Goal: Task Accomplishment & Management: Manage account settings

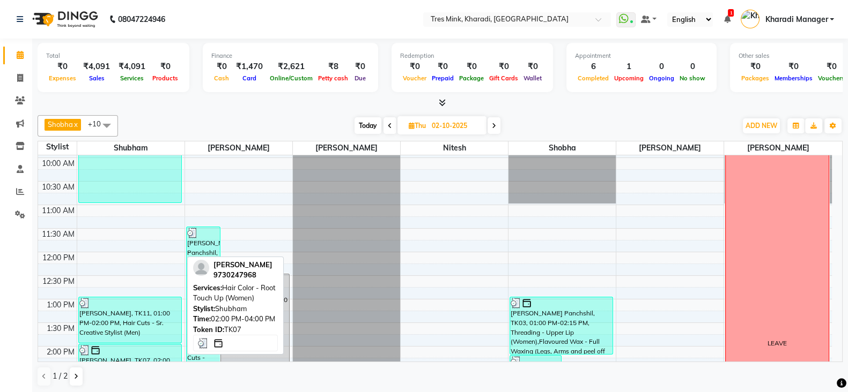
scroll to position [133, 0]
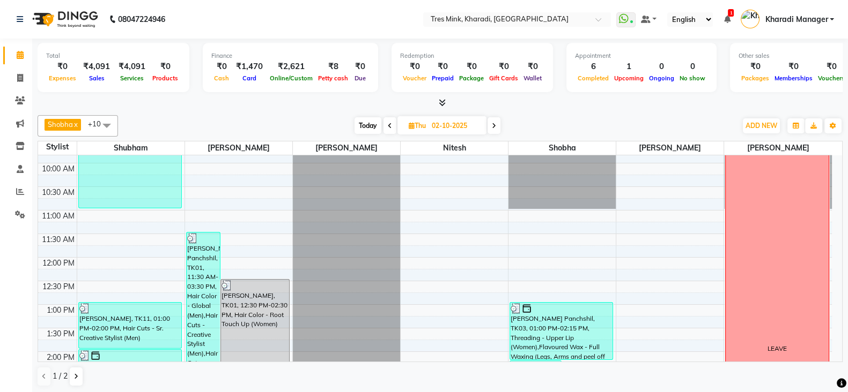
click at [380, 120] on div "Today Thu 02-10-2025" at bounding box center [427, 126] width 148 height 16
click at [371, 117] on span "Today" at bounding box center [367, 125] width 27 height 17
type input "04-10-2025"
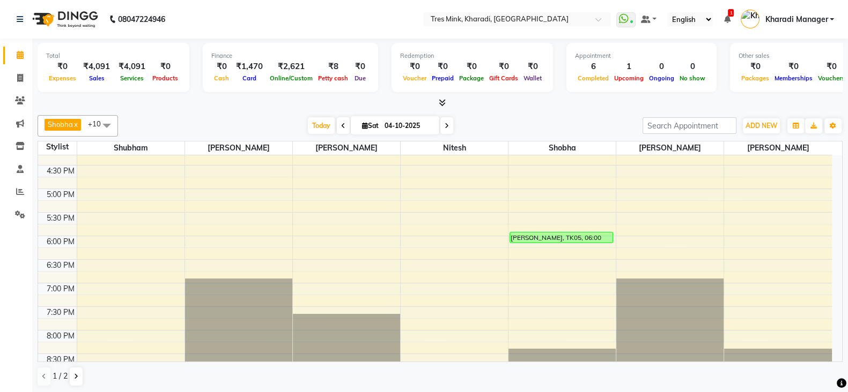
scroll to position [229, 0]
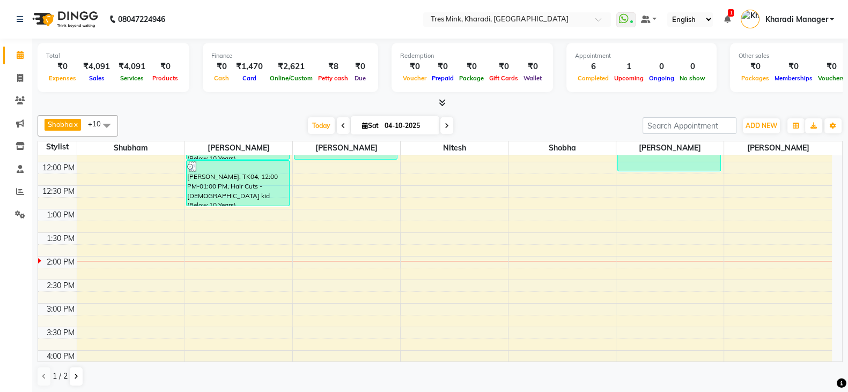
click at [442, 100] on icon at bounding box center [442, 103] width 7 height 8
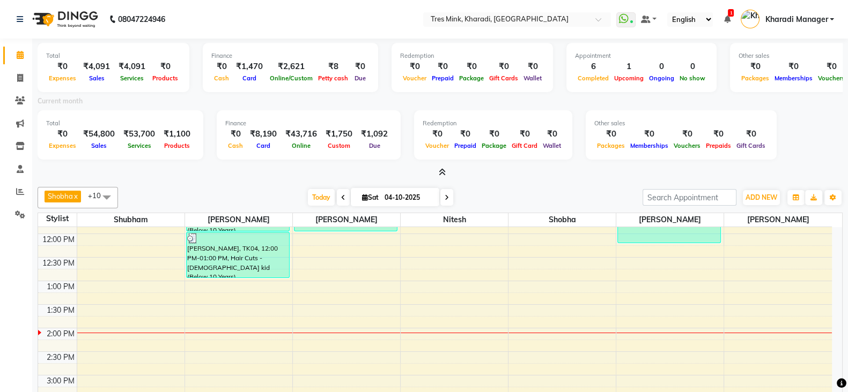
click at [444, 173] on icon at bounding box center [442, 172] width 7 height 8
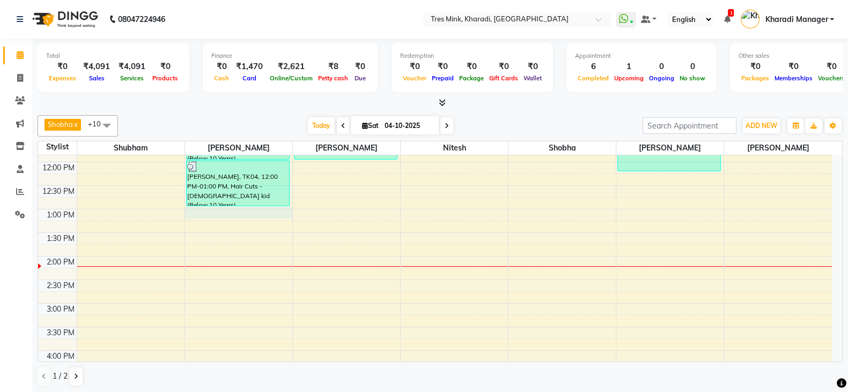
click at [254, 213] on div "7:00 AM 7:30 AM 8:00 AM 8:30 AM 9:00 AM 9:30 AM 10:00 AM 10:30 AM 11:00 AM 11:3…" at bounding box center [434, 304] width 793 height 754
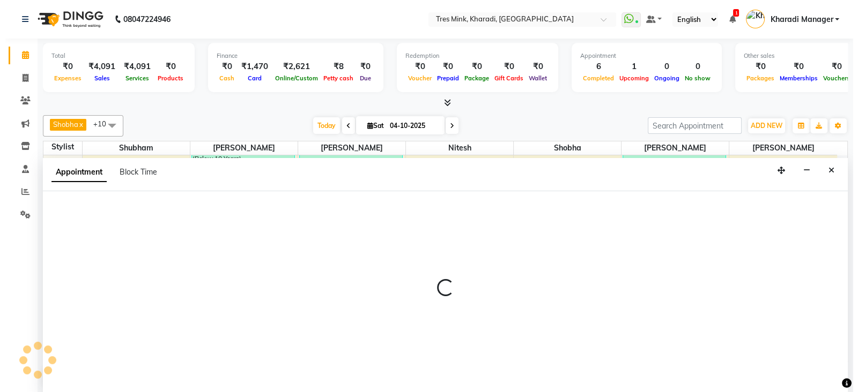
scroll to position [1, 0]
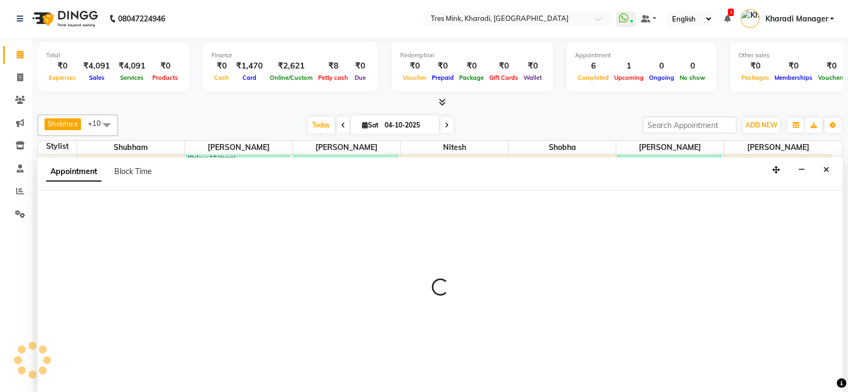
select select "89463"
select select "780"
select select "tentative"
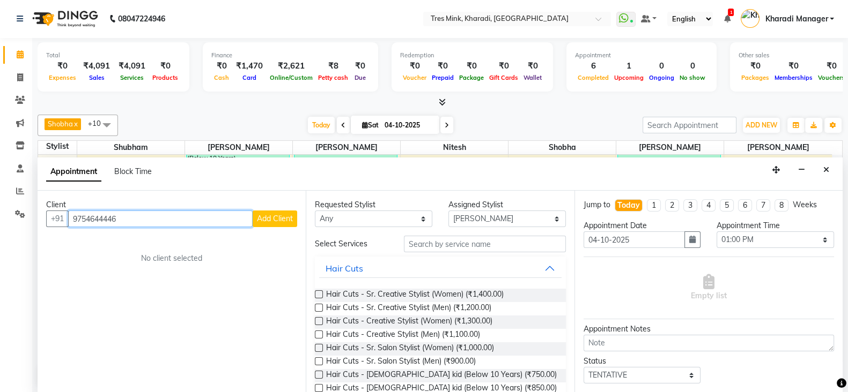
type input "9754644446"
click at [289, 217] on span "Add Client" at bounding box center [275, 219] width 36 height 10
select select "22"
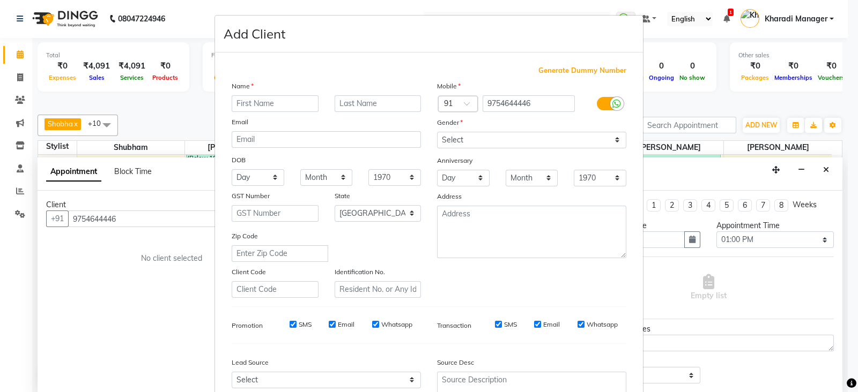
click at [276, 103] on input "text" at bounding box center [275, 103] width 87 height 17
type input "rashi"
click at [452, 145] on select "Select Male Female Other Prefer Not To Say" at bounding box center [531, 140] width 189 height 17
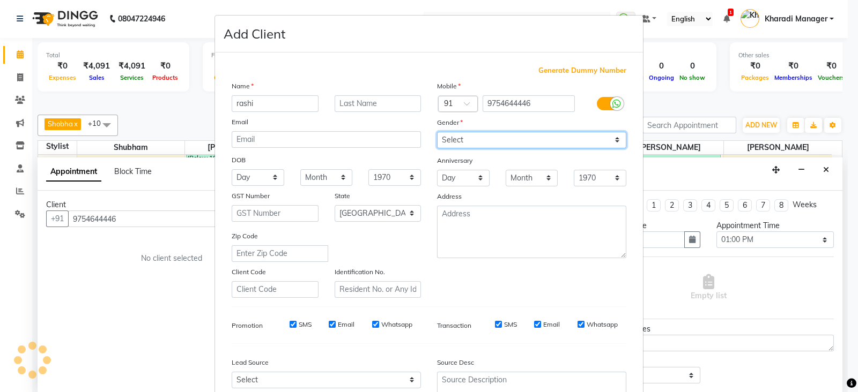
select select "female"
click at [437, 132] on select "Select Male Female Other Prefer Not To Say" at bounding box center [531, 140] width 189 height 17
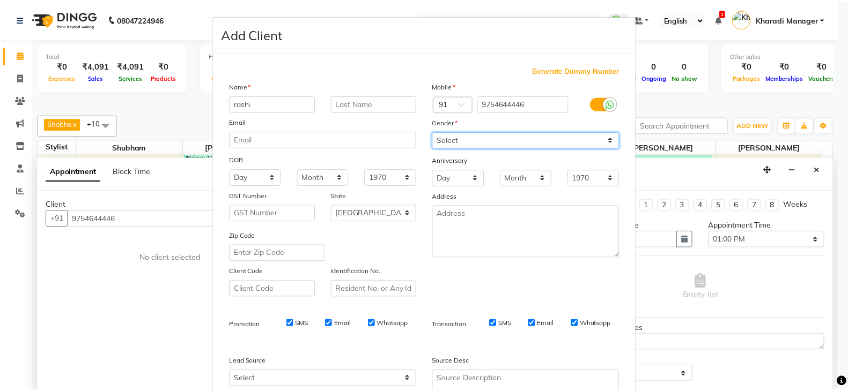
scroll to position [108, 0]
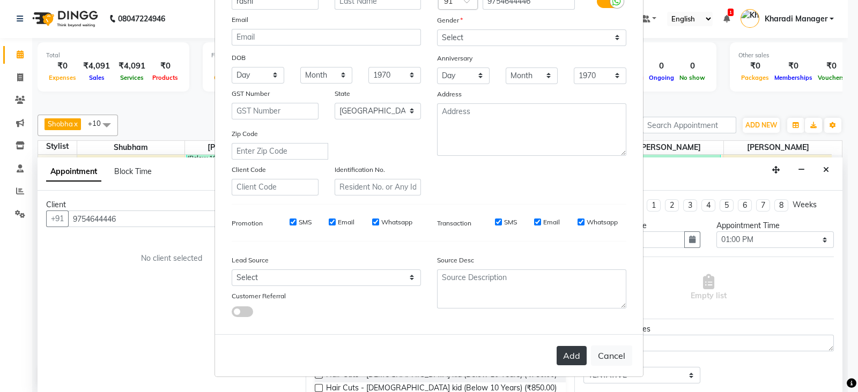
click at [570, 357] on button "Add" at bounding box center [571, 355] width 30 height 19
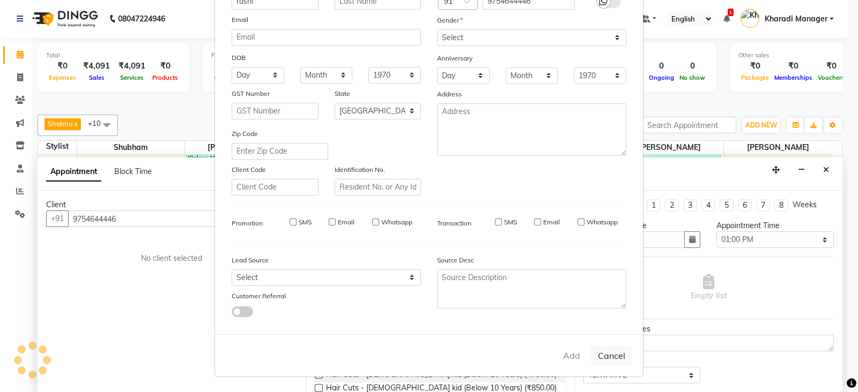
select select
select select "null"
select select
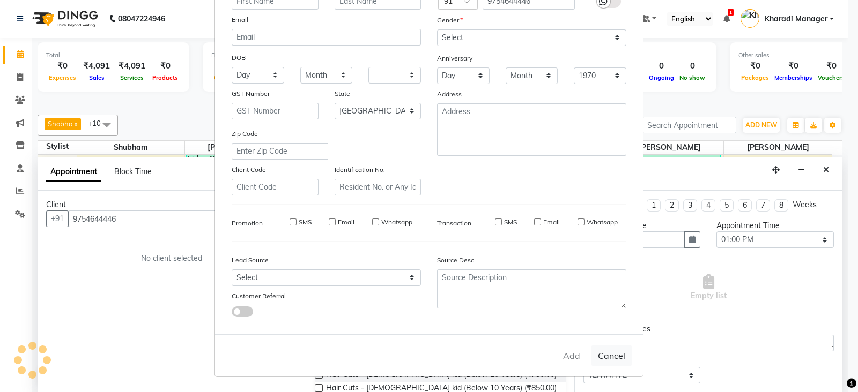
select select
checkbox input "false"
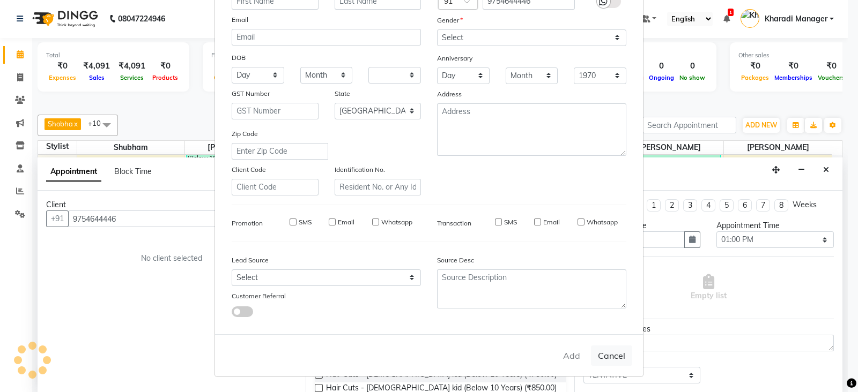
checkbox input "false"
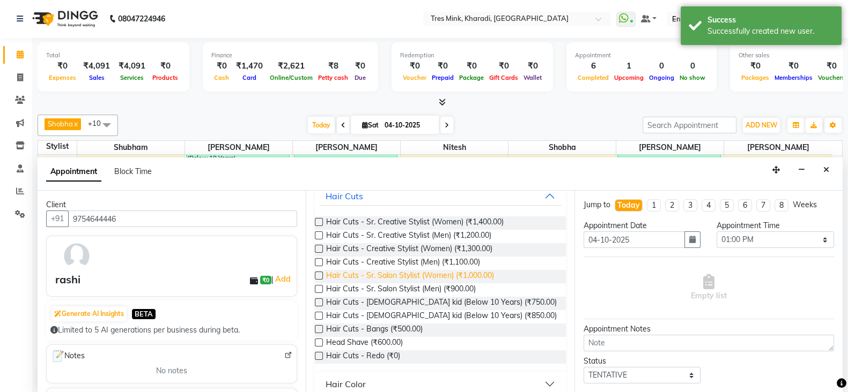
scroll to position [177, 0]
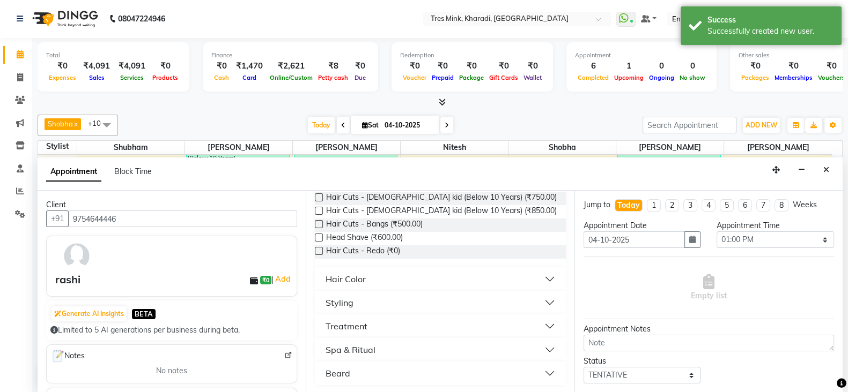
click at [361, 276] on div "Hair Color" at bounding box center [345, 279] width 40 height 13
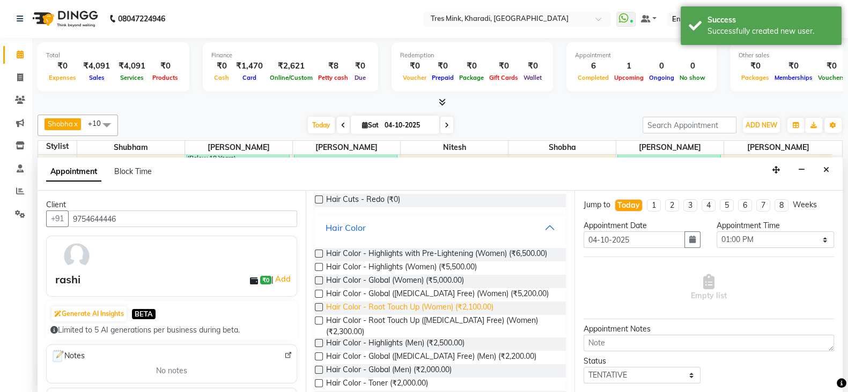
scroll to position [267, 0]
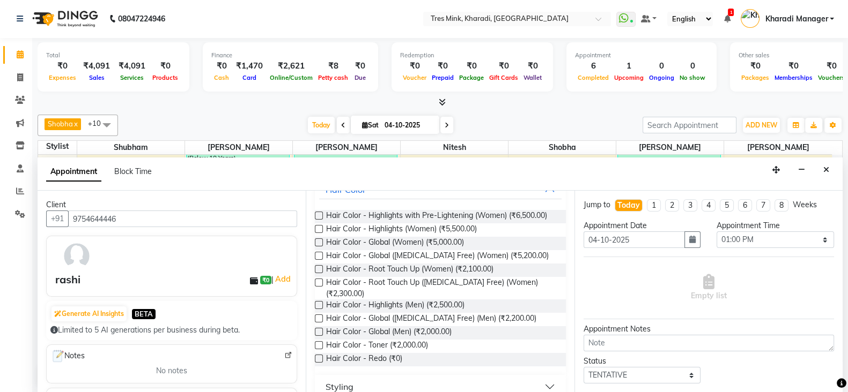
click at [319, 273] on label at bounding box center [319, 269] width 8 height 8
click at [319, 274] on input "checkbox" at bounding box center [318, 270] width 7 height 7
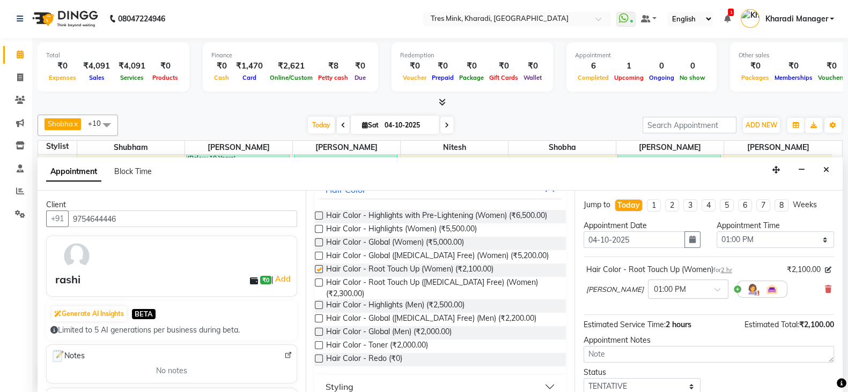
checkbox input "false"
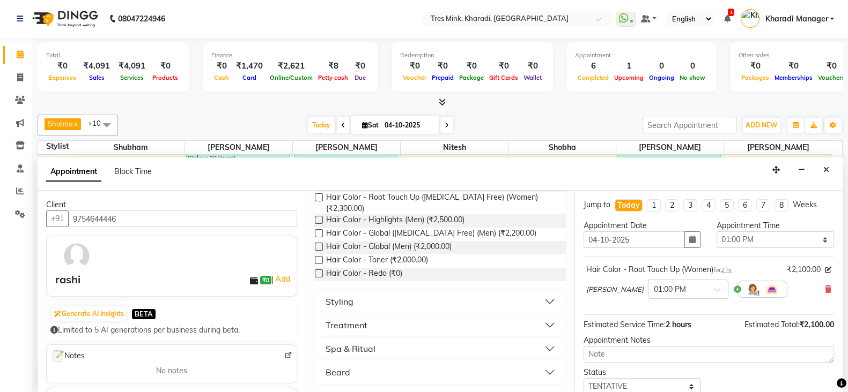
scroll to position [0, 0]
click at [773, 241] on select "Select 08:00 AM 08:15 AM 08:30 AM 08:45 AM 09:00 AM 09:15 AM 09:30 AM 09:45 AM …" at bounding box center [774, 240] width 117 height 17
select select "855"
click at [716, 232] on select "Select 08:00 AM 08:15 AM 08:30 AM 08:45 AM 09:00 AM 09:15 AM 09:30 AM 09:45 AM …" at bounding box center [774, 240] width 117 height 17
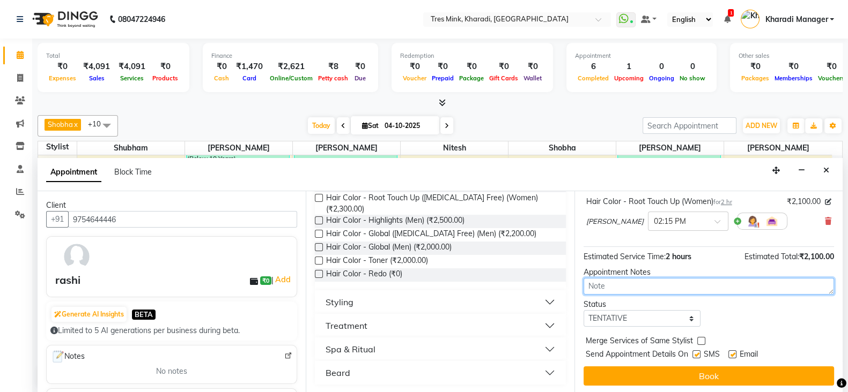
click at [642, 283] on textarea at bounding box center [708, 286] width 250 height 17
type textarea "shubham"
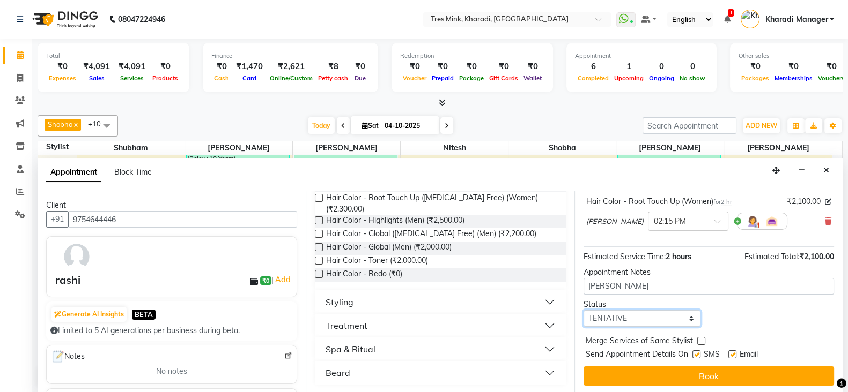
click at [638, 315] on select "Select TENTATIVE CONFIRM CHECK-IN UPCOMING" at bounding box center [641, 318] width 117 height 17
select select "confirm booking"
click at [583, 310] on select "Select TENTATIVE CONFIRM CHECK-IN UPCOMING" at bounding box center [641, 318] width 117 height 17
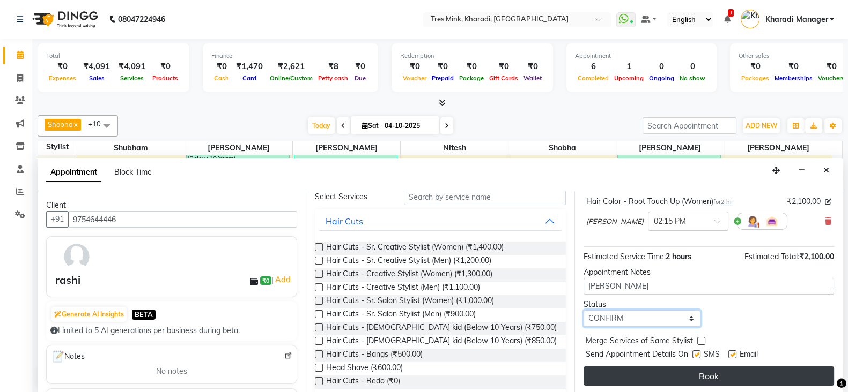
scroll to position [1, 0]
click at [642, 376] on button "Book" at bounding box center [708, 375] width 250 height 19
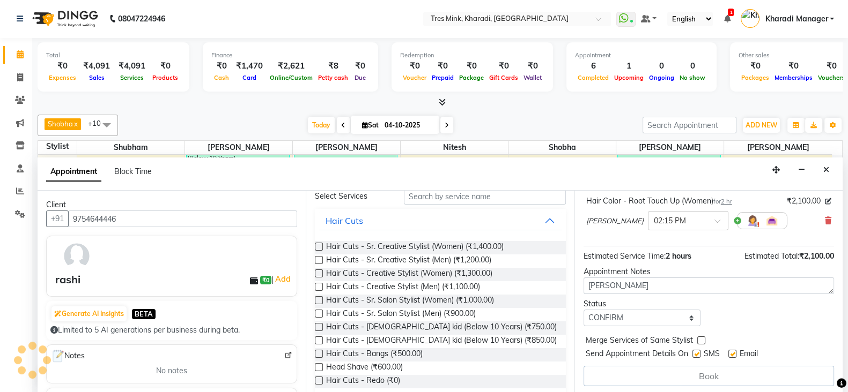
scroll to position [70, 0]
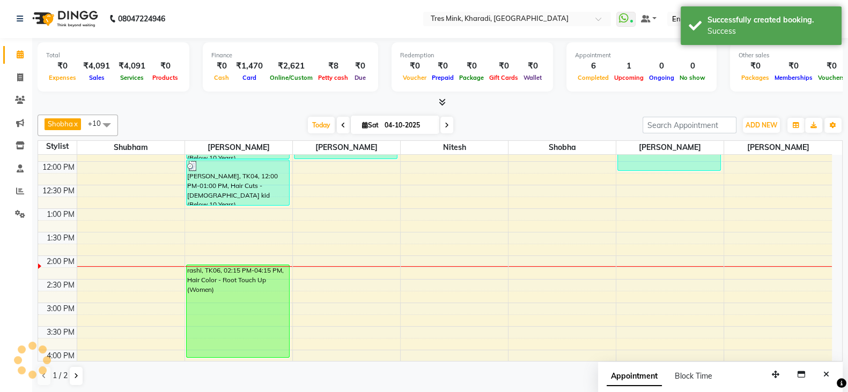
click at [715, 376] on div "Appointment Block Time" at bounding box center [665, 376] width 118 height 11
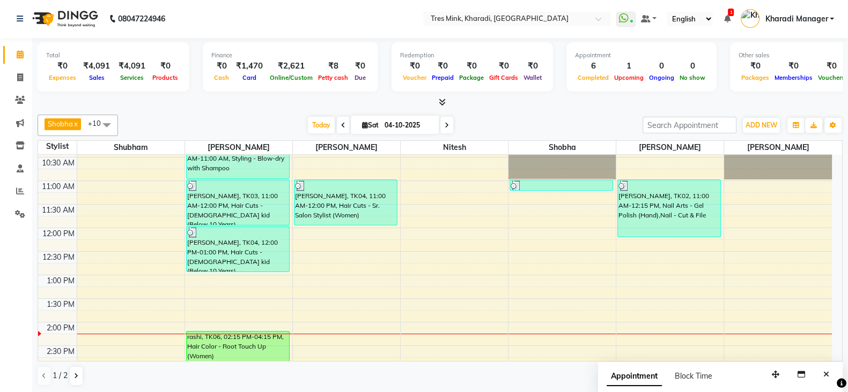
scroll to position [184, 0]
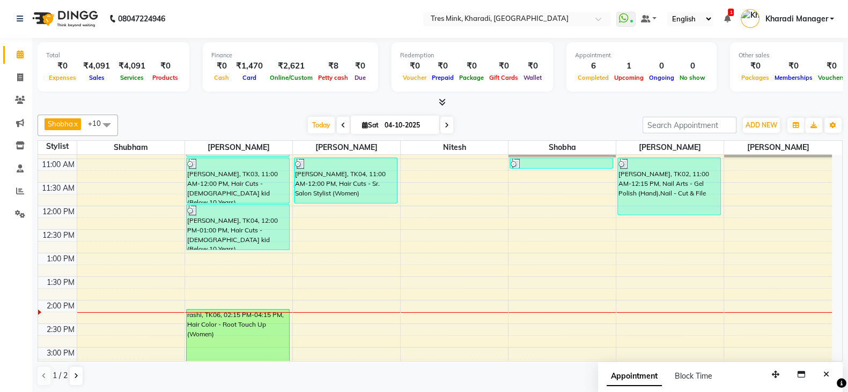
click at [359, 213] on div "7:00 AM 7:30 AM 8:00 AM 8:30 AM 9:00 AM 9:30 AM 10:00 AM 10:30 AM 11:00 AM 11:3…" at bounding box center [434, 348] width 793 height 754
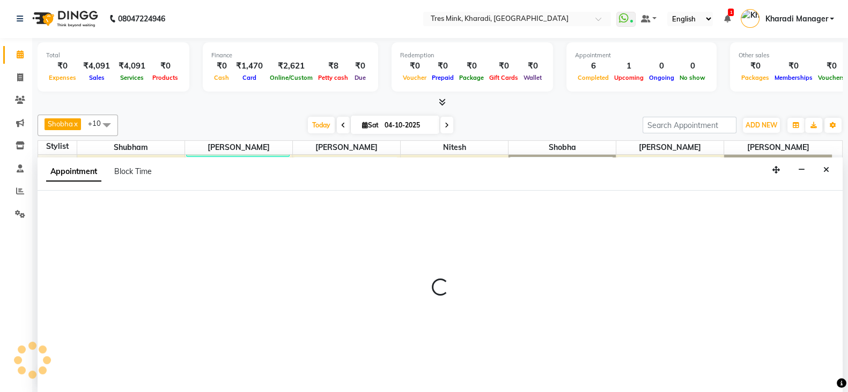
select select "75011"
select select "720"
select select "tentative"
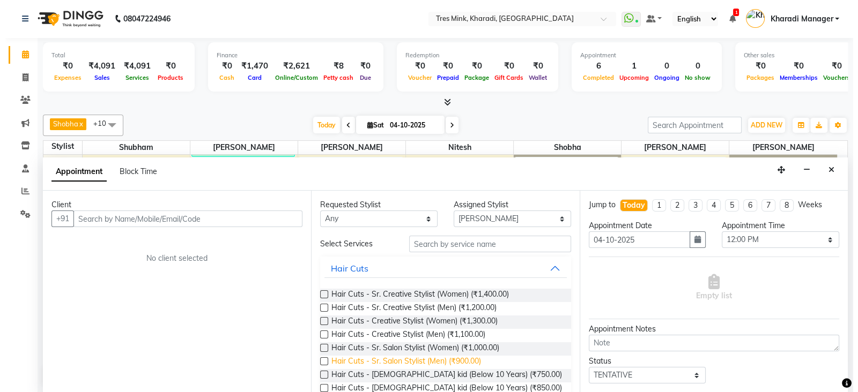
scroll to position [0, 0]
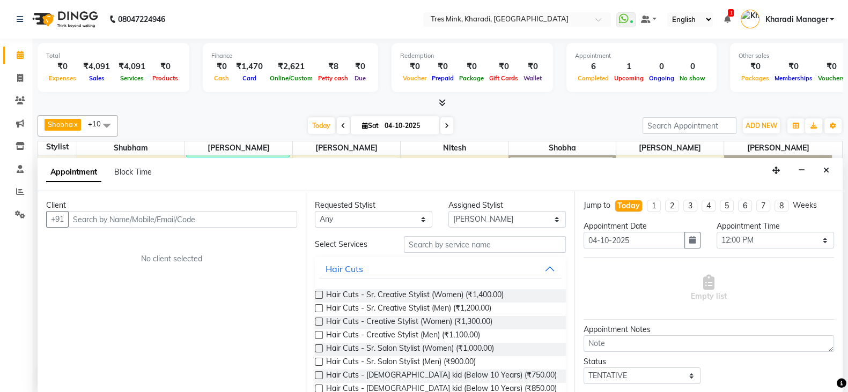
click at [146, 220] on input "text" at bounding box center [182, 219] width 229 height 17
type input "8956552671"
click at [285, 207] on div "Client" at bounding box center [171, 205] width 251 height 11
click at [284, 218] on span "Add Client" at bounding box center [275, 219] width 36 height 10
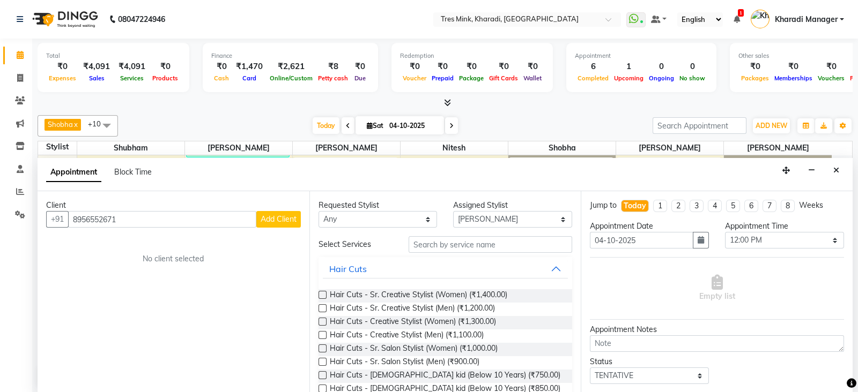
select select "22"
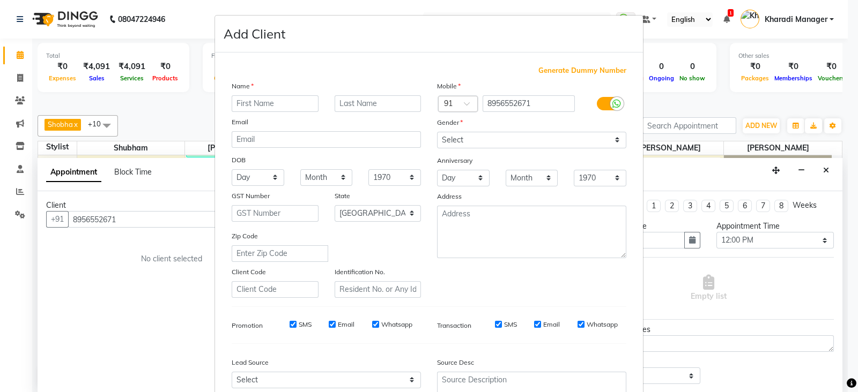
click at [259, 102] on input "text" at bounding box center [275, 103] width 87 height 17
type input "stany"
click at [476, 143] on select "Select Male Female Other Prefer Not To Say" at bounding box center [531, 140] width 189 height 17
click at [437, 132] on select "Select Male Female Other Prefer Not To Say" at bounding box center [531, 140] width 189 height 17
click at [483, 143] on select "Select Male Female Other Prefer Not To Say" at bounding box center [531, 140] width 189 height 17
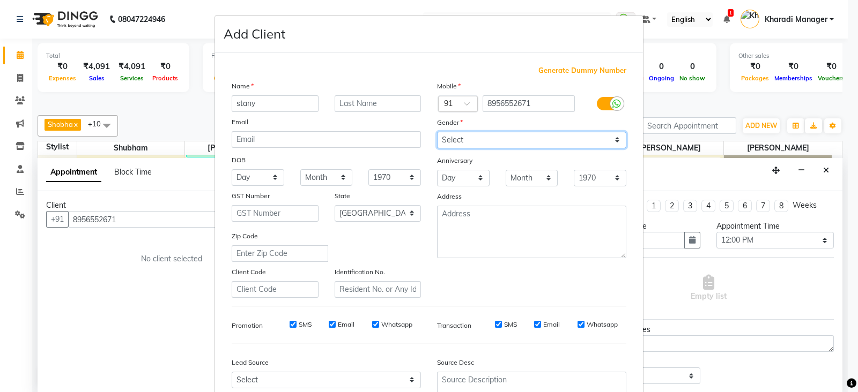
click at [437, 132] on select "Select Male Female Other Prefer Not To Say" at bounding box center [531, 140] width 189 height 17
click at [483, 138] on select "Select Male Female Other Prefer Not To Say" at bounding box center [531, 140] width 189 height 17
select select "male"
click at [437, 132] on select "Select Male Female Other Prefer Not To Say" at bounding box center [531, 140] width 189 height 17
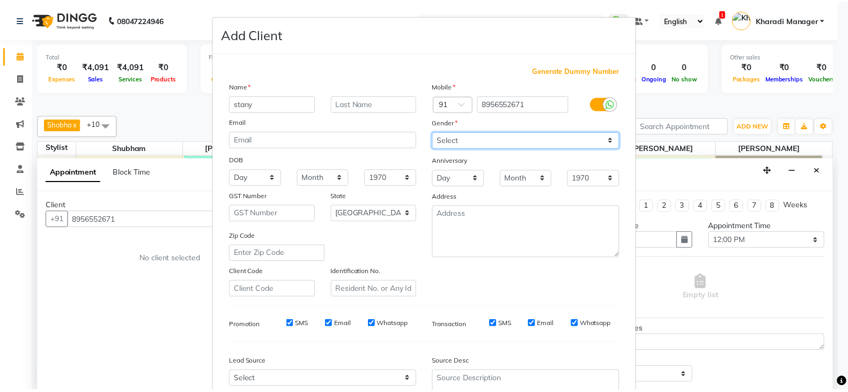
scroll to position [108, 0]
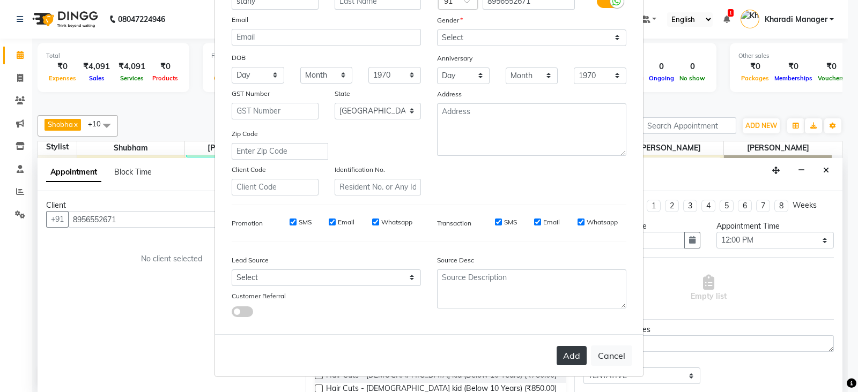
click at [569, 350] on button "Add" at bounding box center [571, 355] width 30 height 19
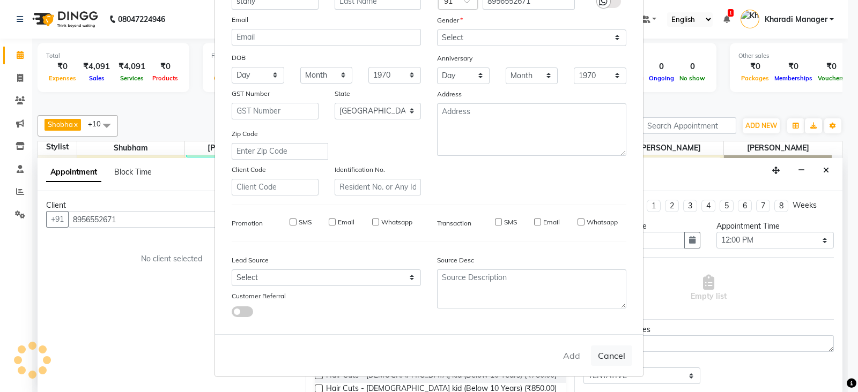
select select
select select "null"
select select
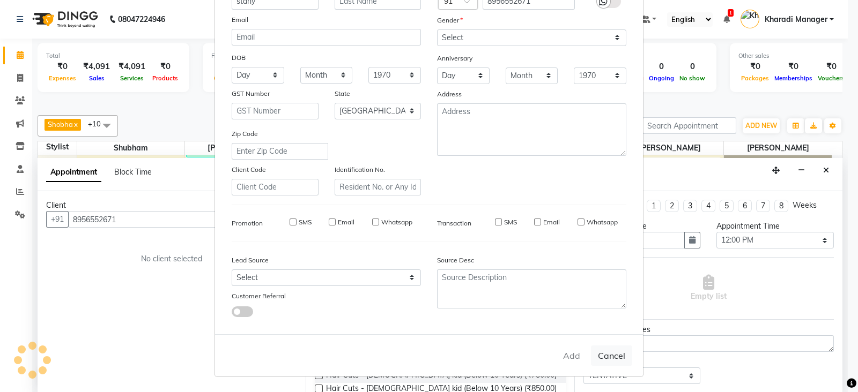
select select
checkbox input "false"
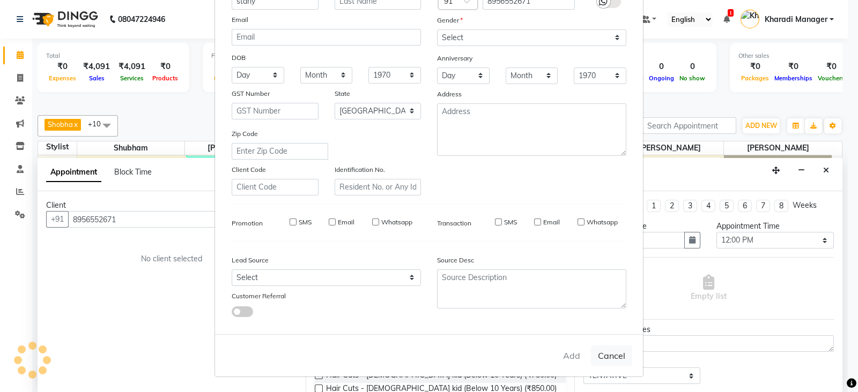
checkbox input "false"
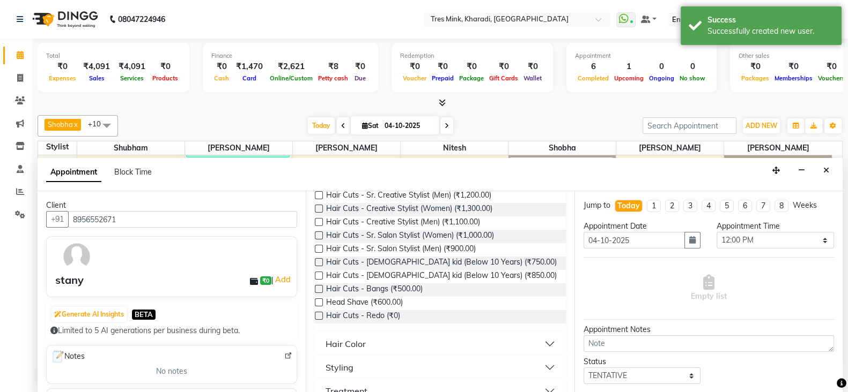
scroll to position [133, 0]
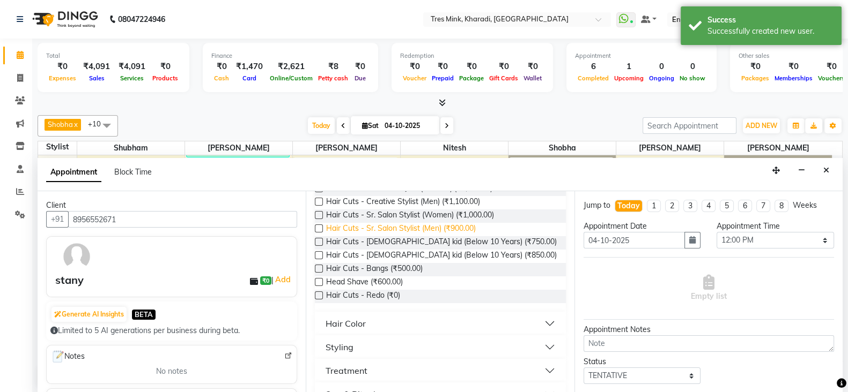
click at [420, 225] on span "Hair Cuts - Sr. Salon Stylist (Men) (₹900.00)" at bounding box center [401, 229] width 150 height 13
checkbox input "false"
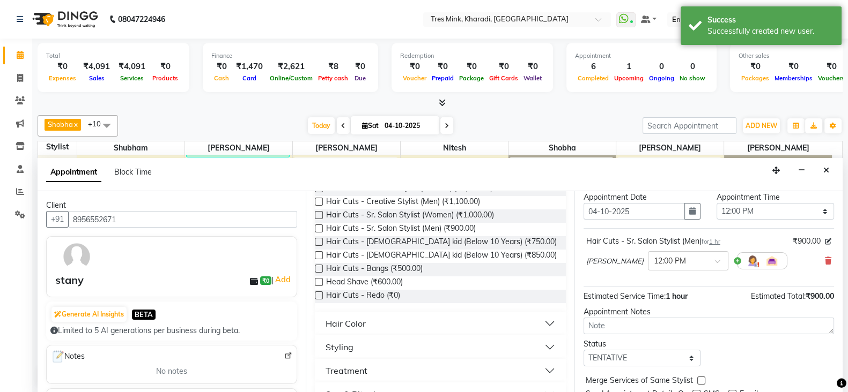
scroll to position [44, 0]
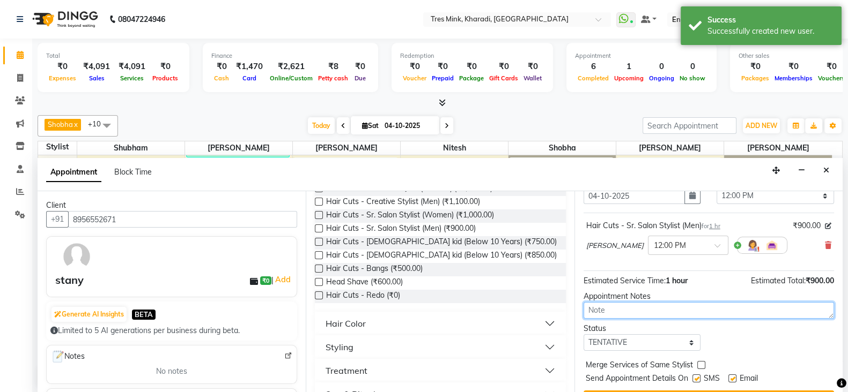
click at [625, 307] on textarea at bounding box center [708, 310] width 250 height 17
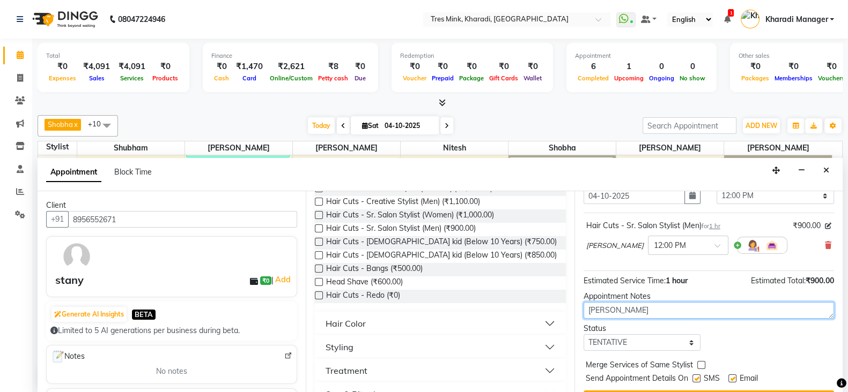
type textarea "NITESH"
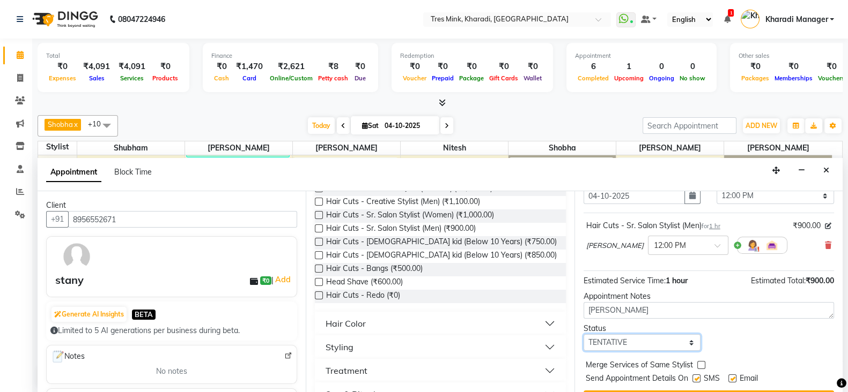
click at [625, 344] on select "Select TENTATIVE CONFIRM CHECK-IN UPCOMING" at bounding box center [641, 343] width 117 height 17
select select "confirm booking"
click at [583, 335] on select "Select TENTATIVE CONFIRM CHECK-IN UPCOMING" at bounding box center [641, 343] width 117 height 17
click at [654, 244] on input "text" at bounding box center [677, 244] width 47 height 11
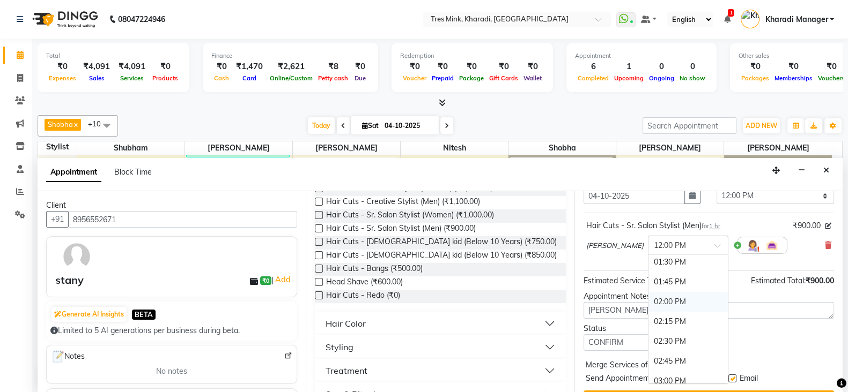
scroll to position [507, 0]
click at [648, 283] on div "02:30 PM" at bounding box center [687, 288] width 79 height 20
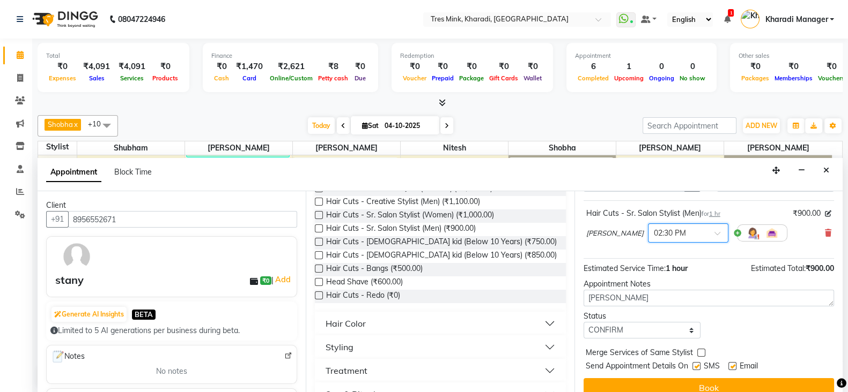
scroll to position [69, 0]
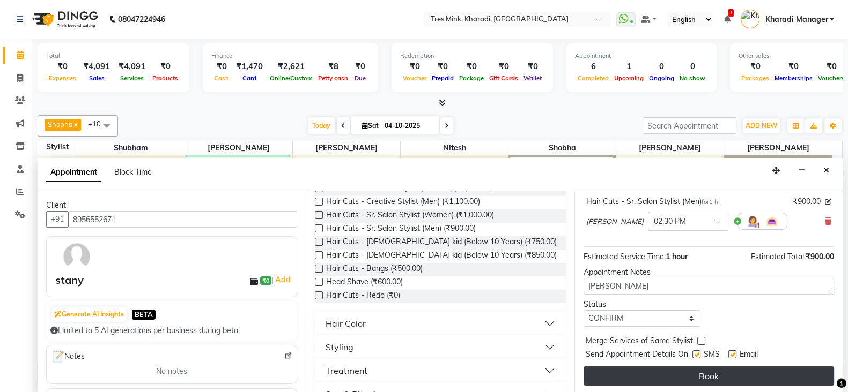
click at [693, 369] on button "Book" at bounding box center [708, 376] width 250 height 19
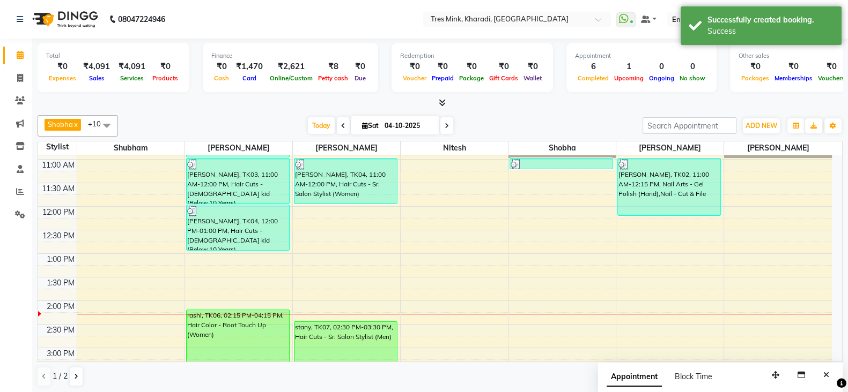
scroll to position [229, 0]
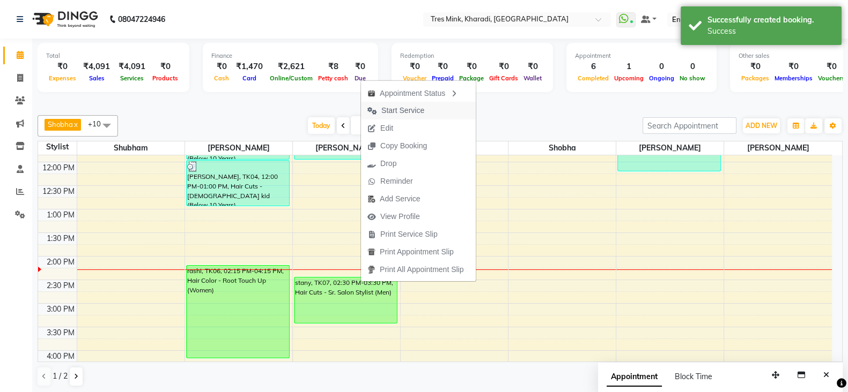
click at [421, 107] on span "Start Service" at bounding box center [402, 110] width 43 height 11
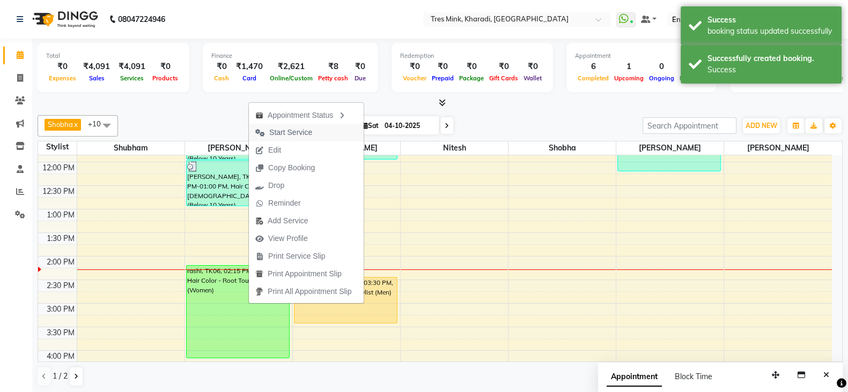
click at [309, 131] on span "Start Service" at bounding box center [290, 132] width 43 height 11
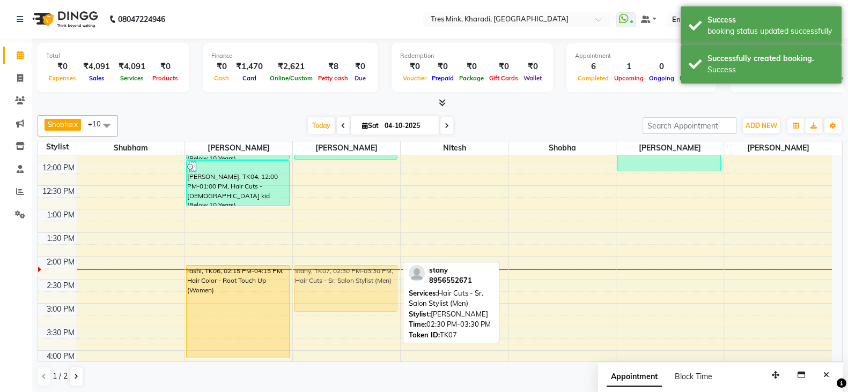
drag, startPoint x: 355, startPoint y: 292, endPoint x: 355, endPoint y: 285, distance: 7.5
click at [355, 285] on div "priti, TK04, 11:00 AM-12:00 PM, Hair Cuts - Sr. Salon Stylist (Women) stany, TK…" at bounding box center [346, 304] width 107 height 754
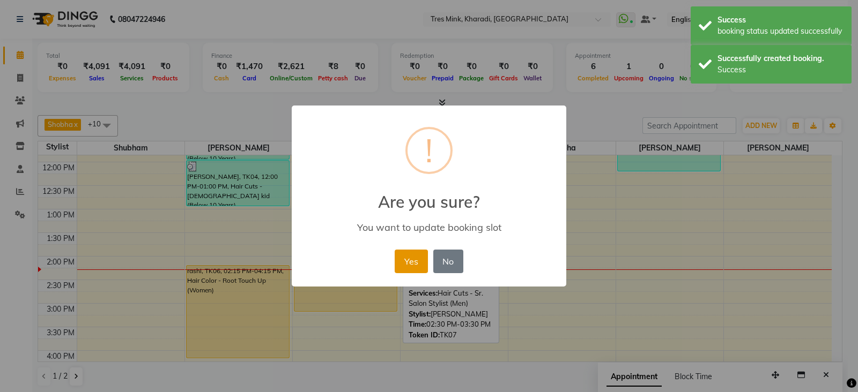
click at [412, 264] on button "Yes" at bounding box center [411, 262] width 33 height 24
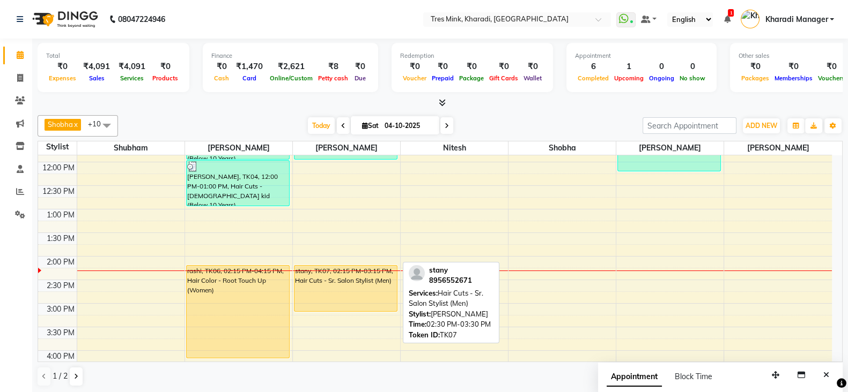
drag, startPoint x: 397, startPoint y: 189, endPoint x: 0, endPoint y: 401, distance: 450.0
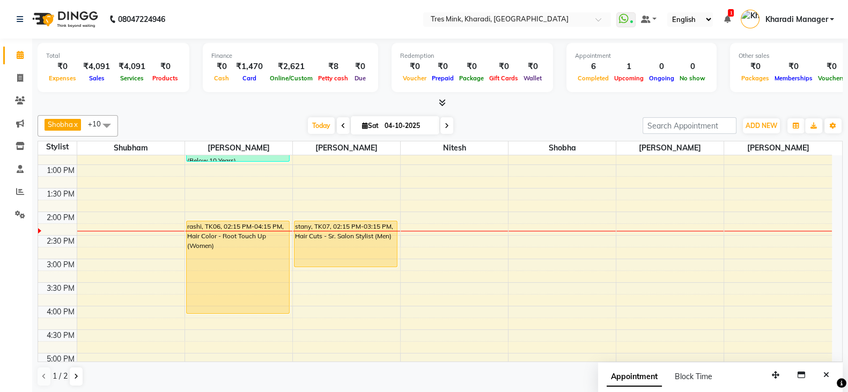
scroll to position [318, 0]
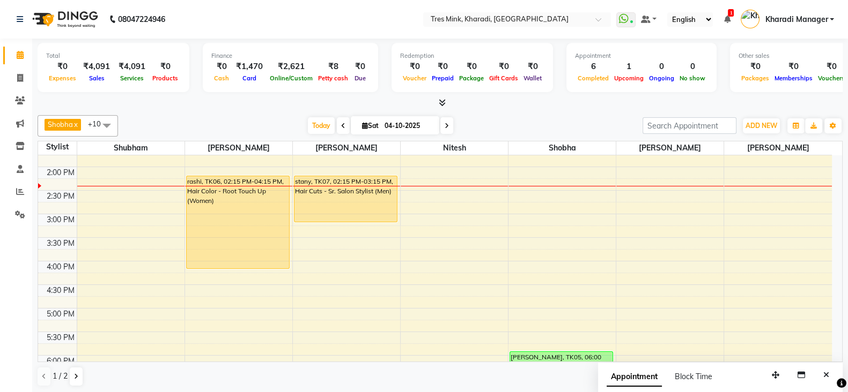
click at [359, 120] on span "Sat 04-10-2025" at bounding box center [395, 125] width 88 height 18
click at [362, 124] on icon at bounding box center [365, 125] width 6 height 7
select select "10"
select select "2025"
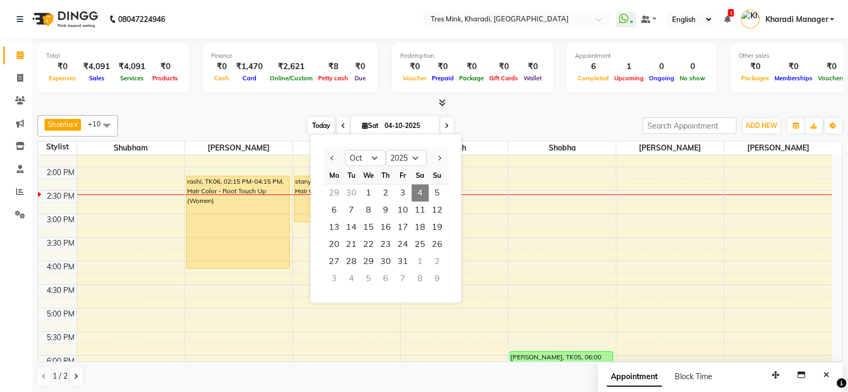
click at [311, 122] on span "Today" at bounding box center [321, 125] width 27 height 17
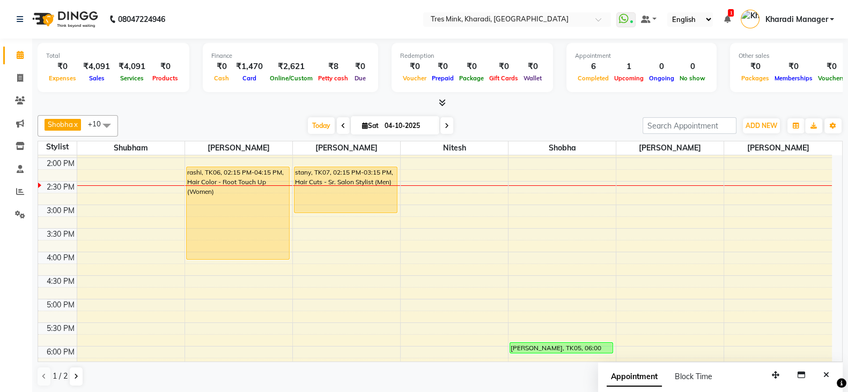
drag, startPoint x: 338, startPoint y: 122, endPoint x: 334, endPoint y: 118, distance: 5.7
click at [338, 121] on span at bounding box center [343, 125] width 13 height 17
type input "03-10-2025"
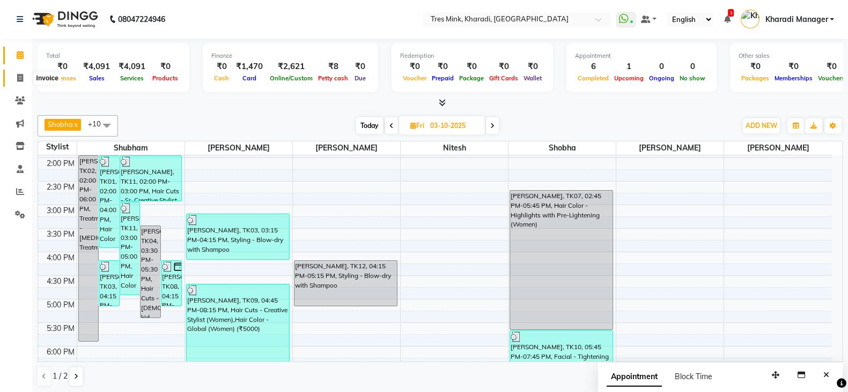
click at [23, 77] on span at bounding box center [20, 78] width 19 height 12
select select "service"
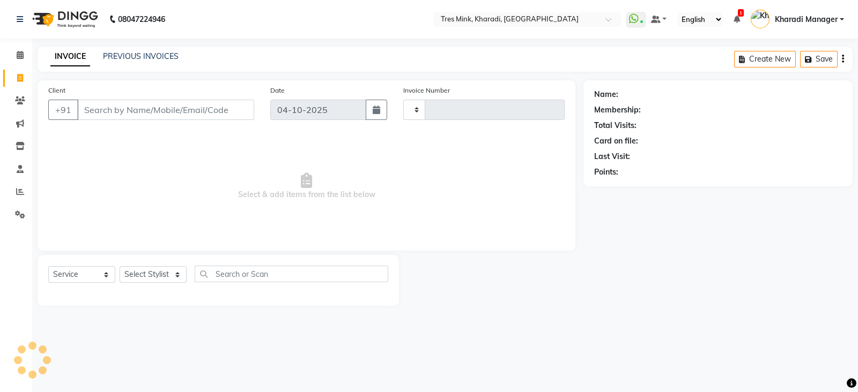
click at [134, 51] on div "PREVIOUS INVOICES" at bounding box center [141, 56] width 76 height 11
type input "1391"
select select "8100"
click at [121, 57] on link "PREVIOUS INVOICES" at bounding box center [141, 56] width 76 height 10
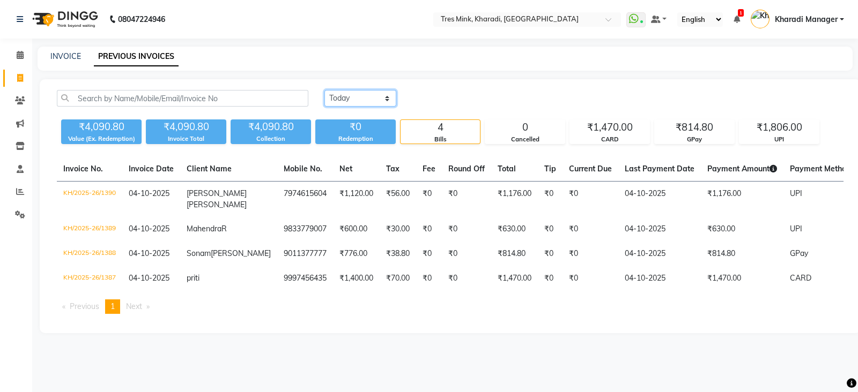
click at [362, 97] on select "[DATE] [DATE] Custom Range" at bounding box center [360, 98] width 72 height 17
select select "range"
click at [324, 90] on select "[DATE] [DATE] Custom Range" at bounding box center [360, 98] width 72 height 17
click at [441, 95] on input "04-10-2025" at bounding box center [447, 98] width 75 height 15
select select "10"
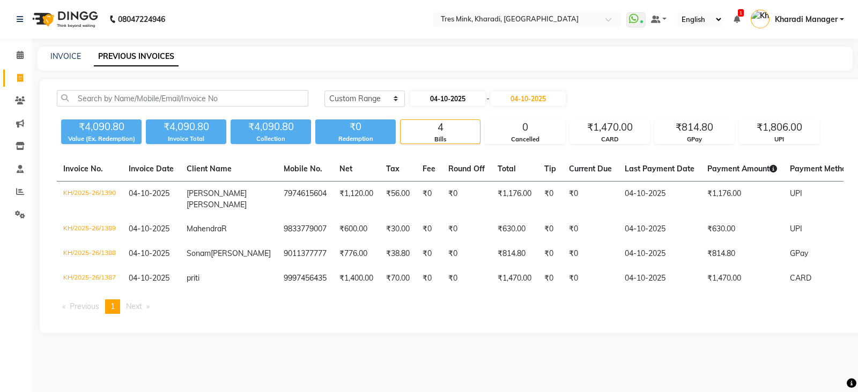
select select "2025"
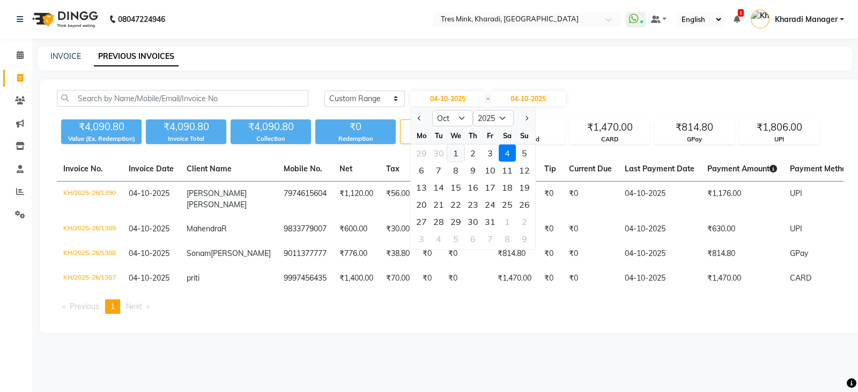
click at [454, 155] on div "1" at bounding box center [455, 153] width 17 height 17
type input "01-10-2025"
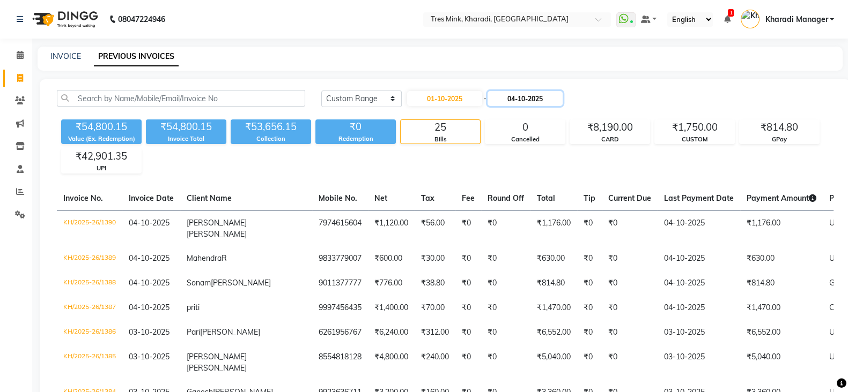
click at [515, 98] on input "04-10-2025" at bounding box center [524, 98] width 75 height 15
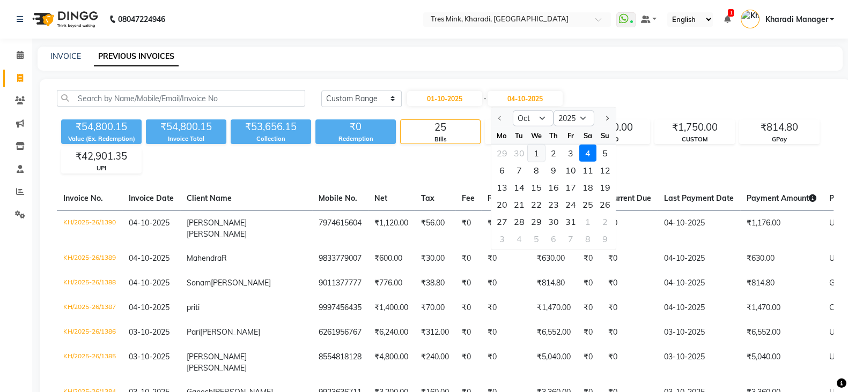
click at [530, 152] on div "1" at bounding box center [535, 153] width 17 height 17
type input "01-10-2025"
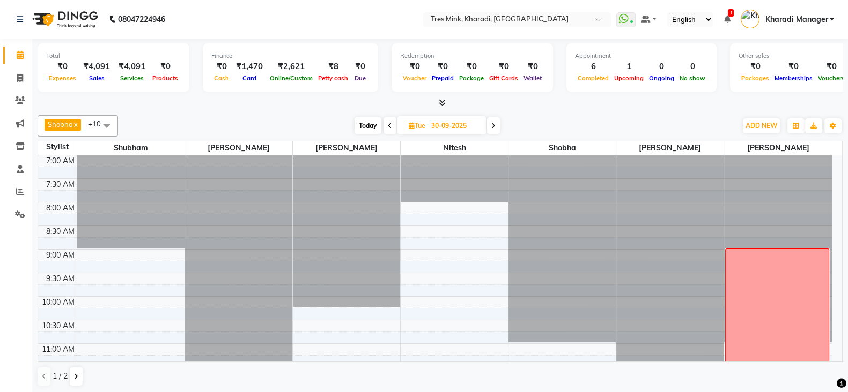
scroll to position [363, 0]
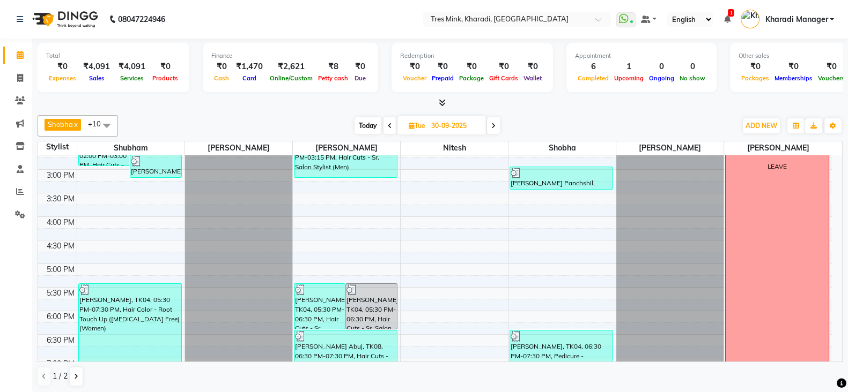
click at [365, 127] on span "Today" at bounding box center [367, 125] width 27 height 17
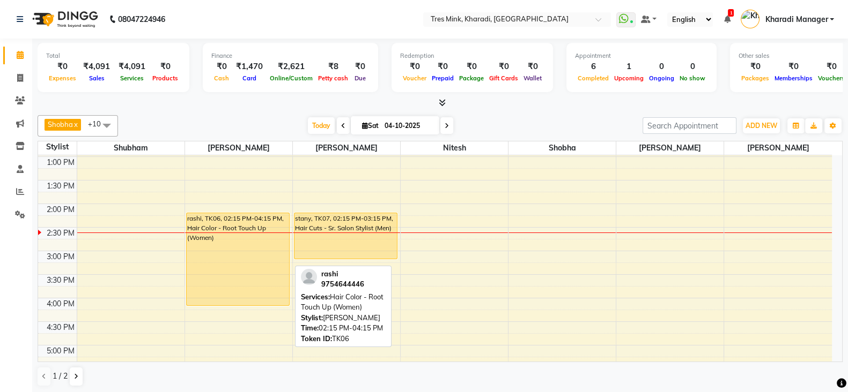
scroll to position [149, 0]
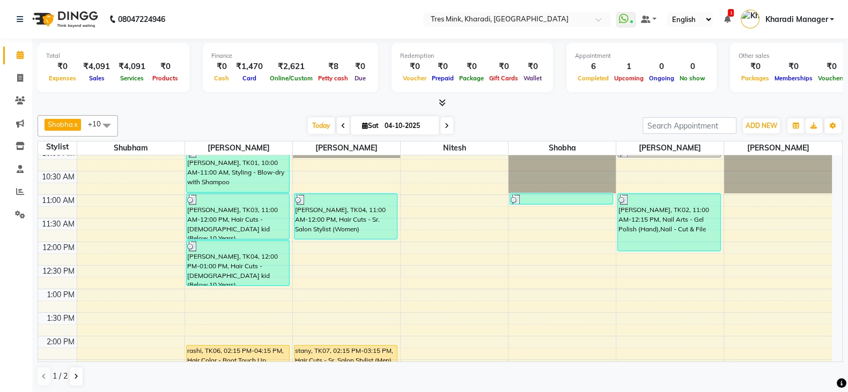
click at [341, 123] on icon at bounding box center [343, 126] width 4 height 6
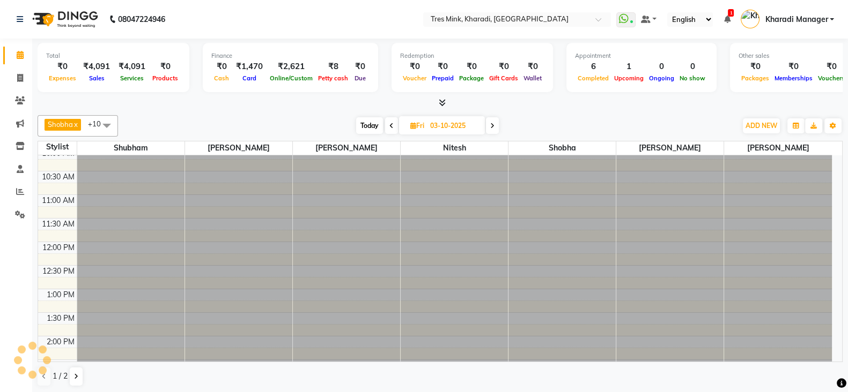
scroll to position [328, 0]
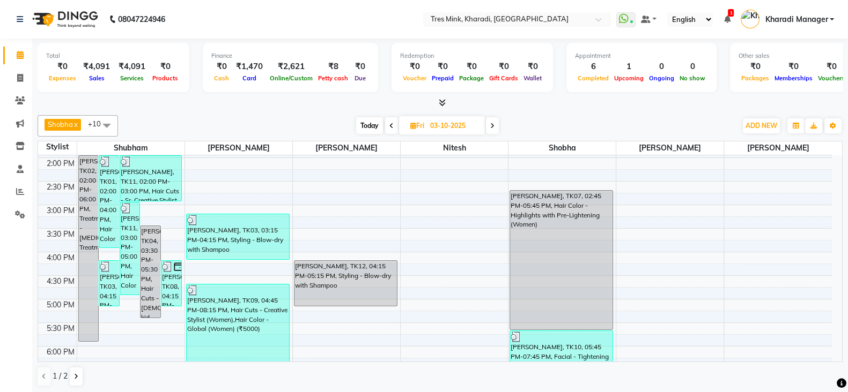
click at [389, 121] on span at bounding box center [391, 125] width 13 height 17
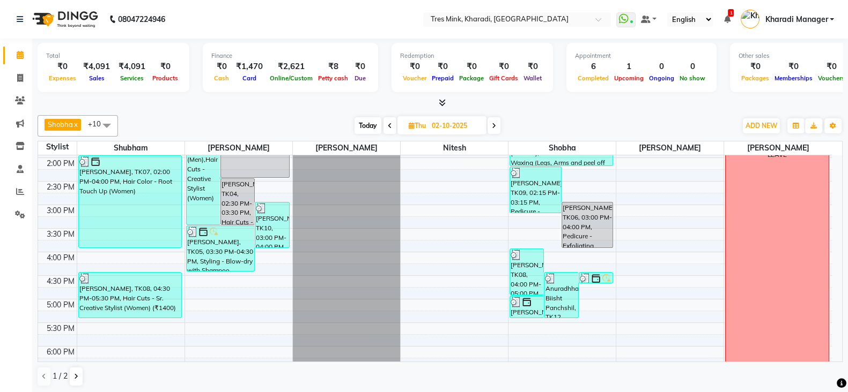
click at [389, 124] on icon at bounding box center [390, 126] width 4 height 6
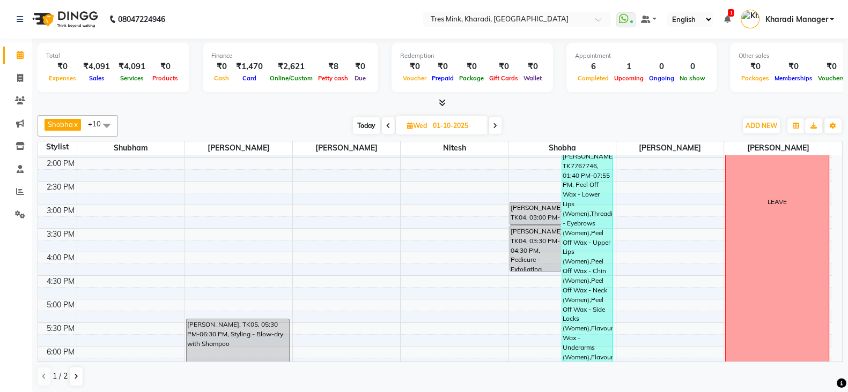
click at [493, 124] on icon at bounding box center [495, 126] width 4 height 6
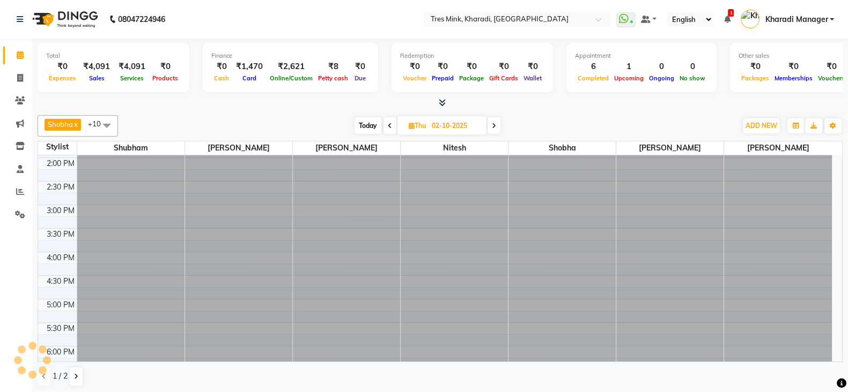
scroll to position [0, 0]
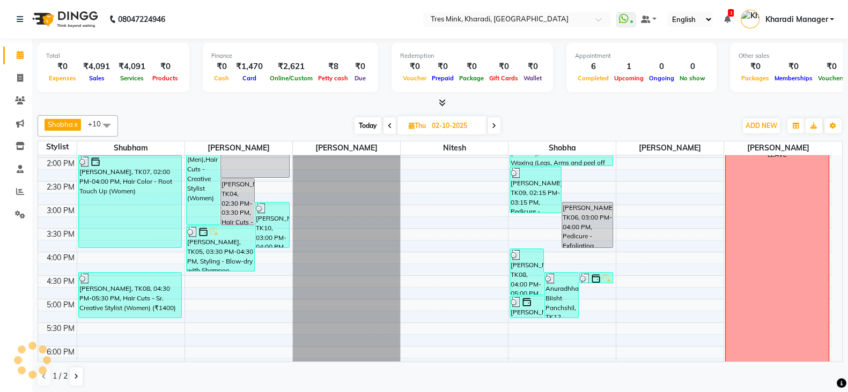
click at [493, 124] on icon at bounding box center [494, 126] width 4 height 6
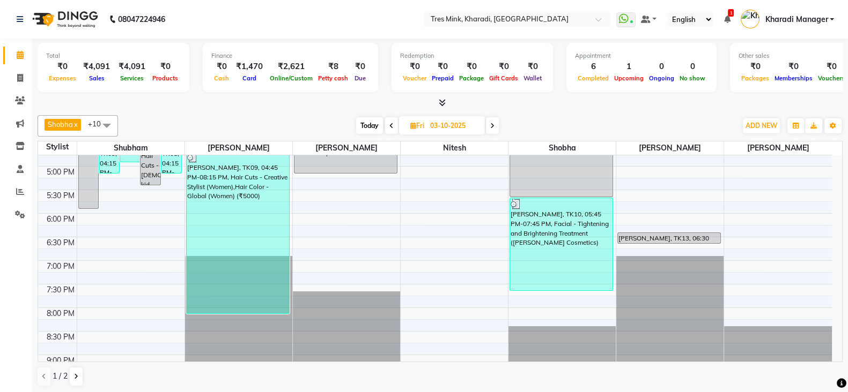
scroll to position [363, 0]
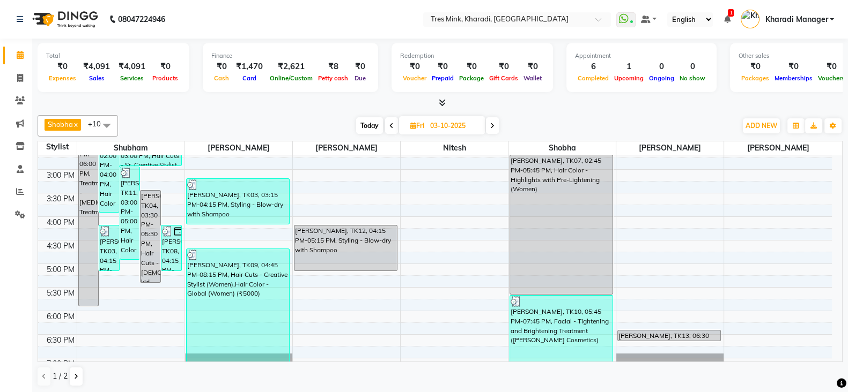
click at [375, 120] on span "Today" at bounding box center [369, 125] width 27 height 17
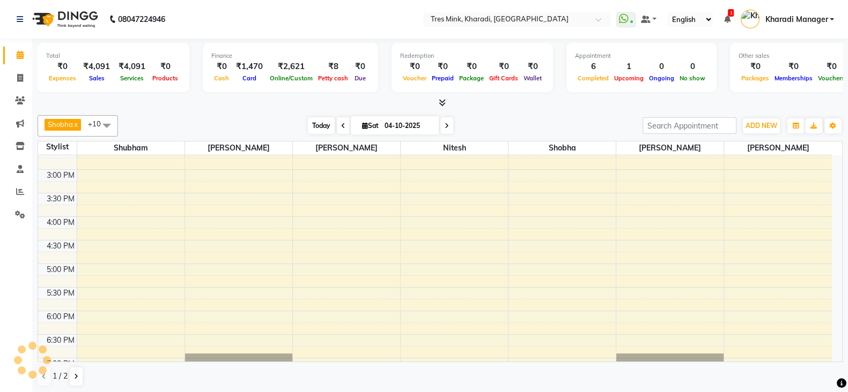
scroll to position [328, 0]
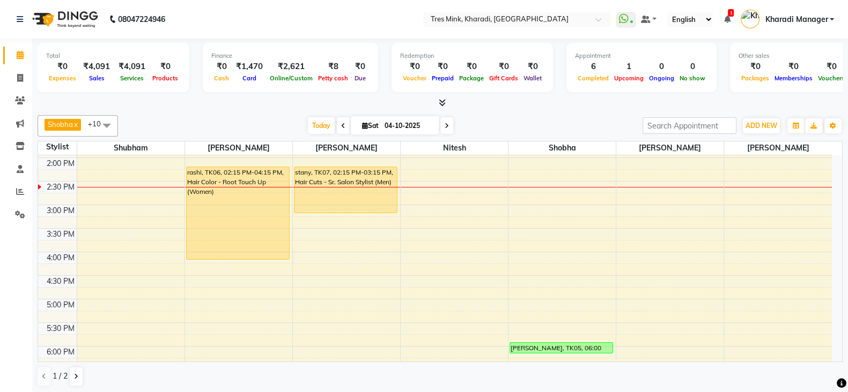
click at [337, 121] on span at bounding box center [343, 125] width 13 height 17
type input "03-10-2025"
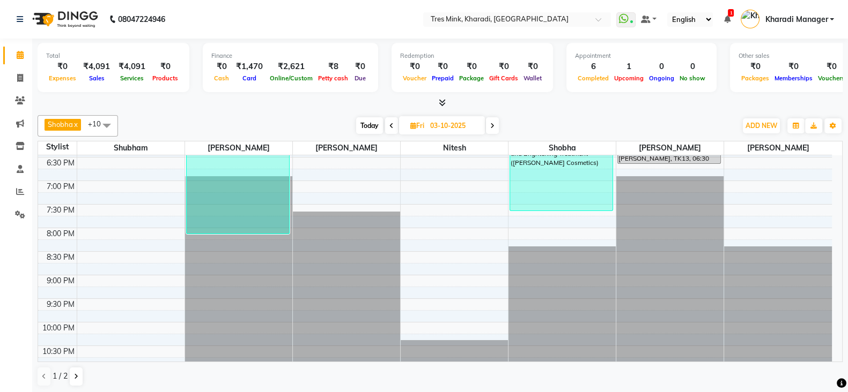
scroll to position [541, 0]
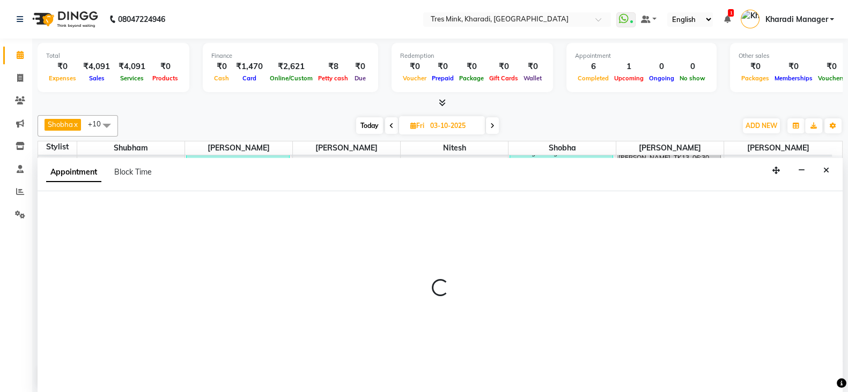
scroll to position [1, 0]
select select "75009"
select select "tentative"
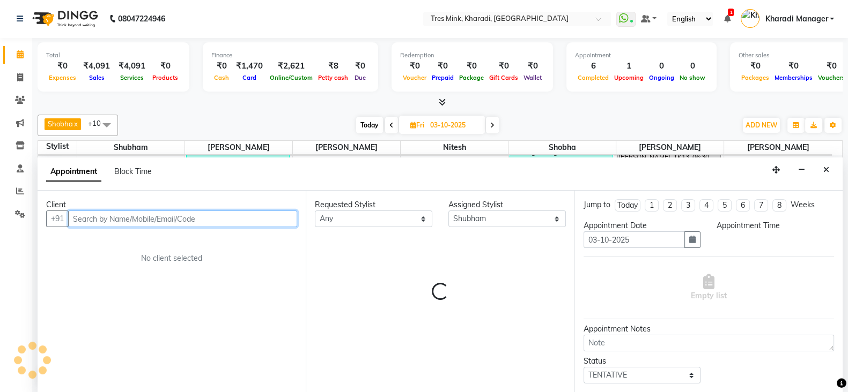
select select "1230"
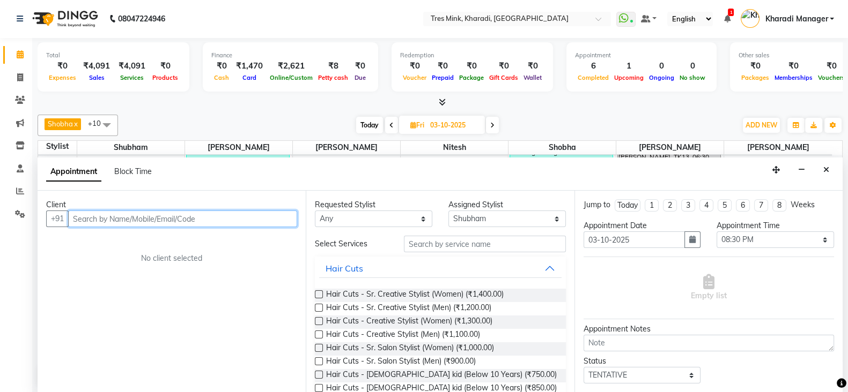
click at [135, 218] on input "text" at bounding box center [182, 219] width 229 height 17
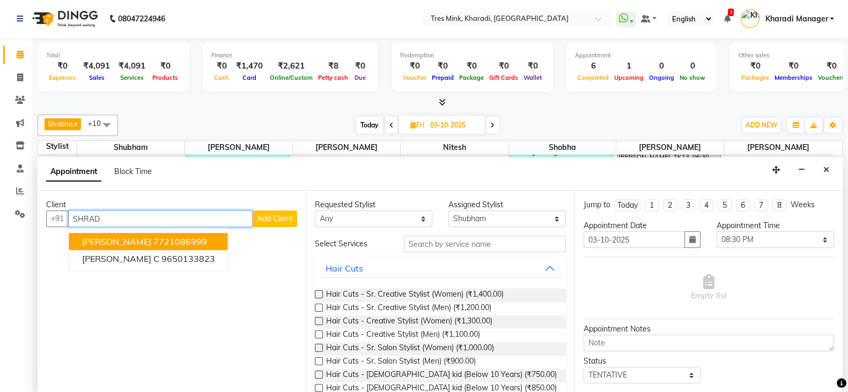
click at [151, 236] on span "Shraddha Mankame Panchshil" at bounding box center [116, 241] width 69 height 11
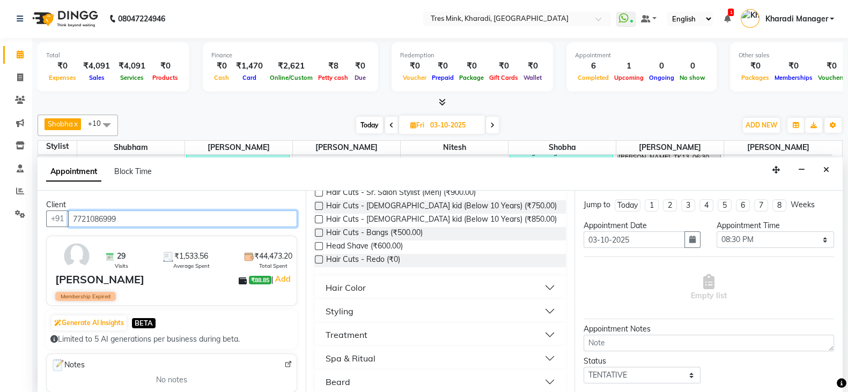
scroll to position [179, 0]
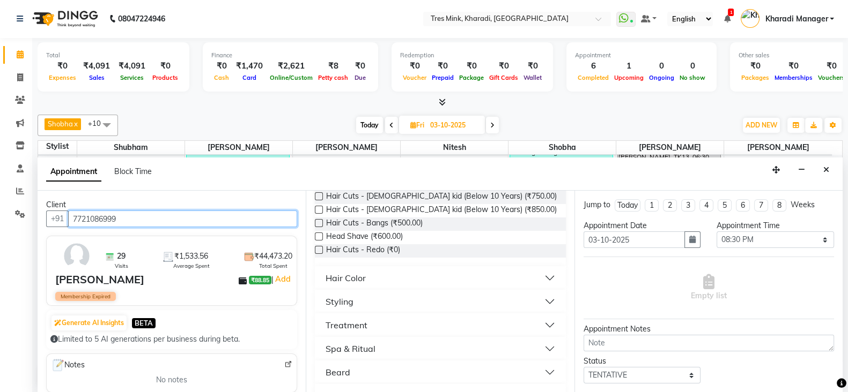
type input "7721086999"
click at [385, 293] on button "Styling" at bounding box center [440, 301] width 242 height 19
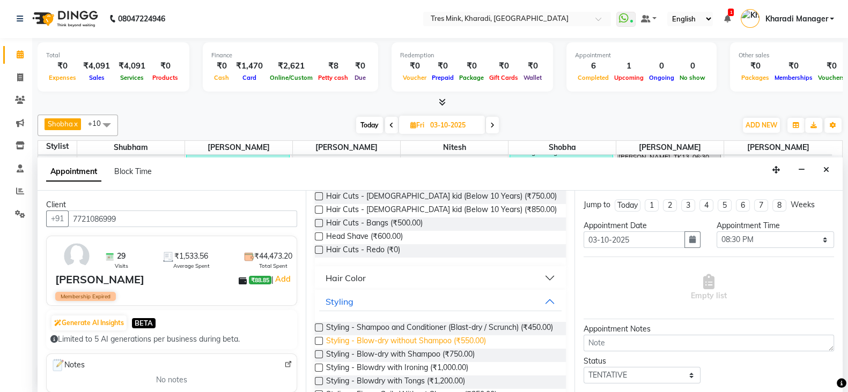
click at [415, 346] on span "Styling - Blow-dry without Shampoo (₹550.00)" at bounding box center [406, 342] width 160 height 13
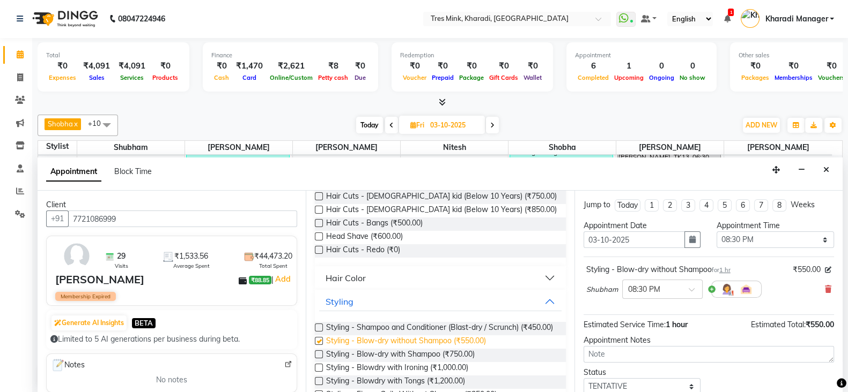
checkbox input "false"
click at [825, 286] on icon at bounding box center [828, 290] width 6 height 8
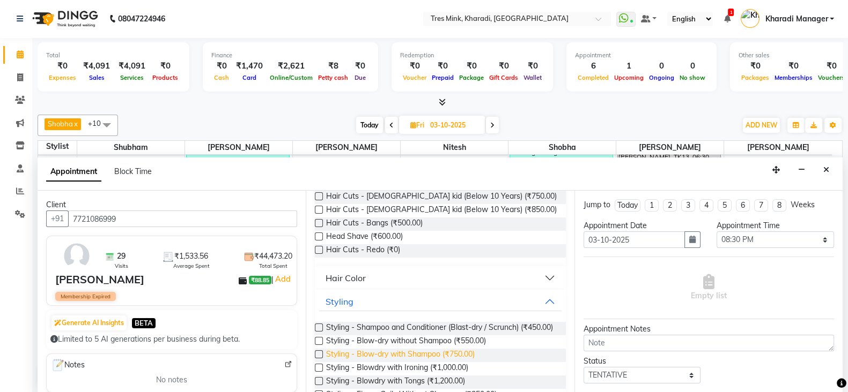
click at [448, 362] on span "Styling - Blow-dry with Shampoo (₹750.00)" at bounding box center [400, 355] width 149 height 13
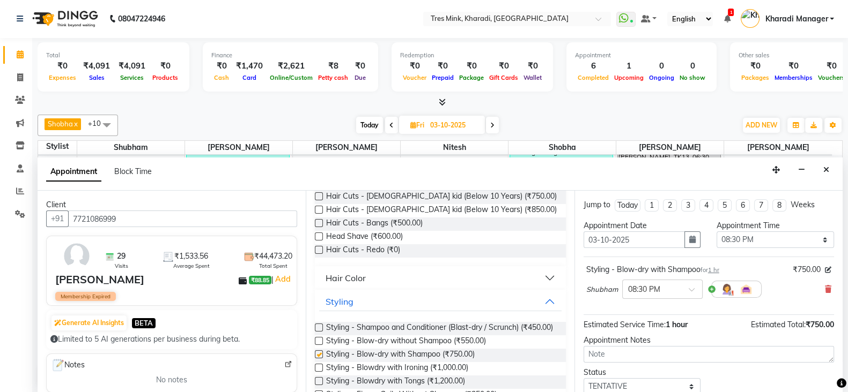
checkbox input "false"
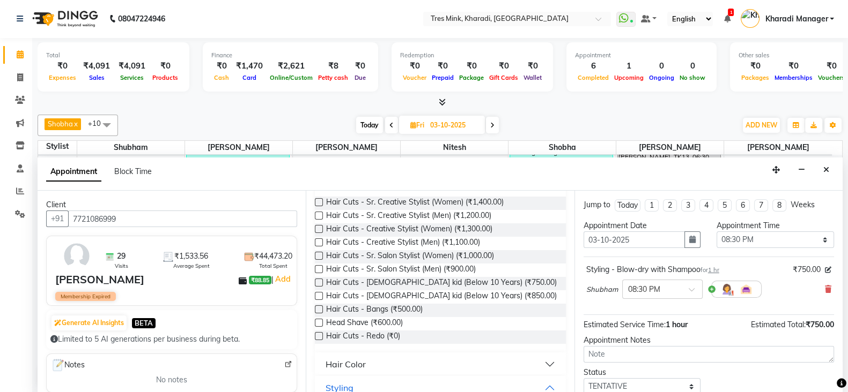
scroll to position [0, 0]
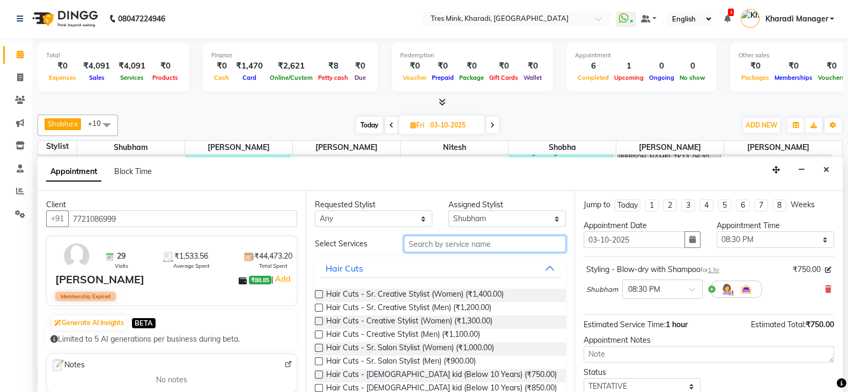
click at [445, 244] on input "text" at bounding box center [485, 244] width 162 height 17
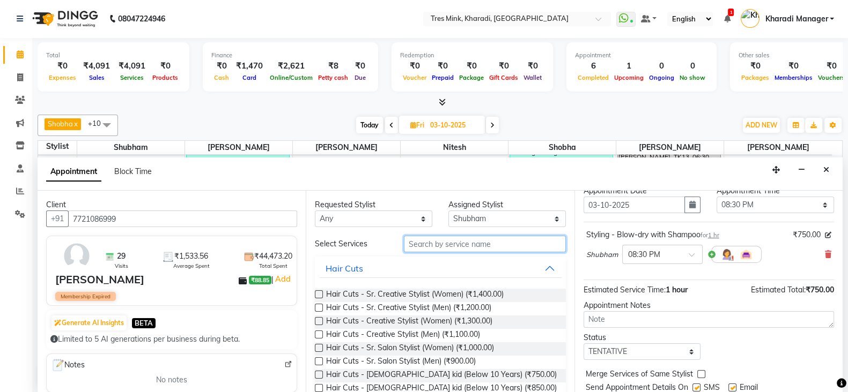
scroll to position [69, 0]
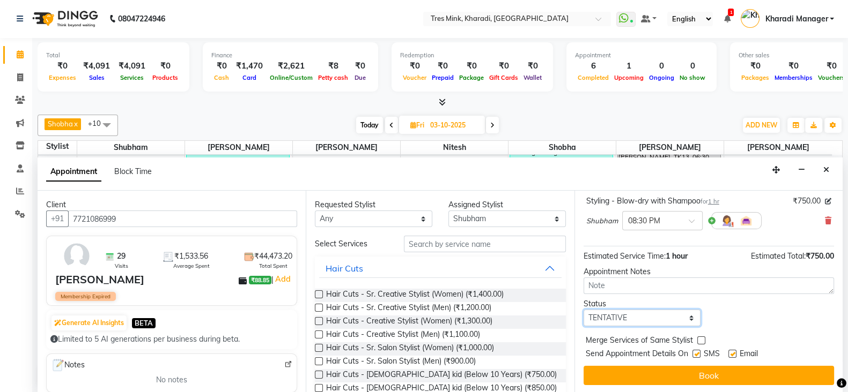
click at [628, 321] on select "Select TENTATIVE CONFIRM UPCOMING" at bounding box center [641, 318] width 117 height 17
select select "confirm booking"
click at [583, 310] on select "Select TENTATIVE CONFIRM UPCOMING" at bounding box center [641, 318] width 117 height 17
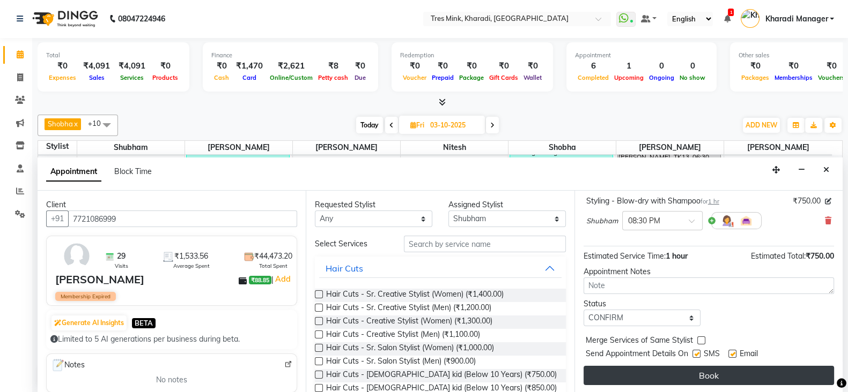
click at [619, 367] on button "Book" at bounding box center [708, 375] width 250 height 19
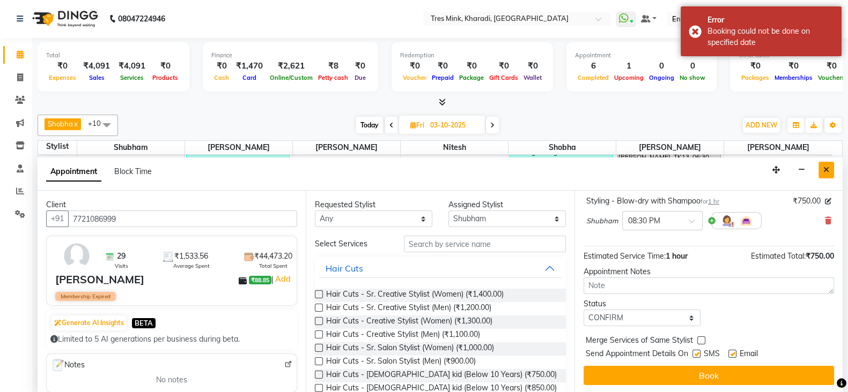
click at [830, 170] on button "Close" at bounding box center [826, 170] width 16 height 17
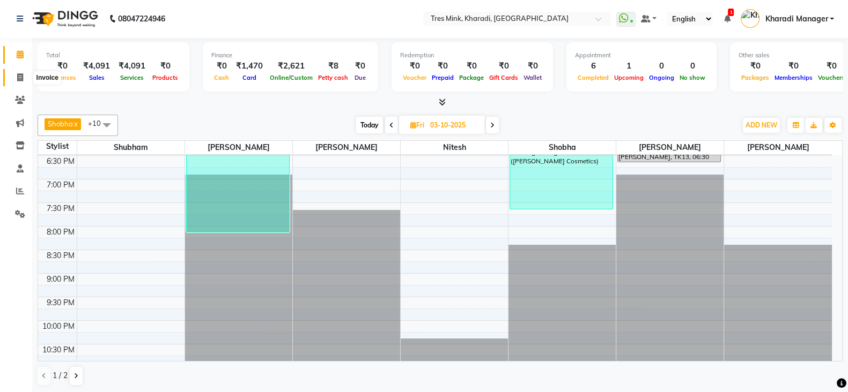
click at [17, 76] on icon at bounding box center [20, 77] width 6 height 8
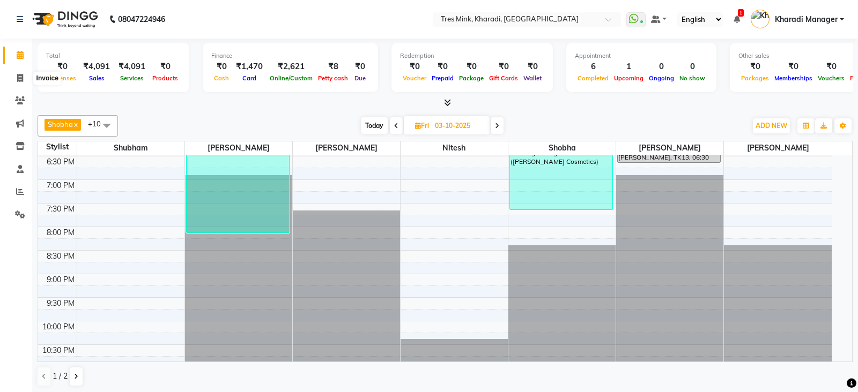
select select "service"
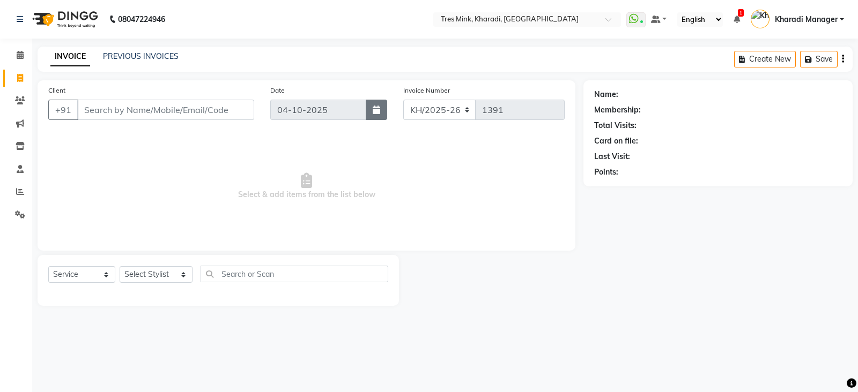
click at [375, 103] on button "button" at bounding box center [376, 110] width 21 height 20
select select "10"
select select "2025"
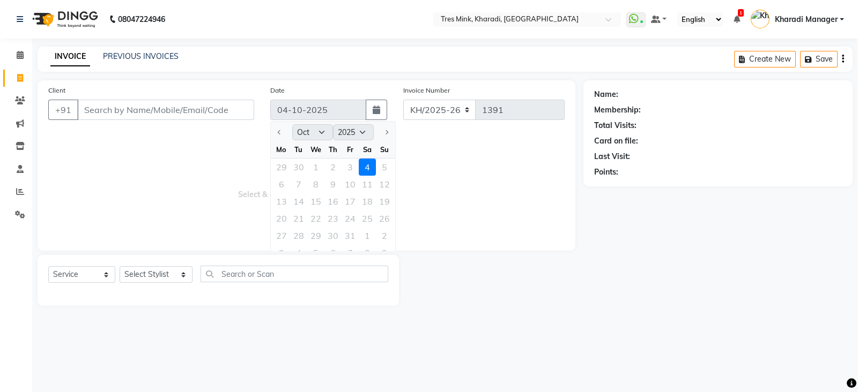
click at [346, 167] on div "29 30 1 2 3 4 5" at bounding box center [333, 167] width 124 height 17
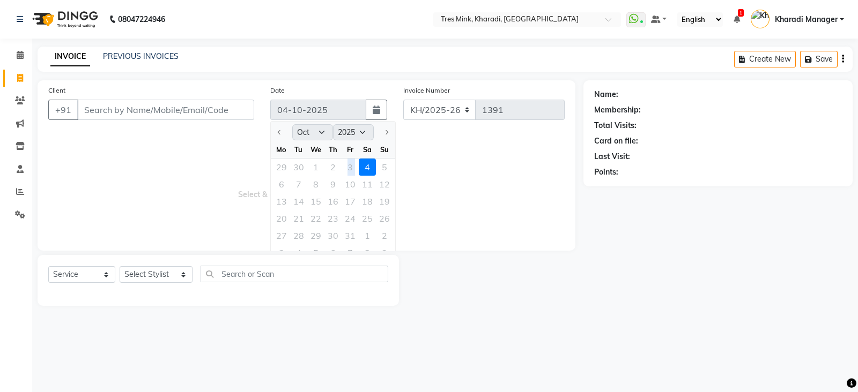
click at [346, 167] on div "29 30 1 2 3 4 5" at bounding box center [333, 167] width 124 height 17
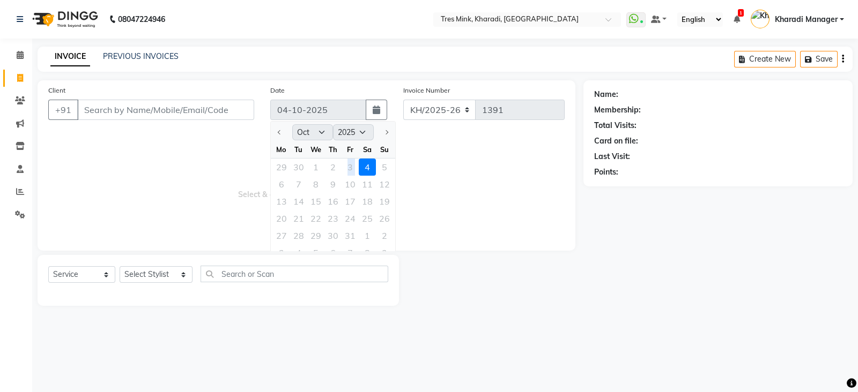
click at [346, 167] on div "29 30 1 2 3 4 5" at bounding box center [333, 167] width 124 height 17
click at [343, 173] on div "29 30 1 2 3 4 5" at bounding box center [333, 167] width 124 height 17
click at [342, 170] on div "29 30 1 2 3 4 5" at bounding box center [333, 167] width 124 height 17
click at [341, 170] on div "29 30 1 2 3 4 5" at bounding box center [333, 167] width 124 height 17
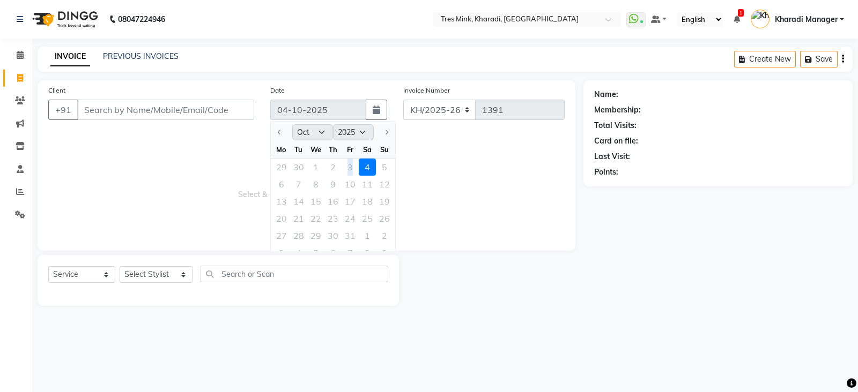
click at [352, 170] on div "29 30 1 2 3 4 5" at bounding box center [333, 167] width 124 height 17
click at [353, 169] on div "29 30 1 2 3 4 5" at bounding box center [333, 167] width 124 height 17
click at [357, 168] on div "29 30 1 2 3 4 5" at bounding box center [333, 167] width 124 height 17
click at [349, 170] on div "29 30 1 2 3 4 5" at bounding box center [333, 167] width 124 height 17
click at [455, 150] on span "Select & add items from the list below" at bounding box center [306, 186] width 516 height 107
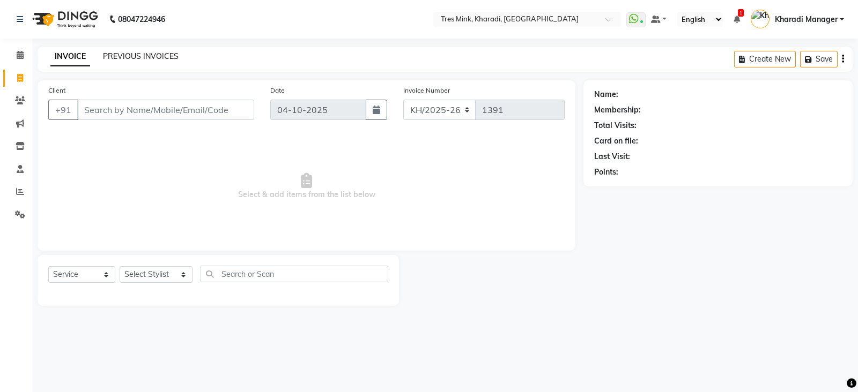
click at [161, 56] on link "PREVIOUS INVOICES" at bounding box center [141, 56] width 76 height 10
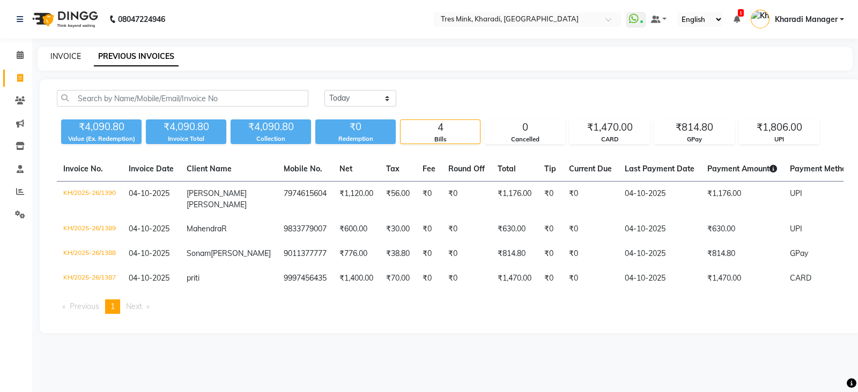
click at [72, 56] on link "INVOICE" at bounding box center [65, 56] width 31 height 10
select select "service"
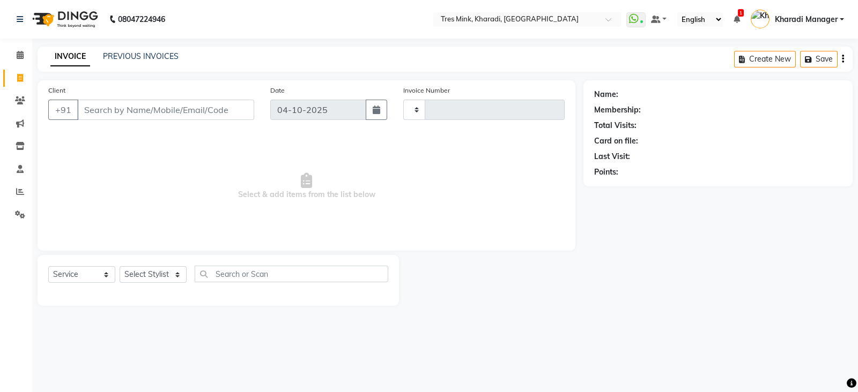
type input "1391"
select select "8100"
click at [122, 113] on input "Client" at bounding box center [165, 110] width 177 height 20
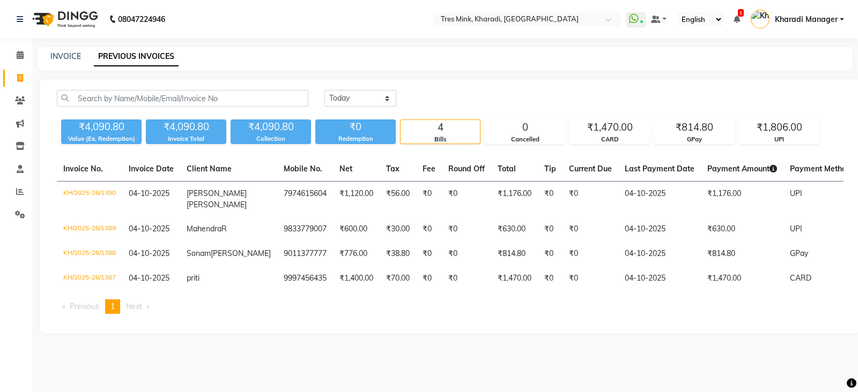
select select "service"
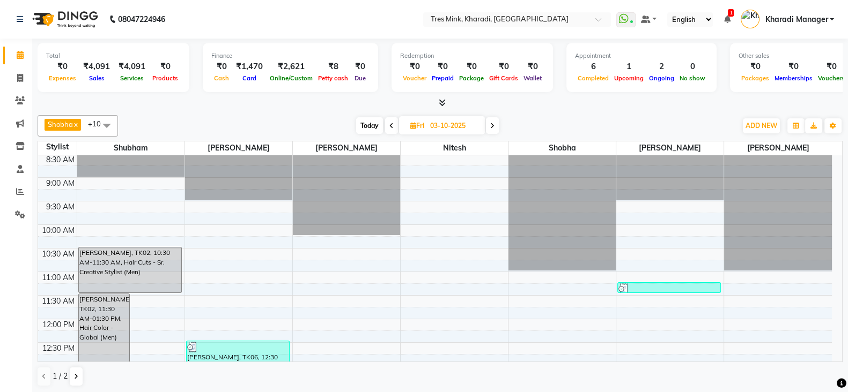
scroll to position [179, 0]
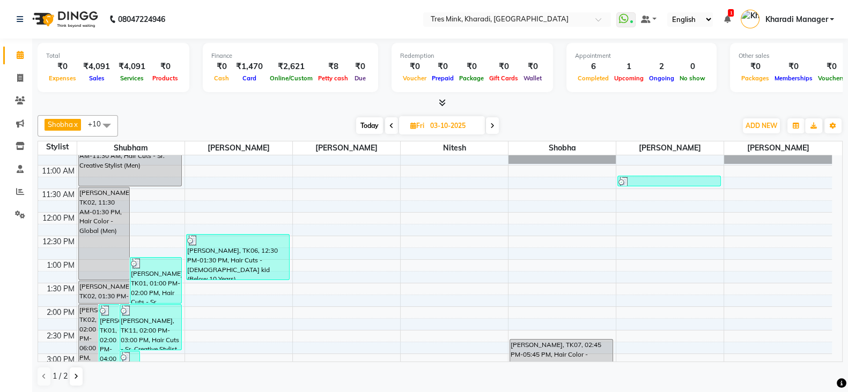
click at [367, 127] on span "Today" at bounding box center [369, 125] width 27 height 17
type input "04-10-2025"
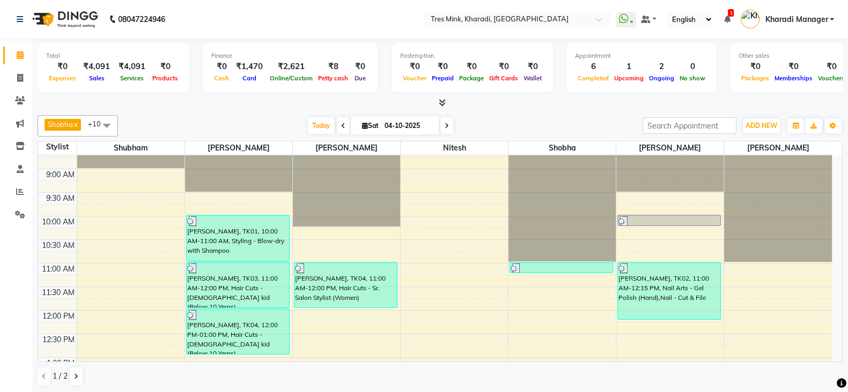
scroll to position [0, 0]
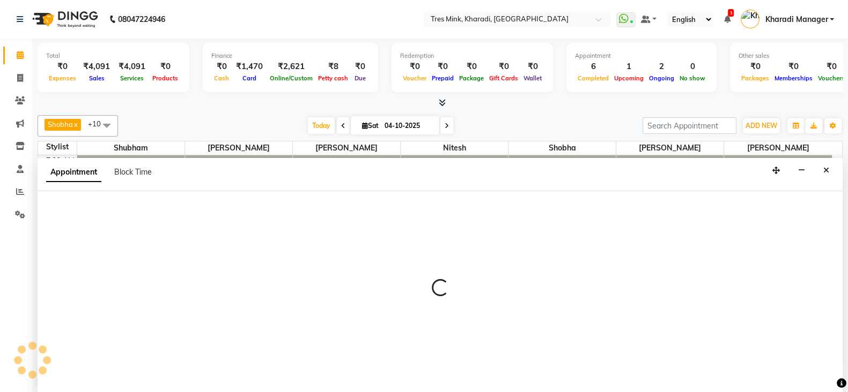
select select "75009"
select select "tentative"
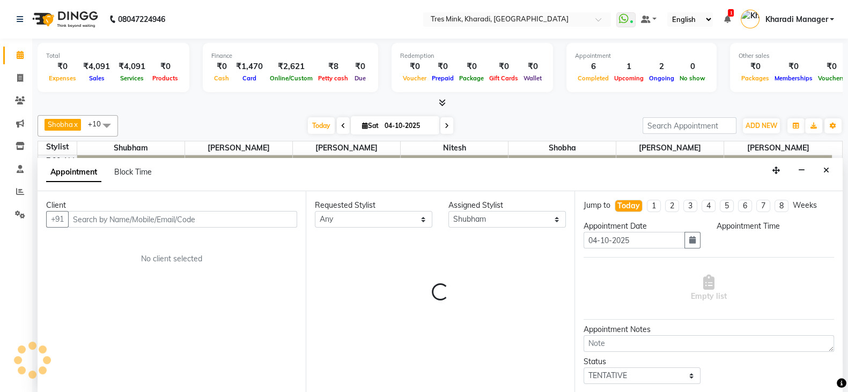
scroll to position [1, 0]
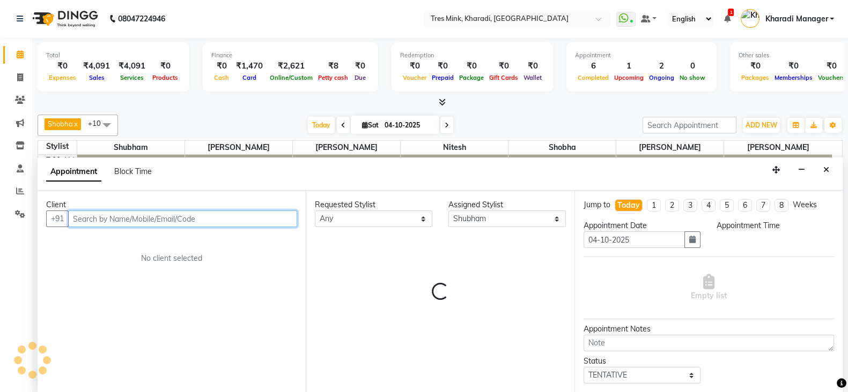
select select "540"
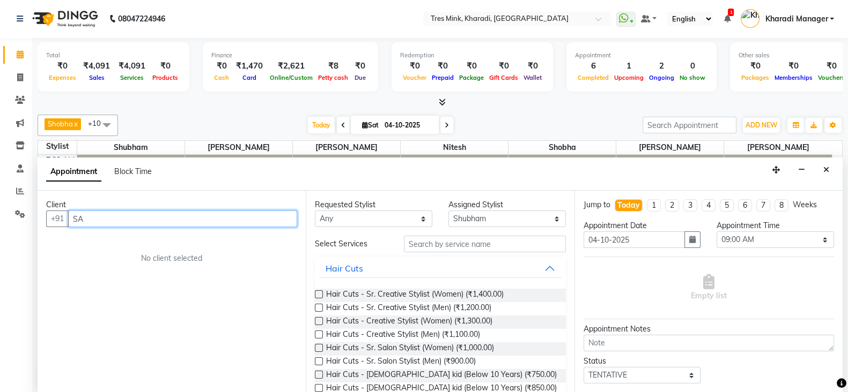
type input "S"
type input "8"
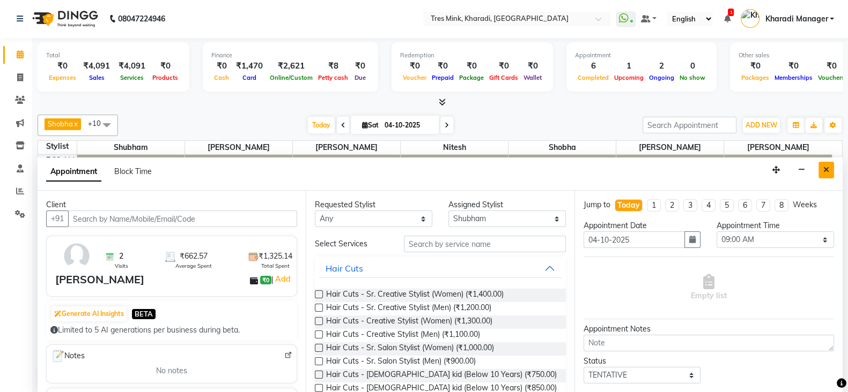
click at [830, 170] on button "Close" at bounding box center [826, 170] width 16 height 17
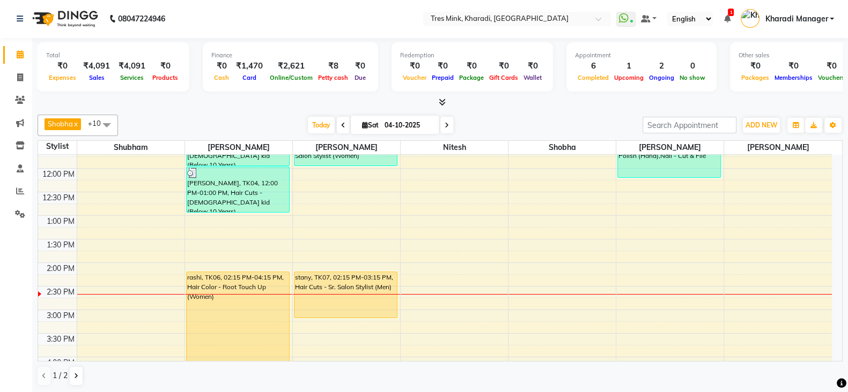
scroll to position [268, 0]
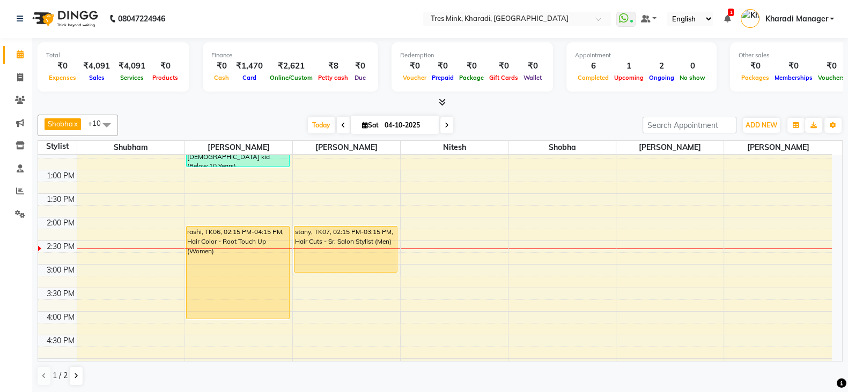
drag, startPoint x: 340, startPoint y: 118, endPoint x: 335, endPoint y: 122, distance: 5.8
click at [338, 119] on span at bounding box center [343, 125] width 13 height 17
type input "03-10-2025"
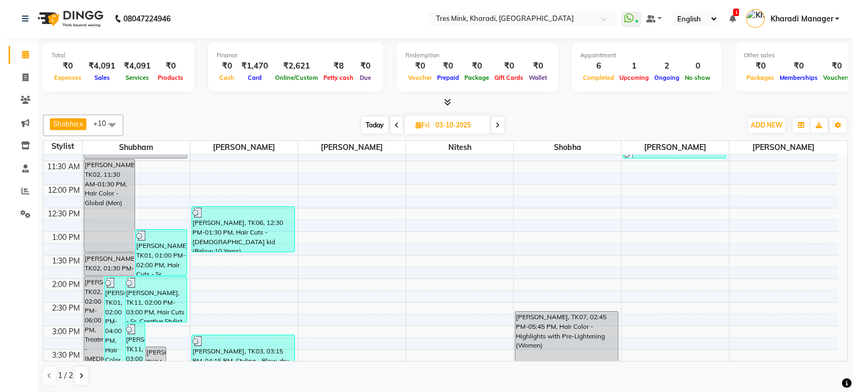
scroll to position [238, 0]
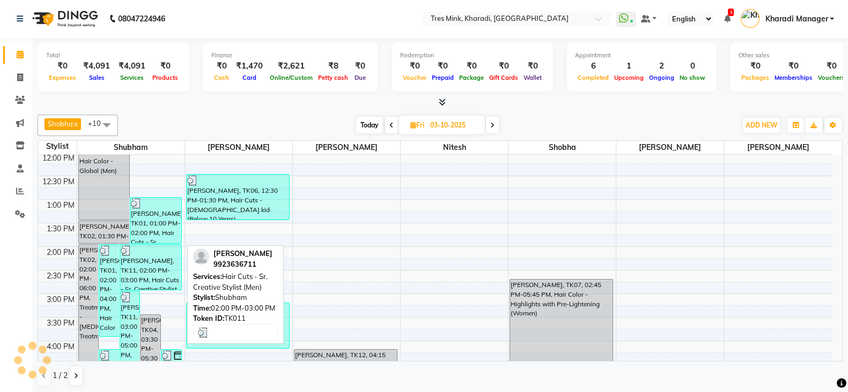
click at [152, 261] on div "Ganesh Thakur, TK11, 02:00 PM-03:00 PM, Hair Cuts - Sr. Creative Stylist (Men)" at bounding box center [150, 267] width 61 height 45
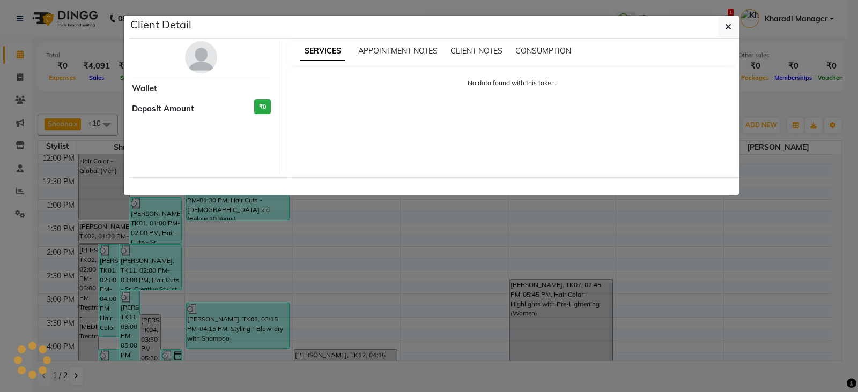
select select "3"
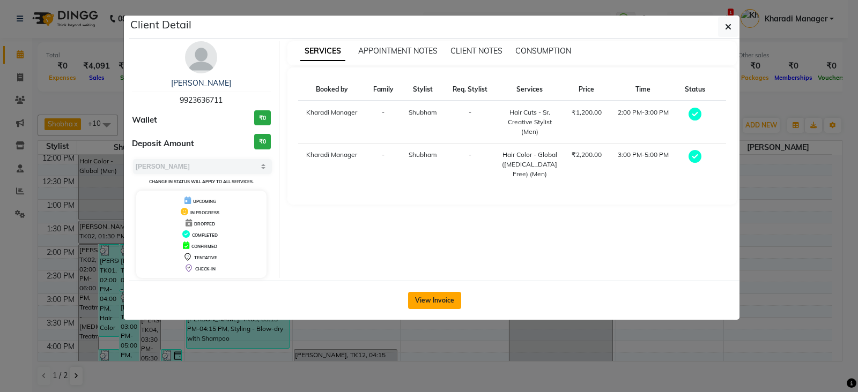
click at [415, 296] on button "View Invoice" at bounding box center [434, 300] width 53 height 17
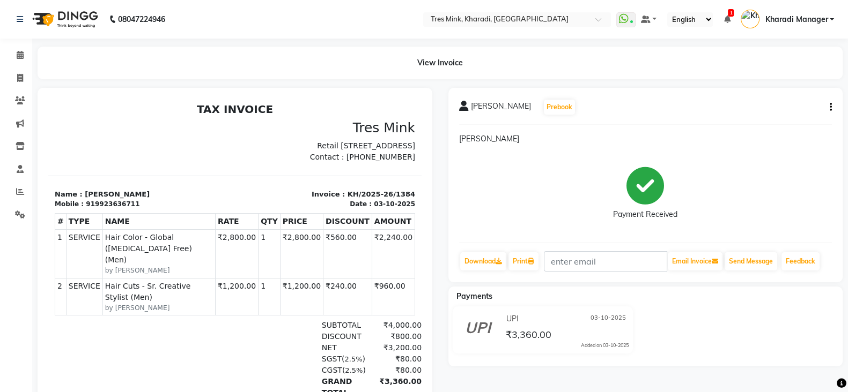
scroll to position [112, 0]
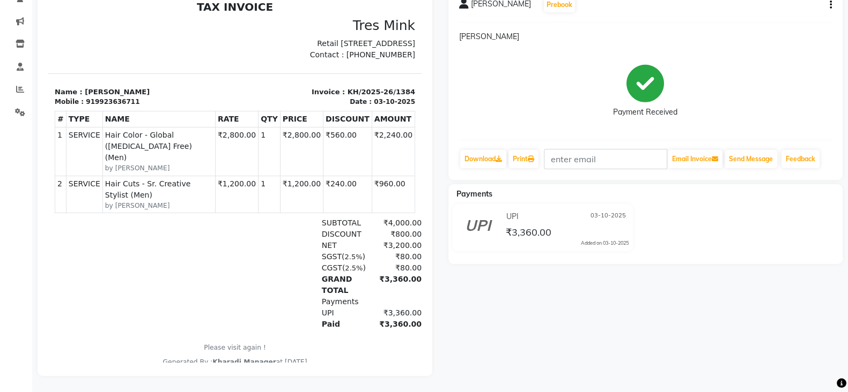
click at [236, 201] on td "₹1,200.00" at bounding box center [236, 194] width 43 height 37
click at [248, 157] on td "₹2,800.00" at bounding box center [236, 152] width 43 height 48
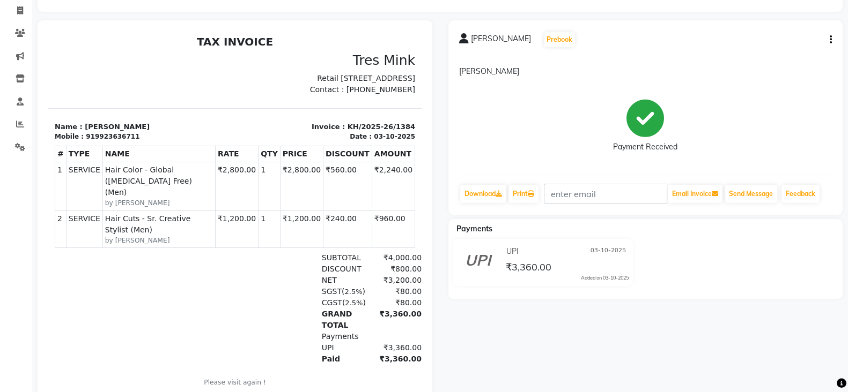
scroll to position [0, 0]
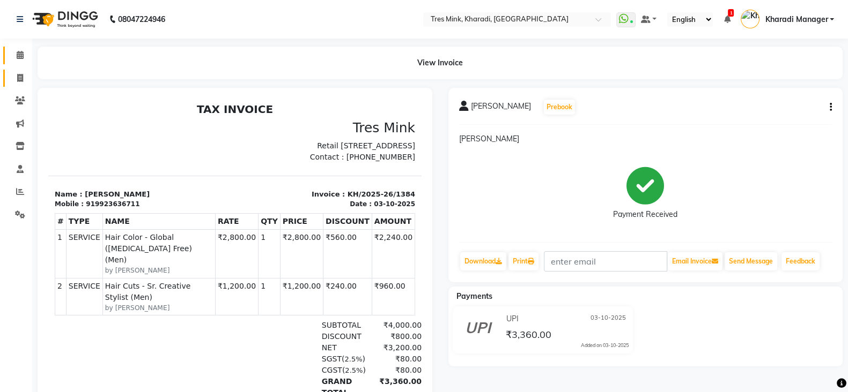
drag, startPoint x: 19, startPoint y: 59, endPoint x: 25, endPoint y: 70, distance: 12.0
click at [19, 59] on icon at bounding box center [20, 55] width 7 height 8
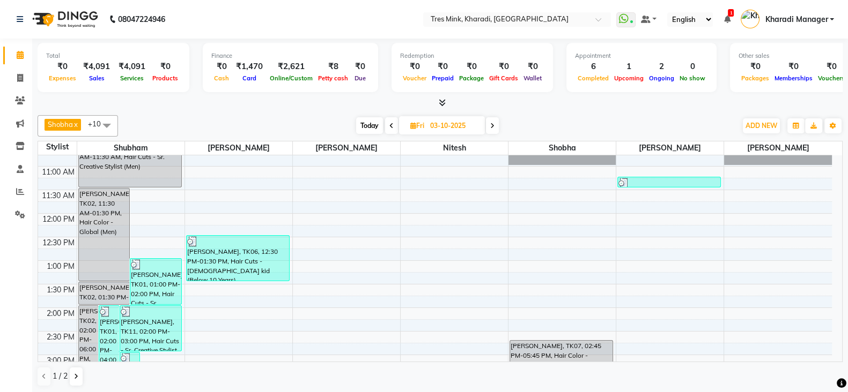
scroll to position [179, 0]
click at [17, 76] on icon at bounding box center [20, 78] width 6 height 8
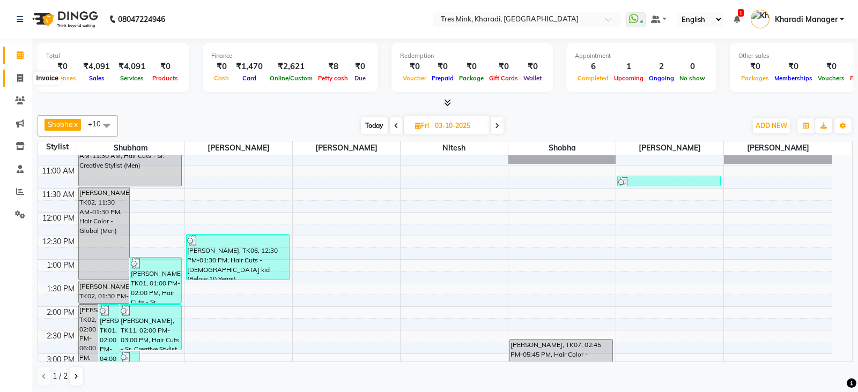
select select "service"
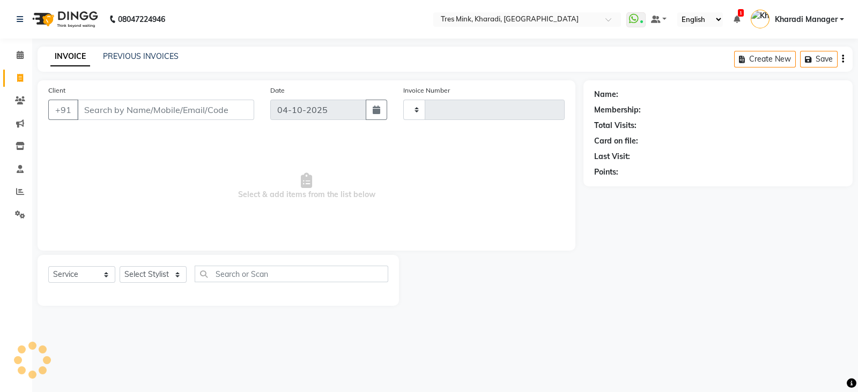
type input "1391"
select select "8100"
click at [146, 62] on div "PREVIOUS INVOICES" at bounding box center [141, 56] width 76 height 11
click at [161, 56] on link "PREVIOUS INVOICES" at bounding box center [141, 56] width 76 height 10
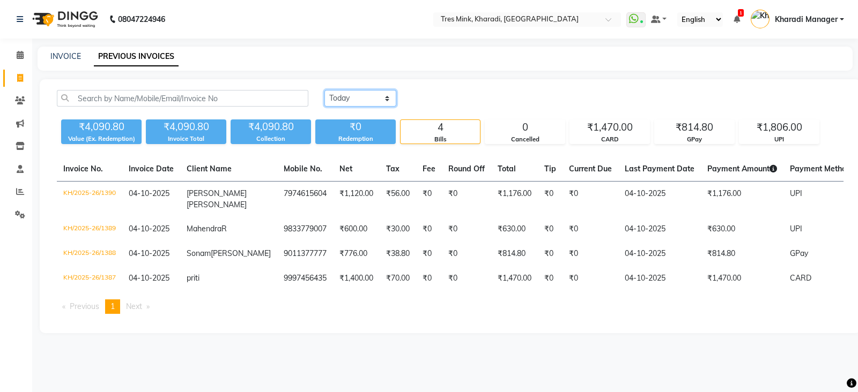
click at [387, 91] on select "Today Yesterday Custom Range" at bounding box center [360, 98] width 72 height 17
select select "range"
click at [324, 90] on select "Today Yesterday Custom Range" at bounding box center [360, 98] width 72 height 17
click at [437, 97] on input "04-10-2025" at bounding box center [447, 98] width 75 height 15
select select "10"
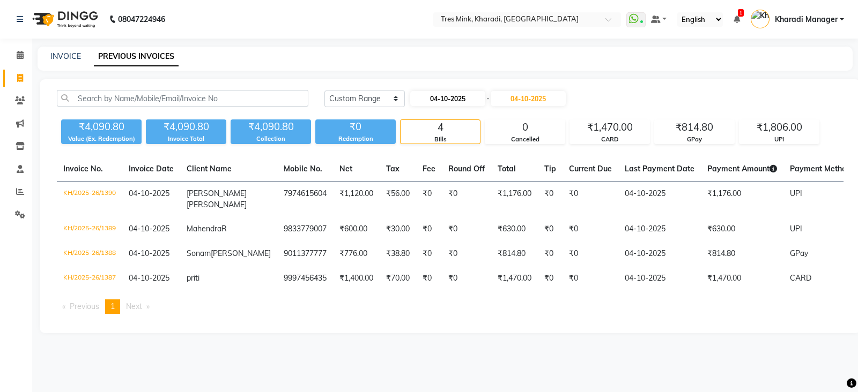
select select "2025"
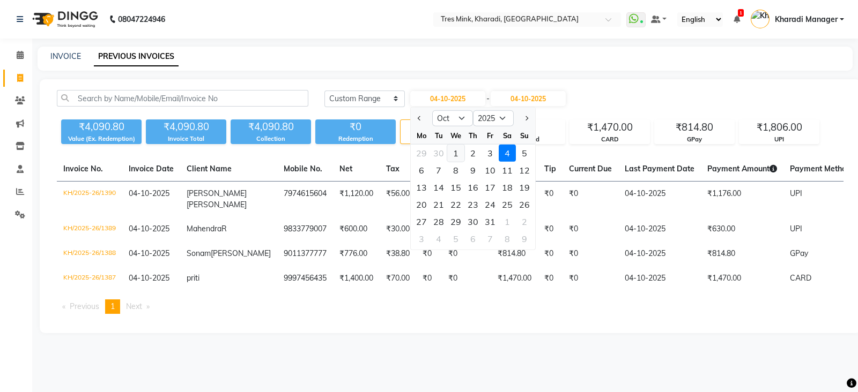
click at [450, 149] on div "1" at bounding box center [455, 153] width 17 height 17
type input "01-10-2025"
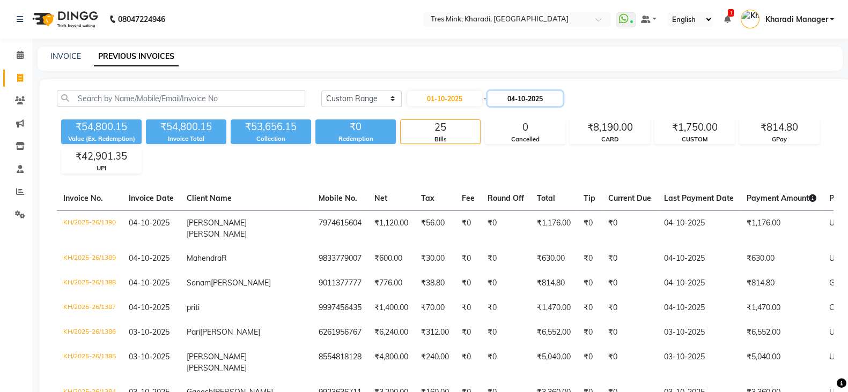
click at [530, 92] on input "04-10-2025" at bounding box center [524, 98] width 75 height 15
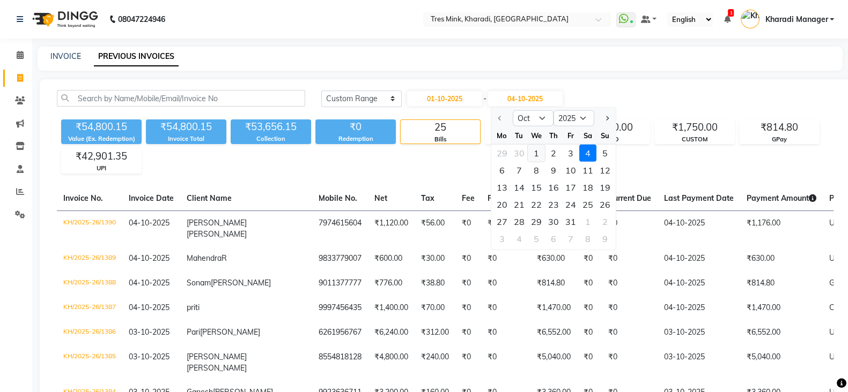
click at [531, 149] on div "1" at bounding box center [535, 153] width 17 height 17
type input "01-10-2025"
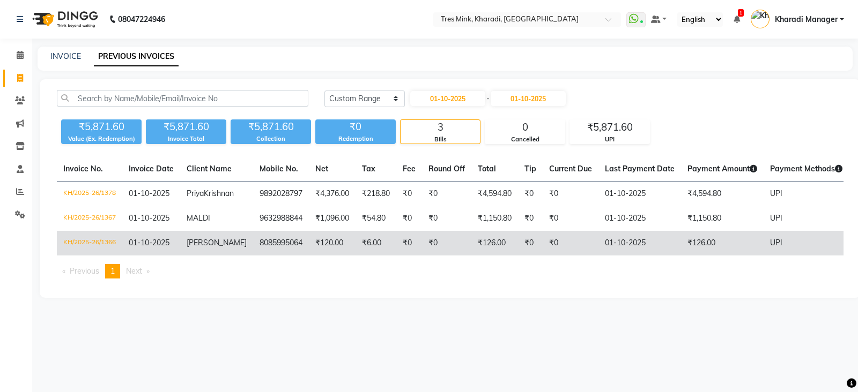
click at [690, 254] on td "₹126.00" at bounding box center [722, 243] width 83 height 25
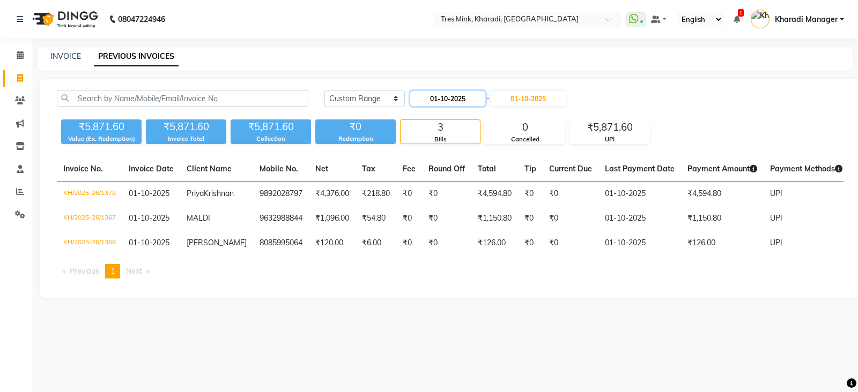
click at [461, 95] on input "01-10-2025" at bounding box center [447, 98] width 75 height 15
select select "10"
select select "2025"
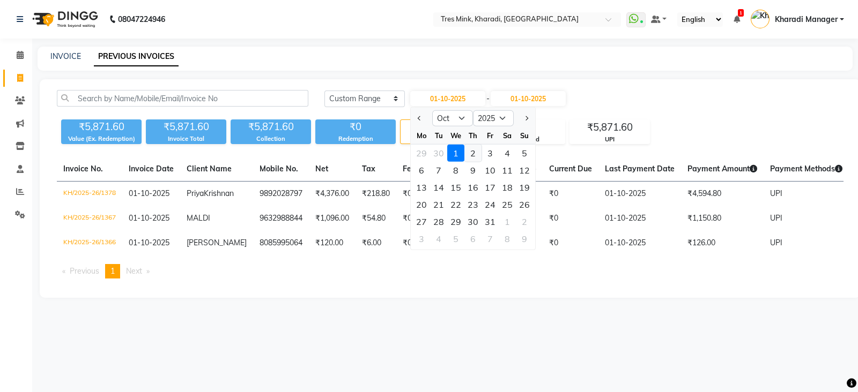
click at [472, 152] on div "2" at bounding box center [472, 153] width 17 height 17
type input "02-10-2025"
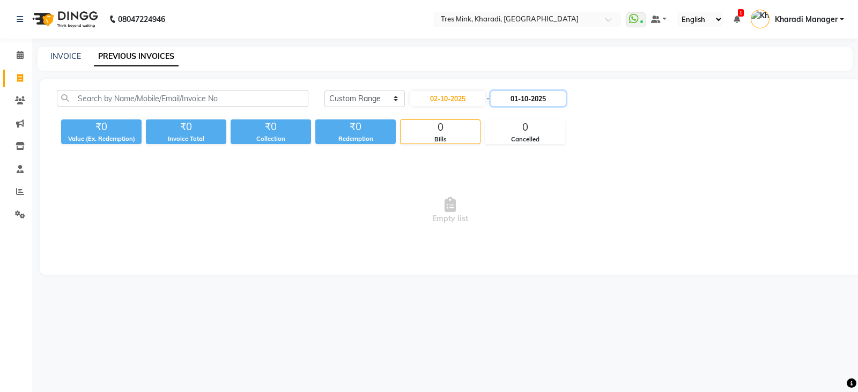
click at [528, 98] on input "01-10-2025" at bounding box center [528, 98] width 75 height 15
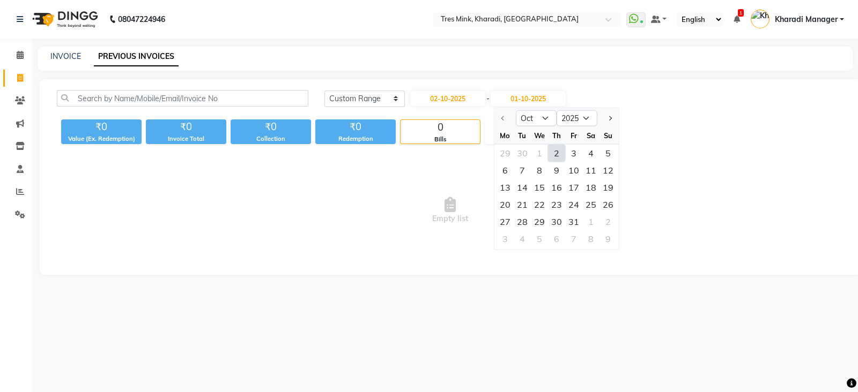
click at [558, 152] on div "2" at bounding box center [556, 153] width 17 height 17
type input "02-10-2025"
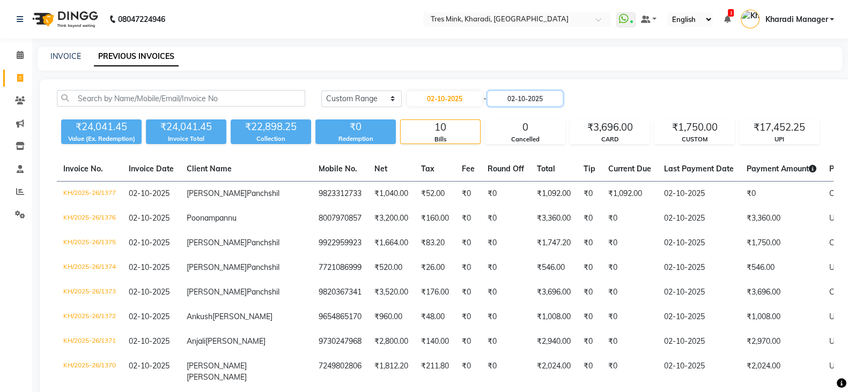
scroll to position [223, 0]
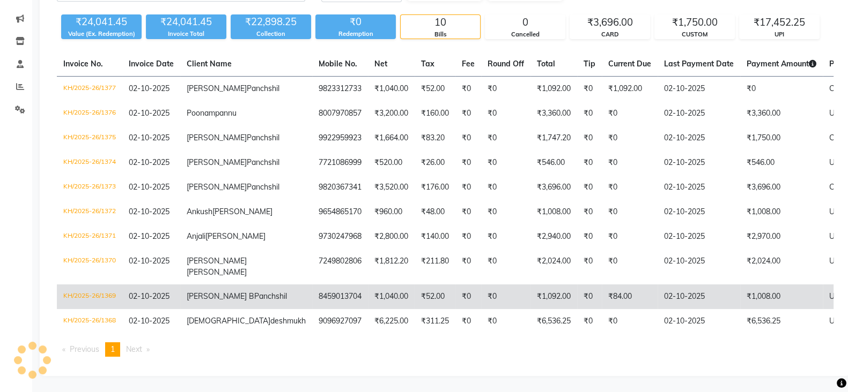
click at [455, 293] on td "₹0" at bounding box center [468, 297] width 26 height 25
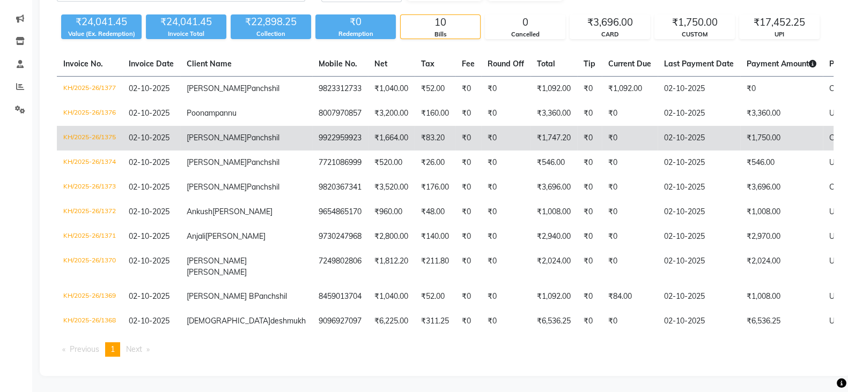
scroll to position [0, 0]
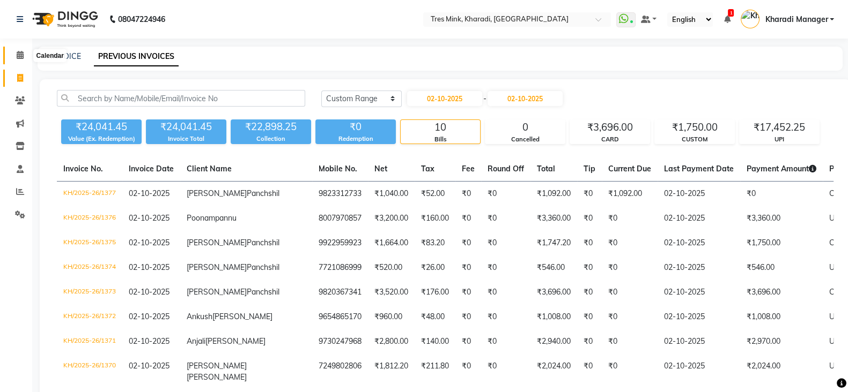
click at [17, 51] on icon at bounding box center [20, 55] width 7 height 8
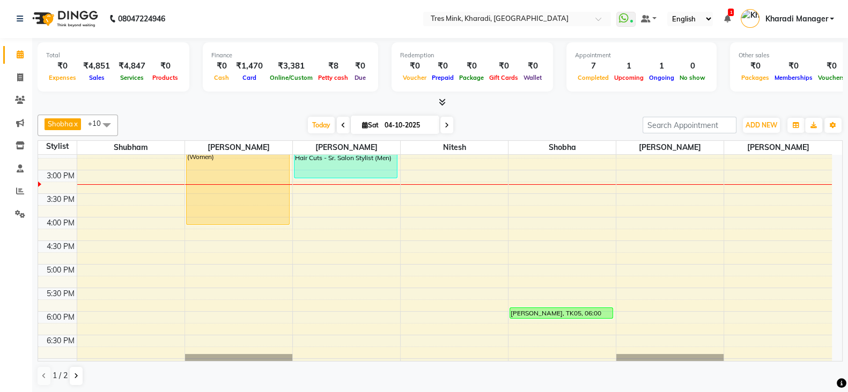
scroll to position [229, 0]
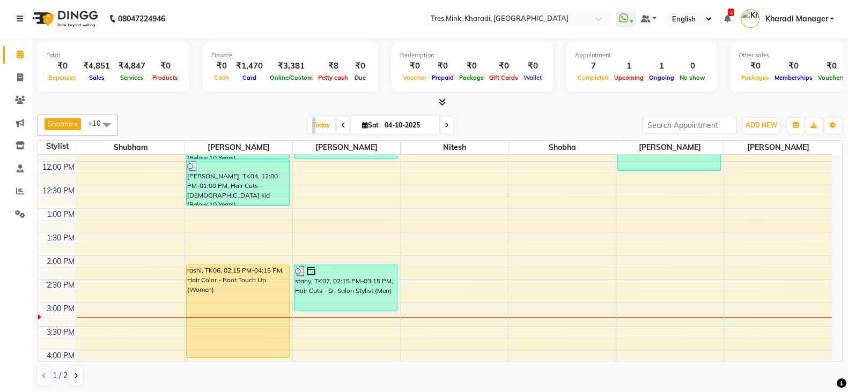
click at [314, 115] on div "Shobha x Poonam Khande x Ravi Maheshkar x Saiba x Siddhant x Kishor (Ganesh) Mu…" at bounding box center [440, 125] width 805 height 21
click at [441, 102] on icon at bounding box center [442, 102] width 7 height 8
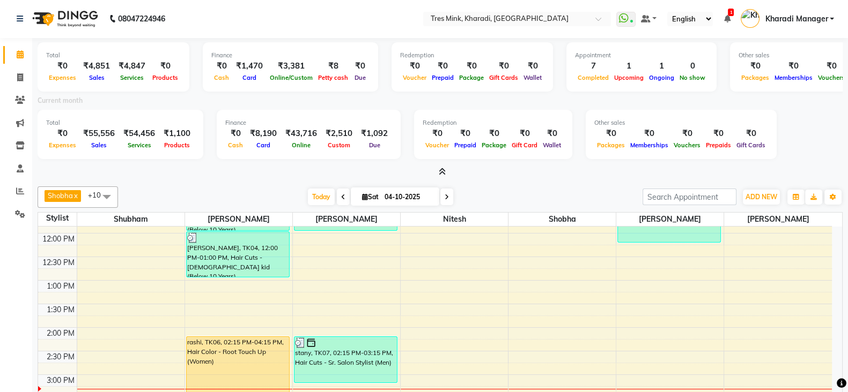
click at [447, 171] on div at bounding box center [440, 172] width 805 height 11
click at [445, 172] on icon at bounding box center [442, 172] width 7 height 8
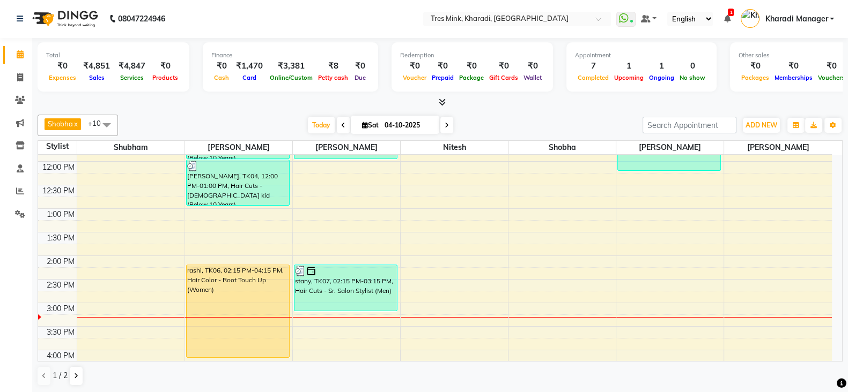
scroll to position [5, 0]
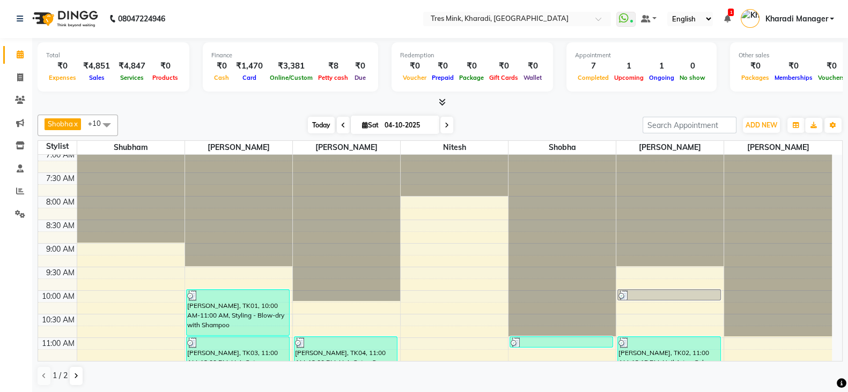
drag, startPoint x: 321, startPoint y: 127, endPoint x: 311, endPoint y: 142, distance: 17.8
click at [321, 127] on span "Today" at bounding box center [321, 125] width 27 height 17
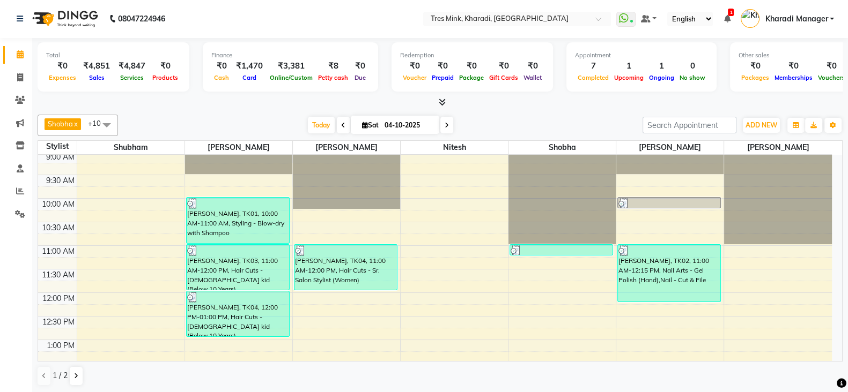
scroll to position [196, 0]
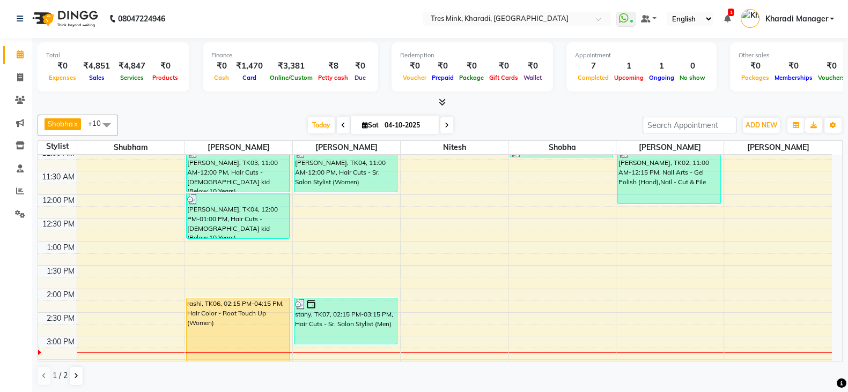
click at [445, 125] on icon at bounding box center [446, 125] width 4 height 6
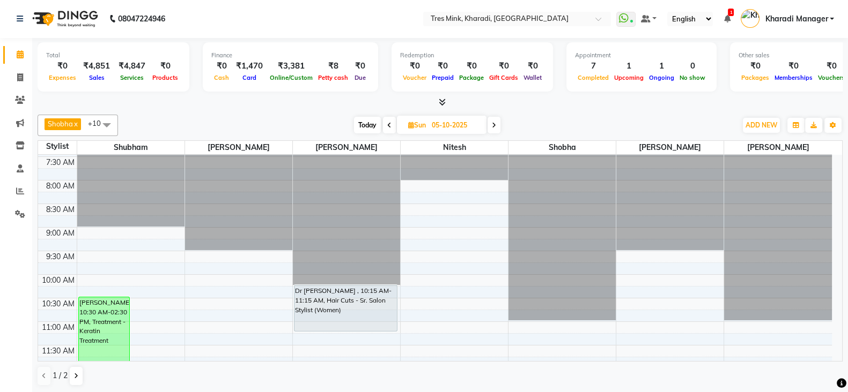
scroll to position [0, 0]
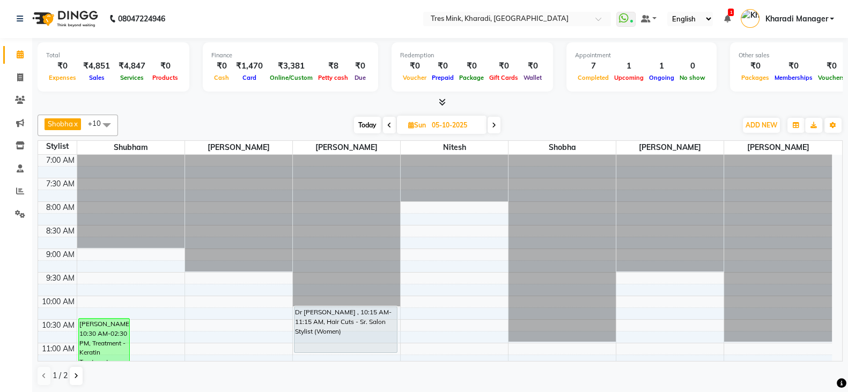
click at [360, 122] on span "Today" at bounding box center [367, 125] width 27 height 17
type input "04-10-2025"
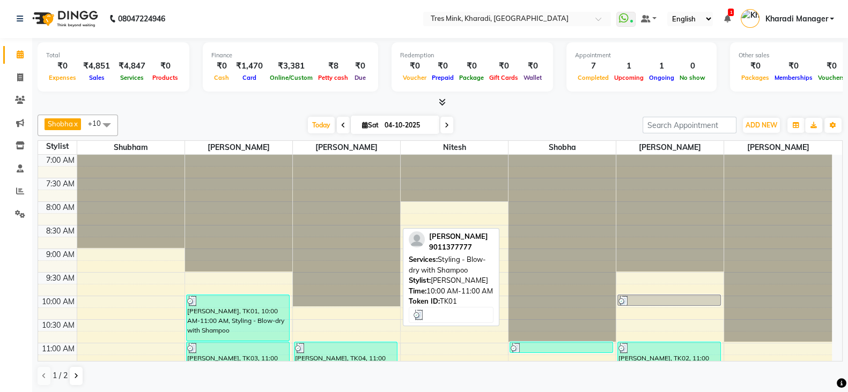
scroll to position [357, 0]
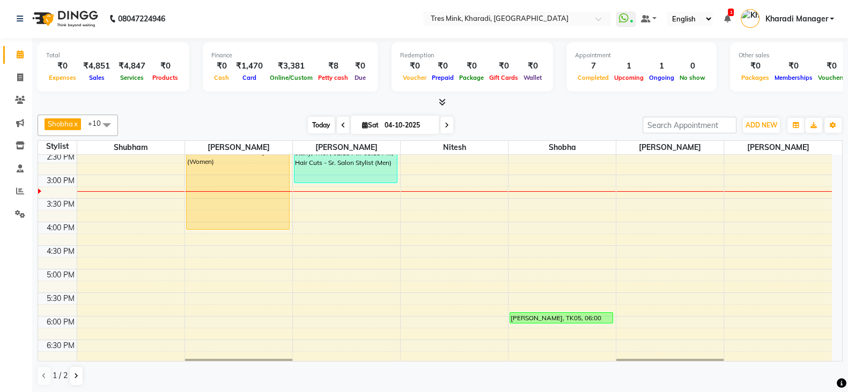
click at [321, 121] on span "Today" at bounding box center [321, 125] width 27 height 17
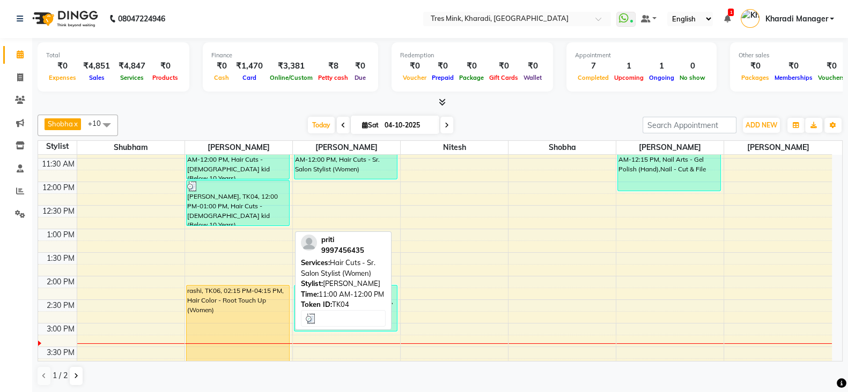
scroll to position [196, 0]
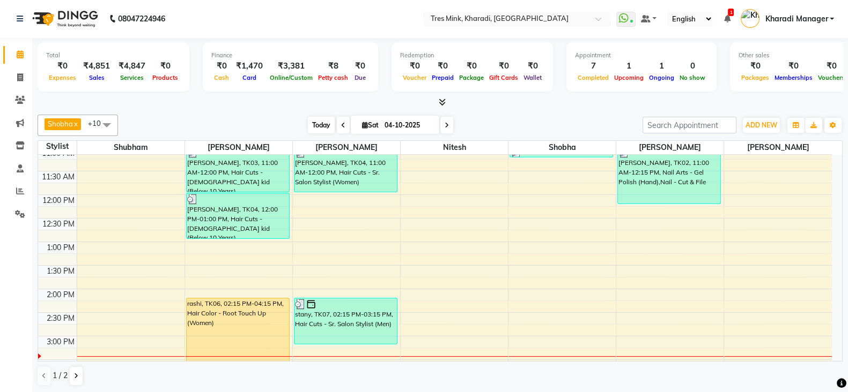
click at [308, 122] on span "Today" at bounding box center [321, 125] width 27 height 17
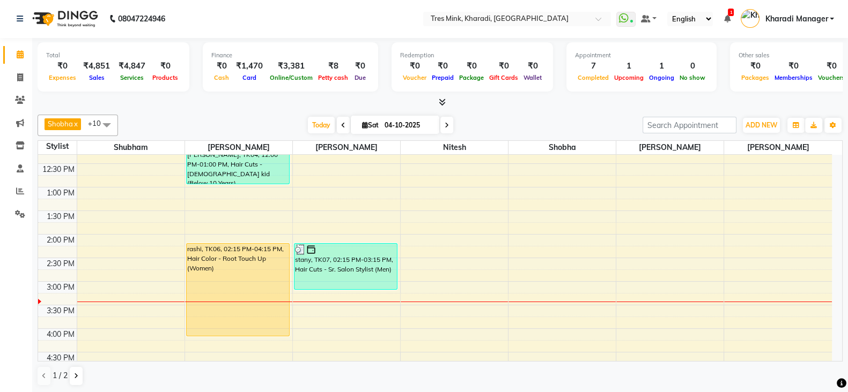
scroll to position [229, 0]
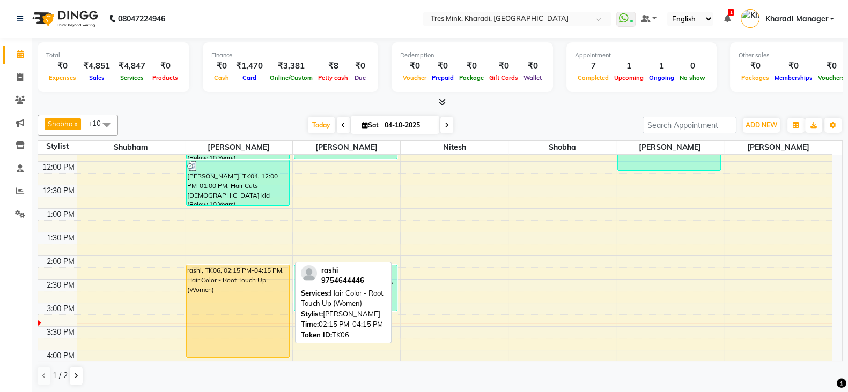
click at [210, 288] on div "rashi, TK06, 02:15 PM-04:15 PM, Hair Color - Root Touch Up (Women)" at bounding box center [238, 311] width 102 height 92
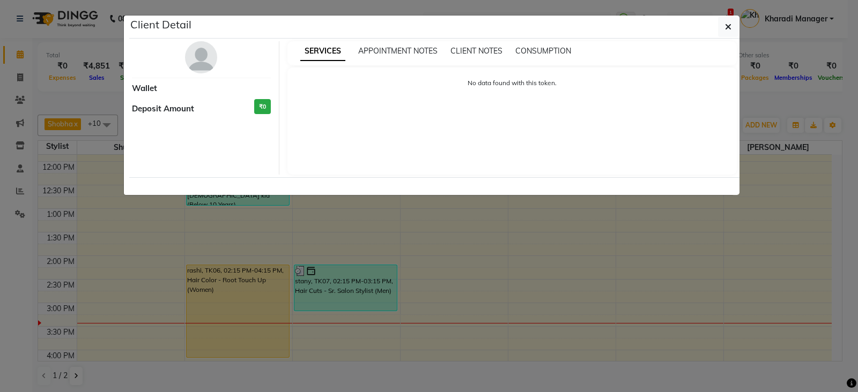
select select "1"
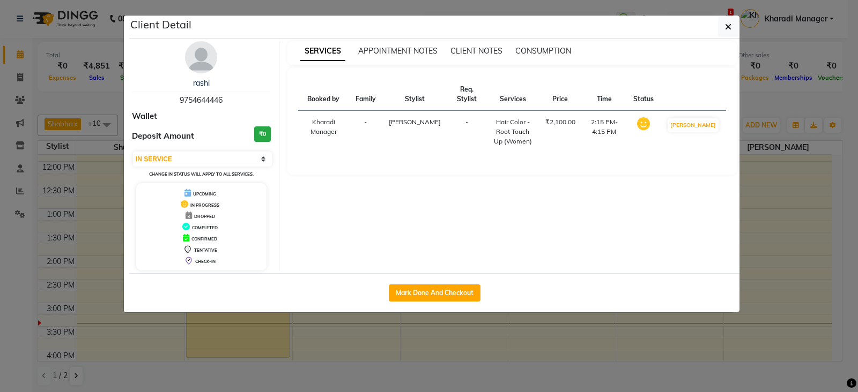
drag, startPoint x: 469, startPoint y: 368, endPoint x: 463, endPoint y: 366, distance: 6.1
click at [463, 366] on ngb-modal-window "Client Detail rashi 9754644446 Wallet Deposit Amount ₹0 Select IN SERVICE CONFI…" at bounding box center [429, 196] width 858 height 392
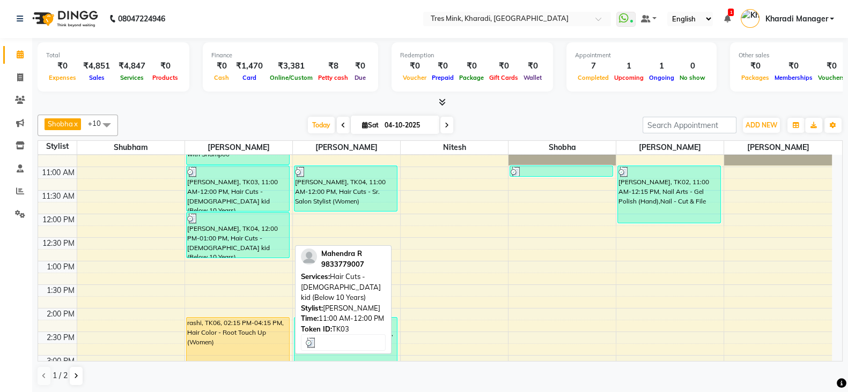
scroll to position [95, 0]
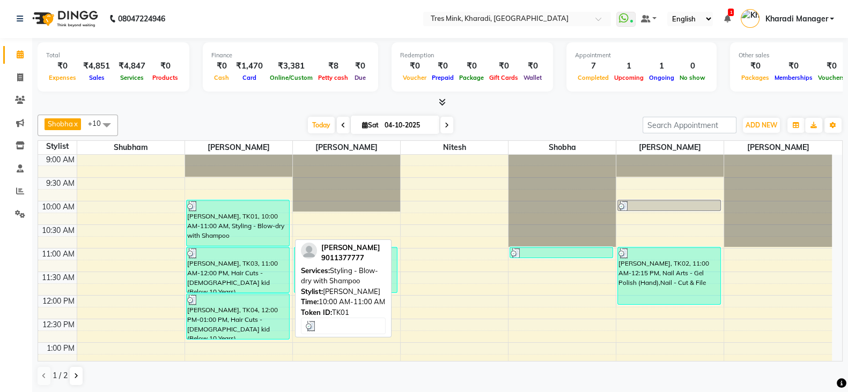
click at [258, 218] on div "[PERSON_NAME], TK01, 10:00 AM-11:00 AM, Styling - Blow-dry with Shampoo" at bounding box center [238, 224] width 102 height 46
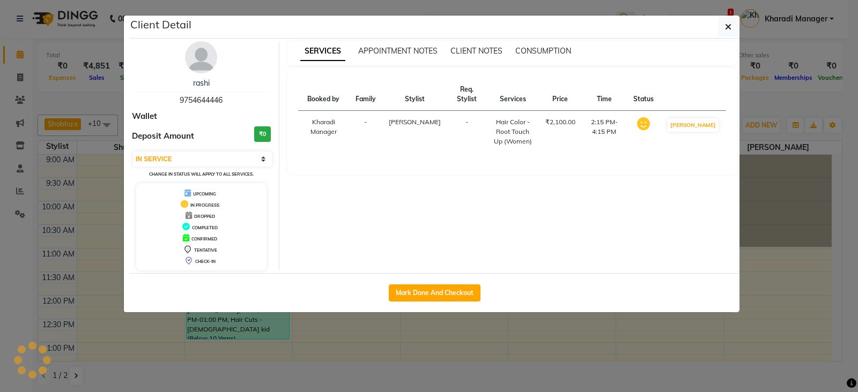
select select "3"
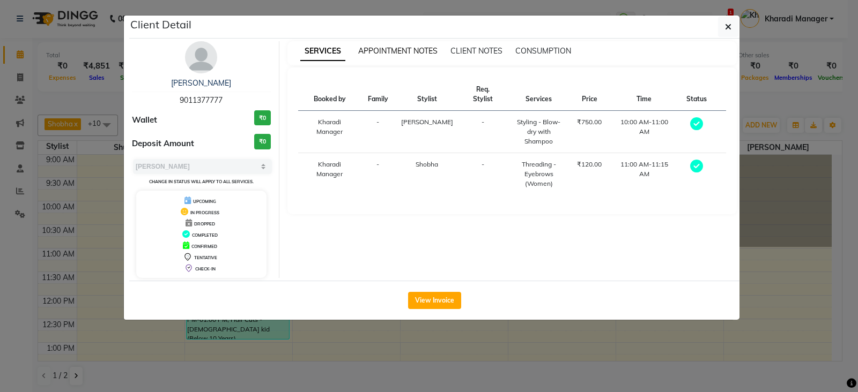
click at [395, 48] on span "APPOINTMENT NOTES" at bounding box center [397, 51] width 79 height 10
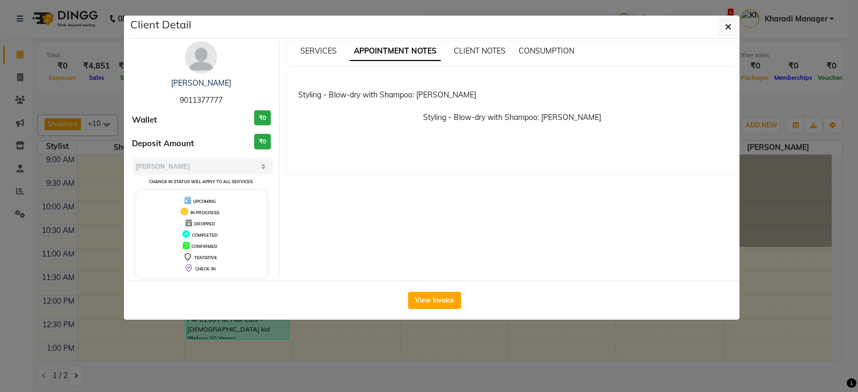
drag, startPoint x: 313, startPoint y: 363, endPoint x: 369, endPoint y: 331, distance: 64.8
click at [342, 346] on ngb-modal-window "Client Detail Sonam Gutte 9011377777 Wallet ₹0 Deposit Amount ₹0 Select MARK DO…" at bounding box center [429, 196] width 858 height 392
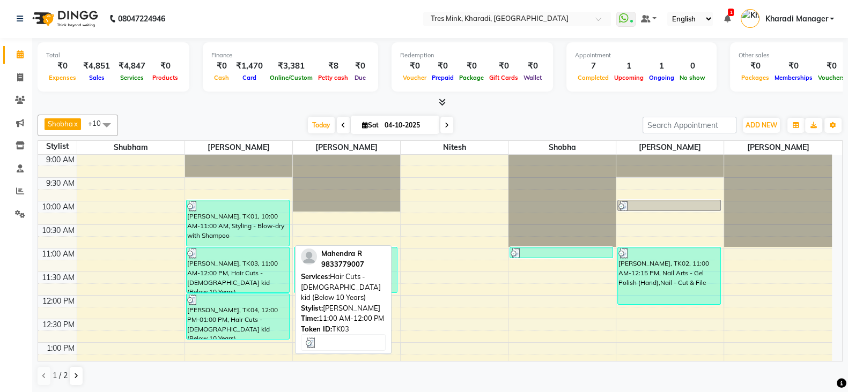
click at [230, 283] on div "[PERSON_NAME], TK03, 11:00 AM-12:00 PM, Hair Cuts - [DEMOGRAPHIC_DATA] kid (Bel…" at bounding box center [238, 270] width 102 height 45
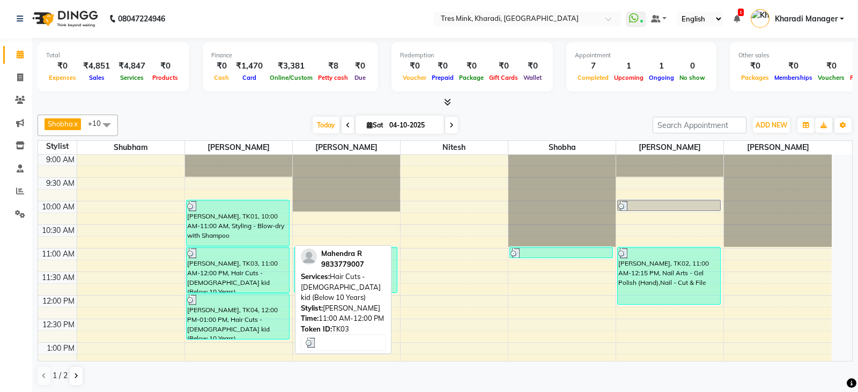
select select "3"
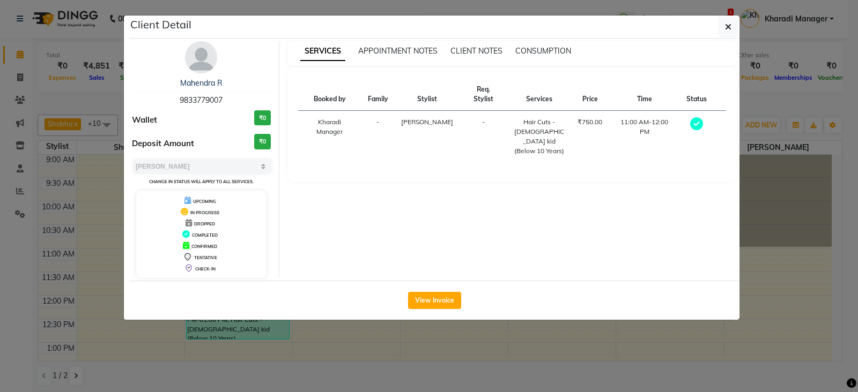
click at [357, 358] on ngb-modal-window "Client Detail Mahendra R 9833779007 Wallet ₹0 Deposit Amount ₹0 Select MARK DON…" at bounding box center [429, 196] width 858 height 392
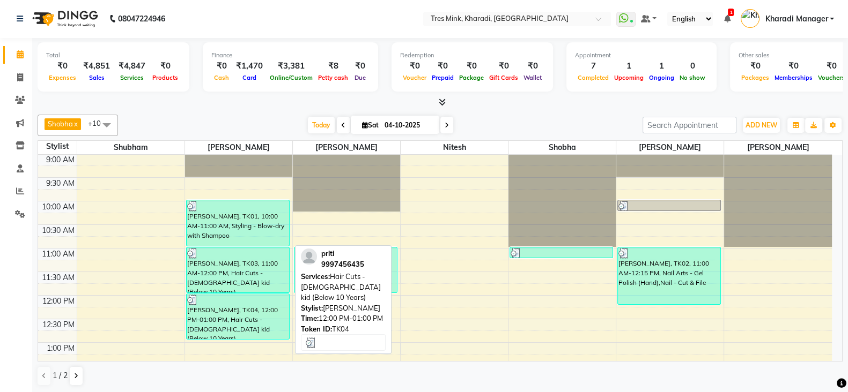
click at [256, 304] on div "[PERSON_NAME], TK04, 12:00 PM-01:00 PM, Hair Cuts - [DEMOGRAPHIC_DATA] kid (Bel…" at bounding box center [238, 316] width 102 height 45
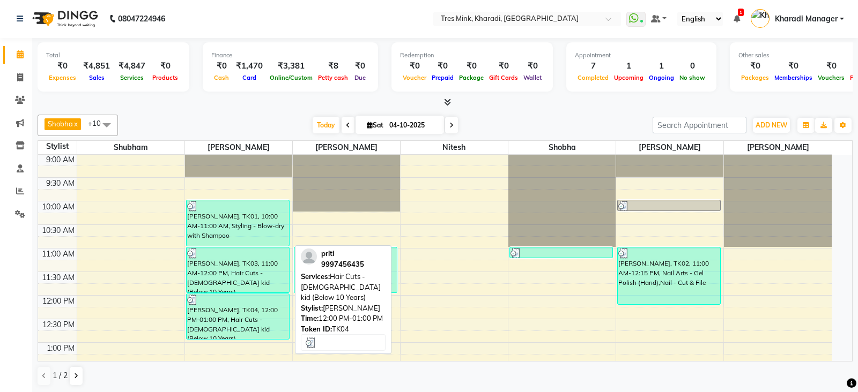
select select "3"
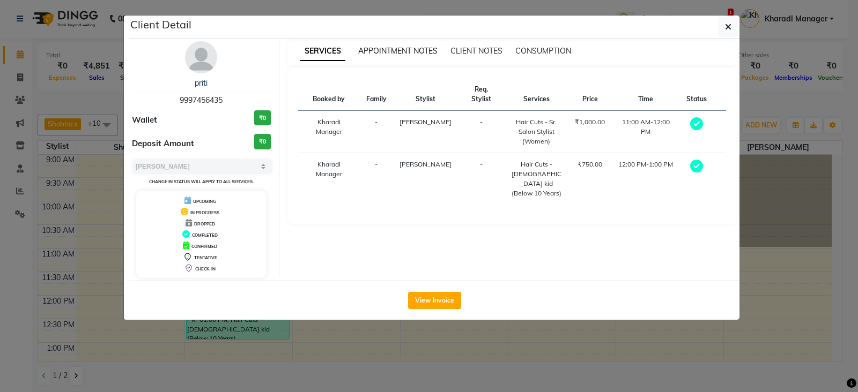
click at [411, 47] on span "APPOINTMENT NOTES" at bounding box center [397, 51] width 79 height 10
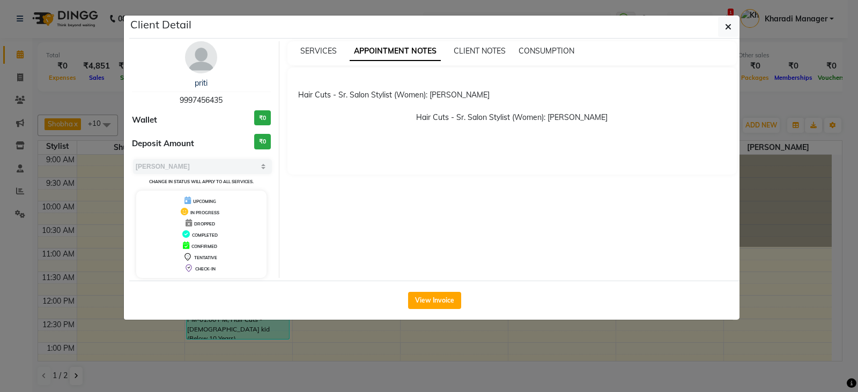
click at [359, 353] on ngb-modal-window "Client Detail priti 9997456435 Wallet ₹0 Deposit Amount ₹0 Select MARK DONE UPC…" at bounding box center [429, 196] width 858 height 392
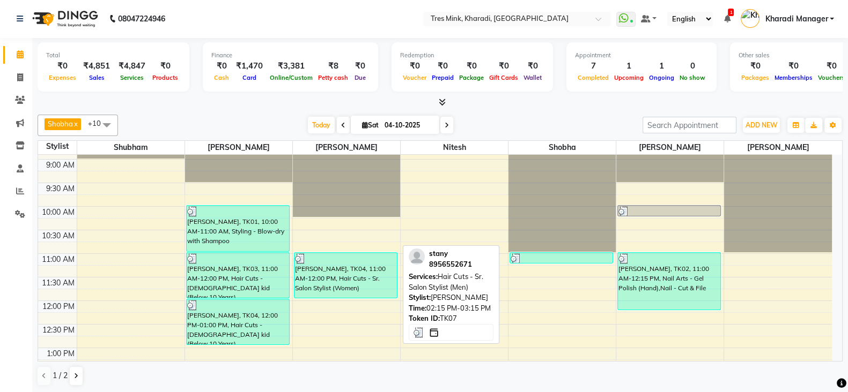
scroll to position [5, 0]
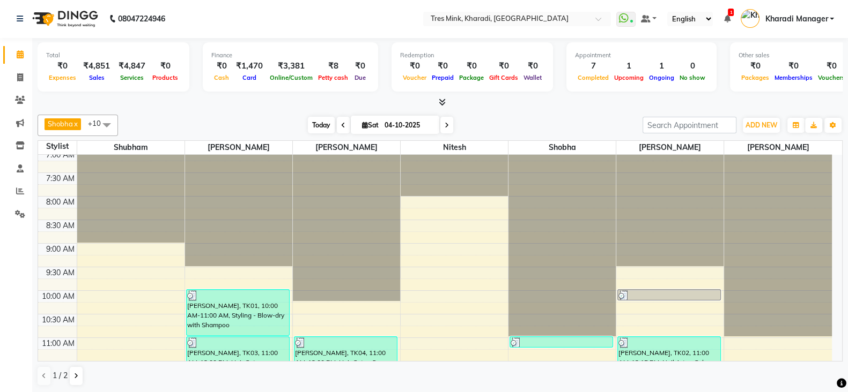
click at [315, 124] on span "Today" at bounding box center [321, 125] width 27 height 17
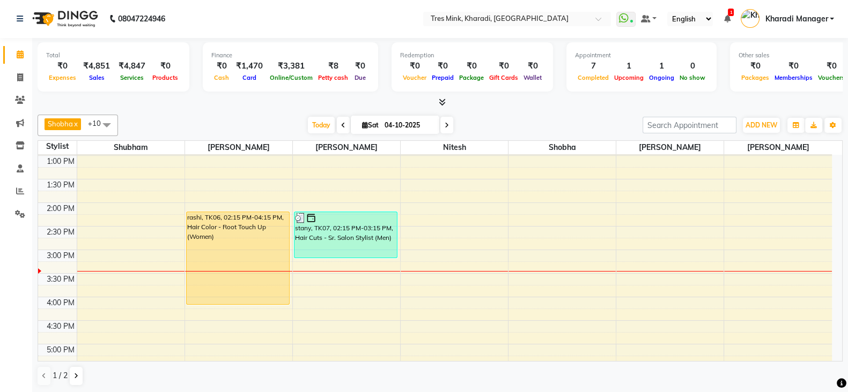
scroll to position [151, 0]
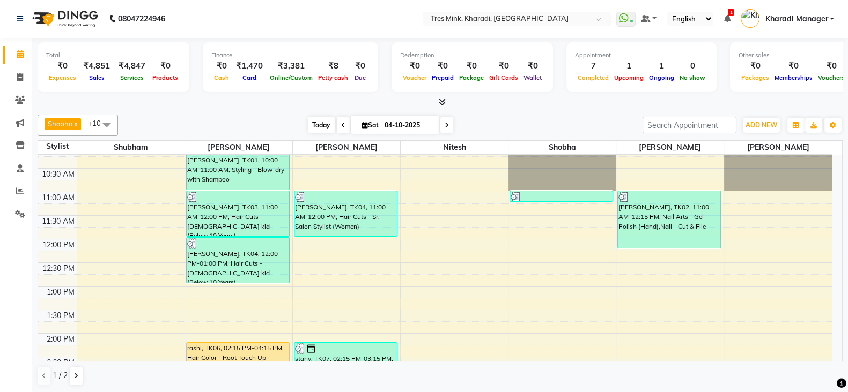
click at [317, 122] on span "Today" at bounding box center [321, 125] width 27 height 17
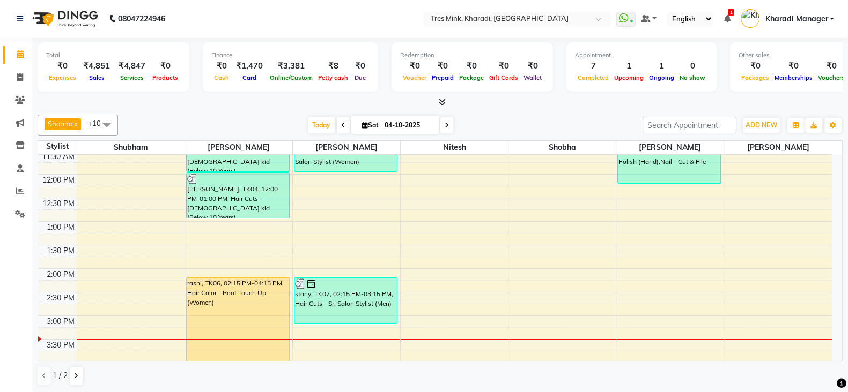
scroll to position [196, 0]
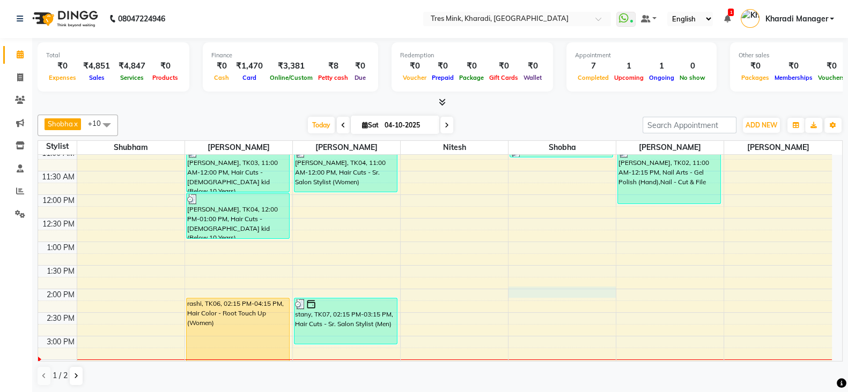
click at [552, 293] on div "7:00 AM 7:30 AM 8:00 AM 8:30 AM 9:00 AM 9:30 AM 10:00 AM 10:30 AM 11:00 AM 11:3…" at bounding box center [434, 336] width 793 height 754
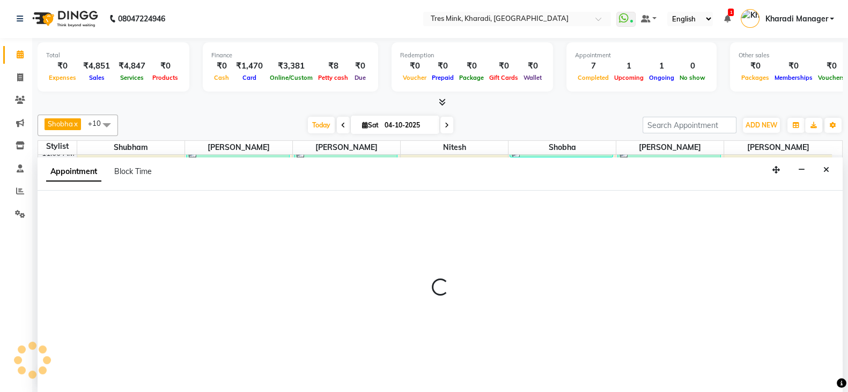
select select "76326"
select select "840"
select select "tentative"
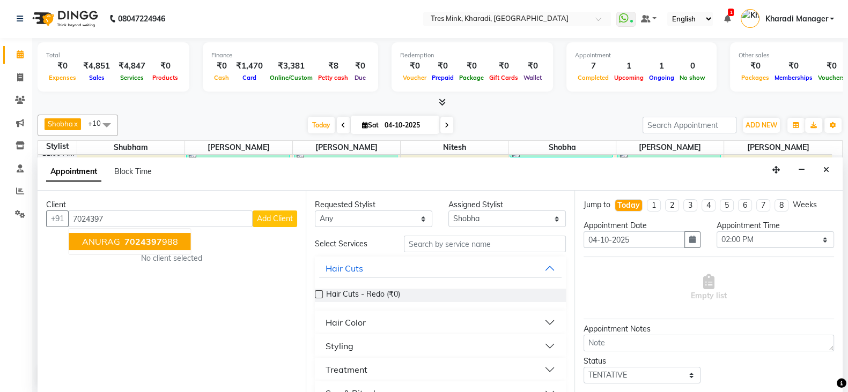
click at [115, 242] on span "ANURAG" at bounding box center [101, 241] width 38 height 11
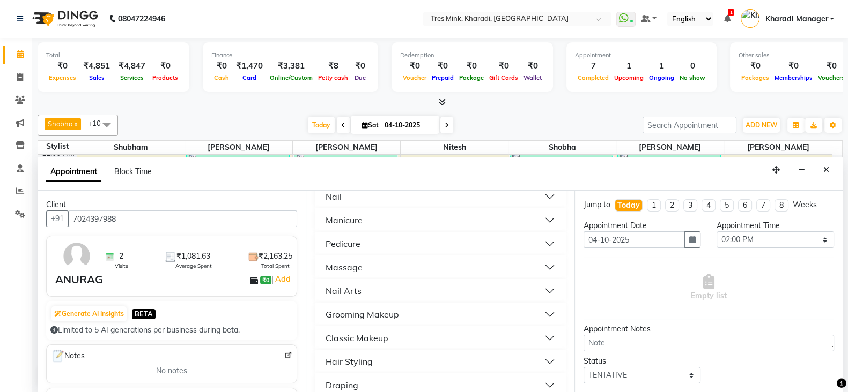
scroll to position [491, 0]
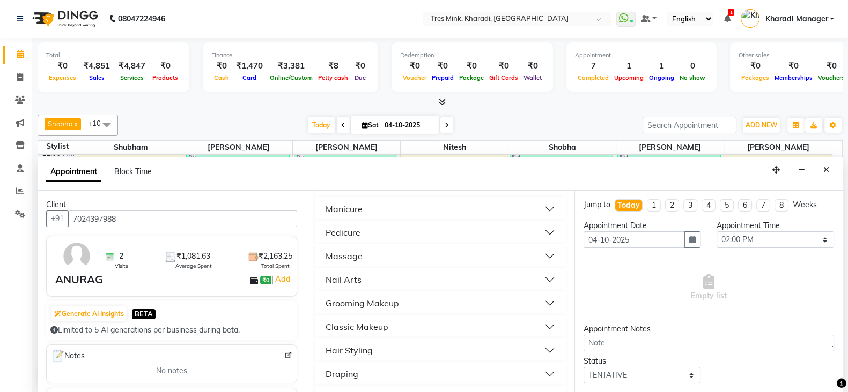
type input "7024397988"
click at [378, 249] on button "Massage" at bounding box center [440, 256] width 242 height 19
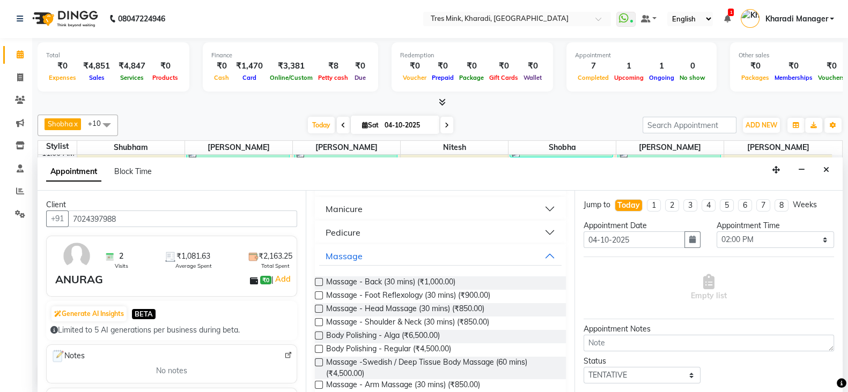
click at [318, 307] on label at bounding box center [319, 309] width 8 height 8
click at [318, 307] on input "checkbox" at bounding box center [318, 310] width 7 height 7
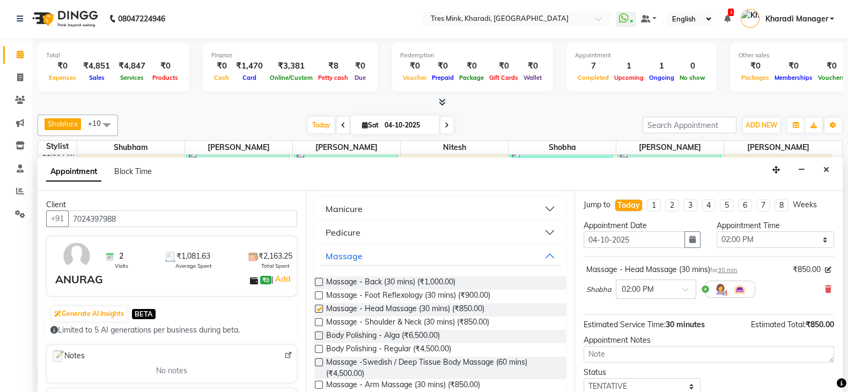
checkbox input "false"
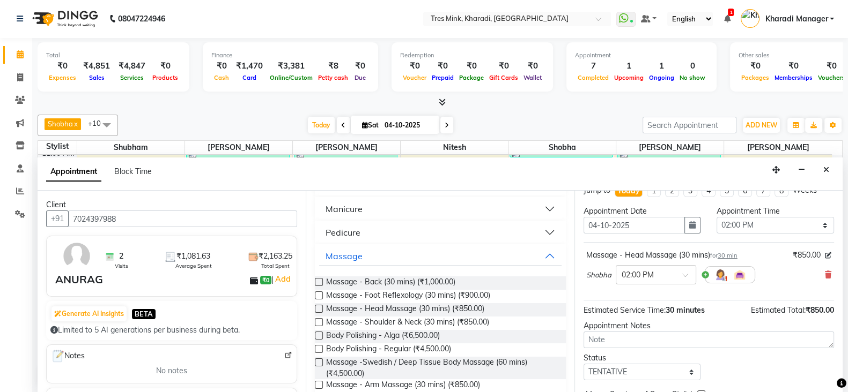
scroll to position [0, 0]
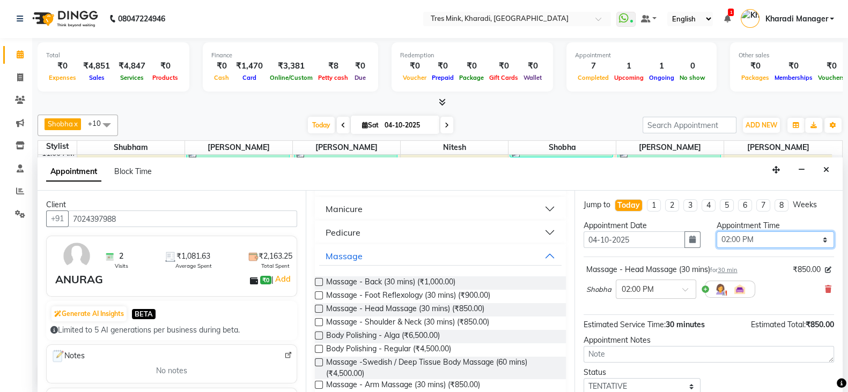
click at [781, 236] on select "Select 08:00 AM 08:15 AM 08:30 AM 08:45 AM 09:00 AM 09:15 AM 09:30 AM 09:45 AM …" at bounding box center [774, 240] width 117 height 17
click at [815, 234] on select "Select 08:00 AM 08:15 AM 08:30 AM 08:45 AM 09:00 AM 09:15 AM 09:30 AM 09:45 AM …" at bounding box center [774, 240] width 117 height 17
select select "930"
click at [716, 232] on select "Select 08:00 AM 08:15 AM 08:30 AM 08:45 AM 09:00 AM 09:15 AM 09:30 AM 09:45 AM …" at bounding box center [774, 240] width 117 height 17
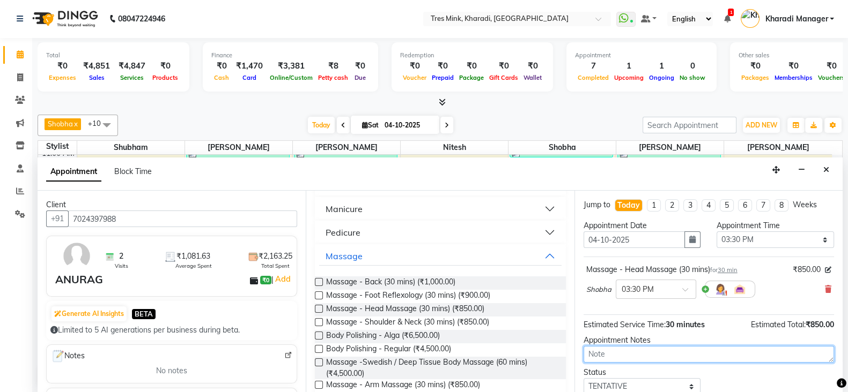
click at [659, 354] on textarea at bounding box center [708, 354] width 250 height 17
type textarea "1"
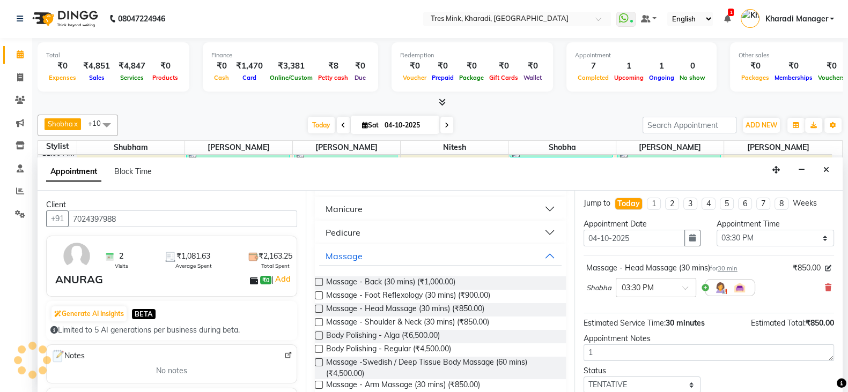
scroll to position [69, 0]
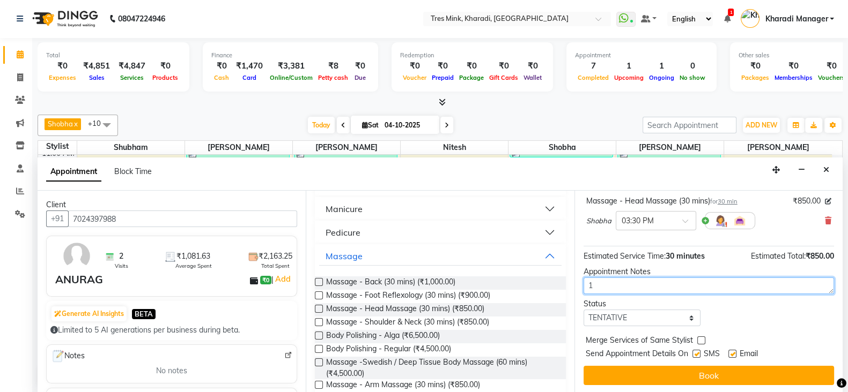
click at [670, 286] on textarea "1" at bounding box center [708, 286] width 250 height 17
type textarea "SHUBHAM"
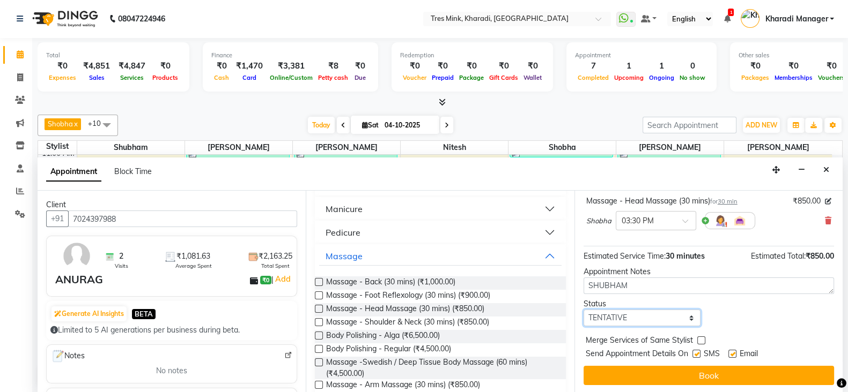
click at [612, 321] on select "Select TENTATIVE CONFIRM CHECK-IN UPCOMING" at bounding box center [641, 318] width 117 height 17
select select "confirm booking"
click at [583, 310] on select "Select TENTATIVE CONFIRM CHECK-IN UPCOMING" at bounding box center [641, 318] width 117 height 17
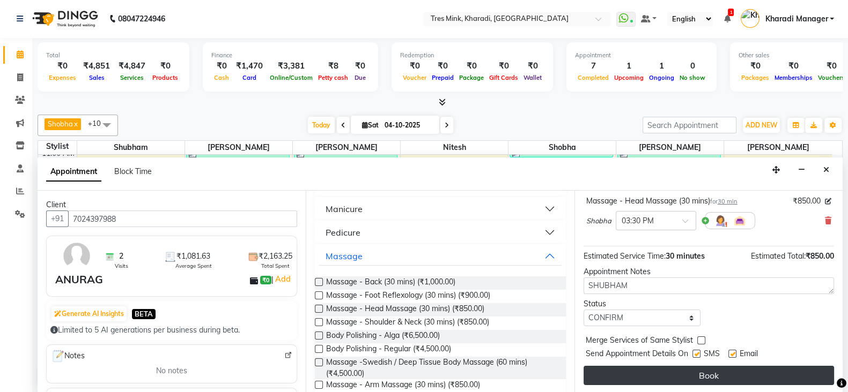
click at [643, 381] on button "Book" at bounding box center [708, 375] width 250 height 19
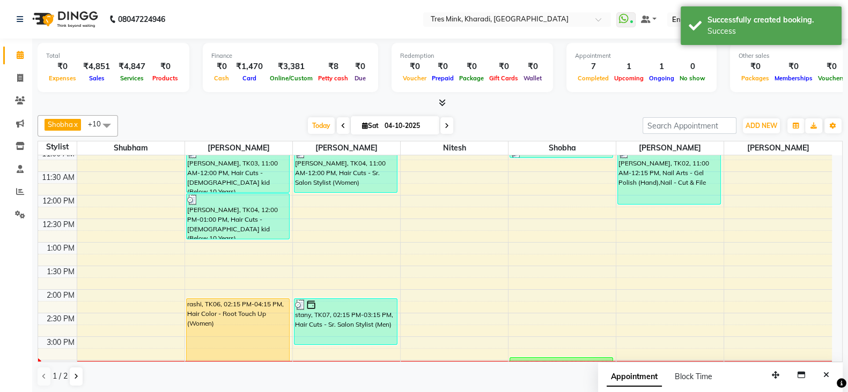
scroll to position [330, 0]
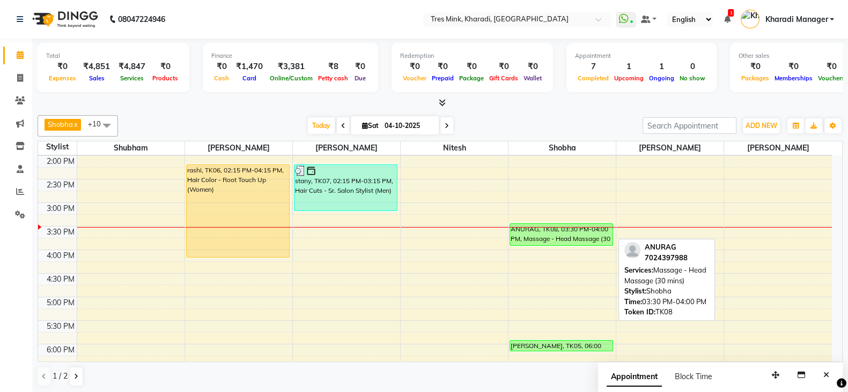
click at [563, 240] on div "ANURAG, TK08, 03:30 PM-04:00 PM, Massage - Head Massage (30 mins)" at bounding box center [561, 234] width 102 height 21
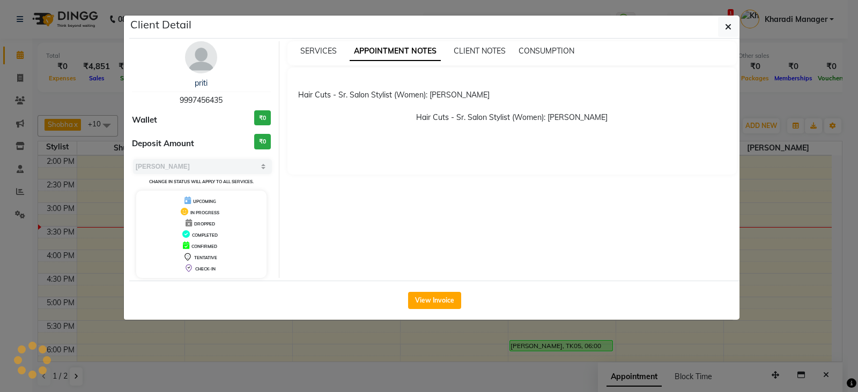
select select "6"
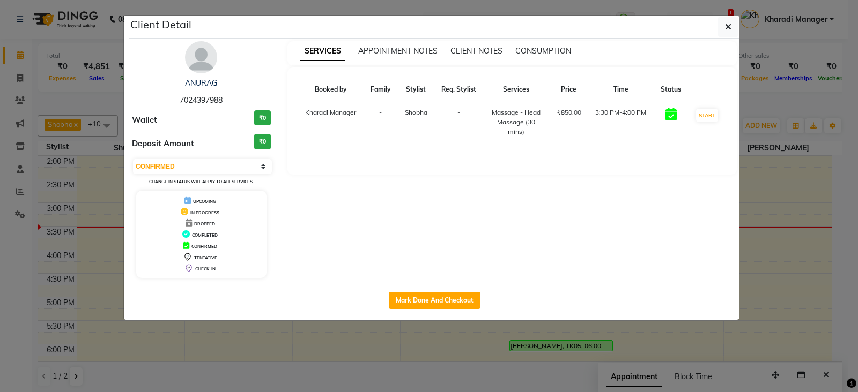
click at [469, 329] on ngb-modal-window "Client Detail ANURAG 7024397988 Wallet ₹0 Deposit Amount ₹0 Select IN SERVICE C…" at bounding box center [429, 196] width 858 height 392
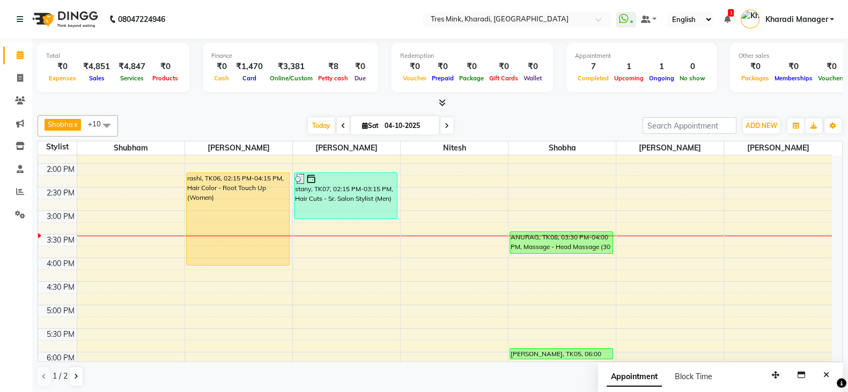
scroll to position [241, 0]
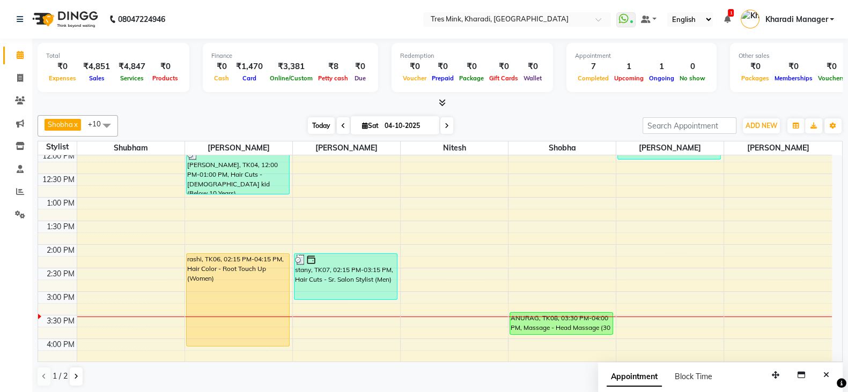
click at [324, 124] on span "Today" at bounding box center [321, 125] width 27 height 17
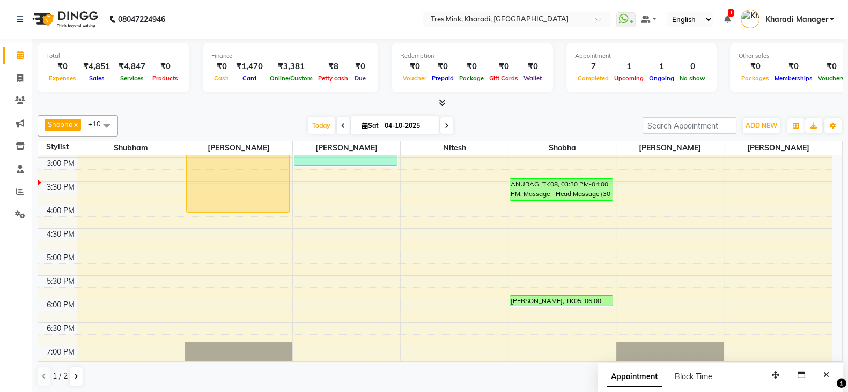
click at [442, 105] on icon at bounding box center [442, 103] width 7 height 8
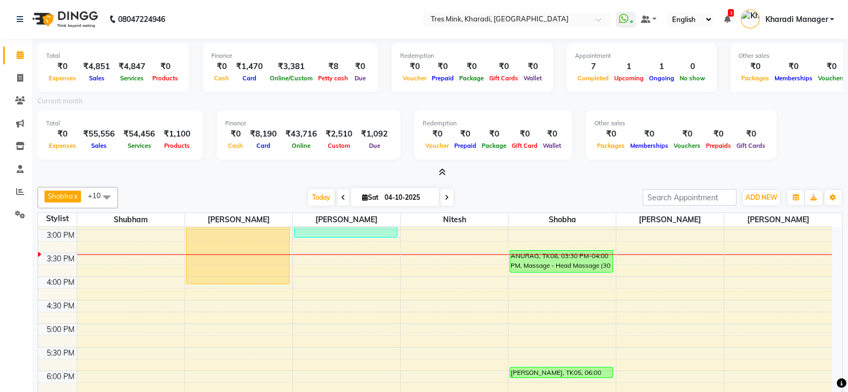
click at [441, 170] on icon at bounding box center [442, 172] width 7 height 8
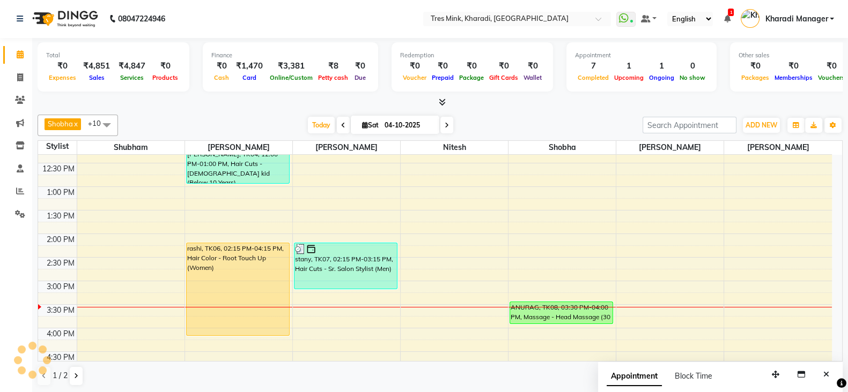
scroll to position [318, 0]
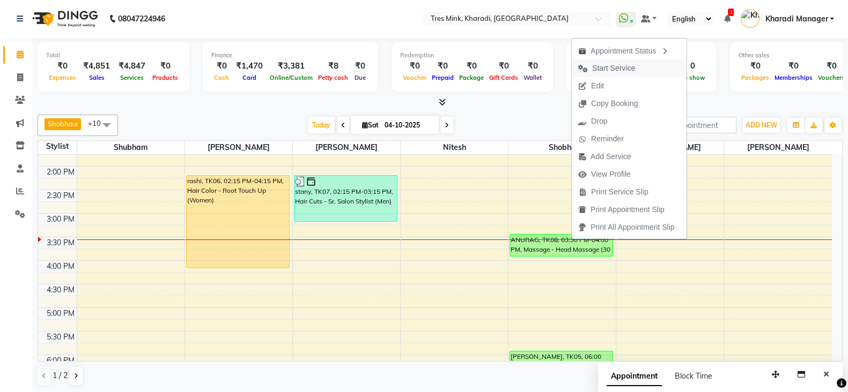
click at [614, 62] on span "Start Service" at bounding box center [607, 69] width 70 height 18
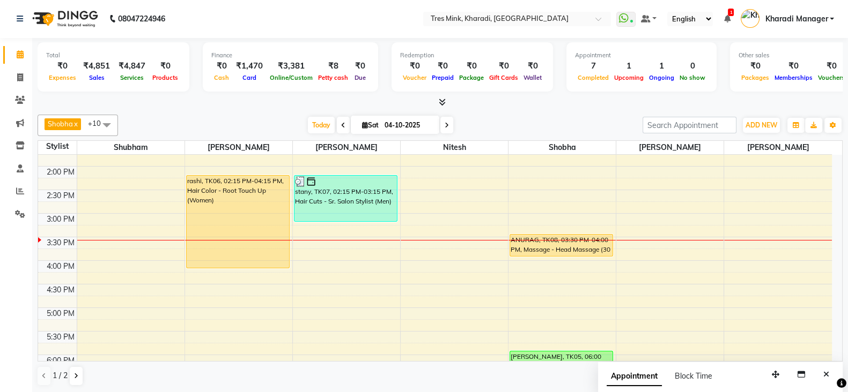
click at [137, 189] on div "7:00 AM 7:30 AM 8:00 AM 8:30 AM 9:00 AM 9:30 AM 10:00 AM 10:30 AM 11:00 AM 11:3…" at bounding box center [434, 213] width 793 height 754
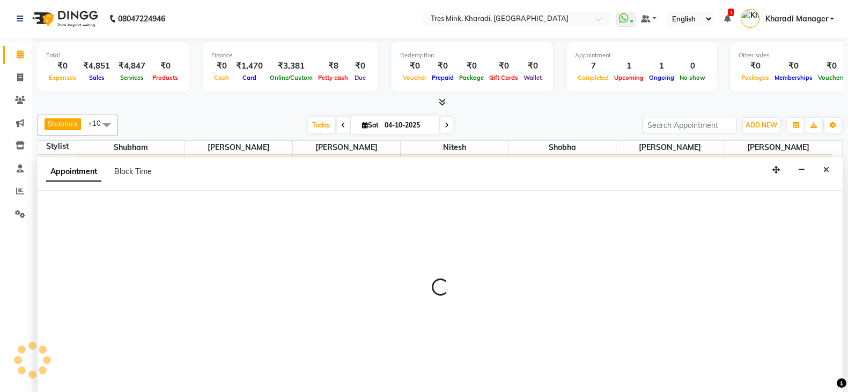
select select "75009"
select select "tentative"
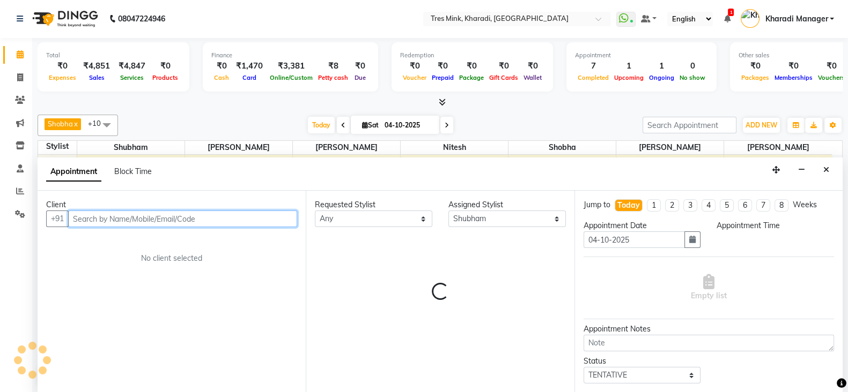
select select "870"
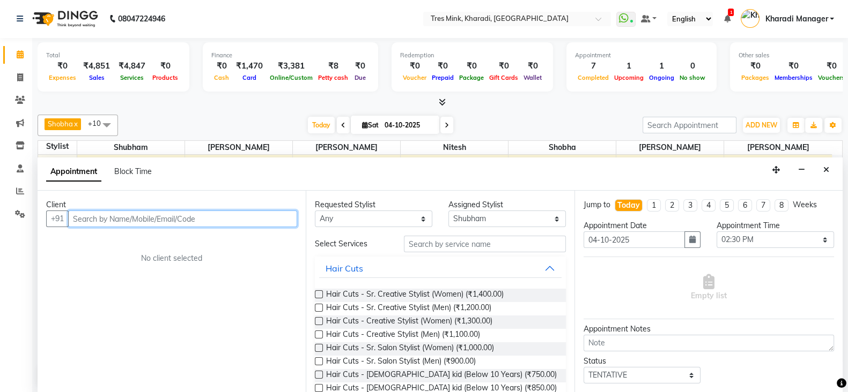
click at [169, 218] on input "text" at bounding box center [182, 219] width 229 height 17
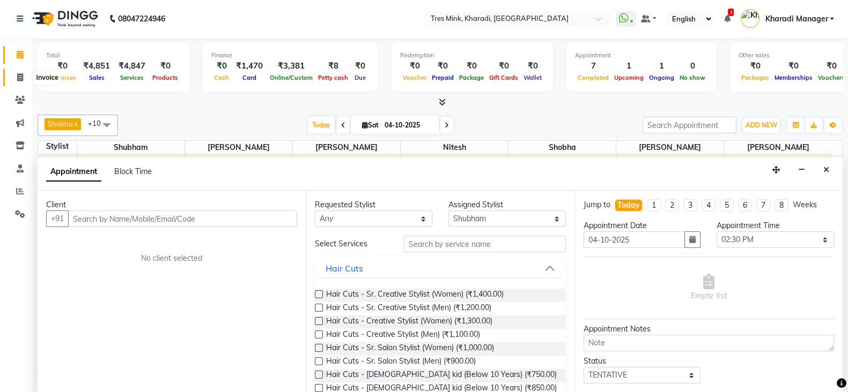
click at [22, 77] on icon at bounding box center [20, 77] width 6 height 8
select select "service"
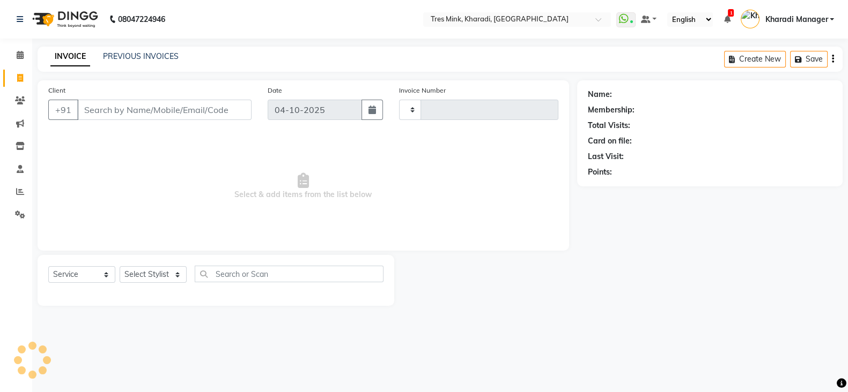
type input "1392"
select select "8100"
click at [127, 117] on input "Client" at bounding box center [165, 110] width 177 height 20
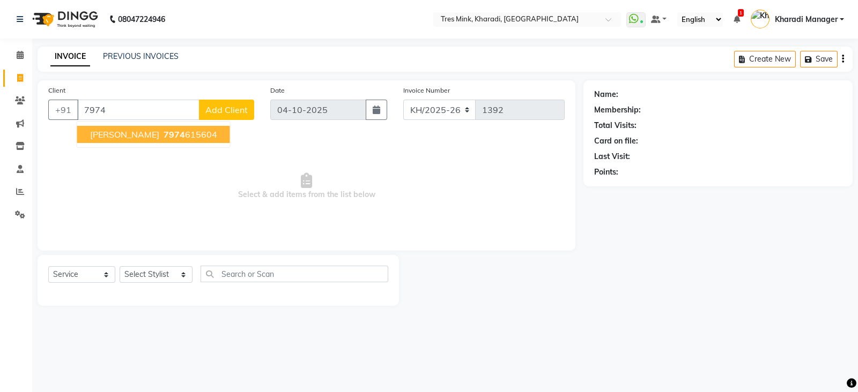
click at [153, 133] on span "Suruchi Bhargava" at bounding box center [124, 134] width 69 height 11
type input "7974615604"
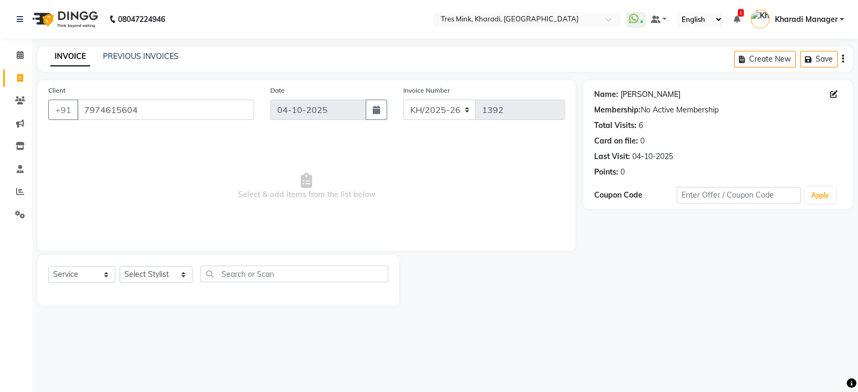
click at [646, 92] on link "Suruchi Bhargava" at bounding box center [650, 94] width 60 height 11
click at [17, 58] on icon at bounding box center [20, 55] width 7 height 8
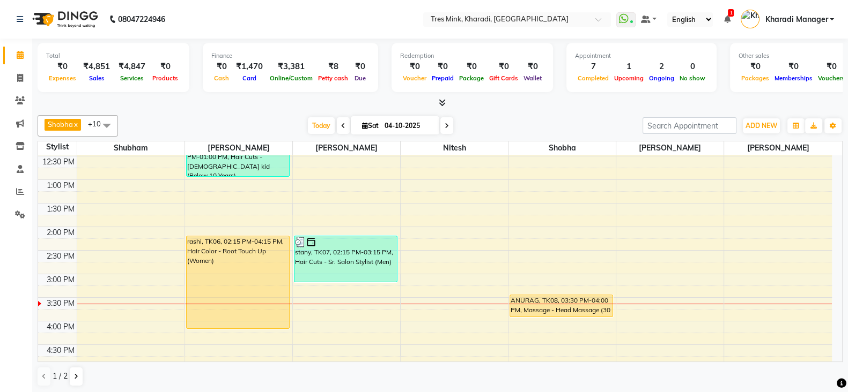
scroll to position [273, 0]
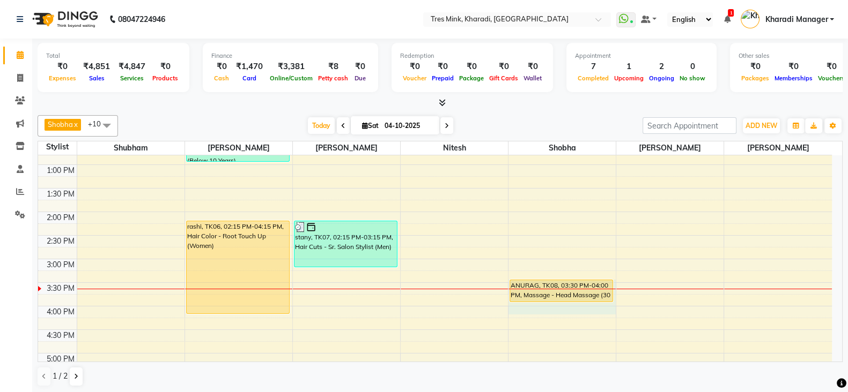
drag, startPoint x: 529, startPoint y: 287, endPoint x: 536, endPoint y: 300, distance: 15.1
click at [536, 300] on div "Sonam Gutte, TK01, 11:00 AM-11:15 AM, Threading - Eyebrows (Women) ANURAG, TK08…" at bounding box center [561, 259] width 107 height 754
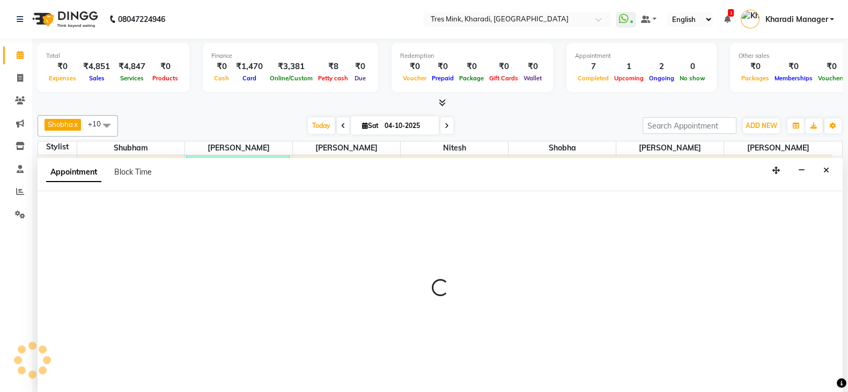
scroll to position [1, 0]
select select "76326"
select select "tentative"
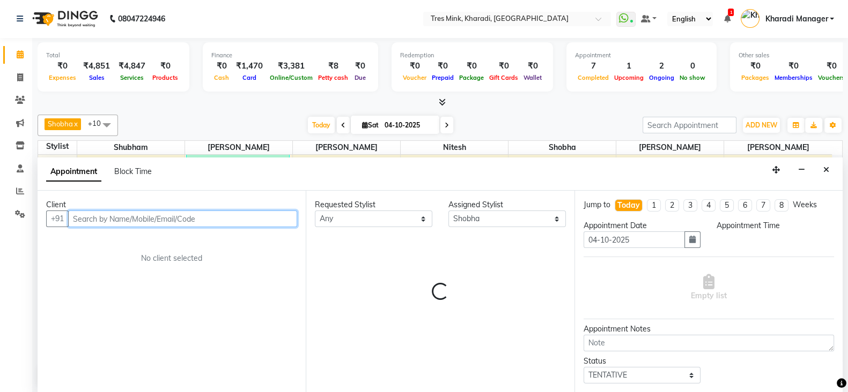
select select "930"
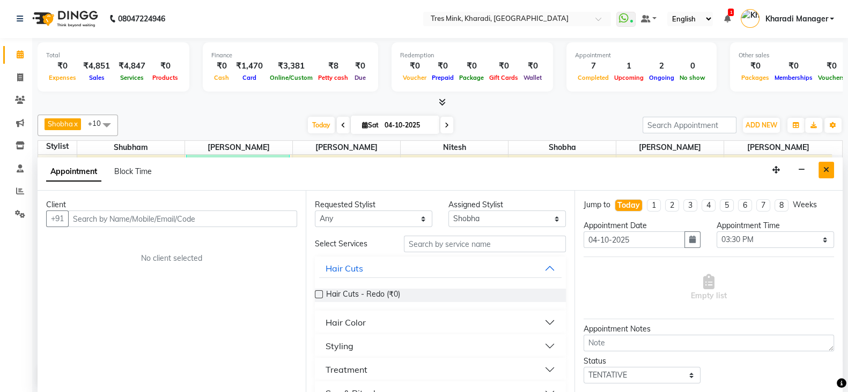
click at [829, 165] on button "Close" at bounding box center [826, 170] width 16 height 17
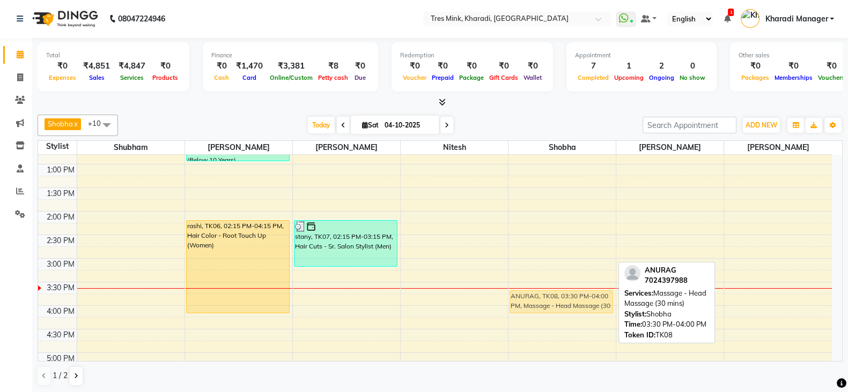
drag, startPoint x: 582, startPoint y: 281, endPoint x: 582, endPoint y: 290, distance: 8.0
click at [583, 290] on div "Sonam Gutte, TK01, 11:00 AM-11:15 AM, Threading - Eyebrows (Women) ANURAG, TK08…" at bounding box center [561, 259] width 107 height 754
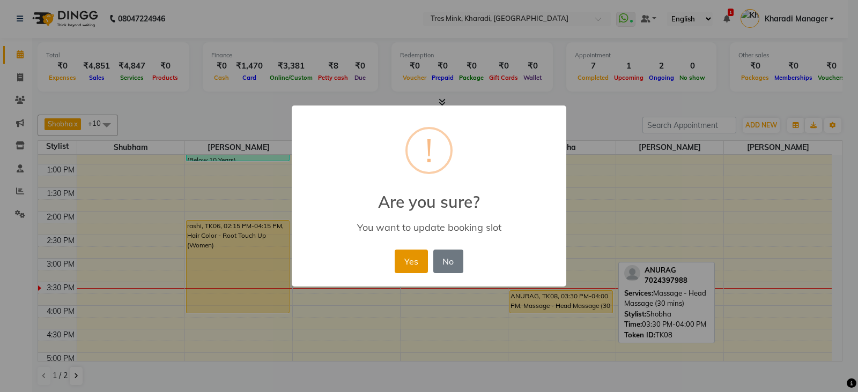
click at [424, 258] on button "Yes" at bounding box center [411, 262] width 33 height 24
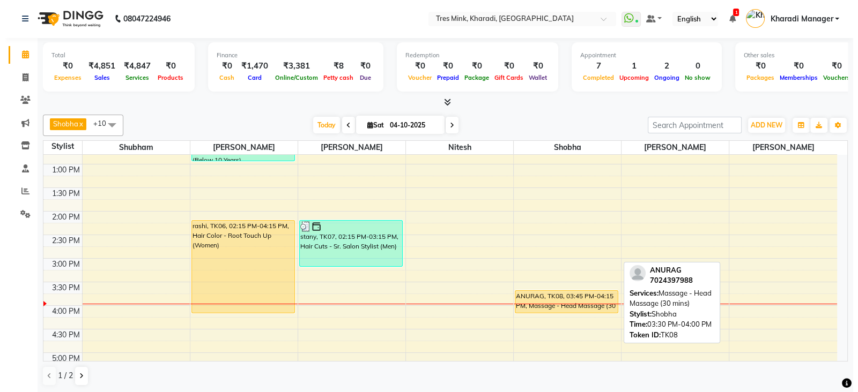
scroll to position [318, 0]
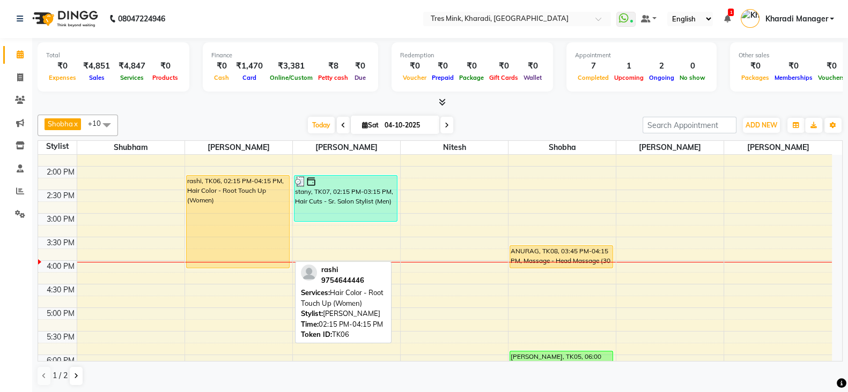
click at [276, 243] on div "rashi, TK06, 02:15 PM-04:15 PM, Hair Color - Root Touch Up (Women)" at bounding box center [238, 222] width 102 height 92
click at [263, 195] on div "rashi, TK06, 02:15 PM-04:15 PM, Hair Color - Root Touch Up (Women)" at bounding box center [238, 222] width 102 height 92
select select "1"
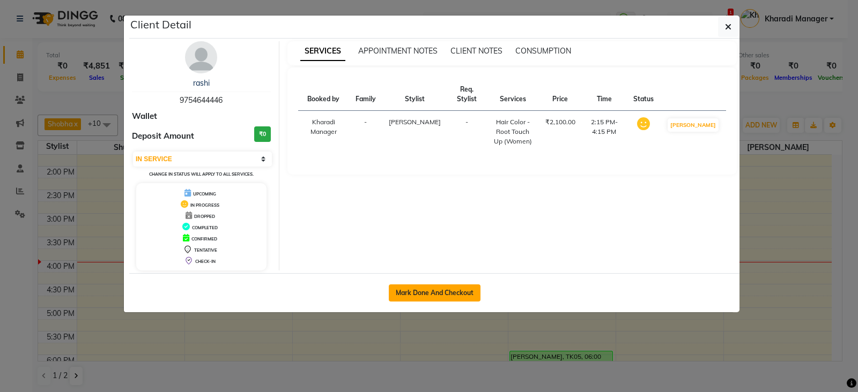
click at [441, 289] on button "Mark Done And Checkout" at bounding box center [435, 293] width 92 height 17
select select "service"
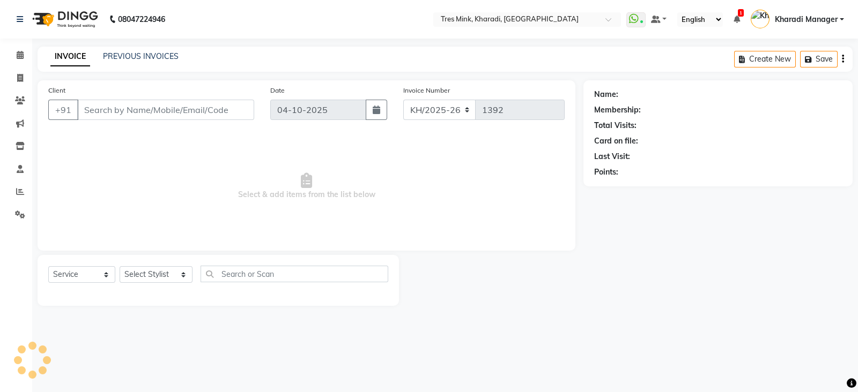
type input "9754644446"
select select "89463"
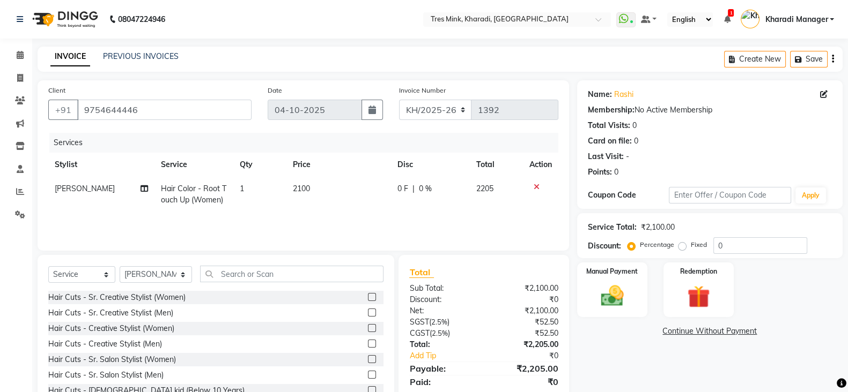
click at [301, 183] on td "2100" at bounding box center [338, 194] width 105 height 35
select select "89463"
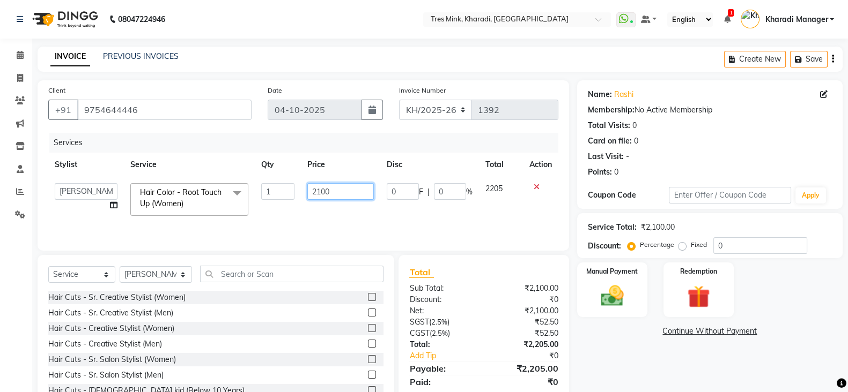
click at [321, 194] on input "2100" at bounding box center [340, 191] width 67 height 17
type input "2300"
click at [716, 248] on input "0" at bounding box center [760, 246] width 94 height 17
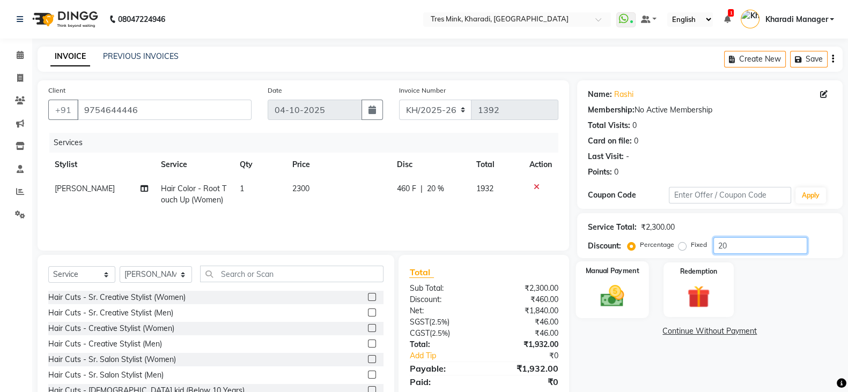
type input "20"
click at [624, 299] on img at bounding box center [612, 296] width 38 height 27
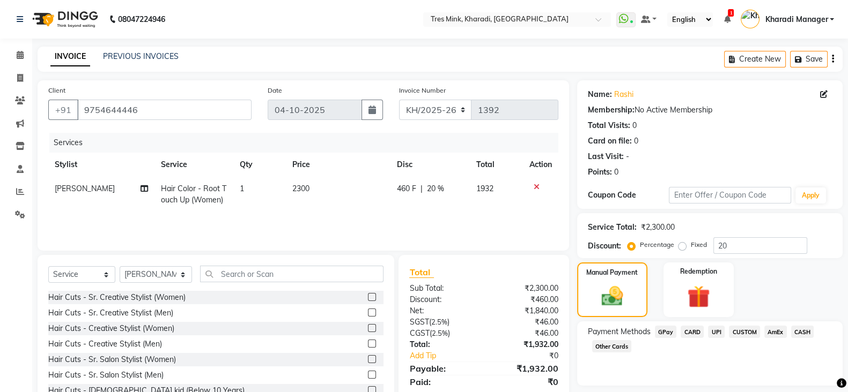
click at [743, 330] on span "CUSTOM" at bounding box center [744, 332] width 31 height 12
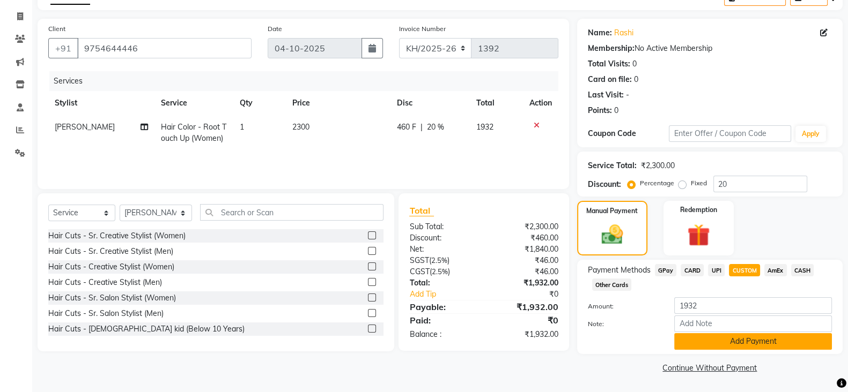
click at [733, 338] on button "Add Payment" at bounding box center [753, 341] width 158 height 17
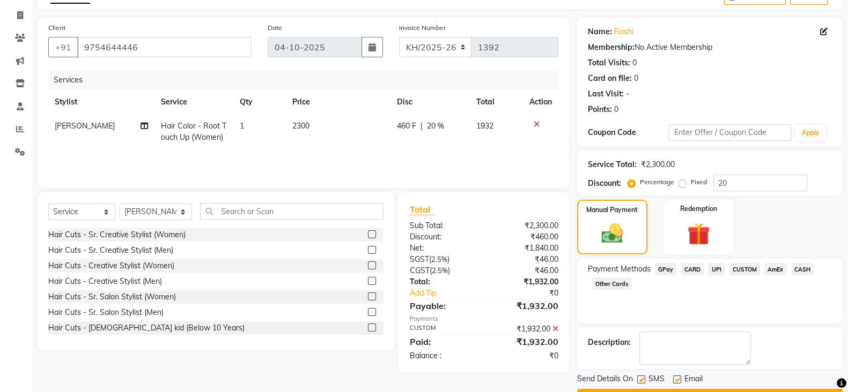
scroll to position [0, 0]
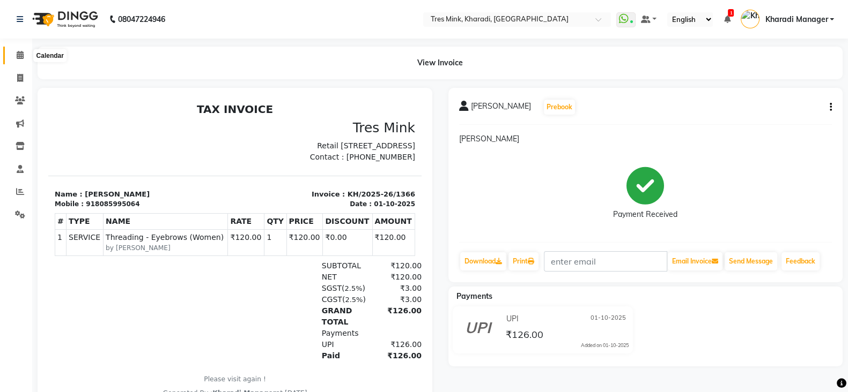
click at [20, 49] on span at bounding box center [20, 55] width 19 height 12
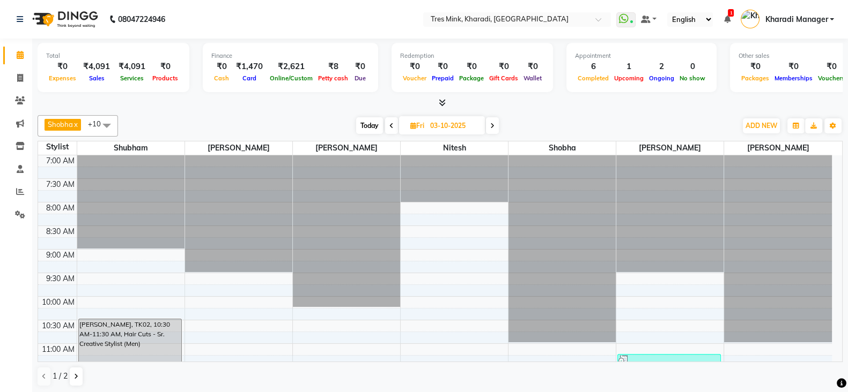
click at [387, 123] on span at bounding box center [391, 125] width 13 height 17
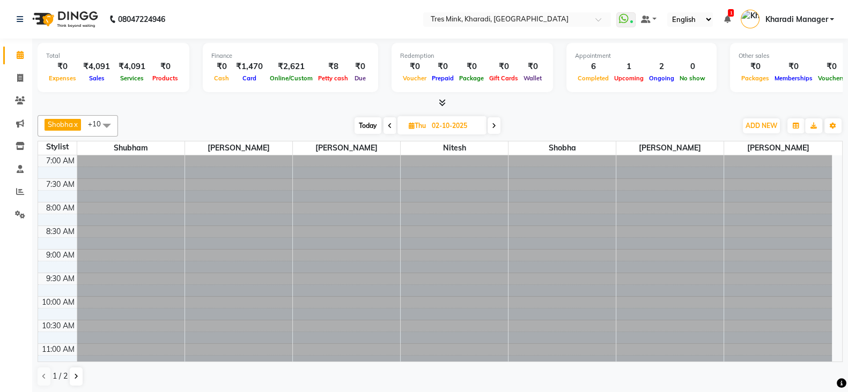
click at [388, 124] on icon at bounding box center [390, 126] width 4 height 6
type input "01-10-2025"
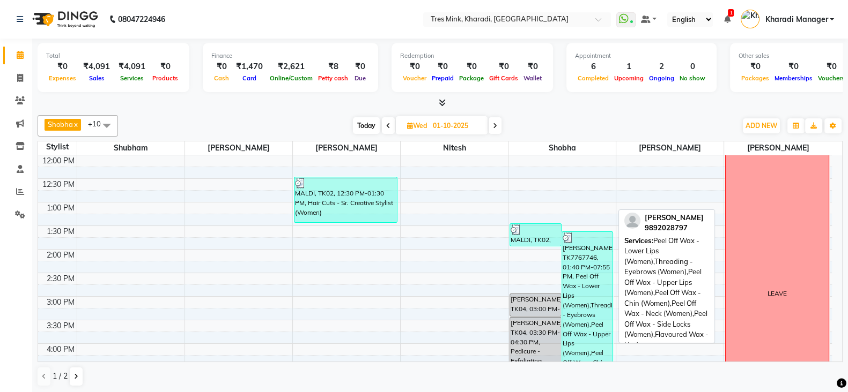
scroll to position [229, 0]
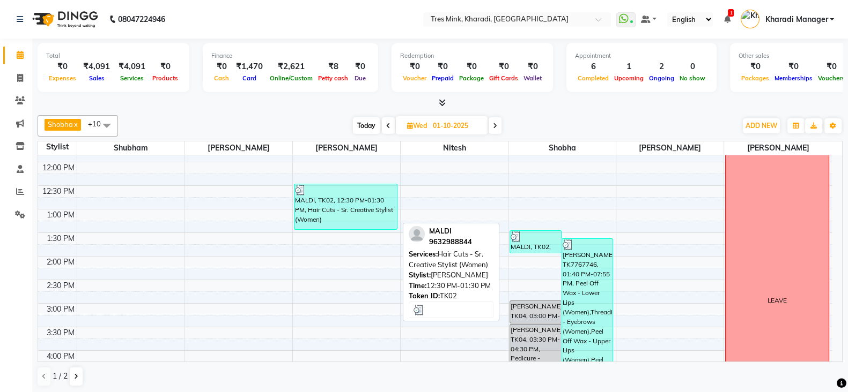
click at [335, 200] on div "MALDI, TK02, 12:30 PM-01:30 PM, Hair Cuts - Sr. Creative Stylist (Women)" at bounding box center [345, 206] width 102 height 45
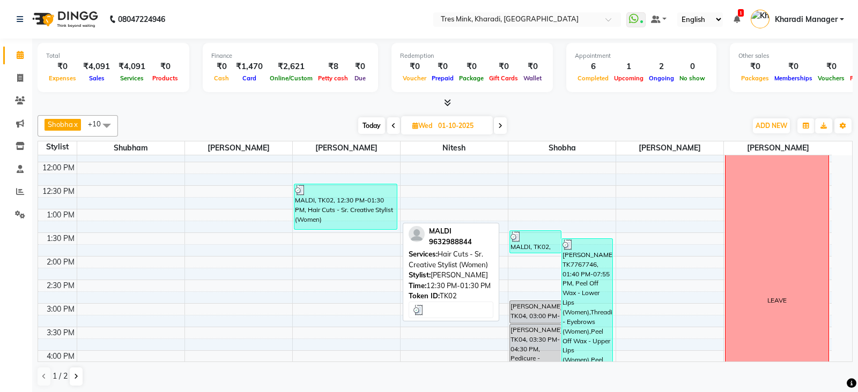
select select "3"
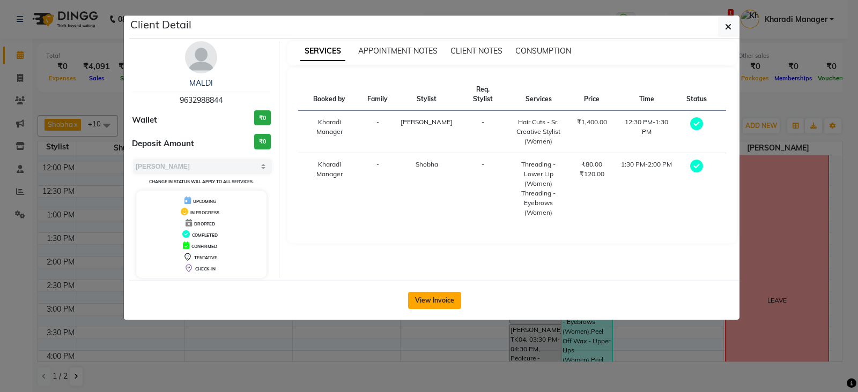
click at [442, 294] on button "View Invoice" at bounding box center [434, 300] width 53 height 17
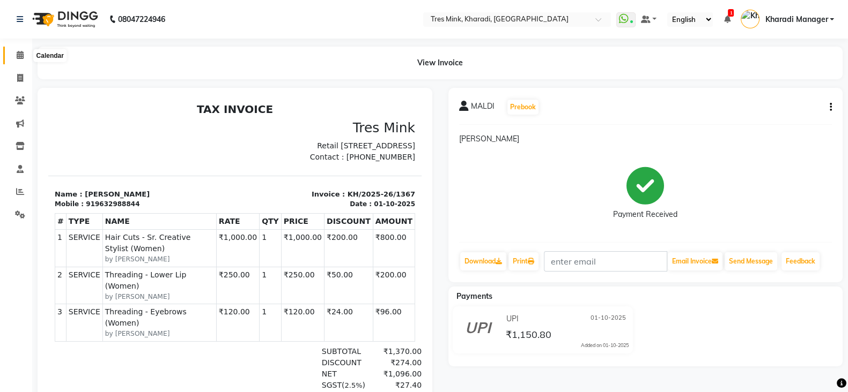
click at [19, 57] on icon at bounding box center [20, 55] width 7 height 8
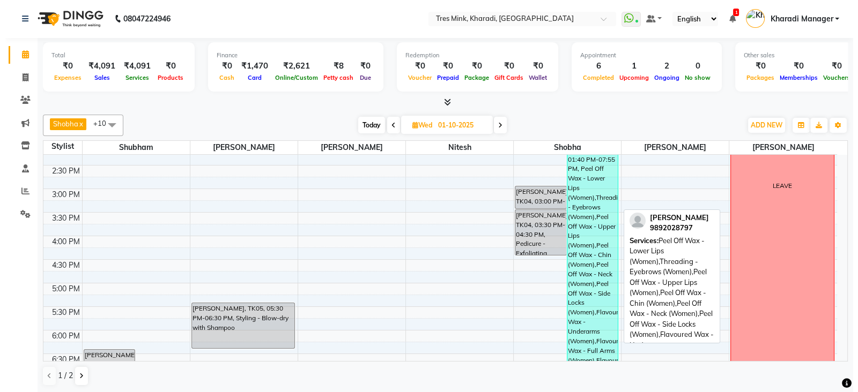
scroll to position [402, 0]
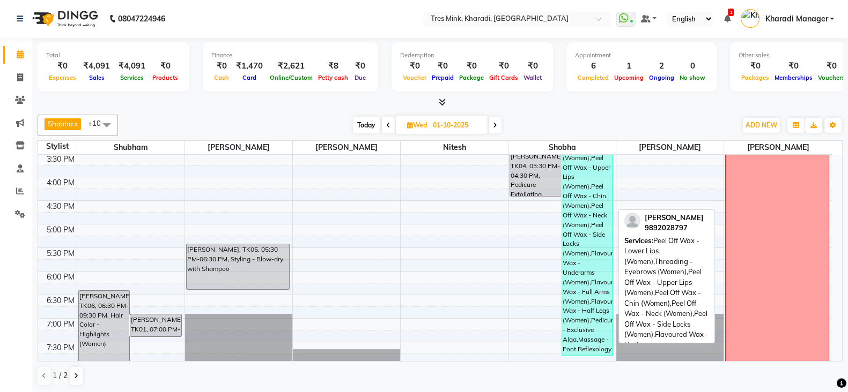
click at [581, 199] on div "Priya Krishnan, TK7767746, 01:40 PM-07:55 PM, Peel Off Wax - Lower Lips (Women)…" at bounding box center [587, 210] width 51 height 291
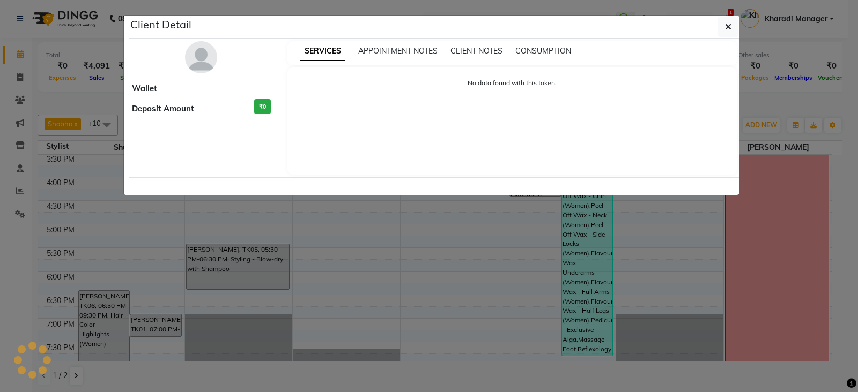
select select "3"
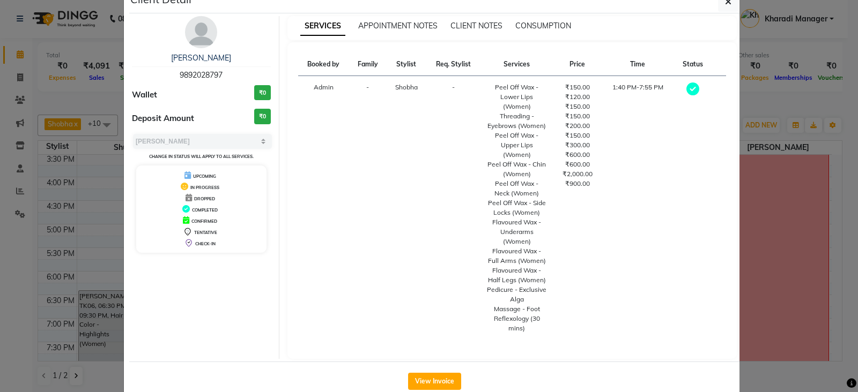
scroll to position [48, 0]
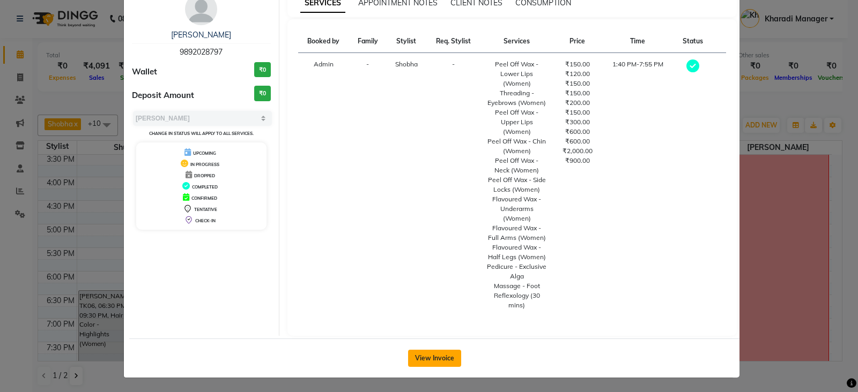
click at [426, 357] on button "View Invoice" at bounding box center [434, 358] width 53 height 17
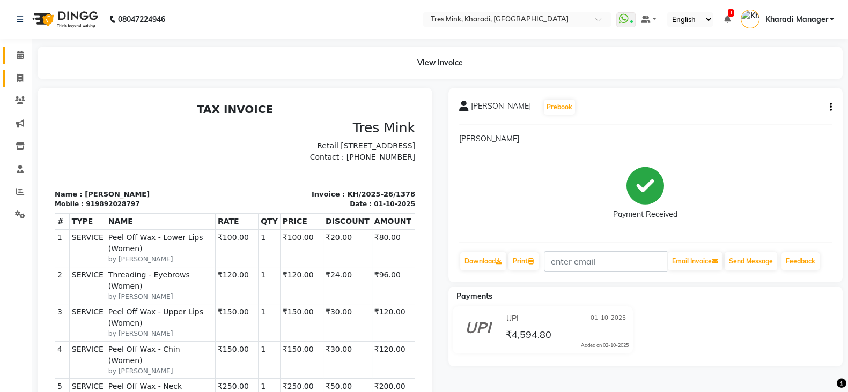
drag, startPoint x: 21, startPoint y: 47, endPoint x: 20, endPoint y: 71, distance: 24.2
click at [21, 48] on link "Calendar" at bounding box center [16, 56] width 26 height 18
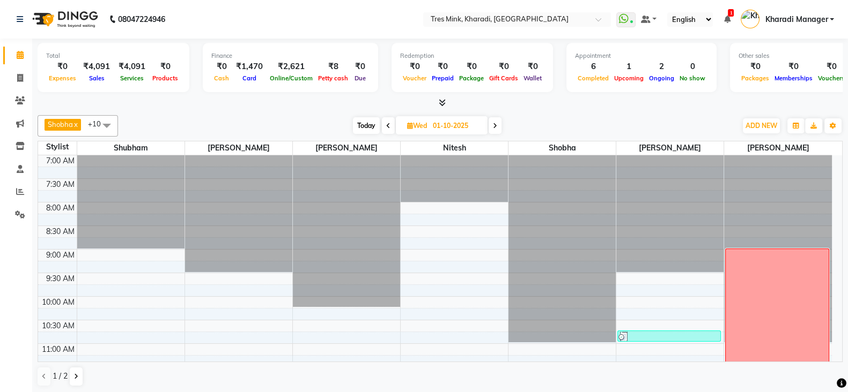
click at [493, 123] on span at bounding box center [494, 125] width 13 height 17
type input "02-10-2025"
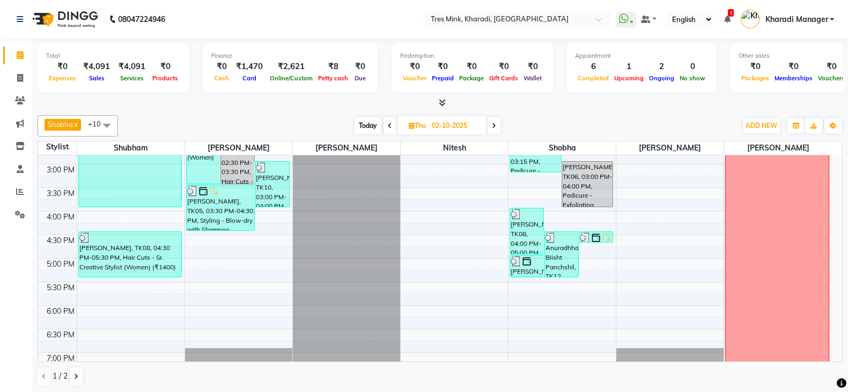
scroll to position [238, 0]
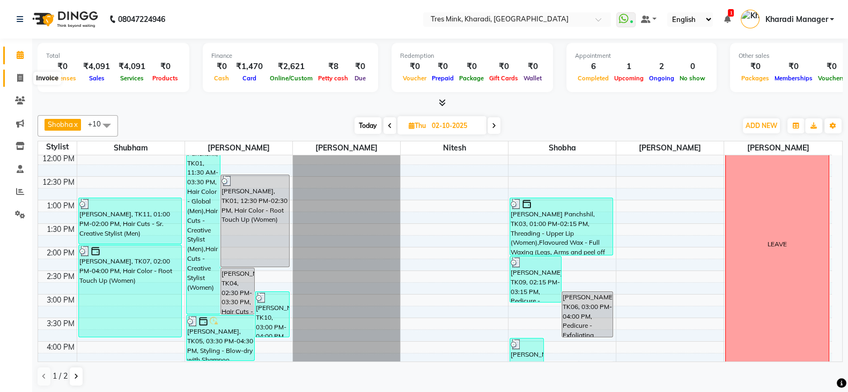
click at [19, 74] on icon at bounding box center [20, 78] width 6 height 8
select select "service"
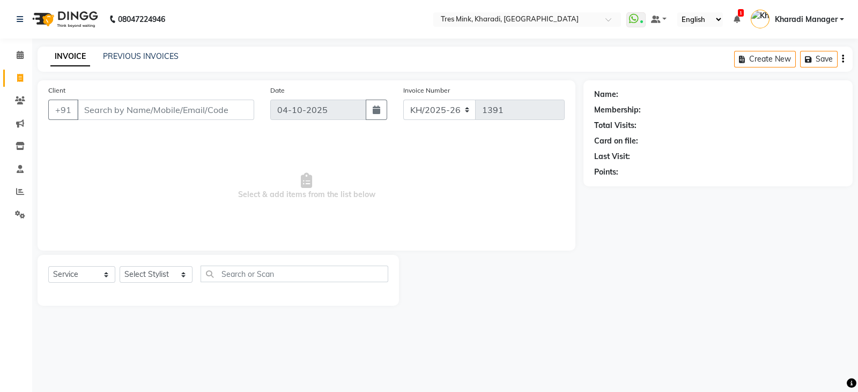
click at [132, 51] on div "PREVIOUS INVOICES" at bounding box center [141, 56] width 76 height 11
click at [129, 51] on div "INVOICE PREVIOUS INVOICES Create New Save" at bounding box center [445, 59] width 815 height 25
click at [129, 55] on link "PREVIOUS INVOICES" at bounding box center [141, 56] width 76 height 10
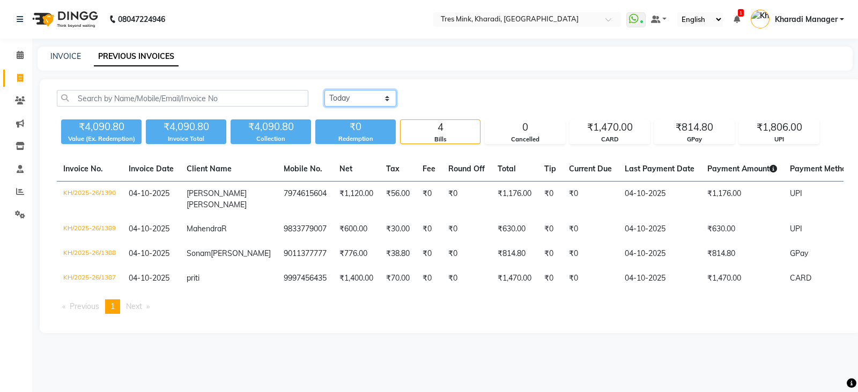
click at [356, 100] on select "Today Yesterday Custom Range" at bounding box center [360, 98] width 72 height 17
select select "range"
click at [324, 90] on select "Today Yesterday Custom Range" at bounding box center [360, 98] width 72 height 17
click at [443, 100] on input "04-10-2025" at bounding box center [447, 98] width 75 height 15
select select "10"
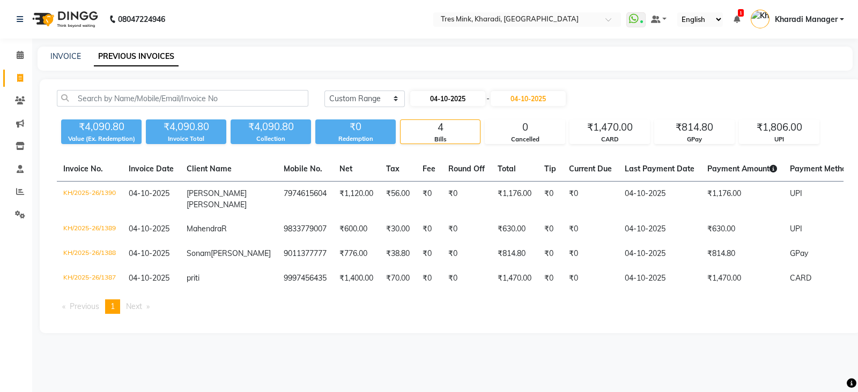
select select "2025"
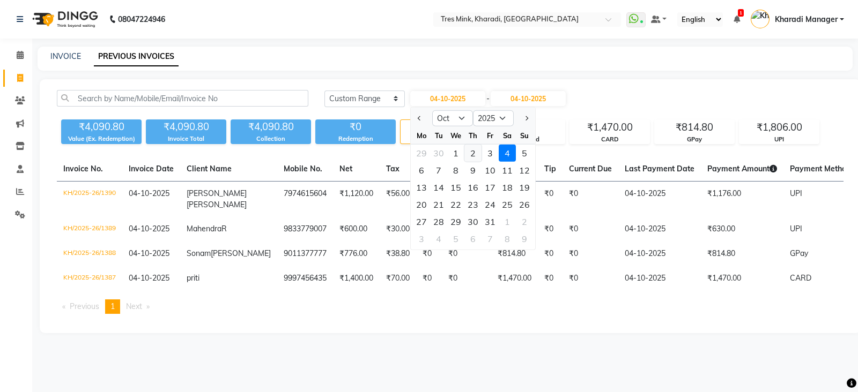
click at [477, 152] on div "2" at bounding box center [472, 153] width 17 height 17
type input "02-10-2025"
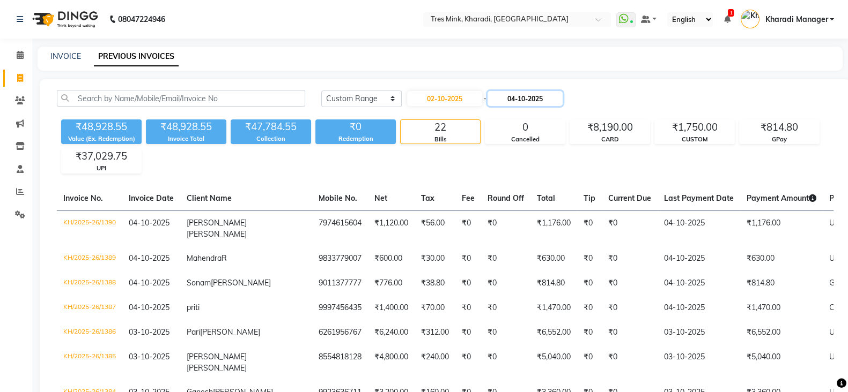
click at [528, 91] on input "04-10-2025" at bounding box center [524, 98] width 75 height 15
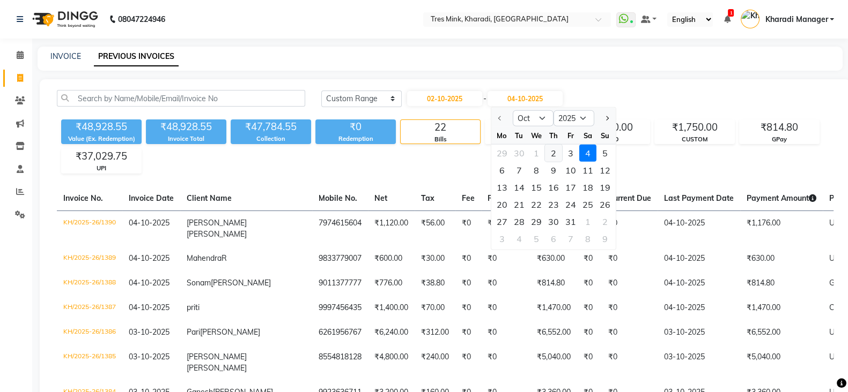
click at [552, 152] on div "2" at bounding box center [552, 153] width 17 height 17
type input "02-10-2025"
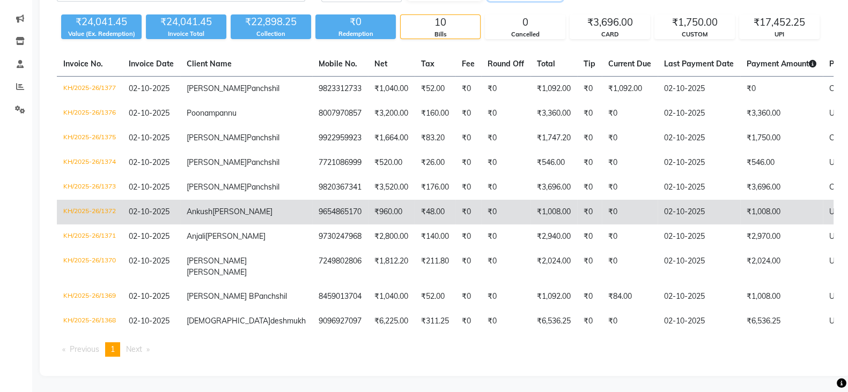
scroll to position [245, 0]
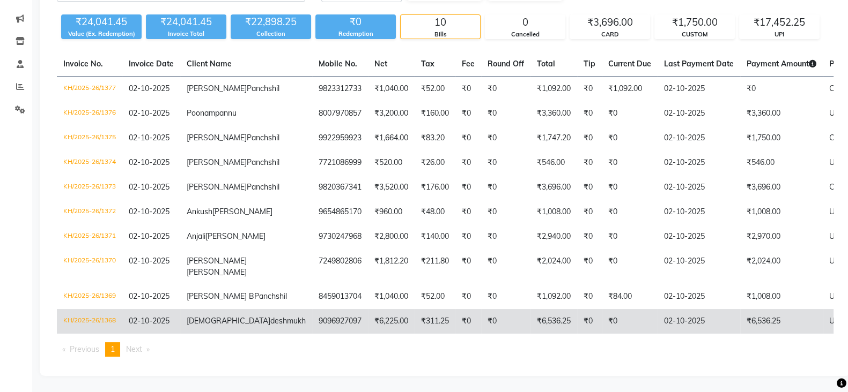
click at [216, 316] on span "vaishnavi" at bounding box center [229, 321] width 84 height 10
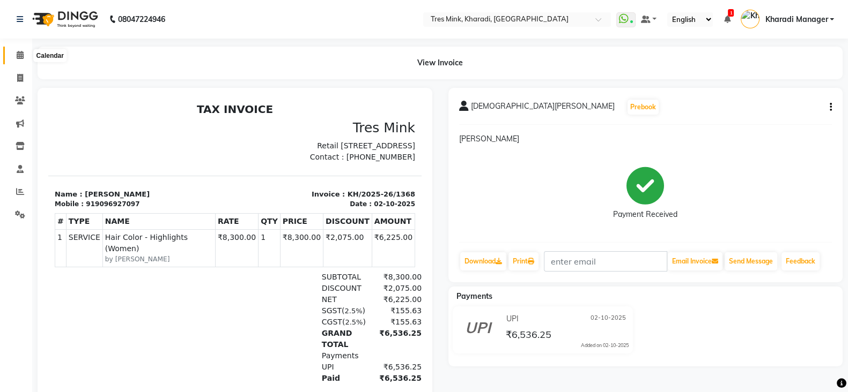
click at [19, 56] on icon at bounding box center [20, 55] width 7 height 8
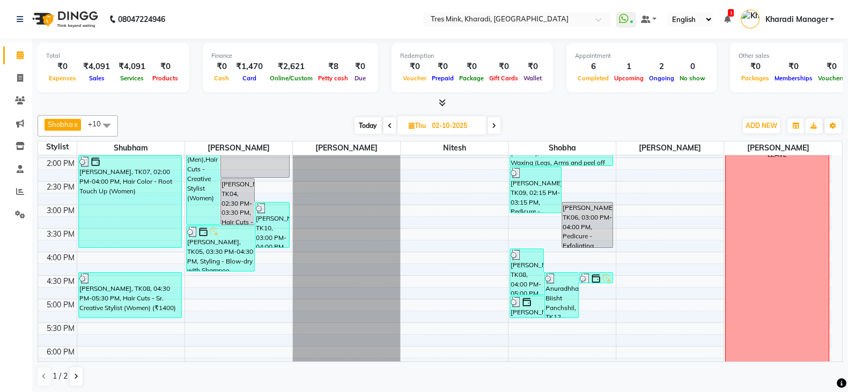
click at [366, 121] on span "Today" at bounding box center [367, 125] width 27 height 17
type input "04-10-2025"
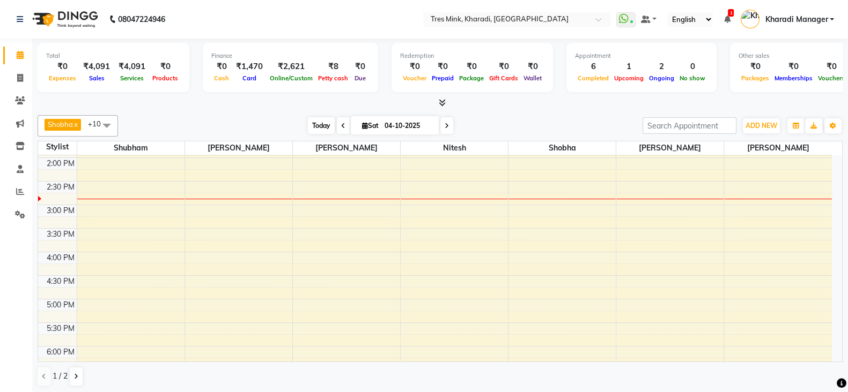
scroll to position [328, 0]
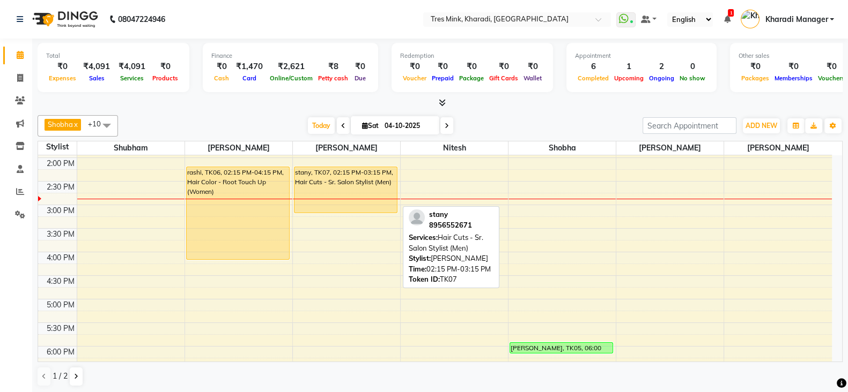
click at [338, 197] on div "stany, TK07, 02:15 PM-03:15 PM, Hair Cuts - Sr. Salon Stylist (Men)" at bounding box center [345, 190] width 102 height 46
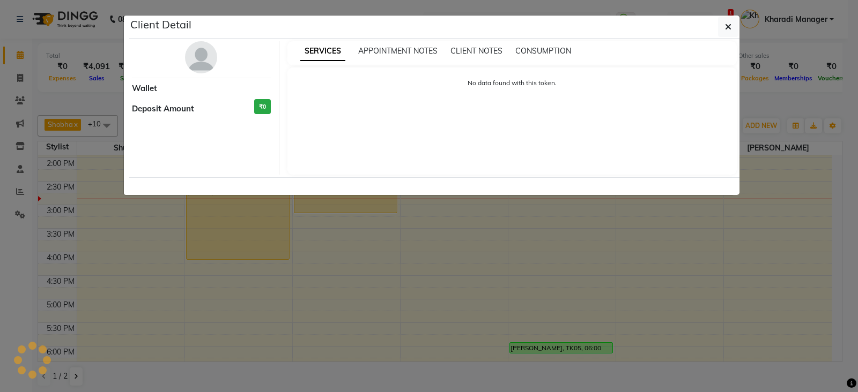
select select "1"
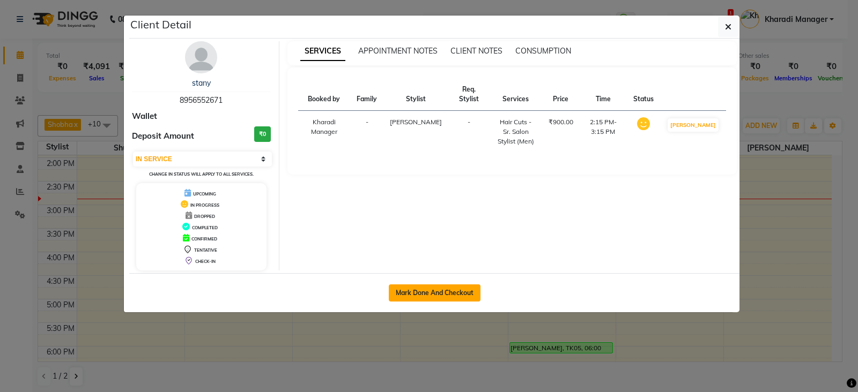
click at [434, 299] on button "Mark Done And Checkout" at bounding box center [435, 293] width 92 height 17
select select "service"
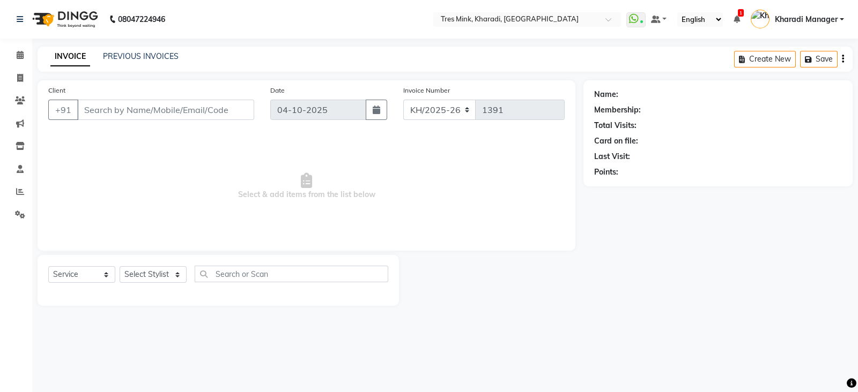
type input "8956552671"
select select "75011"
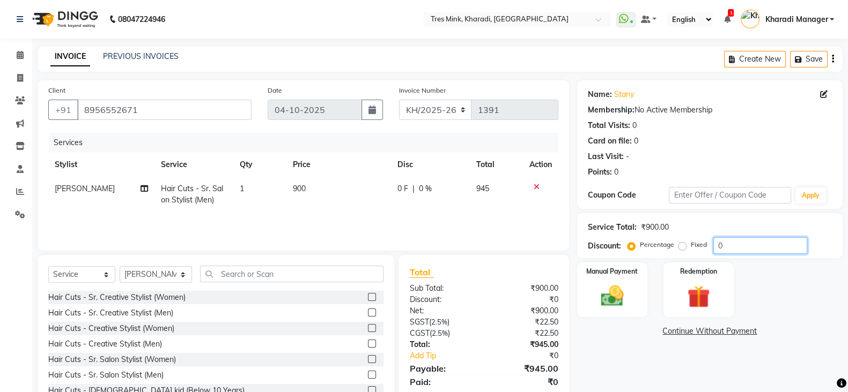
click at [714, 240] on input "0" at bounding box center [760, 246] width 94 height 17
type input "20"
click at [635, 293] on div "Manual Payment" at bounding box center [611, 290] width 73 height 57
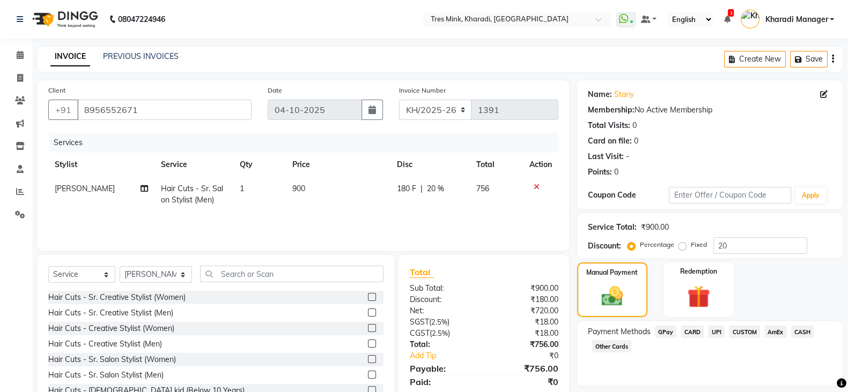
click at [745, 328] on span "CUSTOM" at bounding box center [744, 332] width 31 height 12
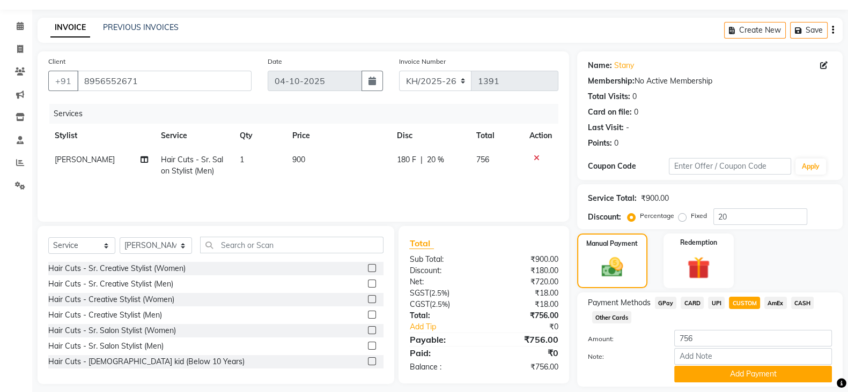
scroll to position [63, 0]
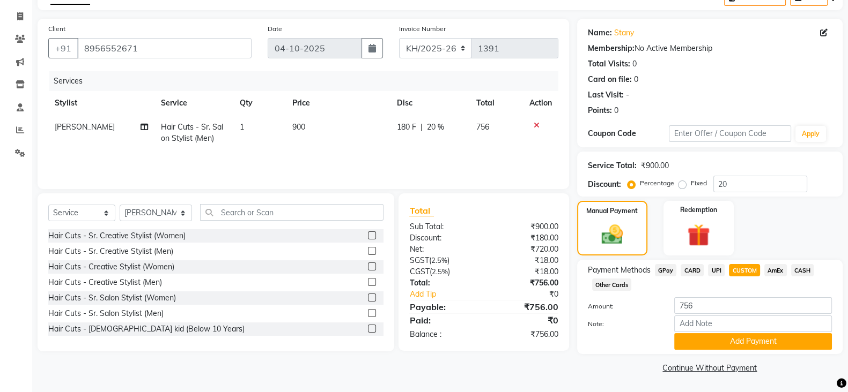
click at [731, 314] on div "Amount: 756" at bounding box center [710, 307] width 260 height 18
click at [687, 306] on input "756" at bounding box center [753, 306] width 158 height 17
click at [708, 307] on input "76" at bounding box center [753, 306] width 158 height 17
type input "760"
click at [705, 340] on button "Add Payment" at bounding box center [753, 341] width 158 height 17
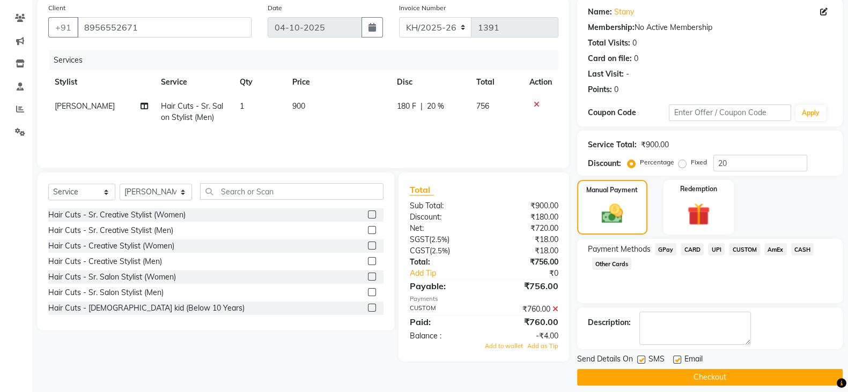
scroll to position [92, 0]
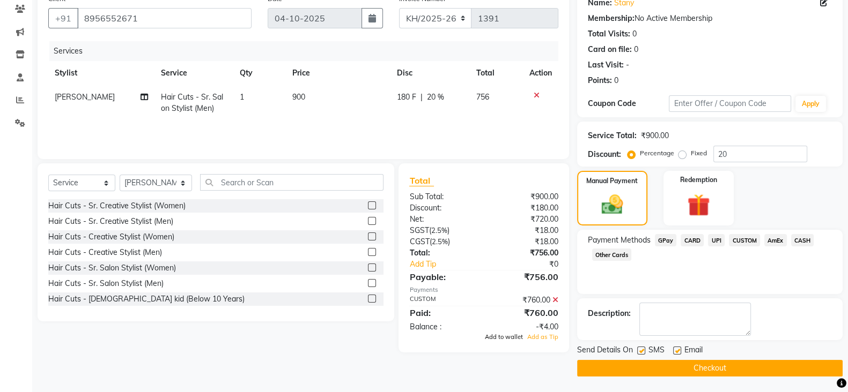
click at [495, 339] on span "Add to wallet" at bounding box center [504, 337] width 38 height 8
drag, startPoint x: 670, startPoint y: 315, endPoint x: 670, endPoint y: 309, distance: 5.9
click at [670, 311] on textarea at bounding box center [695, 319] width 112 height 33
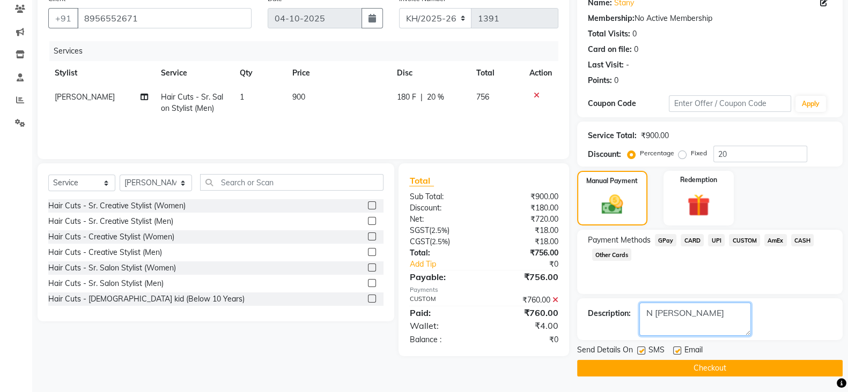
type textarea "N ITESH"
click at [721, 366] on button "Checkout" at bounding box center [709, 368] width 265 height 17
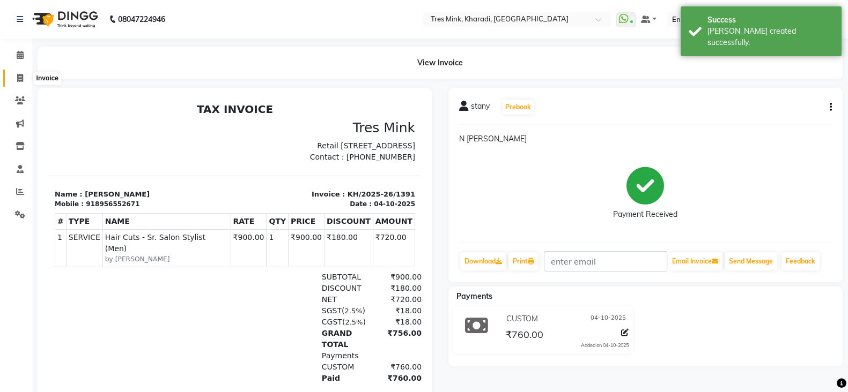
drag, startPoint x: 17, startPoint y: 79, endPoint x: 24, endPoint y: 78, distance: 6.5
click at [18, 78] on icon at bounding box center [20, 78] width 6 height 8
select select "service"
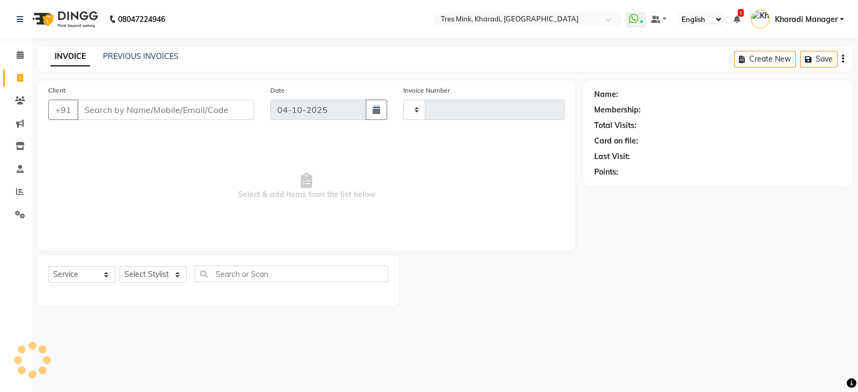
type input "1392"
select select "8100"
click at [135, 49] on div "INVOICE PREVIOUS INVOICES Create New Save" at bounding box center [445, 59] width 815 height 25
click at [130, 55] on link "PREVIOUS INVOICES" at bounding box center [141, 56] width 76 height 10
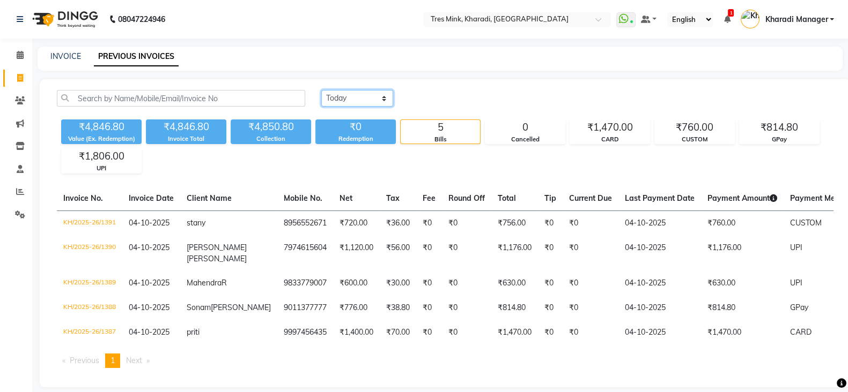
click at [372, 94] on select "[DATE] [DATE] Custom Range" at bounding box center [357, 98] width 72 height 17
select select "range"
click at [321, 90] on select "[DATE] [DATE] Custom Range" at bounding box center [357, 98] width 72 height 17
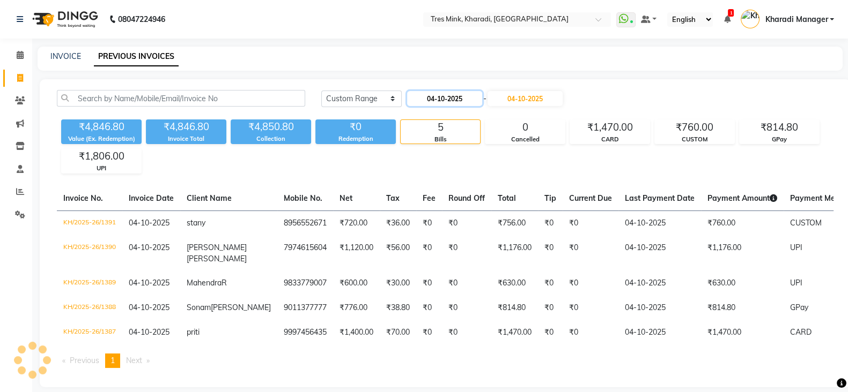
click at [434, 99] on input "04-10-2025" at bounding box center [444, 98] width 75 height 15
select select "10"
select select "2025"
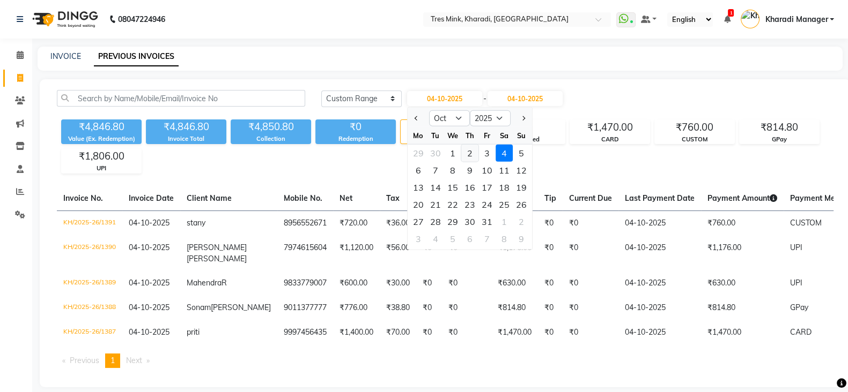
click at [469, 149] on div "2" at bounding box center [469, 153] width 17 height 17
type input "02-10-2025"
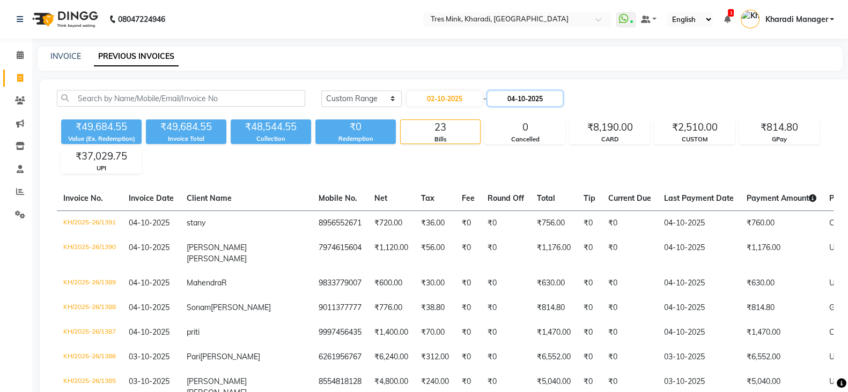
click at [529, 100] on input "04-10-2025" at bounding box center [524, 98] width 75 height 15
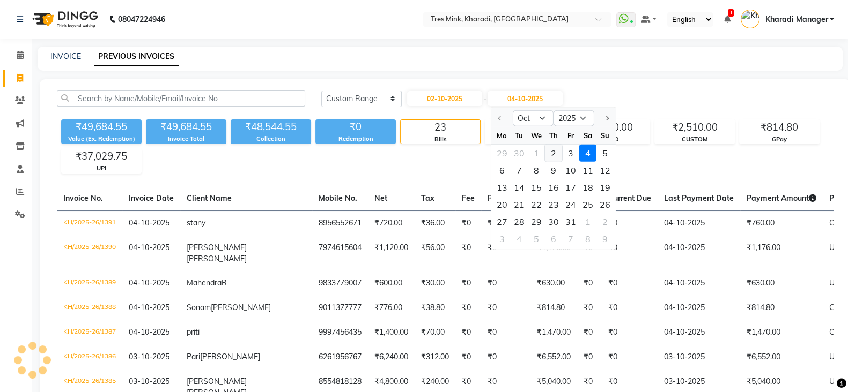
click at [554, 147] on div "2" at bounding box center [552, 153] width 17 height 17
type input "02-10-2025"
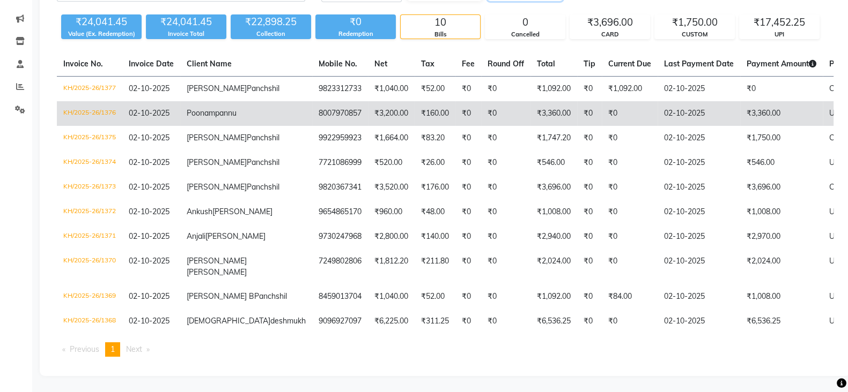
scroll to position [223, 0]
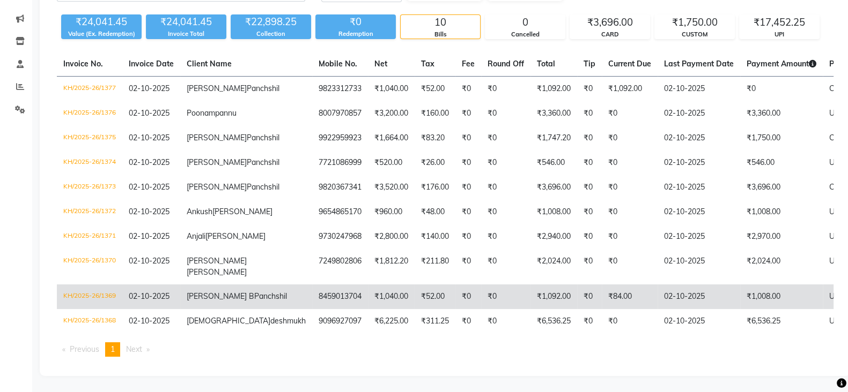
click at [481, 295] on td "₹0" at bounding box center [505, 297] width 49 height 25
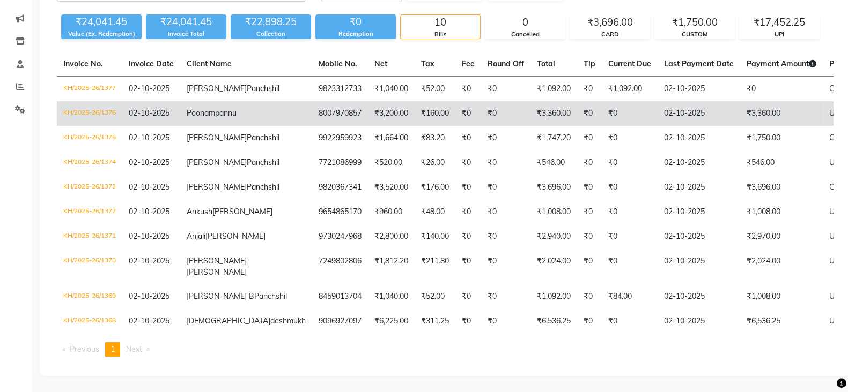
click at [215, 108] on span "pannu" at bounding box center [225, 113] width 21 height 10
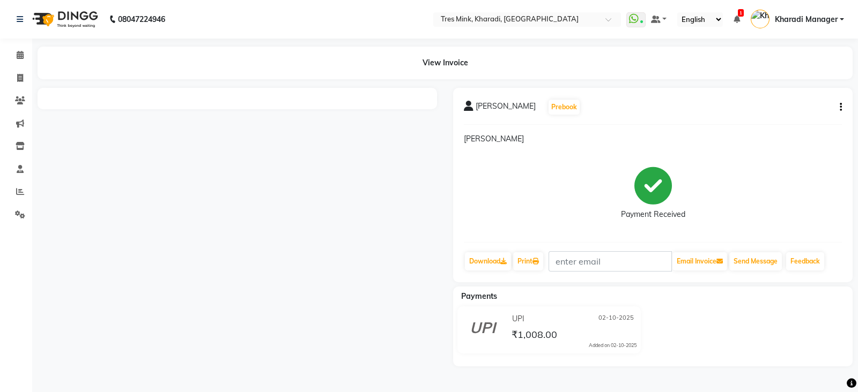
drag, startPoint x: 433, startPoint y: 224, endPoint x: 408, endPoint y: 199, distance: 34.9
click at [436, 229] on div at bounding box center [236, 227] width 415 height 279
click at [409, 199] on div at bounding box center [236, 227] width 415 height 279
click at [406, 199] on div at bounding box center [236, 227] width 415 height 279
click at [403, 194] on div at bounding box center [236, 227] width 415 height 279
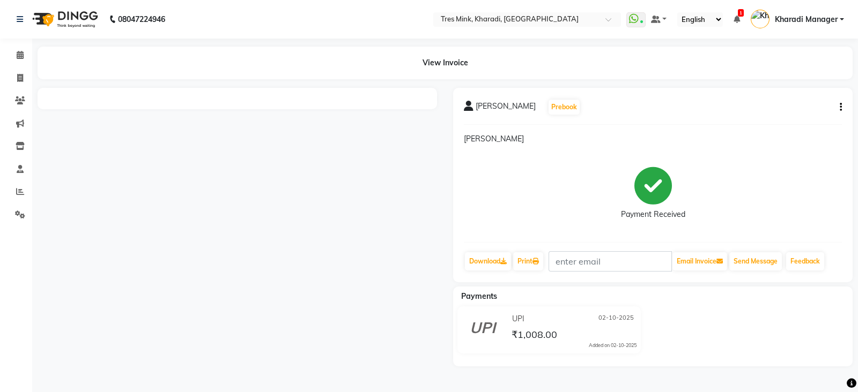
click at [388, 217] on div at bounding box center [236, 227] width 415 height 279
click at [368, 195] on div at bounding box center [236, 227] width 415 height 279
drag, startPoint x: 348, startPoint y: 174, endPoint x: 0, endPoint y: 89, distance: 358.6
click at [336, 178] on div at bounding box center [236, 227] width 415 height 279
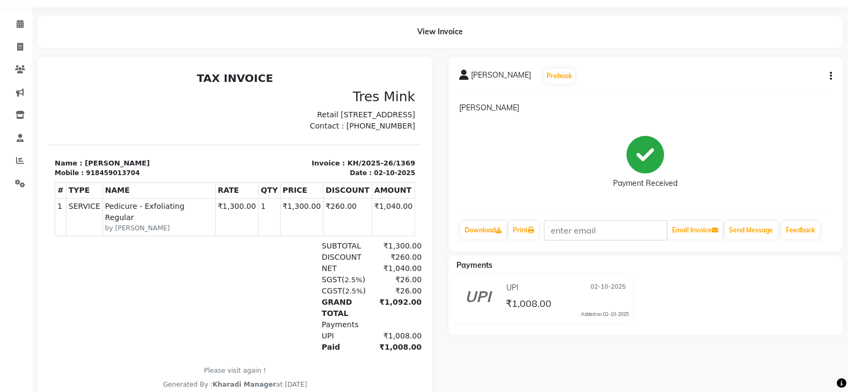
scroll to position [44, 0]
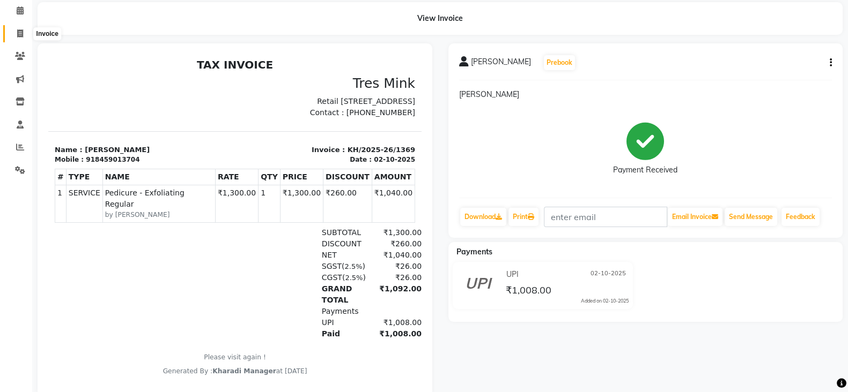
drag, startPoint x: 19, startPoint y: 32, endPoint x: 175, endPoint y: 28, distance: 155.5
click at [19, 32] on icon at bounding box center [20, 33] width 6 height 8
select select "service"
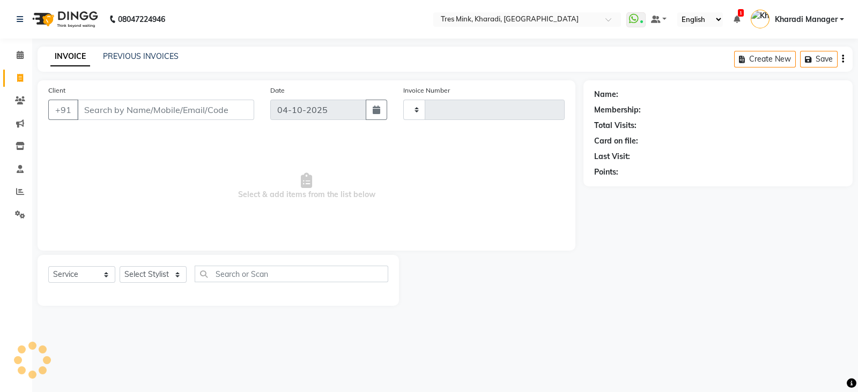
type input "1392"
select select "8100"
click at [134, 58] on link "PREVIOUS INVOICES" at bounding box center [141, 56] width 76 height 10
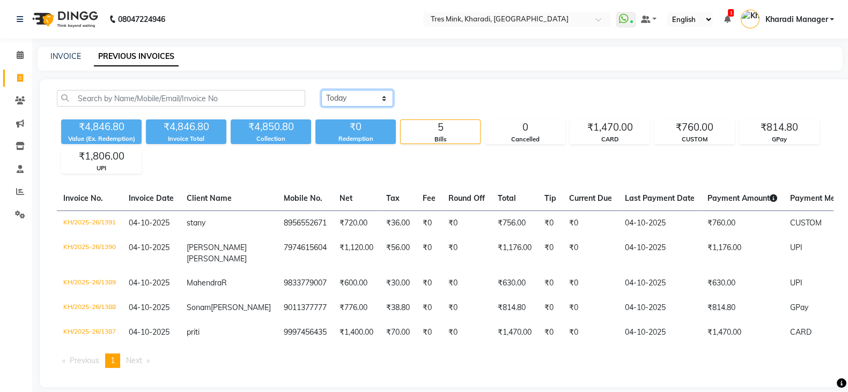
click at [375, 93] on select "[DATE] [DATE] Custom Range" at bounding box center [357, 98] width 72 height 17
click at [321, 90] on select "[DATE] [DATE] Custom Range" at bounding box center [357, 98] width 72 height 17
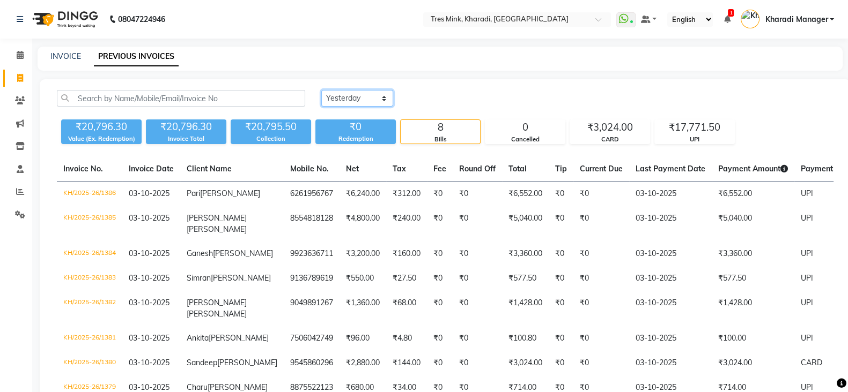
click at [359, 99] on select "[DATE] [DATE] Custom Range" at bounding box center [357, 98] width 72 height 17
select select "range"
click at [321, 90] on select "[DATE] [DATE] Custom Range" at bounding box center [357, 98] width 72 height 17
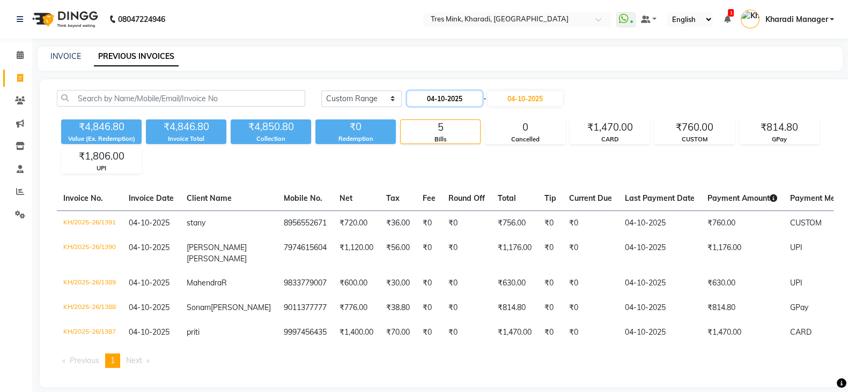
click at [430, 99] on input "04-10-2025" at bounding box center [444, 98] width 75 height 15
select select "10"
select select "2025"
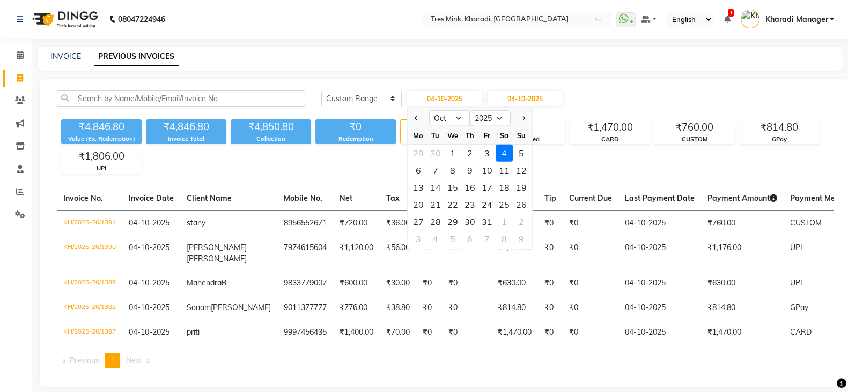
click at [466, 152] on div "2" at bounding box center [469, 153] width 17 height 17
type input "02-10-2025"
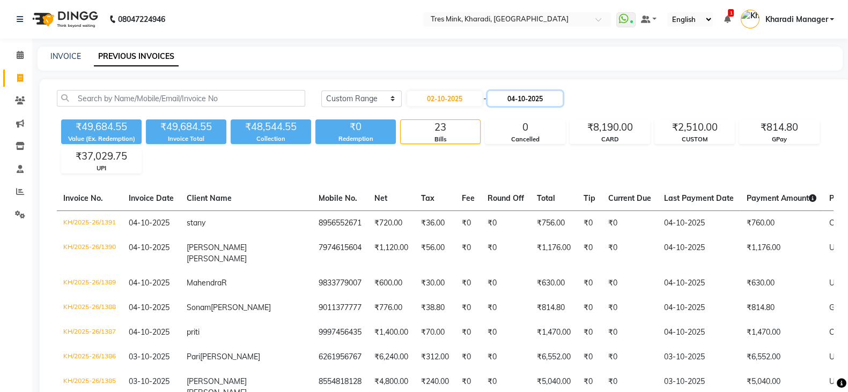
click at [539, 93] on input "04-10-2025" at bounding box center [524, 98] width 75 height 15
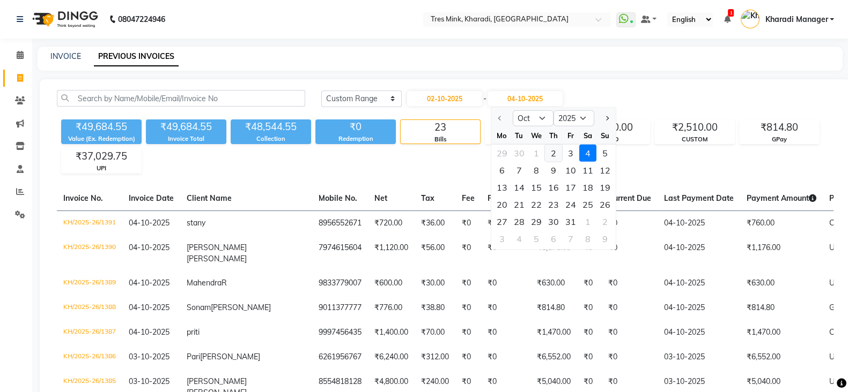
click at [554, 156] on div "2" at bounding box center [552, 153] width 17 height 17
type input "02-10-2025"
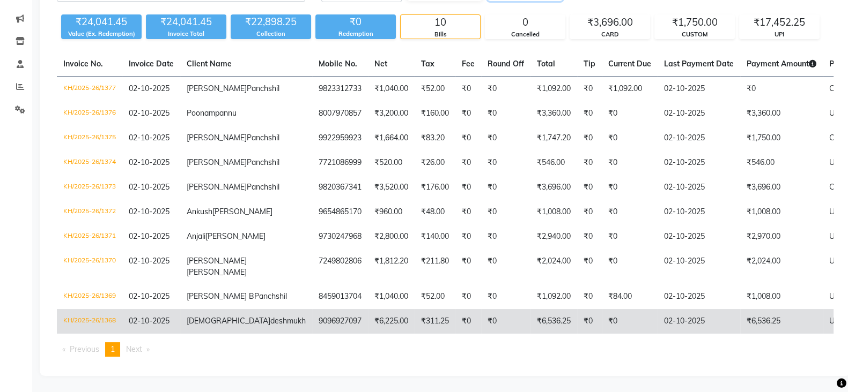
scroll to position [245, 0]
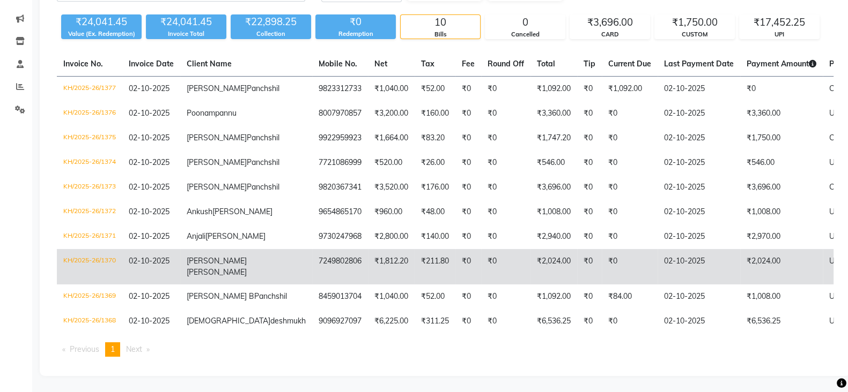
click at [530, 249] on td "₹2,024.00" at bounding box center [553, 266] width 47 height 35
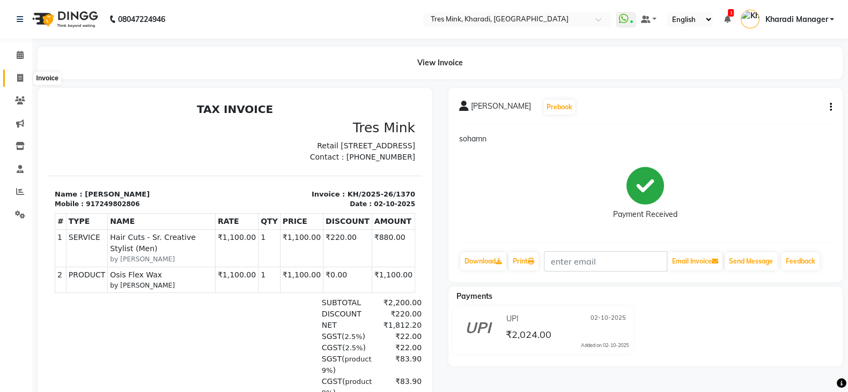
click at [24, 76] on span at bounding box center [20, 78] width 19 height 12
select select "service"
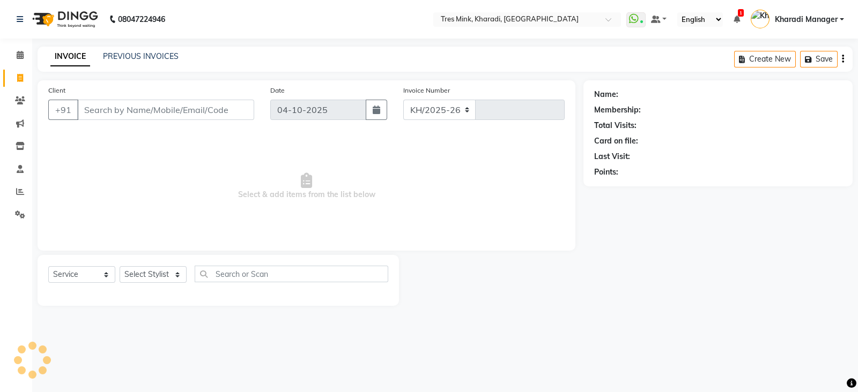
select select "8100"
type input "1392"
click at [137, 49] on div "INVOICE PREVIOUS INVOICES Create New Save" at bounding box center [445, 59] width 815 height 25
click at [139, 55] on link "PREVIOUS INVOICES" at bounding box center [141, 56] width 76 height 10
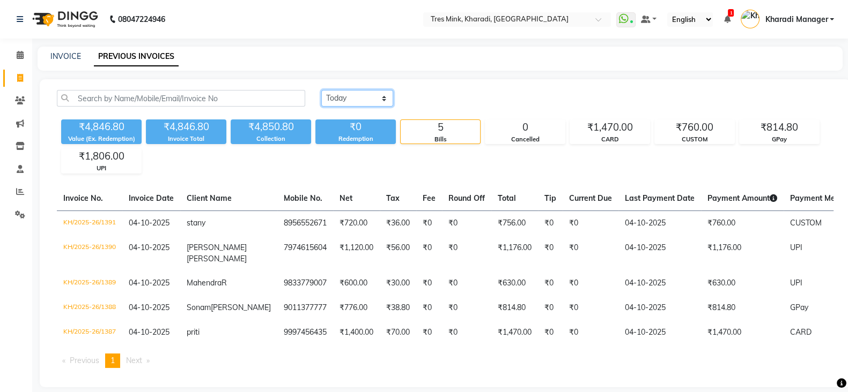
click at [374, 98] on select "[DATE] [DATE] Custom Range" at bounding box center [357, 98] width 72 height 17
select select "range"
click at [321, 90] on select "[DATE] [DATE] Custom Range" at bounding box center [357, 98] width 72 height 17
click at [421, 97] on input "04-10-2025" at bounding box center [444, 98] width 75 height 15
select select "10"
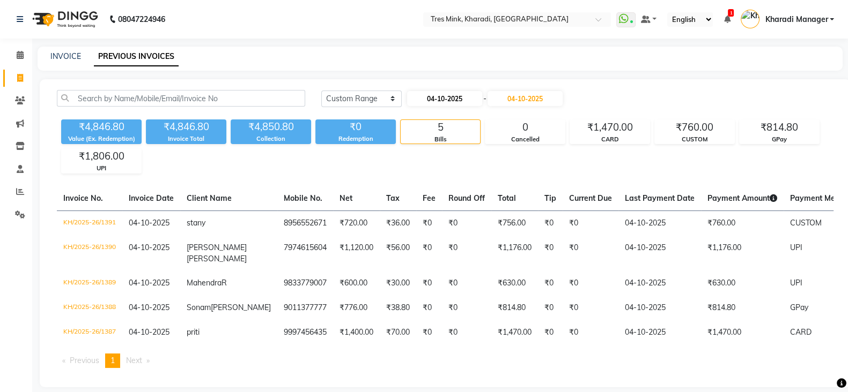
select select "2025"
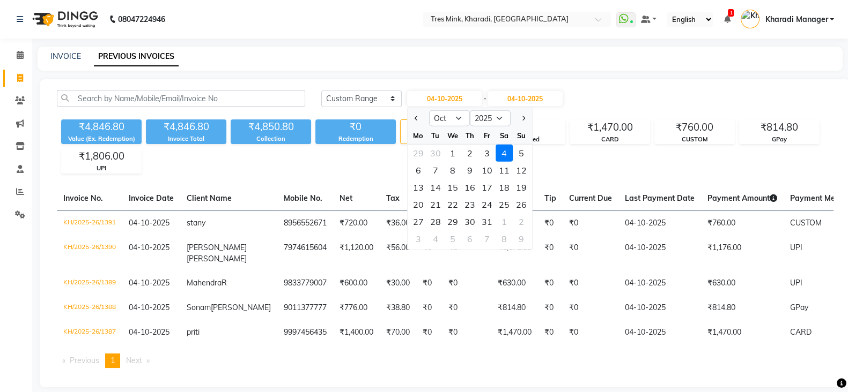
click at [467, 148] on div "2" at bounding box center [469, 153] width 17 height 17
type input "02-10-2025"
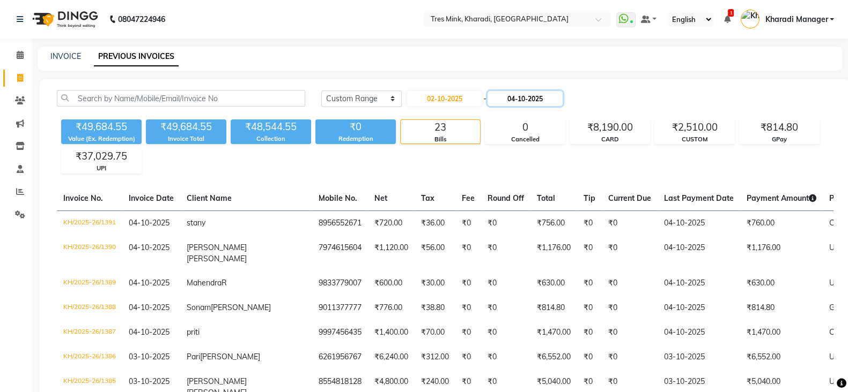
click at [547, 98] on input "04-10-2025" at bounding box center [524, 98] width 75 height 15
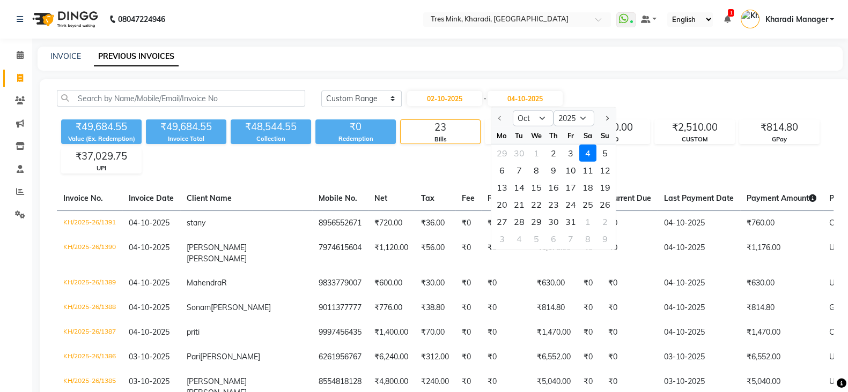
click at [554, 155] on div "2" at bounding box center [552, 153] width 17 height 17
type input "02-10-2025"
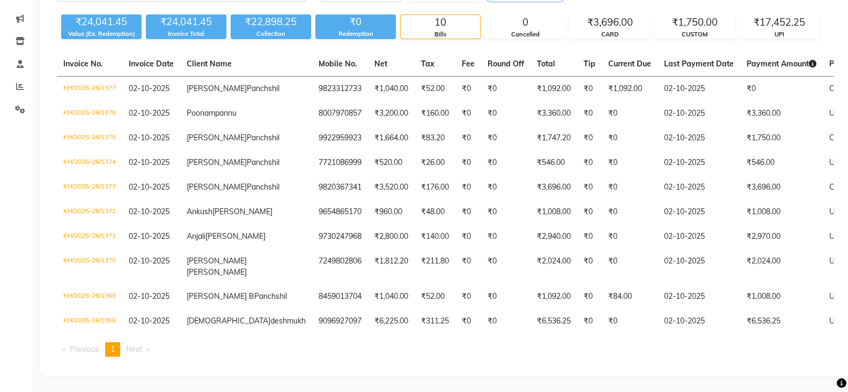
scroll to position [245, 0]
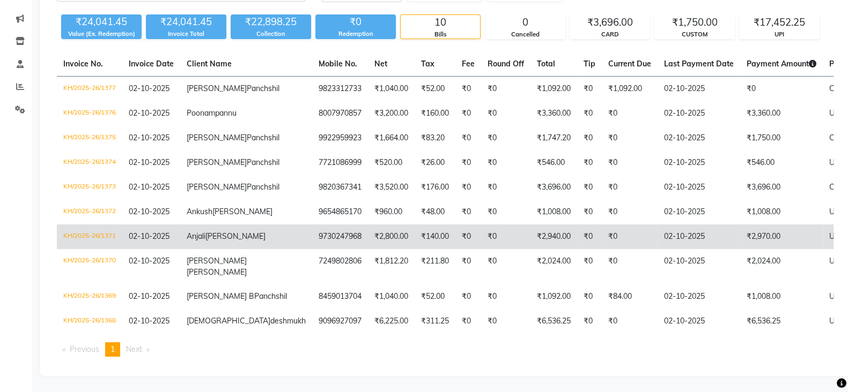
click at [455, 225] on td "₹0" at bounding box center [468, 237] width 26 height 25
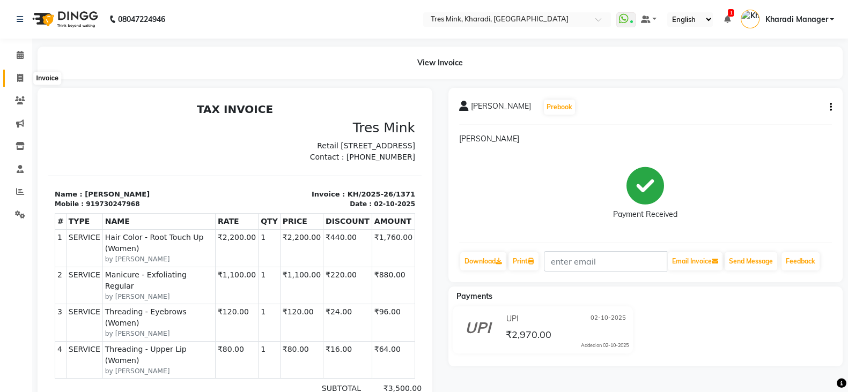
click at [18, 75] on icon at bounding box center [20, 78] width 6 height 8
select select "service"
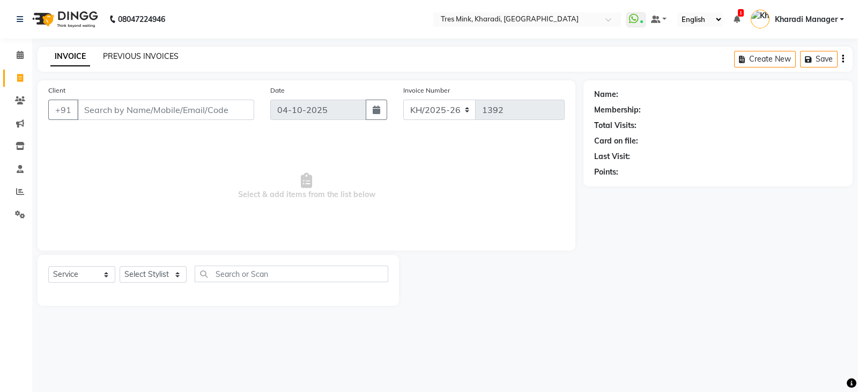
click at [162, 52] on div "INVOICE PREVIOUS INVOICES Create New Save" at bounding box center [445, 59] width 815 height 25
click at [162, 52] on link "PREVIOUS INVOICES" at bounding box center [141, 56] width 76 height 10
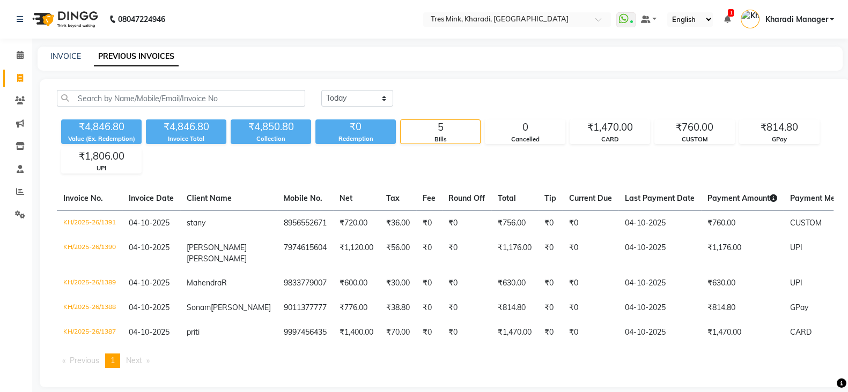
click at [348, 87] on div "[DATE] [DATE] Custom Range ₹4,846.80 Value (Ex. Redemption) ₹4,846.80 Invoice T…" at bounding box center [445, 233] width 811 height 308
click at [350, 93] on select "[DATE] [DATE] Custom Range" at bounding box center [357, 98] width 72 height 17
select select "range"
click at [321, 90] on select "[DATE] [DATE] Custom Range" at bounding box center [357, 98] width 72 height 17
click at [462, 94] on input "04-10-2025" at bounding box center [444, 98] width 75 height 15
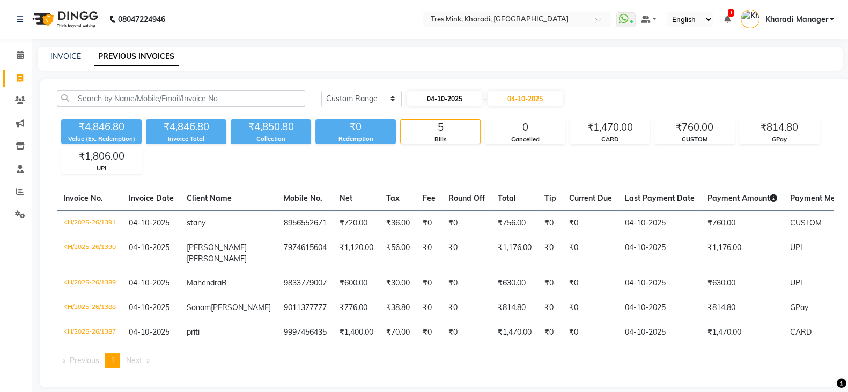
select select "10"
select select "2025"
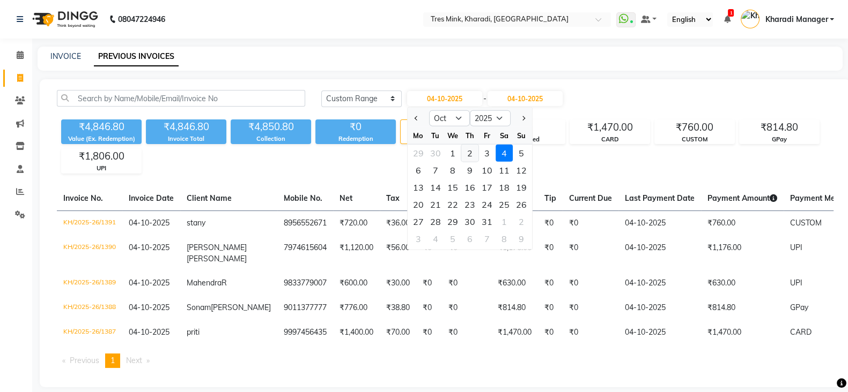
click at [466, 154] on div "2" at bounding box center [469, 153] width 17 height 17
type input "02-10-2025"
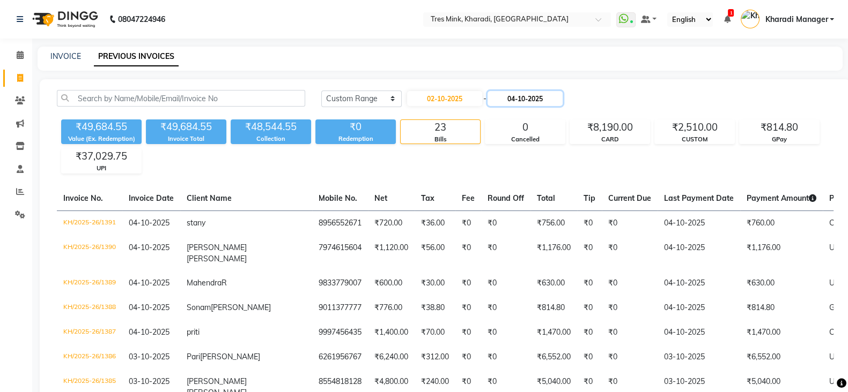
click at [526, 98] on input "04-10-2025" at bounding box center [524, 98] width 75 height 15
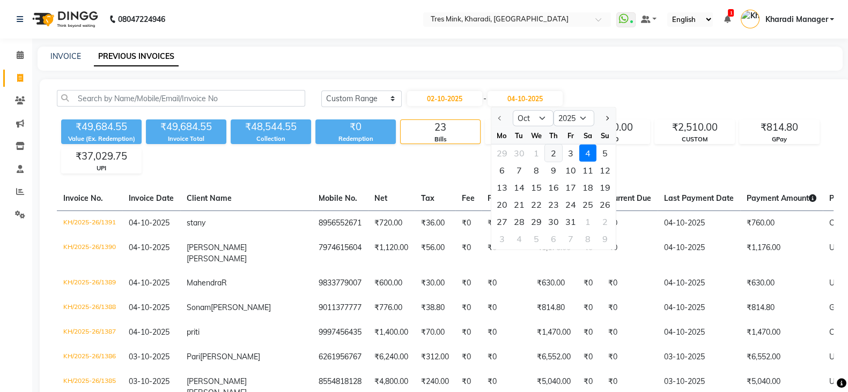
click at [555, 150] on div "2" at bounding box center [552, 153] width 17 height 17
type input "02-10-2025"
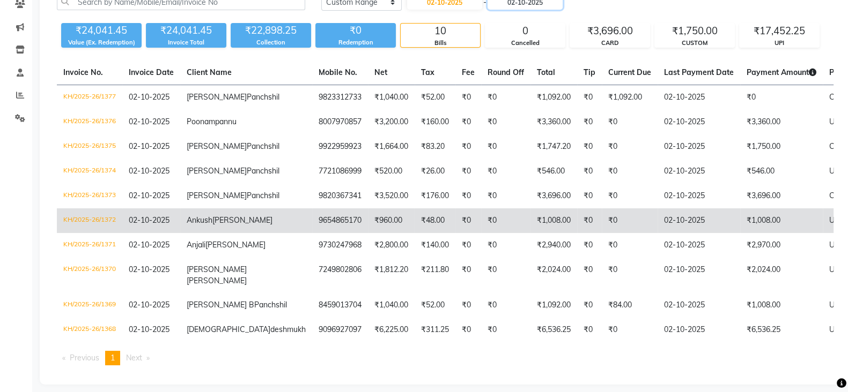
scroll to position [179, 0]
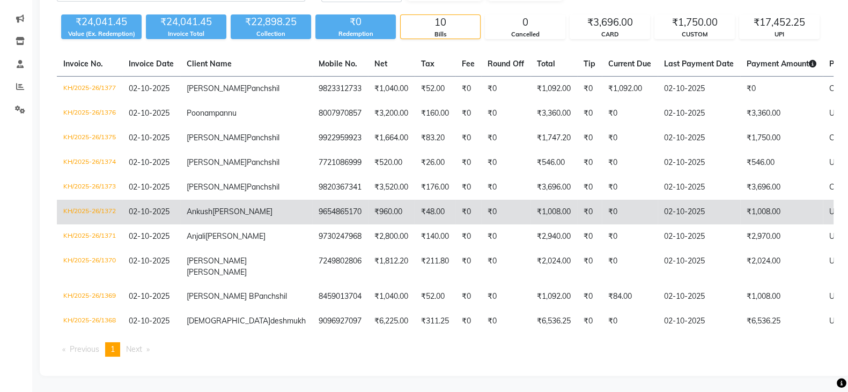
click at [312, 218] on td "9654865170" at bounding box center [340, 212] width 56 height 25
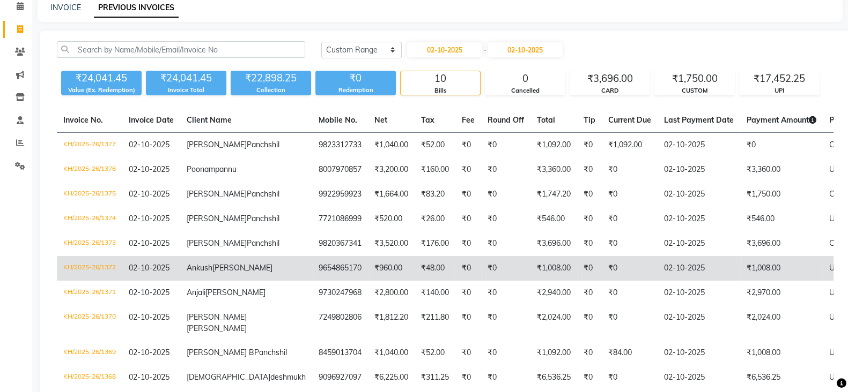
scroll to position [0, 0]
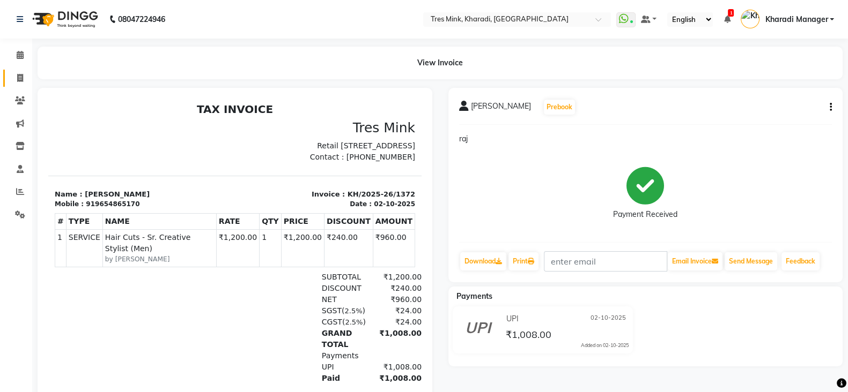
click at [17, 77] on icon at bounding box center [20, 78] width 6 height 8
select select "service"
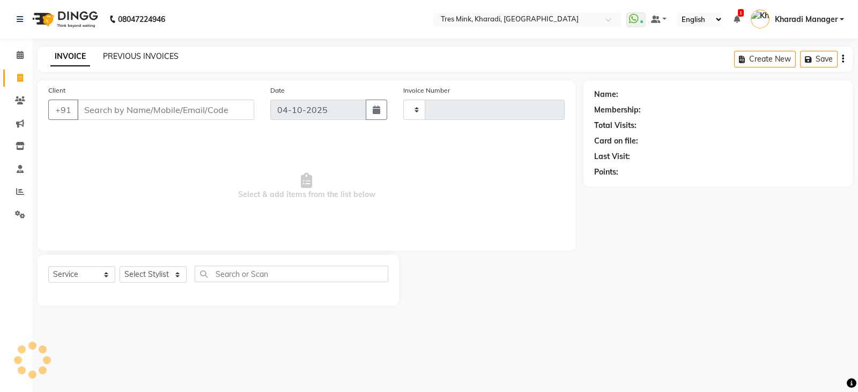
click at [114, 58] on link "PREVIOUS INVOICES" at bounding box center [141, 56] width 76 height 10
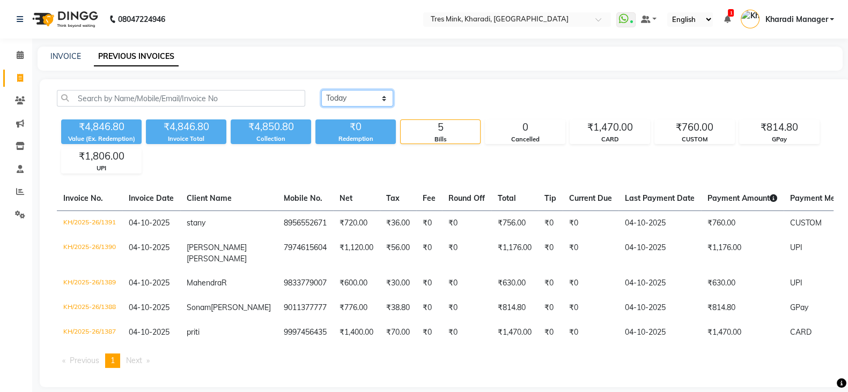
click at [355, 98] on select "[DATE] [DATE] Custom Range" at bounding box center [357, 98] width 72 height 17
select select "range"
click at [321, 90] on select "[DATE] [DATE] Custom Range" at bounding box center [357, 98] width 72 height 17
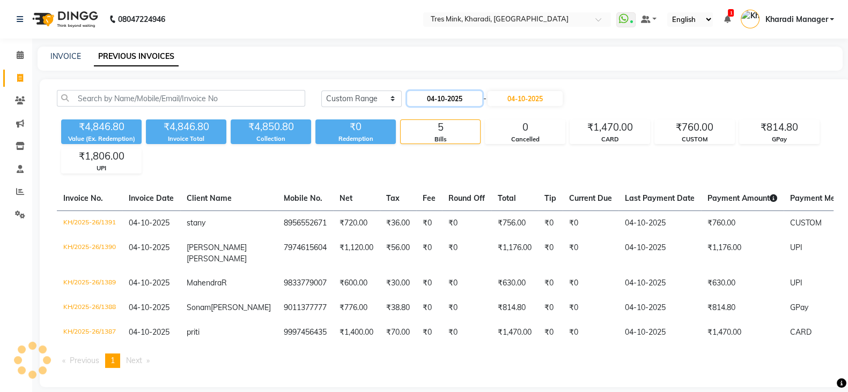
click at [428, 101] on input "04-10-2025" at bounding box center [444, 98] width 75 height 15
select select "10"
select select "2025"
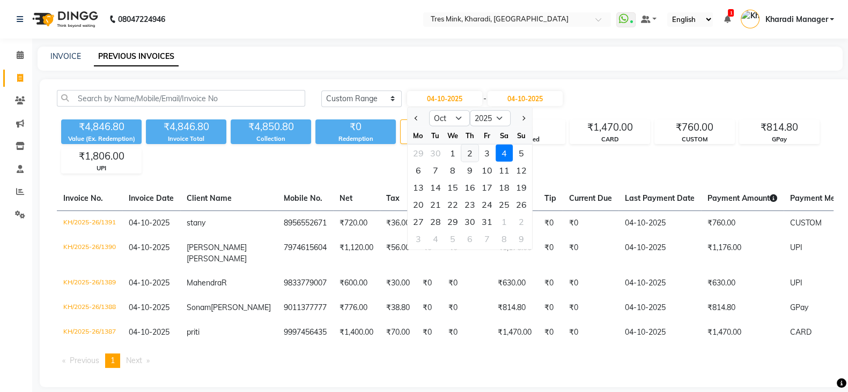
click at [467, 150] on div "2" at bounding box center [469, 153] width 17 height 17
type input "02-10-2025"
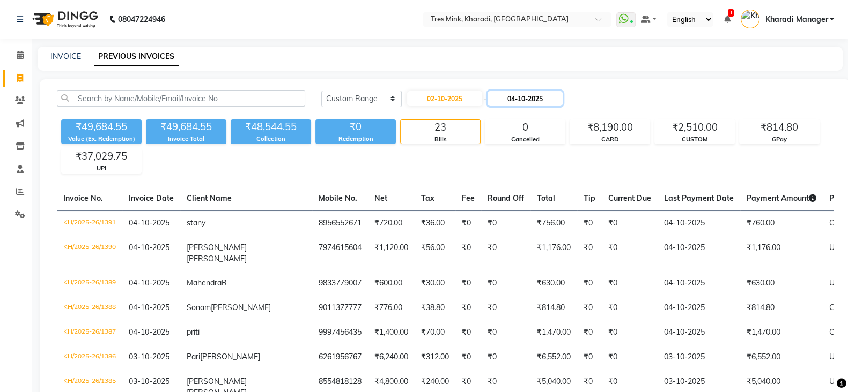
click at [535, 95] on input "04-10-2025" at bounding box center [524, 98] width 75 height 15
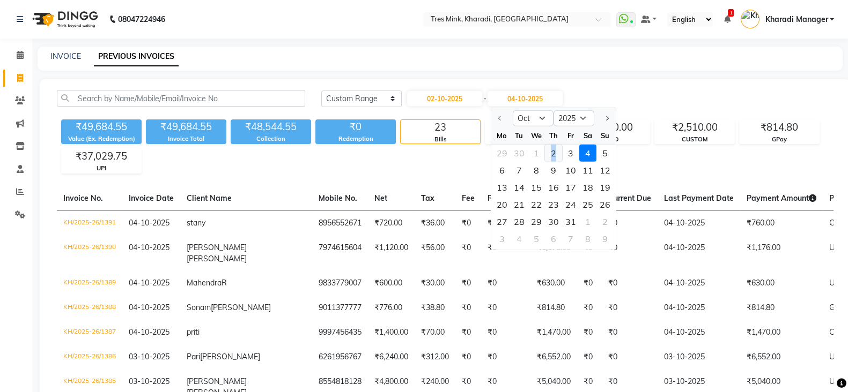
click at [553, 152] on div "2" at bounding box center [552, 153] width 17 height 17
type input "02-10-2025"
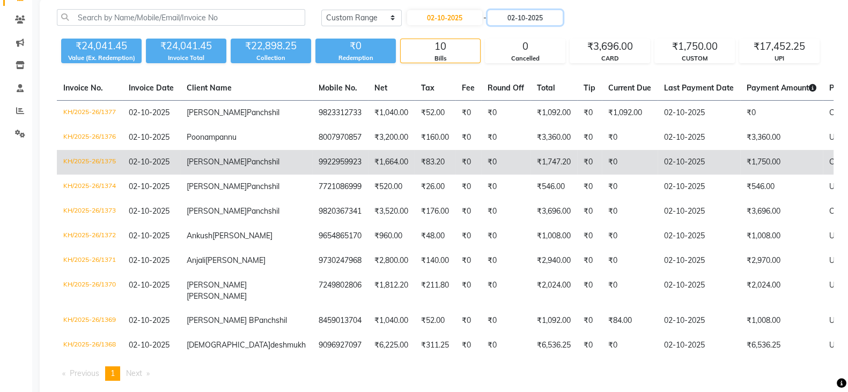
scroll to position [89, 0]
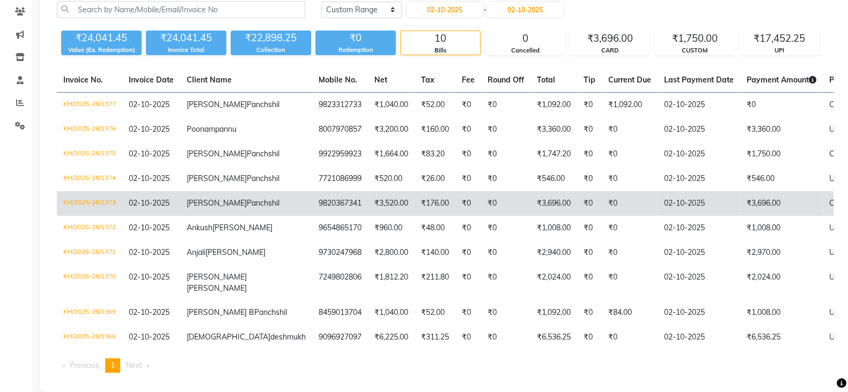
click at [312, 216] on td "9820367341" at bounding box center [340, 203] width 56 height 25
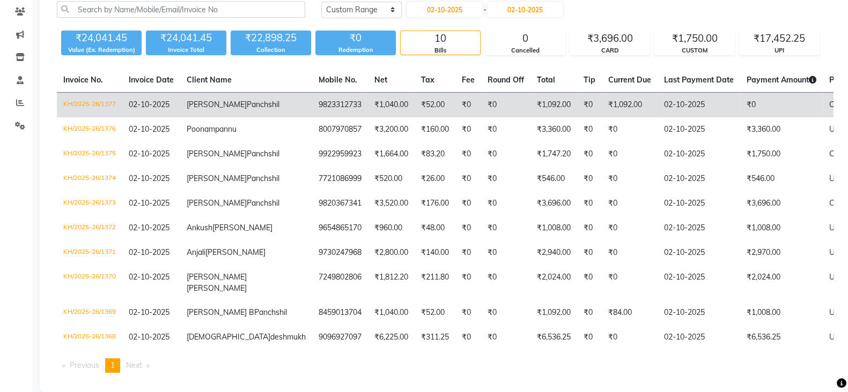
click at [195, 108] on span "[PERSON_NAME]" at bounding box center [217, 105] width 60 height 10
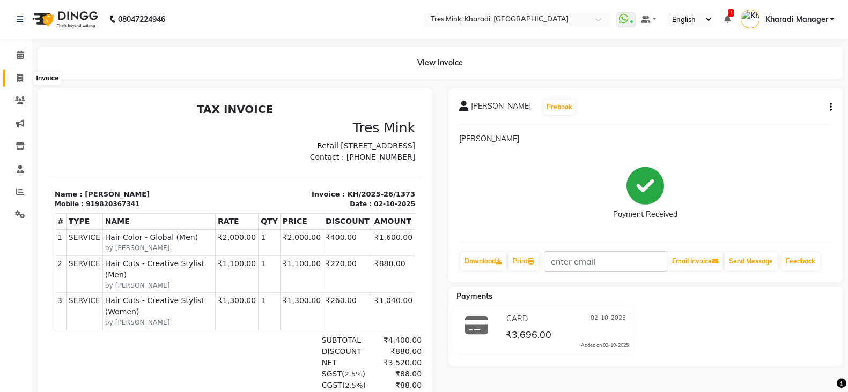
drag, startPoint x: 16, startPoint y: 75, endPoint x: 51, endPoint y: 86, distance: 37.0
click at [17, 76] on icon at bounding box center [20, 78] width 6 height 8
select select "service"
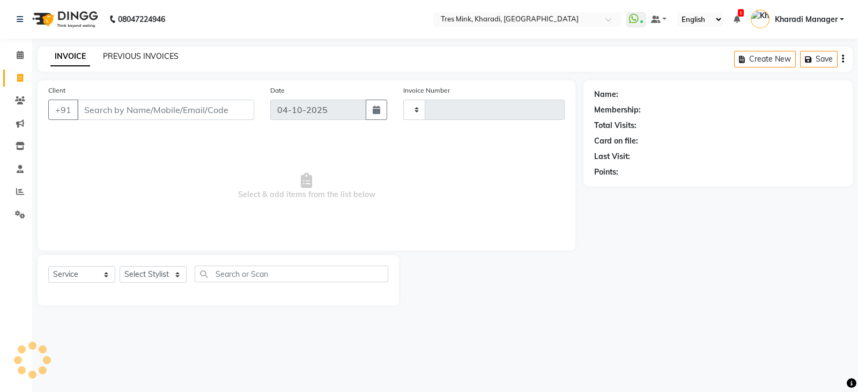
click at [116, 56] on link "PREVIOUS INVOICES" at bounding box center [141, 56] width 76 height 10
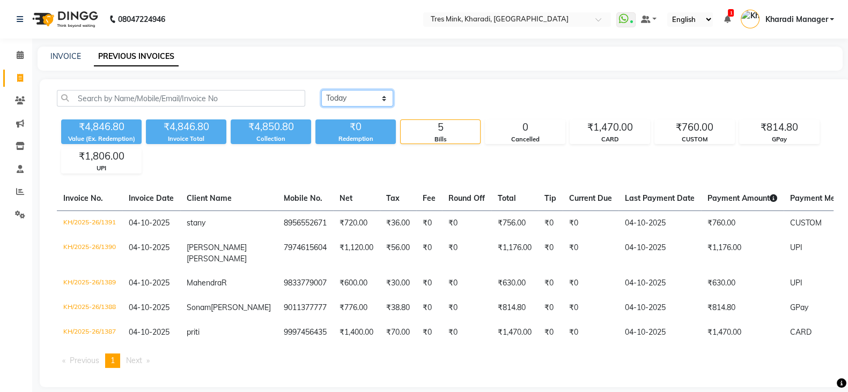
click at [387, 98] on select "[DATE] [DATE] Custom Range" at bounding box center [357, 98] width 72 height 17
select select "range"
click at [321, 90] on select "[DATE] [DATE] Custom Range" at bounding box center [357, 98] width 72 height 17
click at [440, 90] on div "[DATE] - [DATE]" at bounding box center [485, 98] width 158 height 17
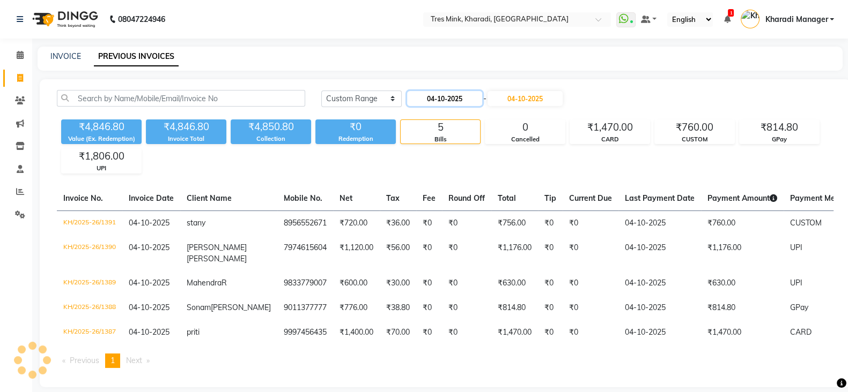
click at [440, 94] on input "04-10-2025" at bounding box center [444, 98] width 75 height 15
select select "10"
select select "2025"
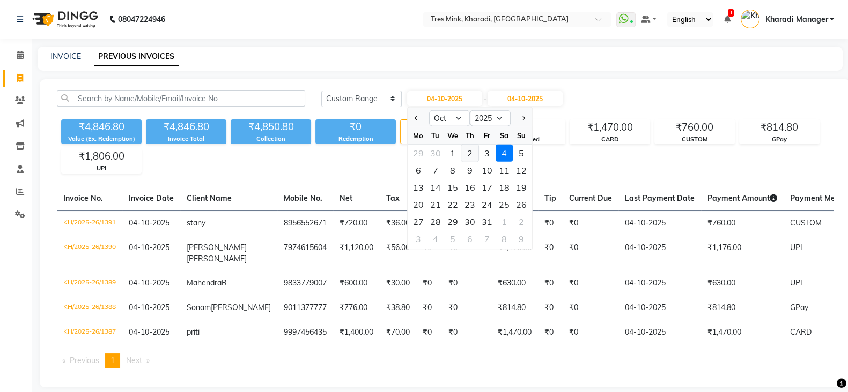
click at [464, 151] on div "2" at bounding box center [469, 153] width 17 height 17
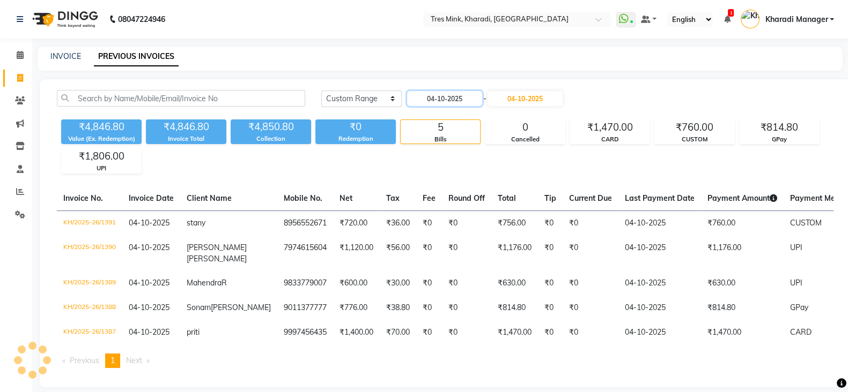
type input "02-10-2025"
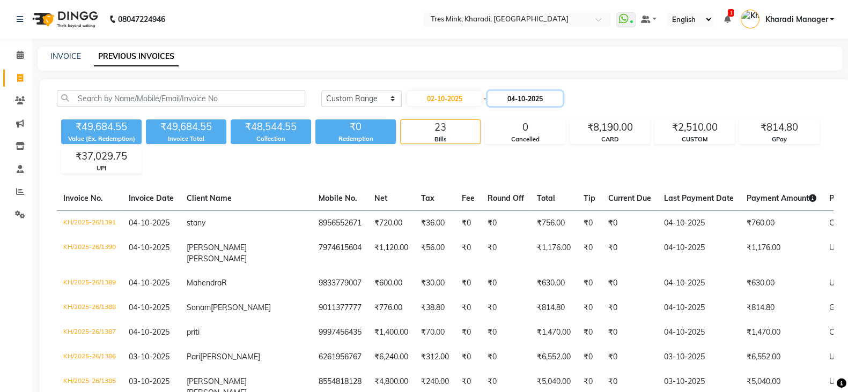
click at [520, 95] on input "04-10-2025" at bounding box center [524, 98] width 75 height 15
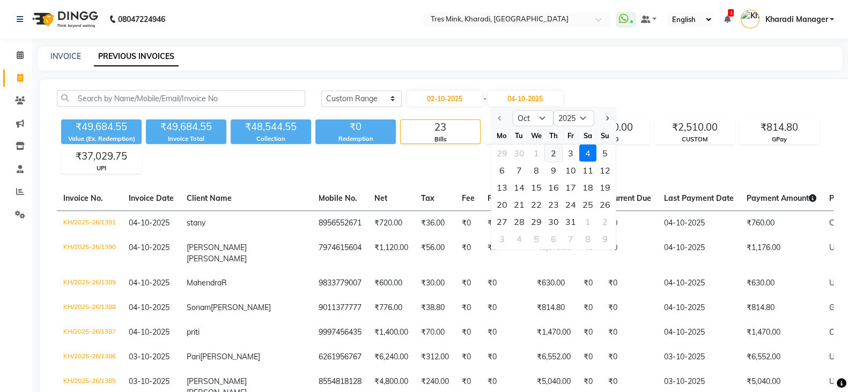
click at [550, 153] on div "2" at bounding box center [552, 153] width 17 height 17
type input "02-10-2025"
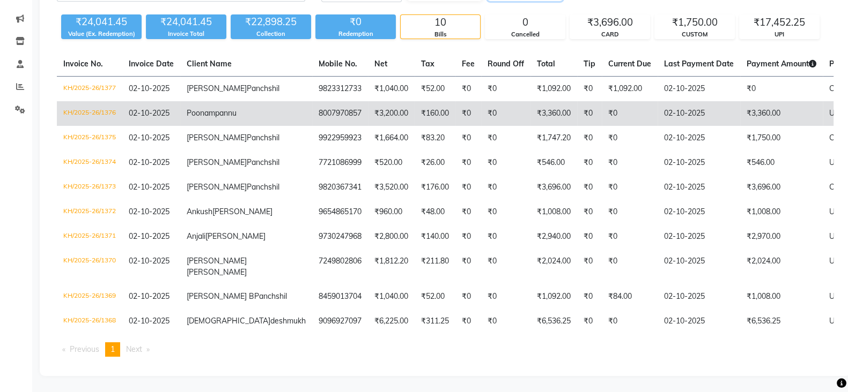
scroll to position [179, 0]
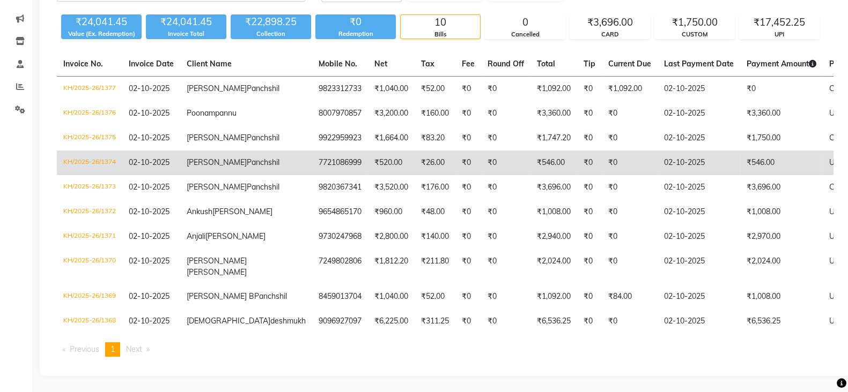
click at [312, 151] on td "7721086999" at bounding box center [340, 163] width 56 height 25
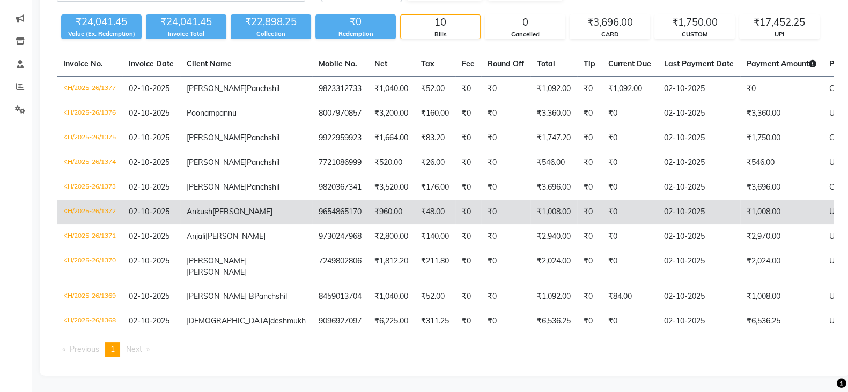
scroll to position [133, 0]
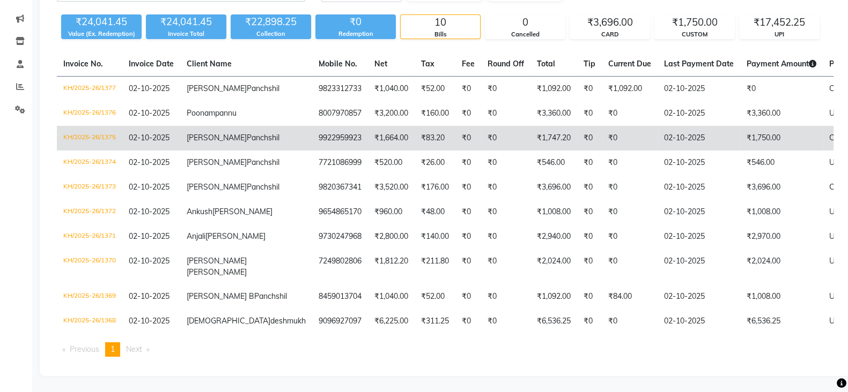
click at [414, 145] on td "₹83.20" at bounding box center [434, 138] width 41 height 25
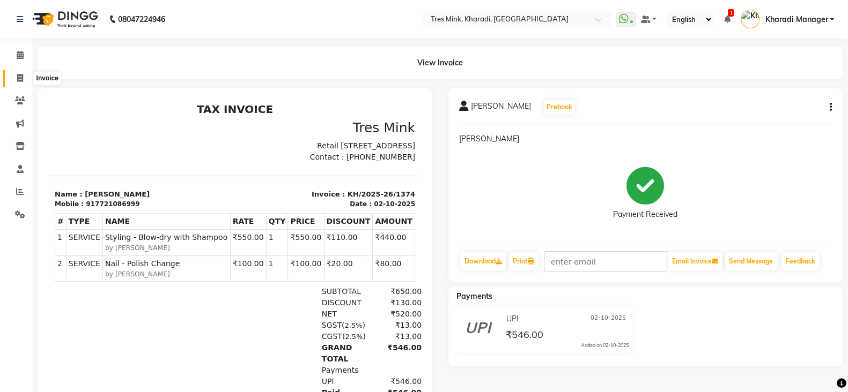
click at [20, 79] on icon at bounding box center [20, 78] width 6 height 8
select select "service"
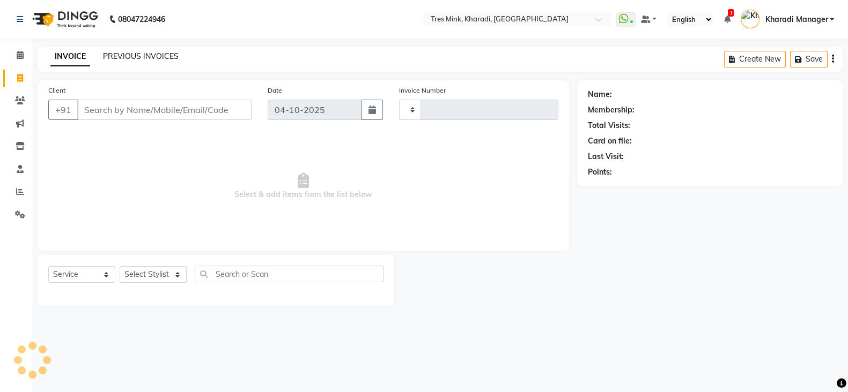
type input "1392"
select select "8100"
click at [151, 52] on link "PREVIOUS INVOICES" at bounding box center [141, 56] width 76 height 10
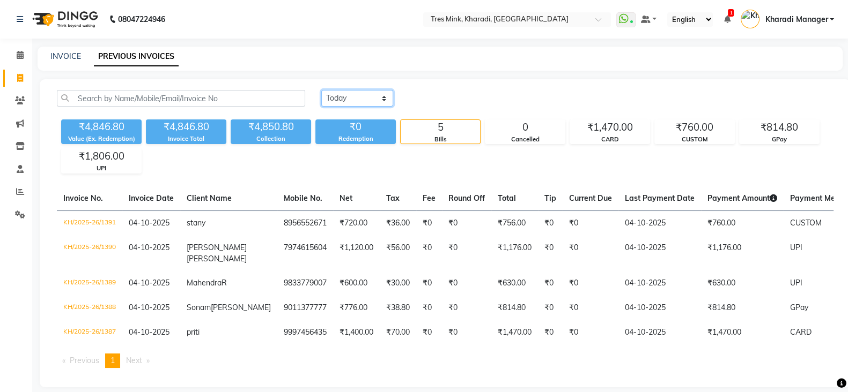
click at [383, 98] on select "Today Yesterday Custom Range" at bounding box center [357, 98] width 72 height 17
select select "range"
click at [321, 90] on select "Today Yesterday Custom Range" at bounding box center [357, 98] width 72 height 17
click at [442, 91] on input "04-10-2025" at bounding box center [444, 98] width 75 height 15
select select "10"
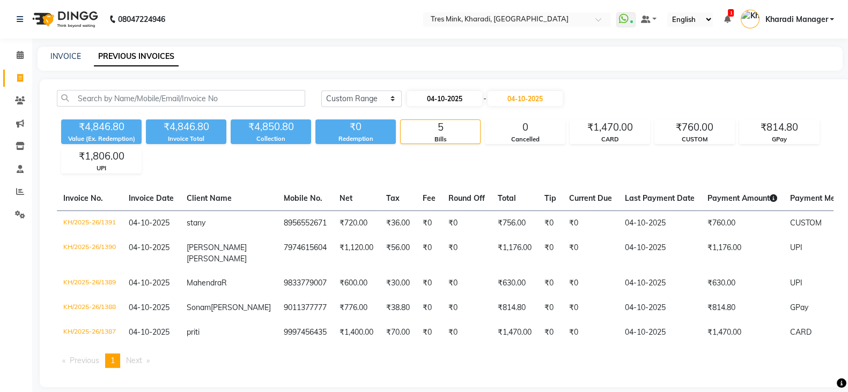
select select "2025"
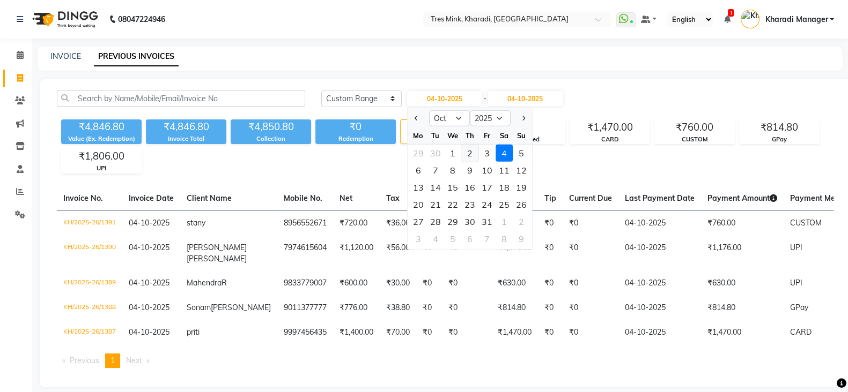
click at [466, 151] on div "2" at bounding box center [469, 153] width 17 height 17
type input "02-10-2025"
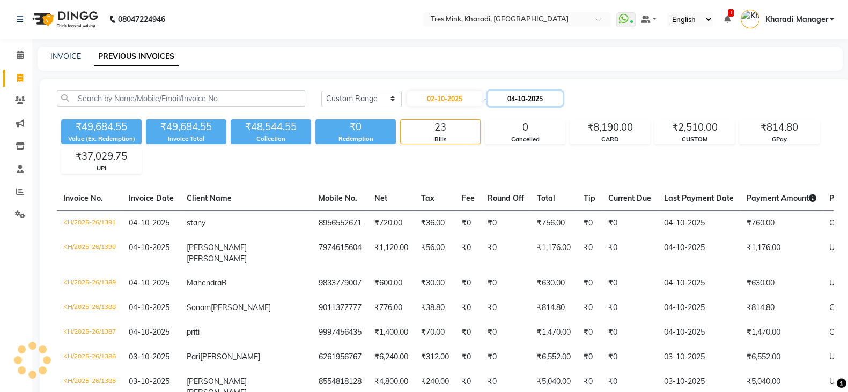
click at [543, 91] on input "04-10-2025" at bounding box center [524, 98] width 75 height 15
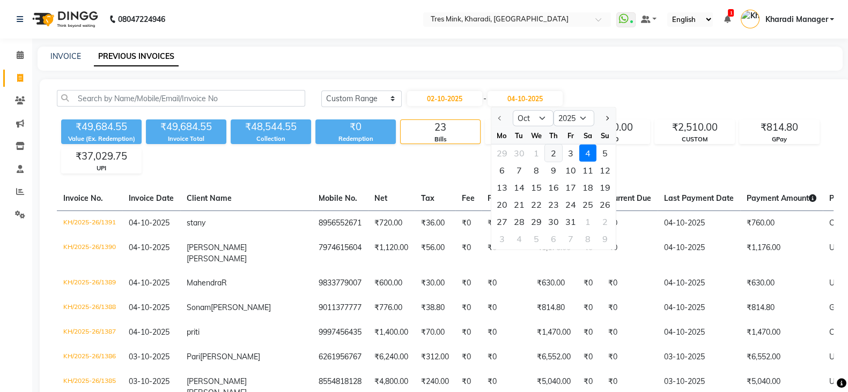
click at [551, 150] on div "2" at bounding box center [552, 153] width 17 height 17
type input "02-10-2025"
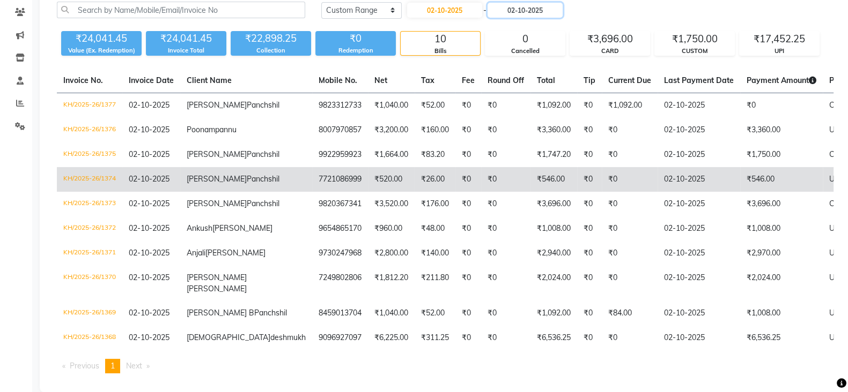
scroll to position [89, 0]
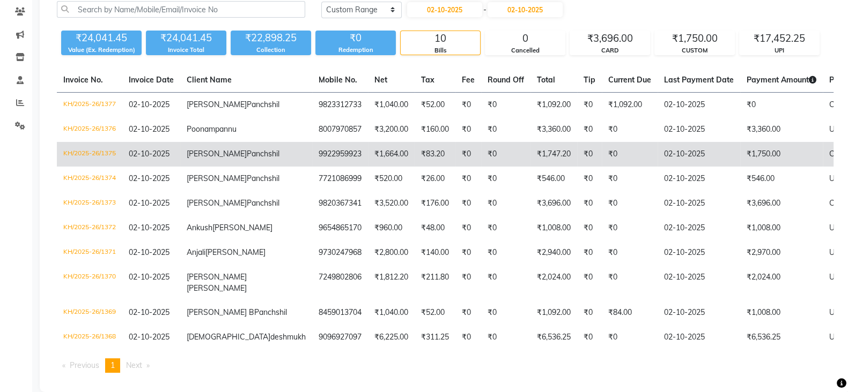
click at [368, 167] on td "₹1,664.00" at bounding box center [391, 154] width 47 height 25
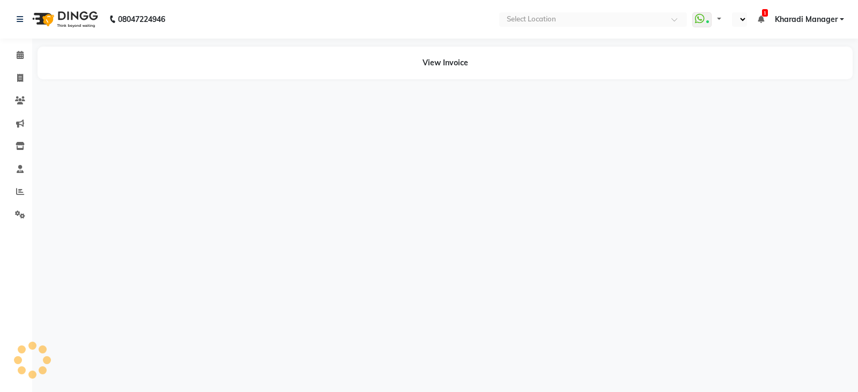
select select "en"
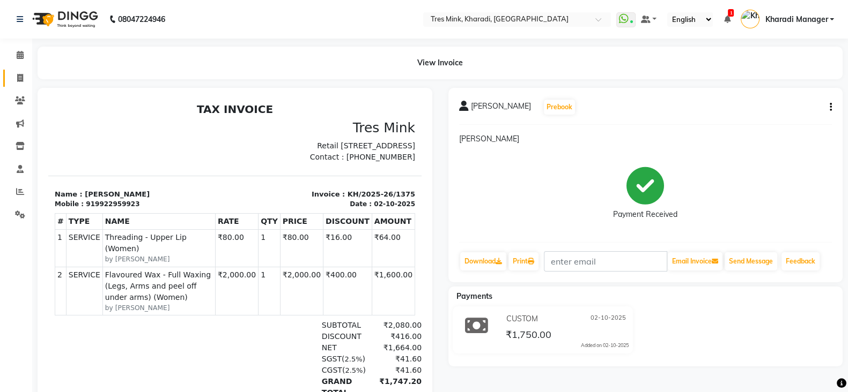
click at [19, 79] on icon at bounding box center [20, 78] width 6 height 8
select select "service"
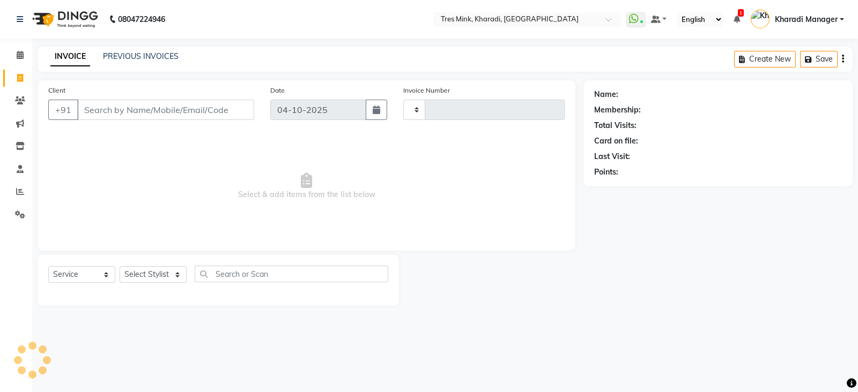
type input "1392"
select select "8100"
click at [161, 51] on link "PREVIOUS INVOICES" at bounding box center [141, 56] width 76 height 10
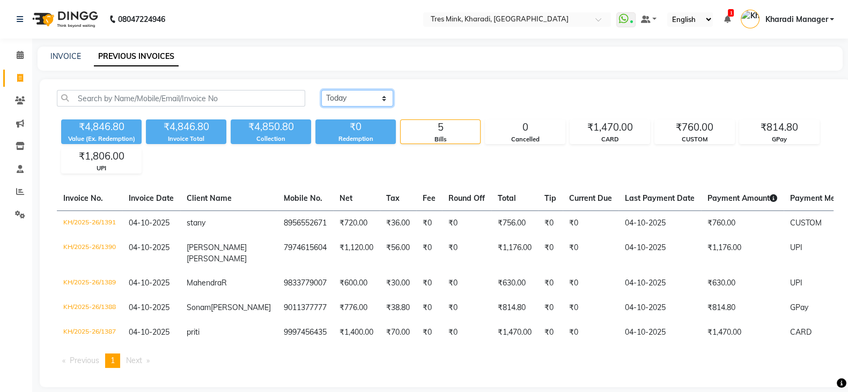
click at [374, 94] on select "[DATE] [DATE] Custom Range" at bounding box center [357, 98] width 72 height 17
select select "range"
click at [321, 90] on select "[DATE] [DATE] Custom Range" at bounding box center [357, 98] width 72 height 17
click at [456, 95] on input "04-10-2025" at bounding box center [444, 98] width 75 height 15
select select "10"
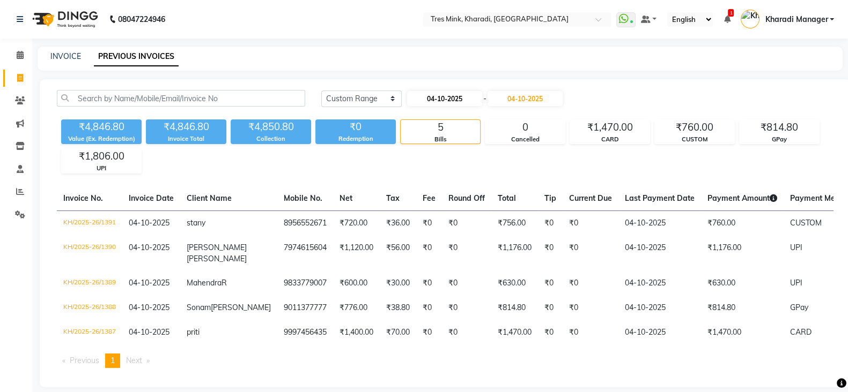
select select "2025"
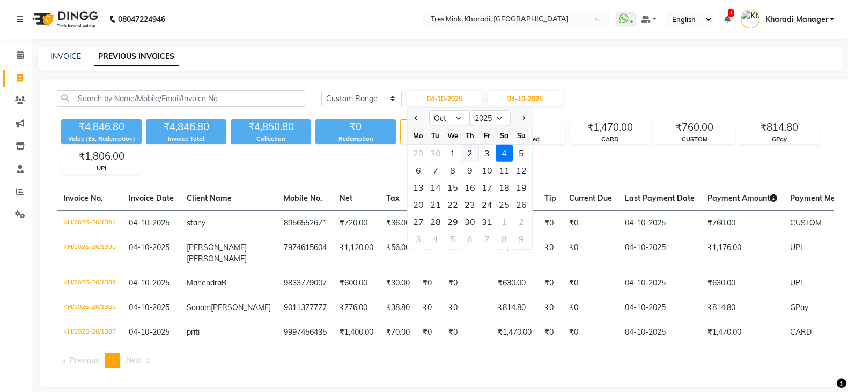
click at [465, 149] on div "2" at bounding box center [469, 153] width 17 height 17
type input "02-10-2025"
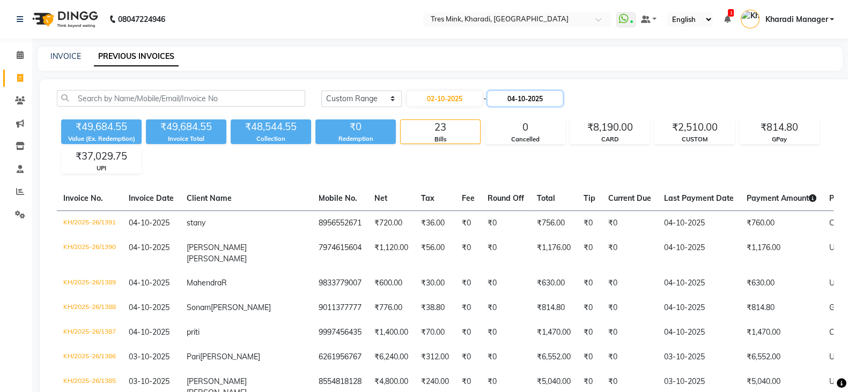
click at [521, 97] on input "04-10-2025" at bounding box center [524, 98] width 75 height 15
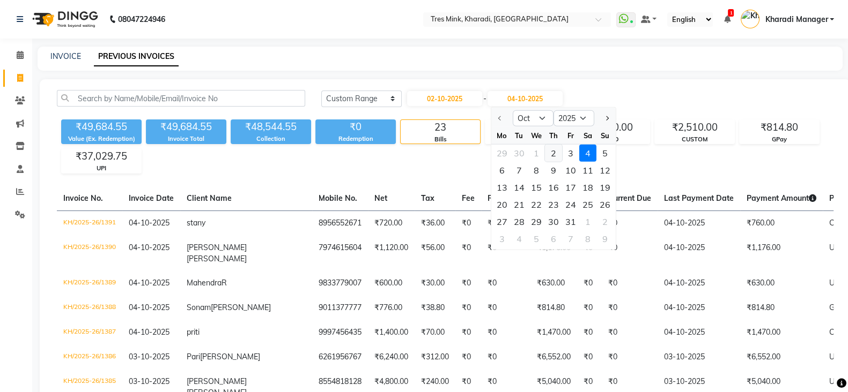
click at [553, 151] on div "2" at bounding box center [552, 153] width 17 height 17
type input "02-10-2025"
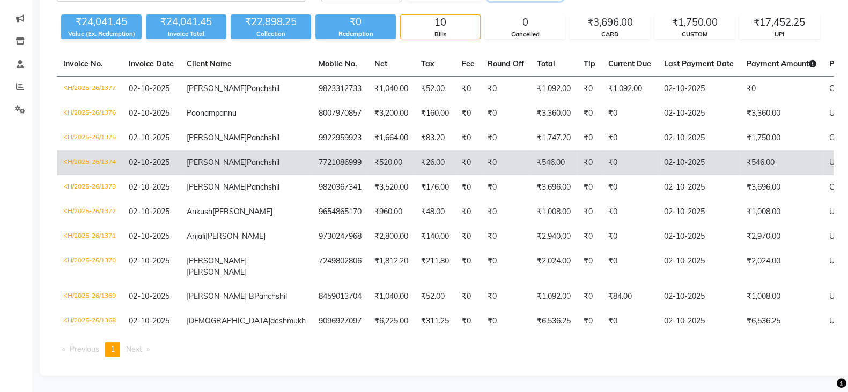
scroll to position [133, 0]
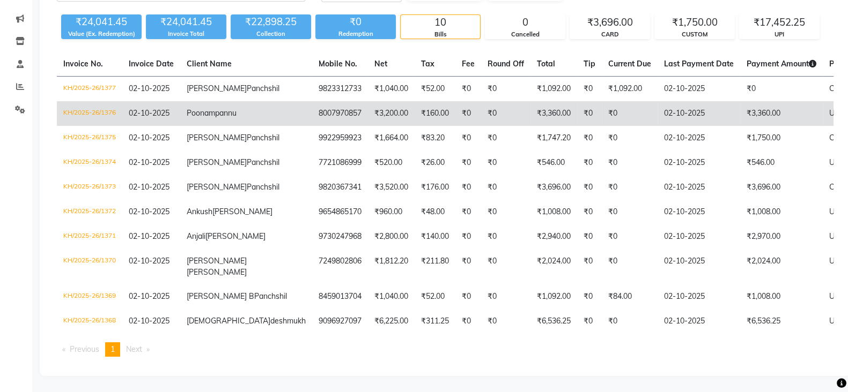
click at [455, 105] on td "₹0" at bounding box center [468, 113] width 26 height 25
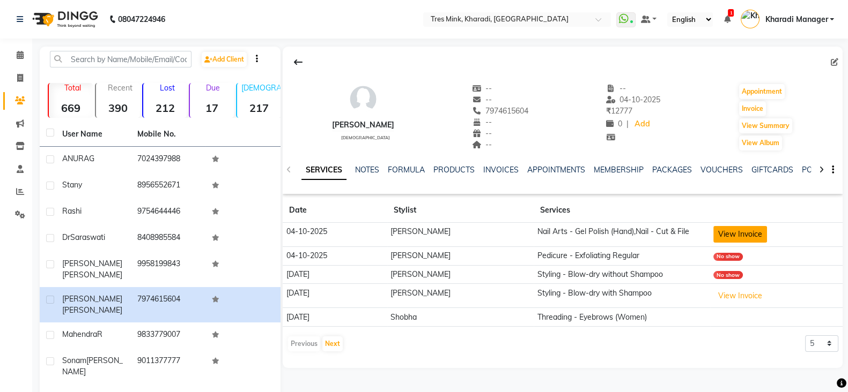
click at [737, 239] on button "View Invoice" at bounding box center [740, 234] width 54 height 17
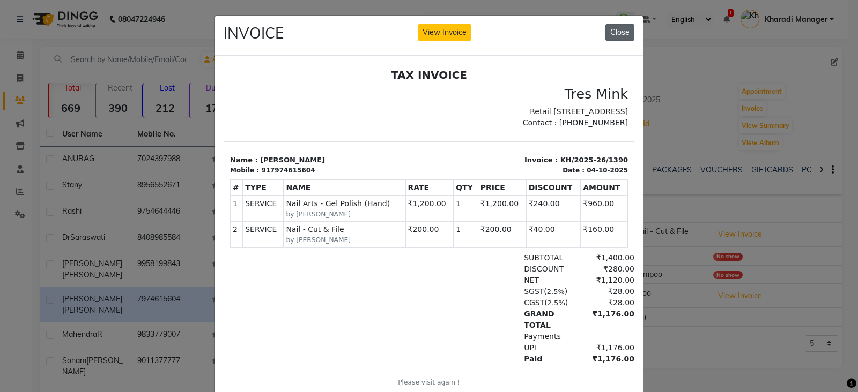
click at [622, 35] on button "Close" at bounding box center [619, 32] width 29 height 17
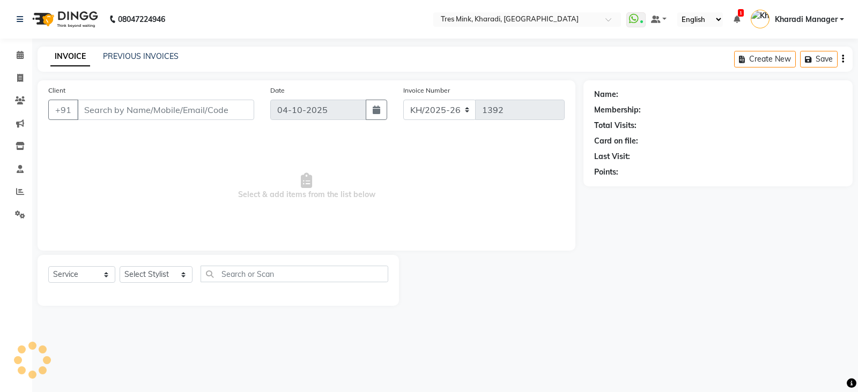
select select "service"
type input "9754644446"
select select "89463"
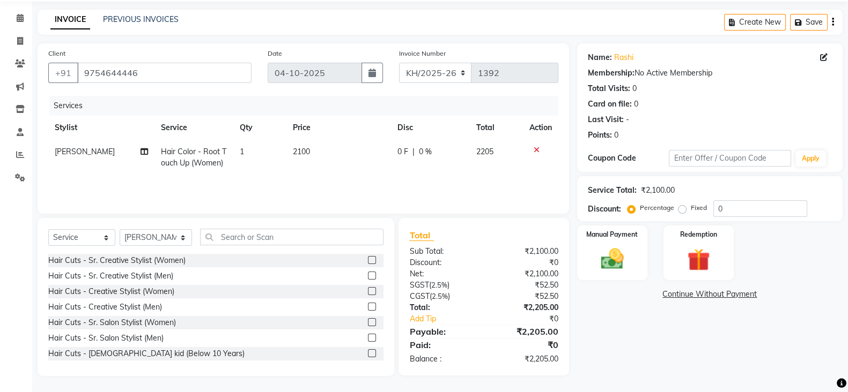
click at [300, 151] on span "2100" at bounding box center [301, 152] width 17 height 10
select select "89463"
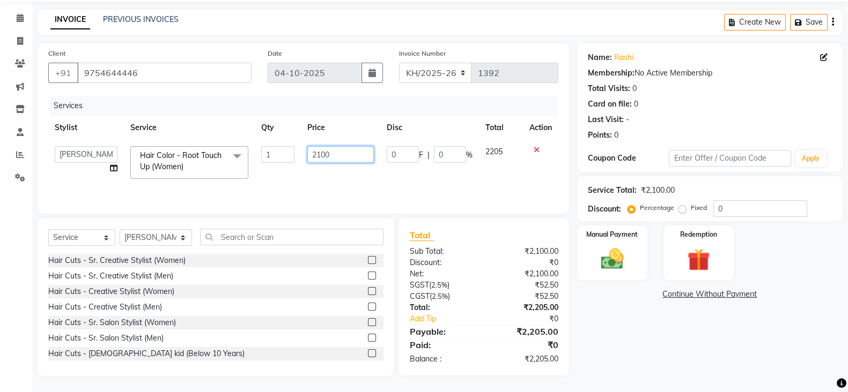
click at [322, 154] on input "2100" at bounding box center [340, 154] width 67 height 17
type input "2300"
click at [711, 206] on div "Percentage Fixed" at bounding box center [671, 209] width 84 height 14
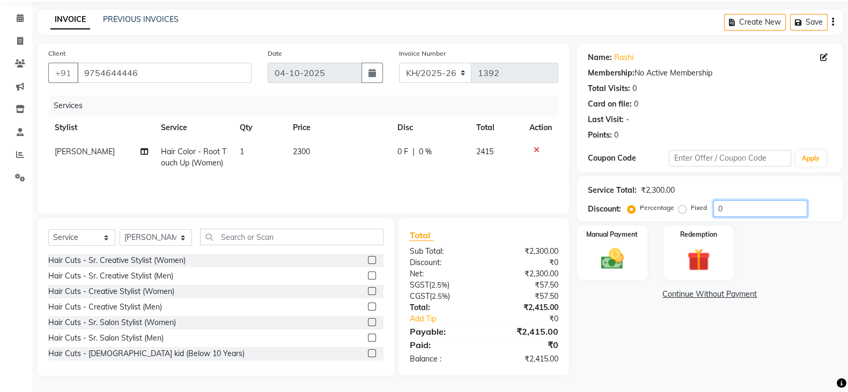
click at [714, 205] on input "0" at bounding box center [760, 209] width 94 height 17
type input "20"
click at [623, 250] on img at bounding box center [612, 259] width 38 height 27
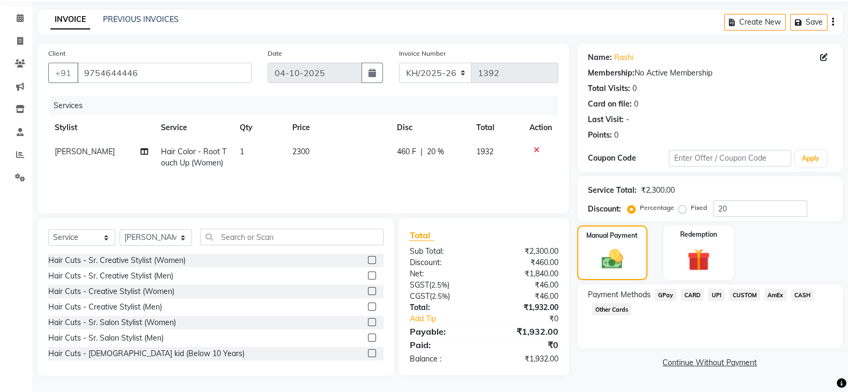
click at [752, 291] on span "CUSTOM" at bounding box center [744, 295] width 31 height 12
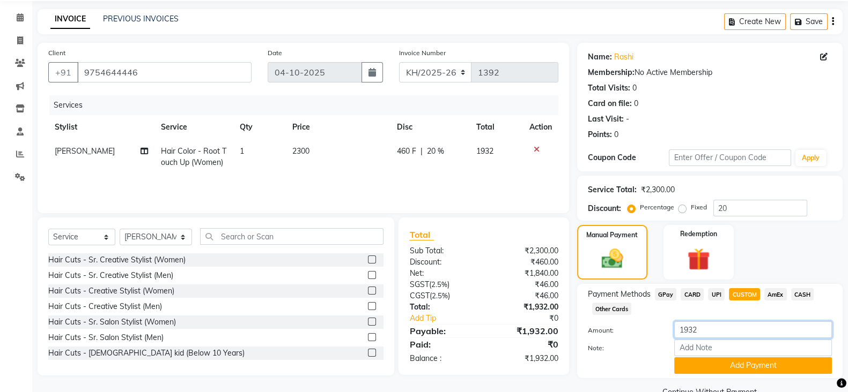
click at [737, 331] on input "1932" at bounding box center [753, 330] width 158 height 17
type input "1940"
click at [746, 363] on button "Add Payment" at bounding box center [753, 366] width 158 height 17
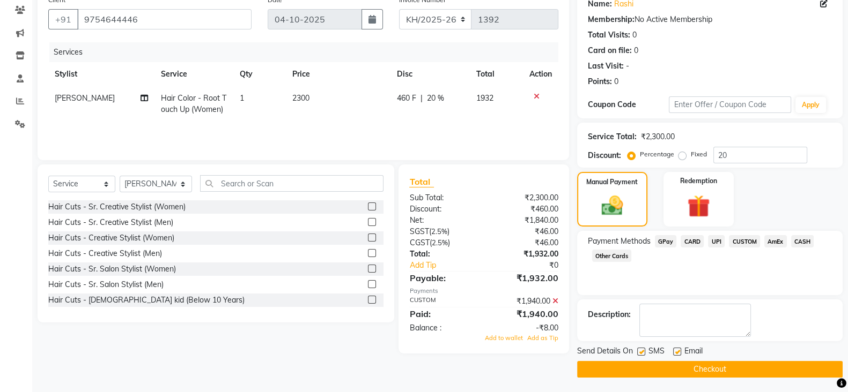
scroll to position [92, 0]
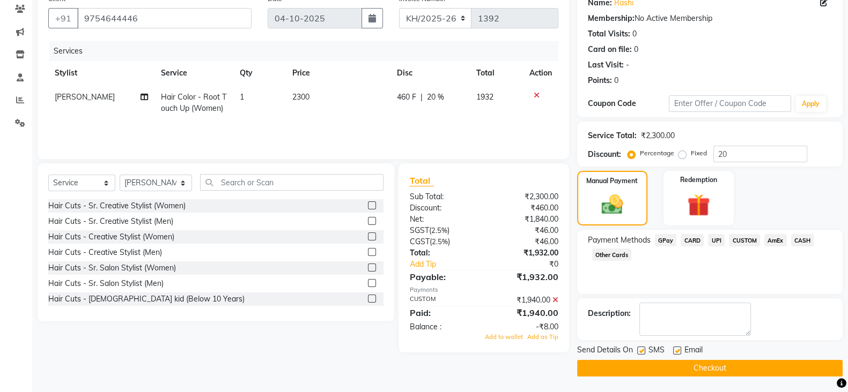
click at [500, 337] on span "Add to wallet" at bounding box center [504, 337] width 38 height 8
click at [726, 325] on textarea at bounding box center [695, 319] width 112 height 33
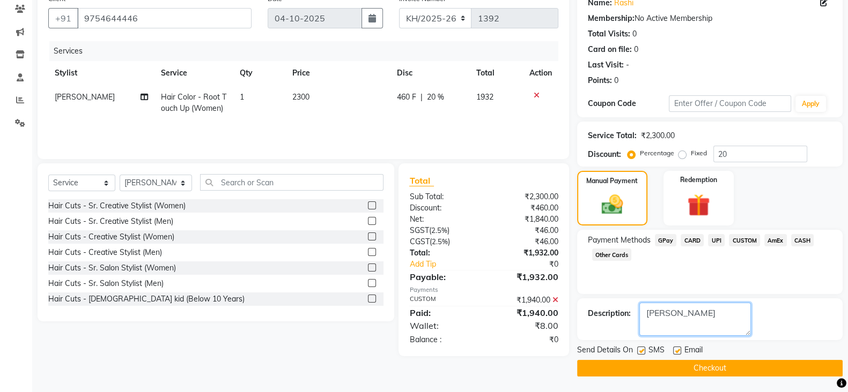
type textarea "[PERSON_NAME]"
click at [732, 370] on button "Checkout" at bounding box center [709, 368] width 265 height 17
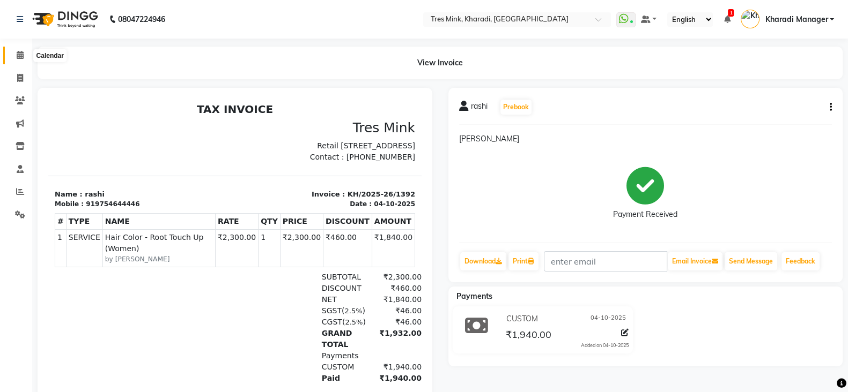
click at [18, 53] on icon at bounding box center [20, 55] width 7 height 8
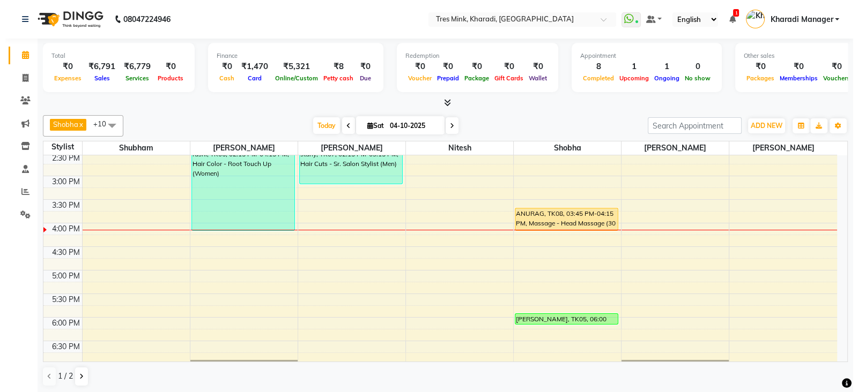
scroll to position [332, 0]
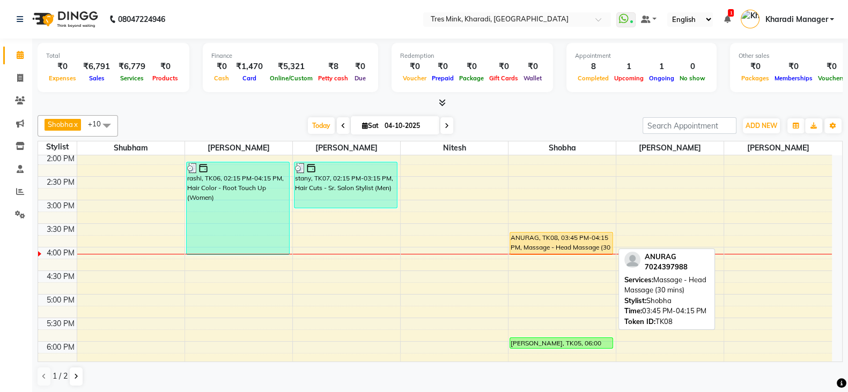
click at [551, 241] on div "ANURAG, TK08, 03:45 PM-04:15 PM, Massage - Head Massage (30 mins)" at bounding box center [561, 244] width 102 height 22
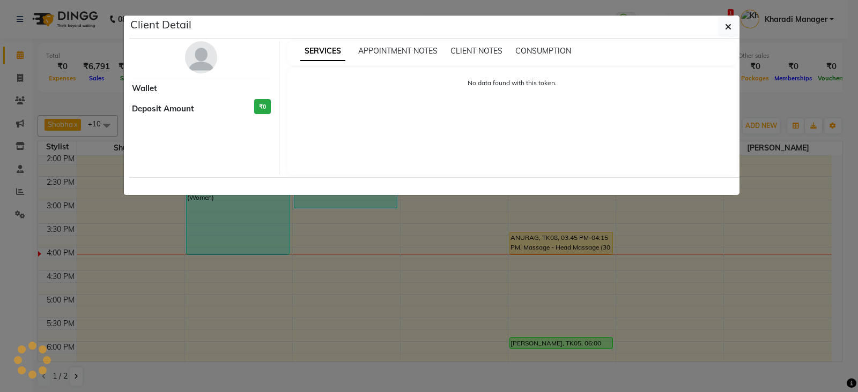
select select "1"
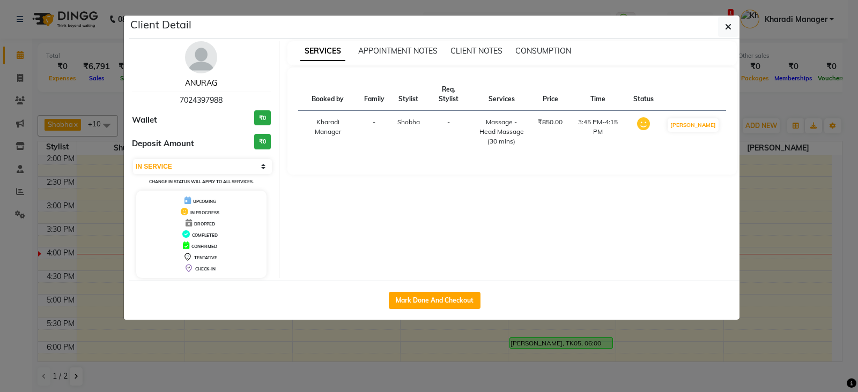
click at [200, 79] on link "ANURAG" at bounding box center [201, 83] width 32 height 10
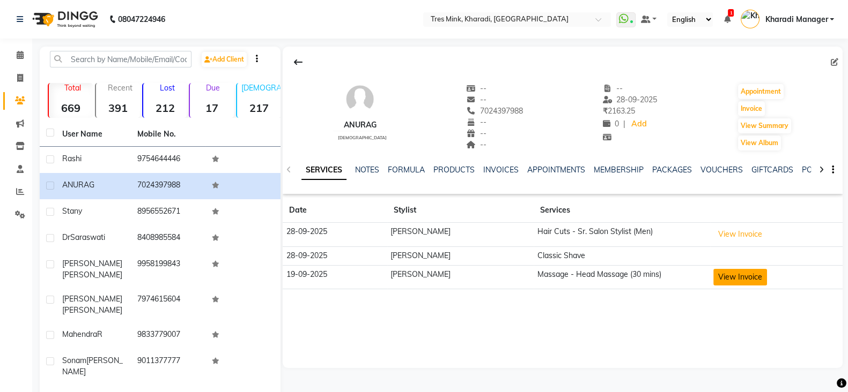
click at [744, 276] on button "View Invoice" at bounding box center [740, 277] width 54 height 17
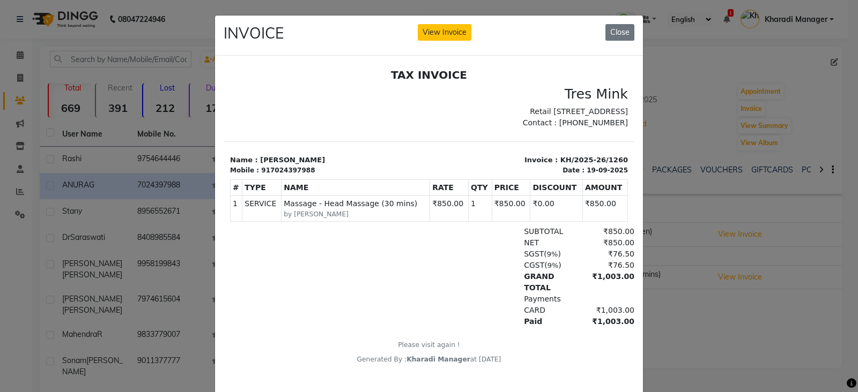
click at [756, 268] on ngb-modal-window "INVOICE View Invoice Close" at bounding box center [429, 196] width 858 height 392
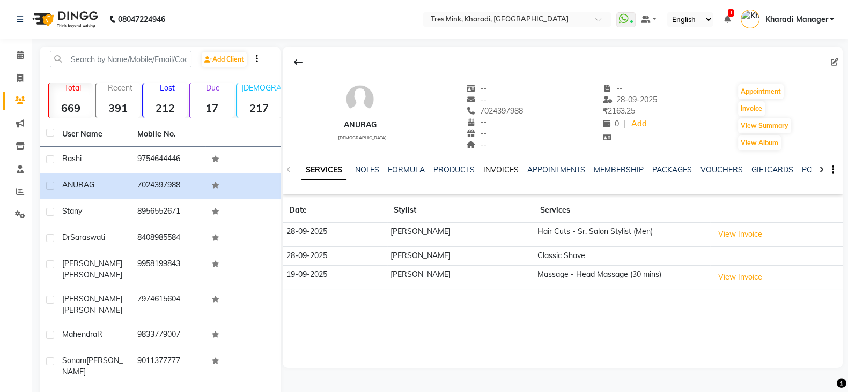
click at [499, 166] on link "INVOICES" at bounding box center [500, 170] width 35 height 10
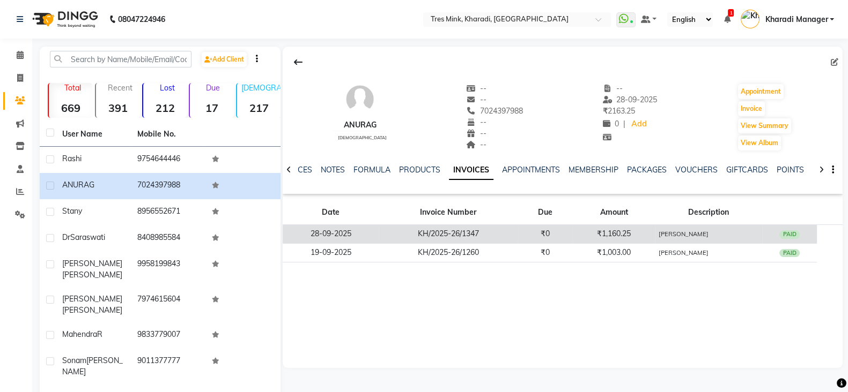
click at [395, 226] on td "KH/2025-26/1347" at bounding box center [448, 234] width 139 height 19
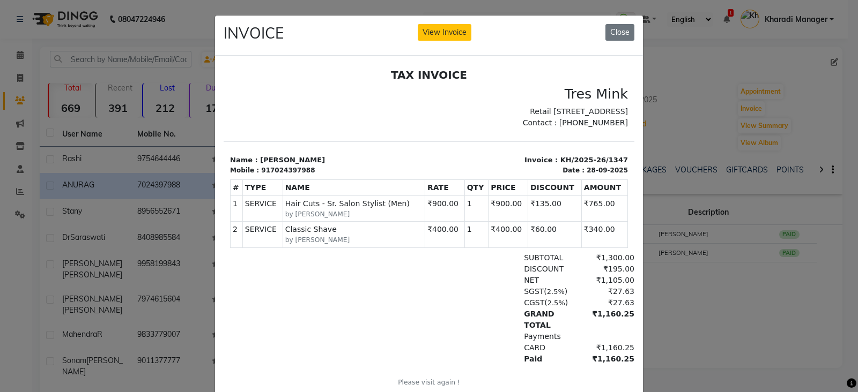
click at [807, 312] on ngb-modal-window "INVOICE View Invoice Close" at bounding box center [429, 196] width 858 height 392
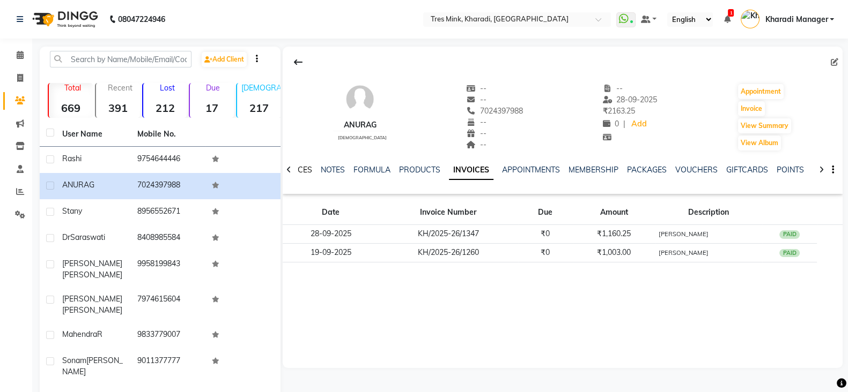
click at [302, 165] on link "SERVICES" at bounding box center [294, 170] width 36 height 10
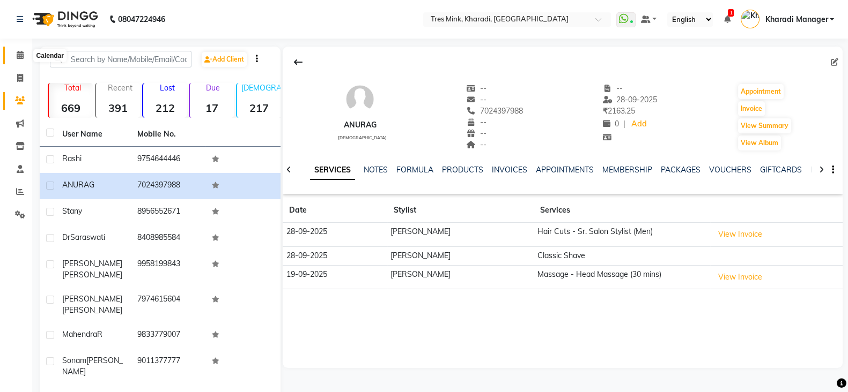
click at [16, 51] on span at bounding box center [20, 55] width 19 height 12
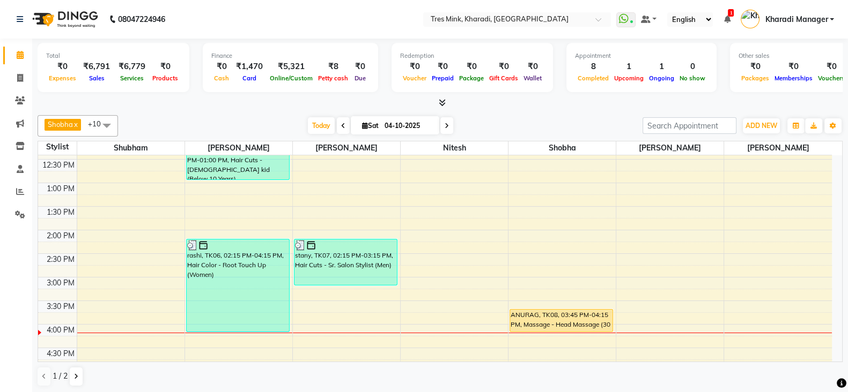
scroll to position [313, 0]
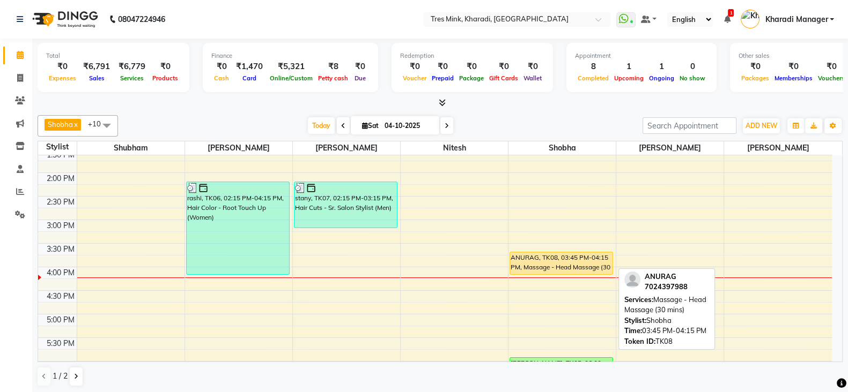
click at [586, 257] on div "ANURAG, TK08, 03:45 PM-04:15 PM, Massage - Head Massage (30 mins)" at bounding box center [561, 264] width 102 height 22
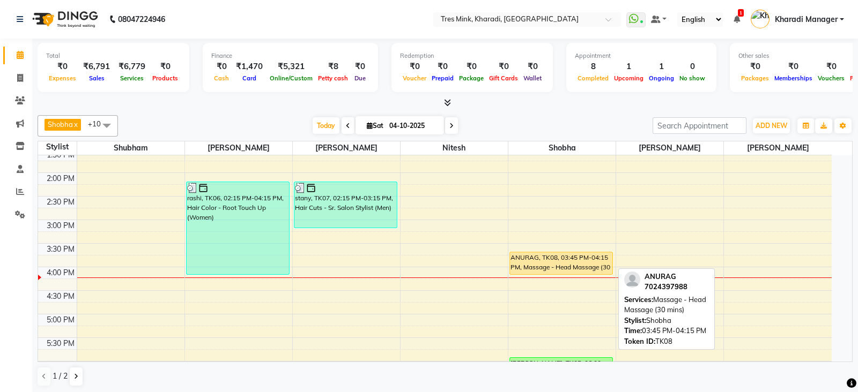
select select "1"
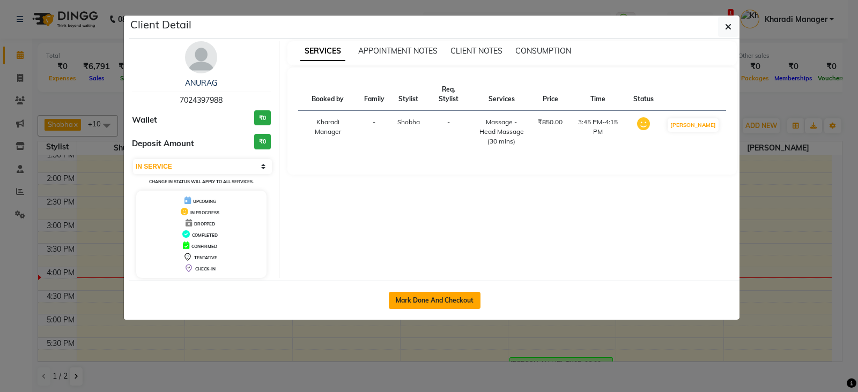
click at [400, 293] on button "Mark Done And Checkout" at bounding box center [435, 300] width 92 height 17
select select "service"
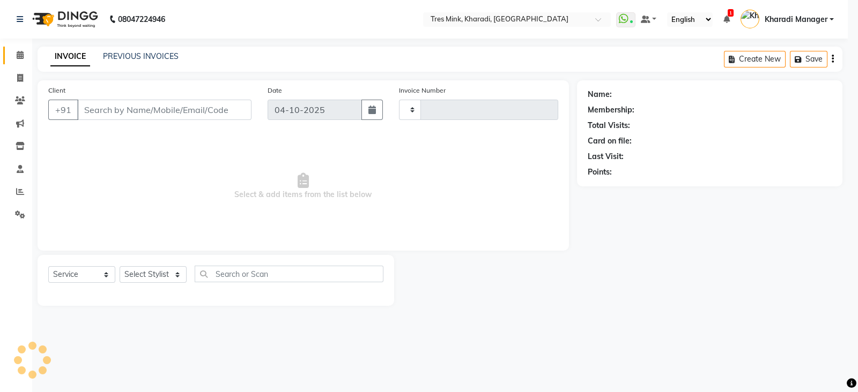
type input "1393"
select select "8100"
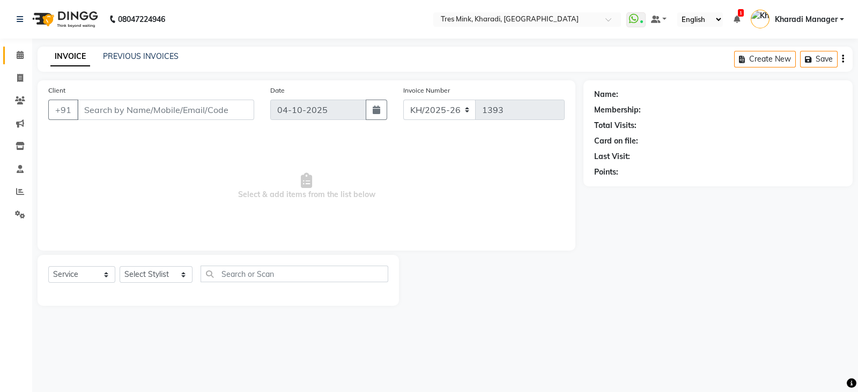
type input "7024397988"
select select "76326"
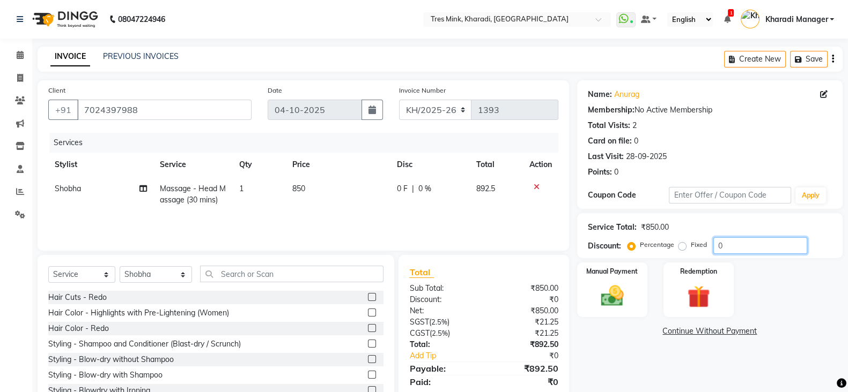
click at [714, 243] on input "0" at bounding box center [760, 246] width 94 height 17
type input "20"
click at [619, 277] on div "Manual Payment" at bounding box center [611, 290] width 73 height 57
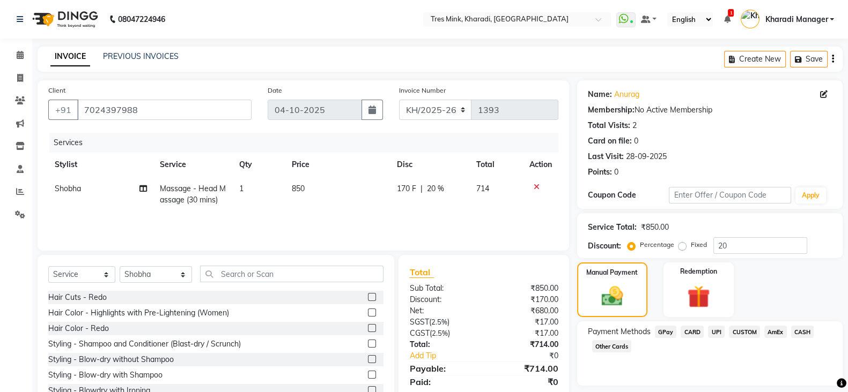
click at [687, 330] on span "CARD" at bounding box center [691, 332] width 23 height 12
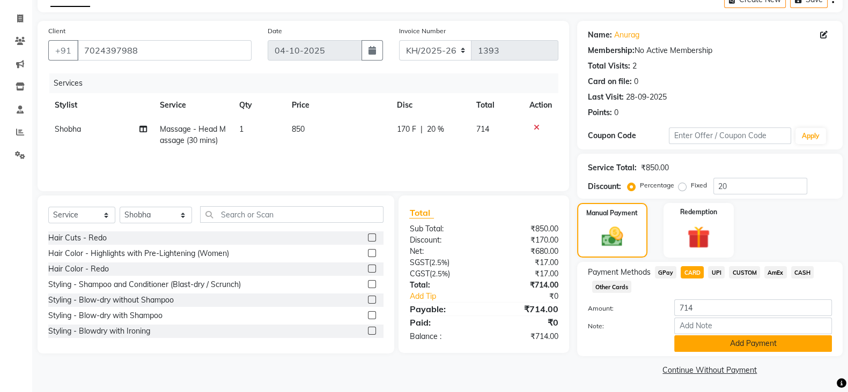
scroll to position [63, 0]
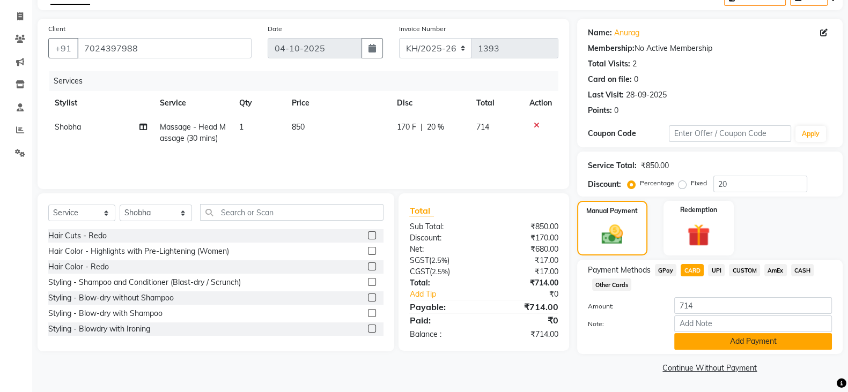
click at [768, 339] on button "Add Payment" at bounding box center [753, 341] width 158 height 17
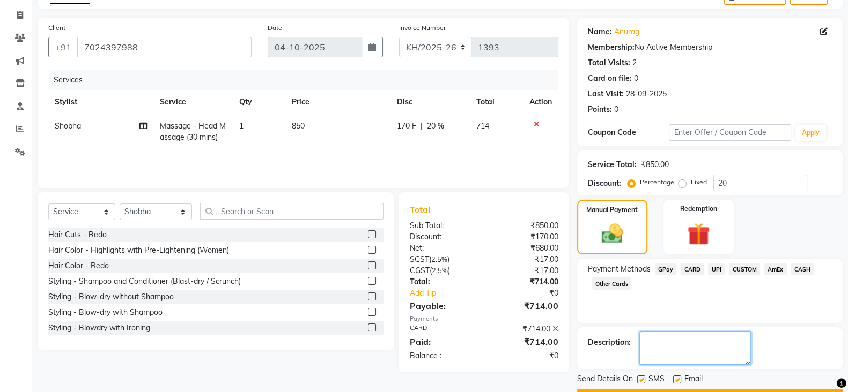
click at [713, 341] on textarea at bounding box center [695, 348] width 112 height 33
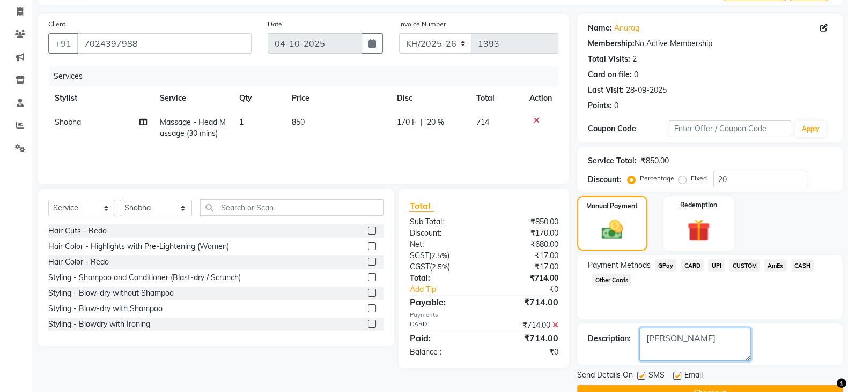
scroll to position [92, 0]
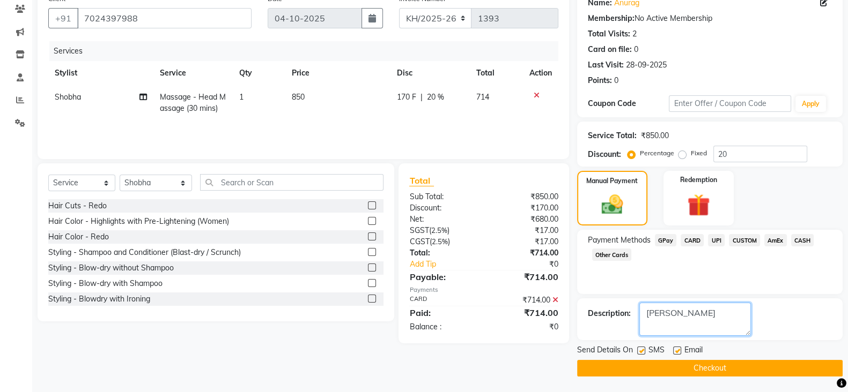
type textarea "[PERSON_NAME]"
click at [692, 369] on button "Checkout" at bounding box center [709, 368] width 265 height 17
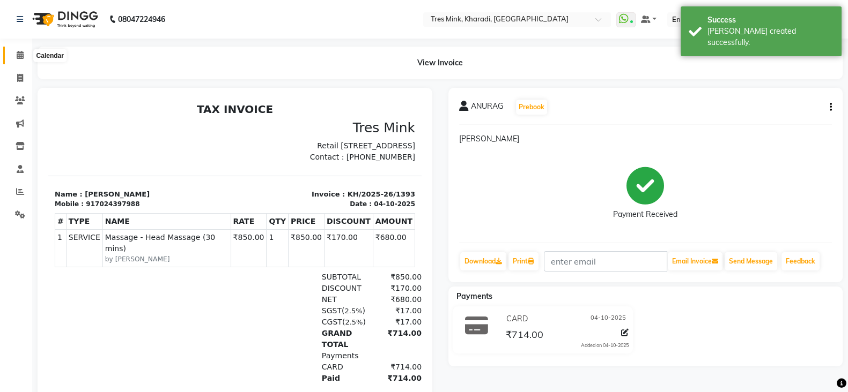
click at [15, 54] on span at bounding box center [20, 55] width 19 height 12
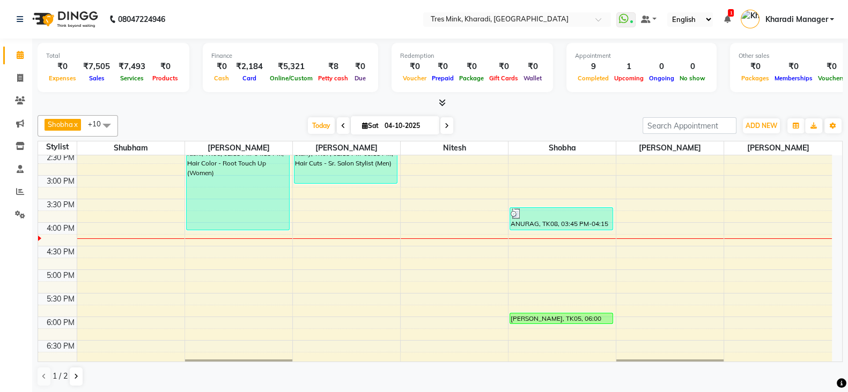
scroll to position [273, 0]
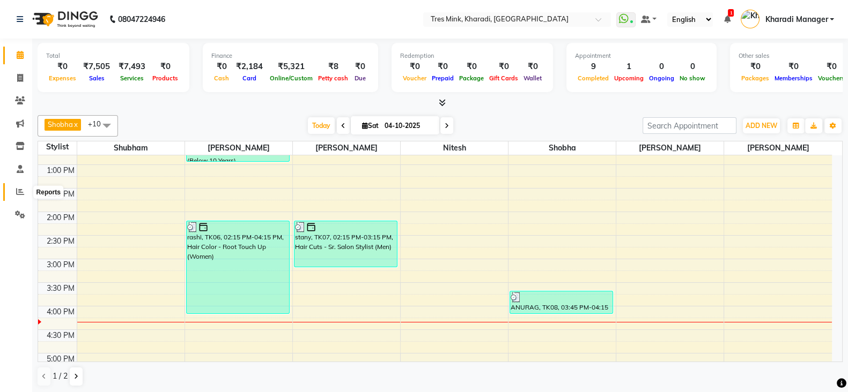
click at [18, 186] on span at bounding box center [20, 192] width 19 height 12
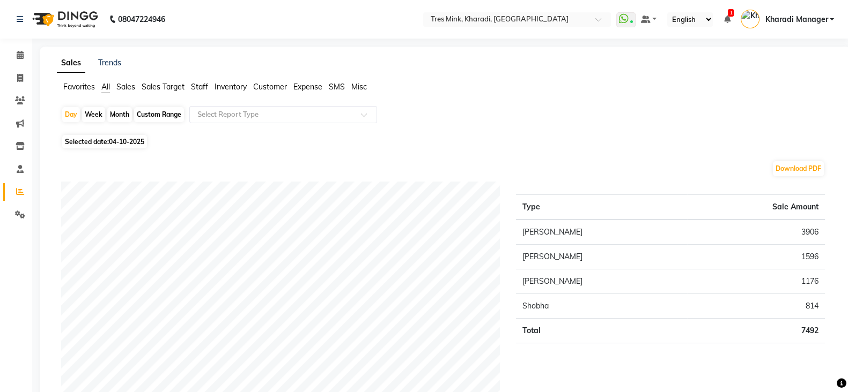
click at [121, 114] on div "Month" at bounding box center [119, 114] width 25 height 15
select select "10"
select select "2025"
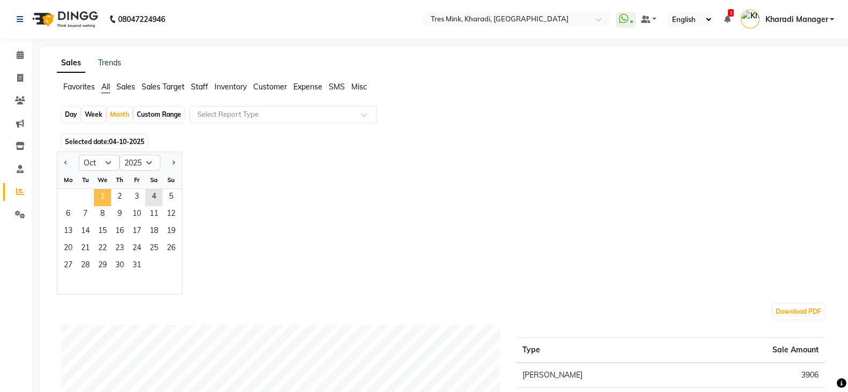
click at [103, 197] on span "1" at bounding box center [102, 197] width 17 height 17
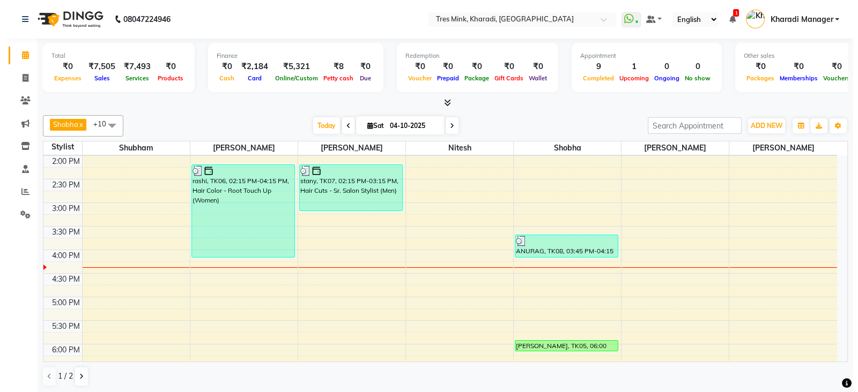
scroll to position [402, 0]
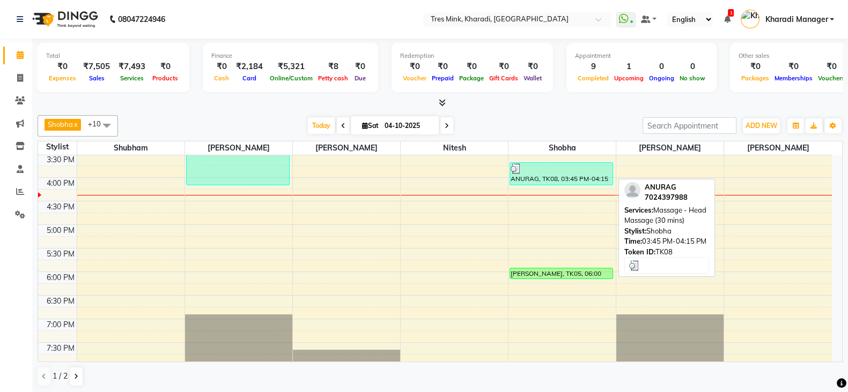
click at [582, 175] on div "ANURAG, TK08, 03:45 PM-04:15 PM, Massage - Head Massage (30 mins)" at bounding box center [561, 174] width 102 height 22
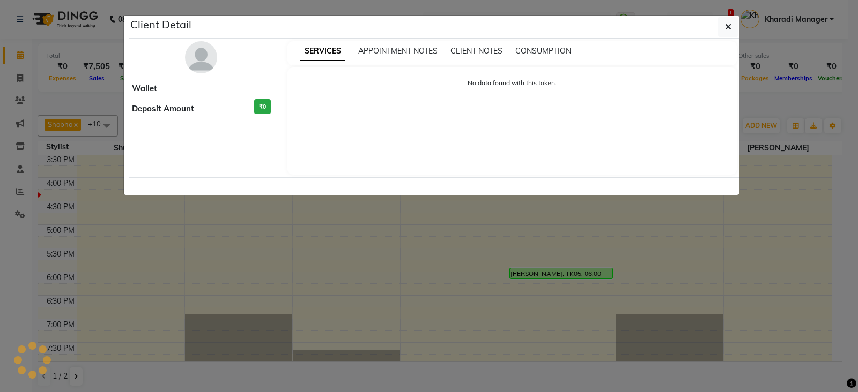
select select "3"
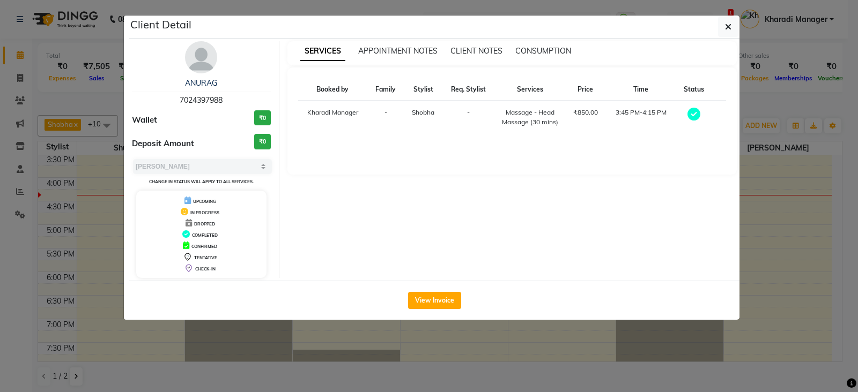
click at [204, 75] on div "ANURAG 7024397988 Wallet ₹0 Deposit Amount ₹0 Select MARK DONE UPCOMING Change …" at bounding box center [201, 159] width 155 height 237
click at [203, 75] on div "ANURAG 7024397988 Wallet ₹0 Deposit Amount ₹0 Select MARK DONE UPCOMING Change …" at bounding box center [201, 159] width 155 height 237
click at [206, 61] on img at bounding box center [201, 57] width 32 height 32
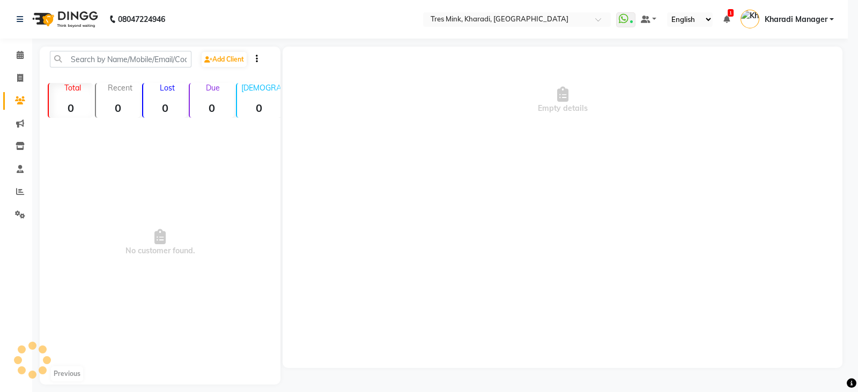
click at [206, 61] on div "ANURAG 7024397988 Wallet ₹0 Deposit Amount ₹0 Select MARK DONE UPCOMING Change …" at bounding box center [201, 106] width 155 height 237
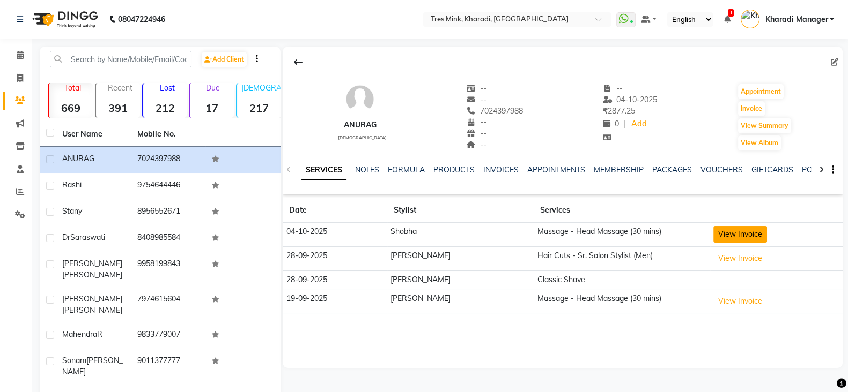
click at [724, 235] on button "View Invoice" at bounding box center [740, 234] width 54 height 17
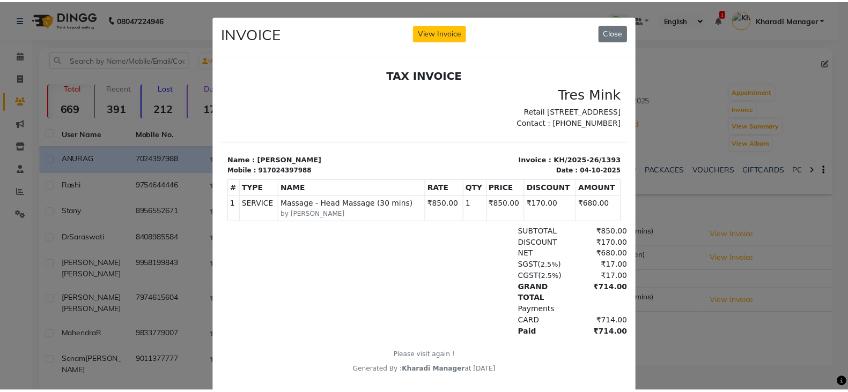
scroll to position [8, 0]
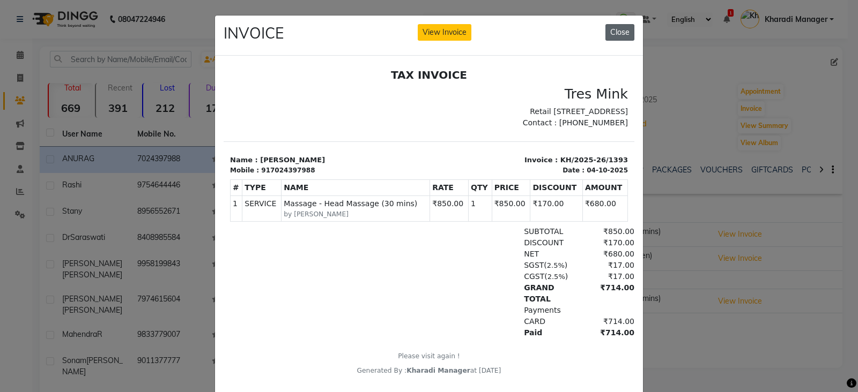
click at [621, 32] on button "Close" at bounding box center [619, 32] width 29 height 17
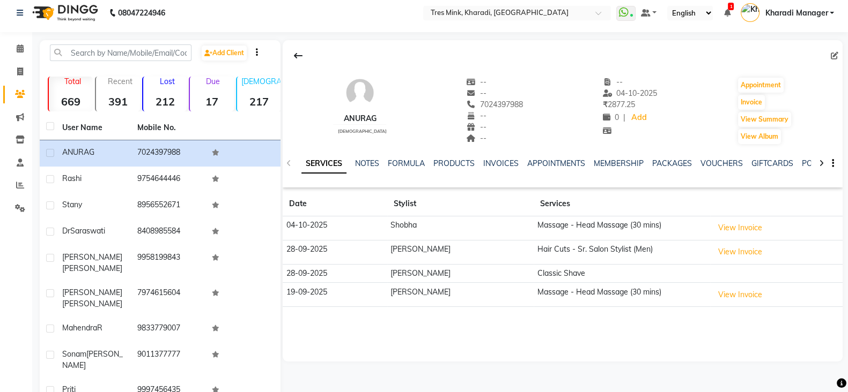
scroll to position [0, 0]
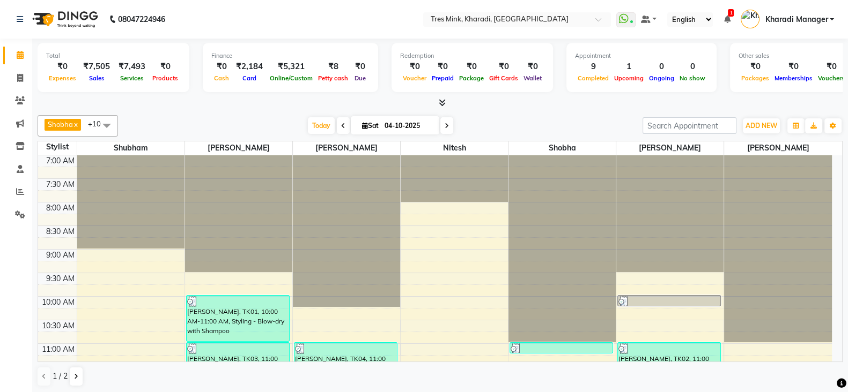
click at [94, 383] on div "1 / 2" at bounding box center [440, 377] width 805 height 20
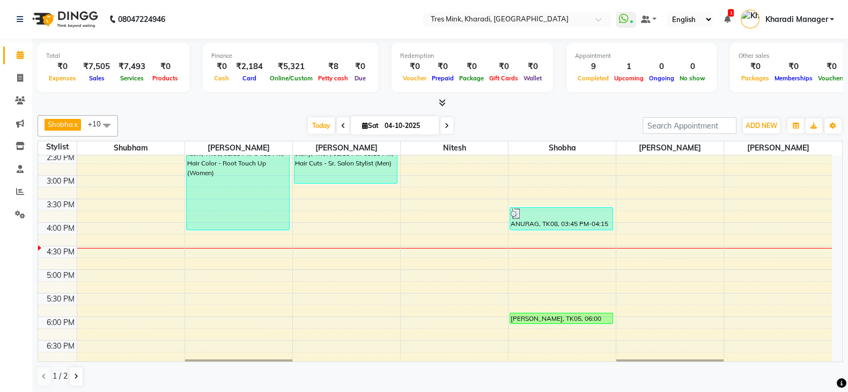
scroll to position [402, 0]
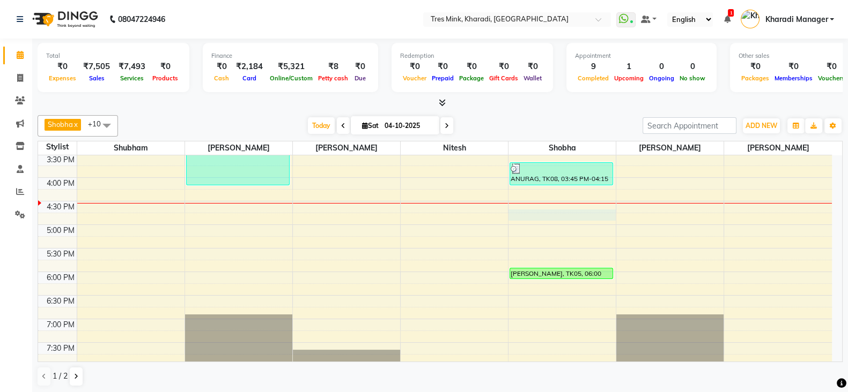
click at [525, 216] on div "7:00 AM 7:30 AM 8:00 AM 8:30 AM 9:00 AM 9:30 AM 10:00 AM 10:30 AM 11:00 AM 11:3…" at bounding box center [434, 130] width 793 height 754
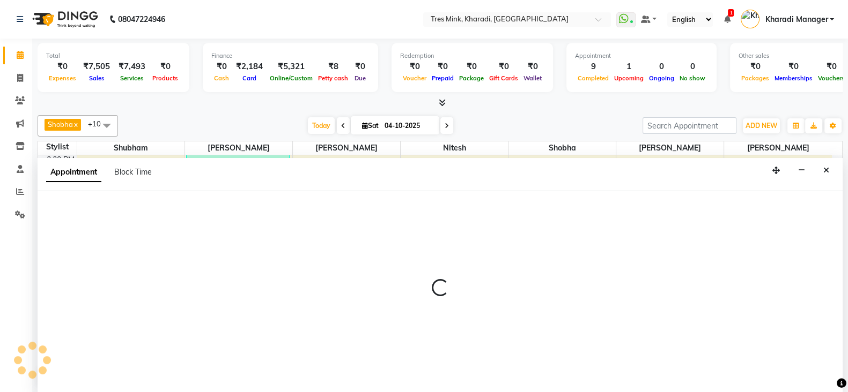
scroll to position [1, 0]
select select "76326"
select select "tentative"
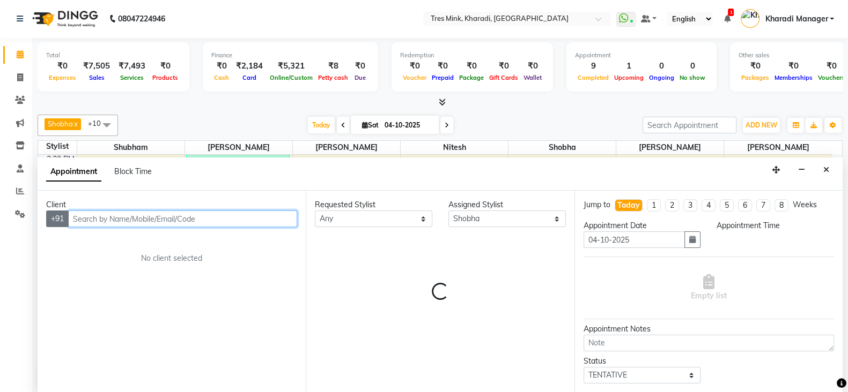
select select "1005"
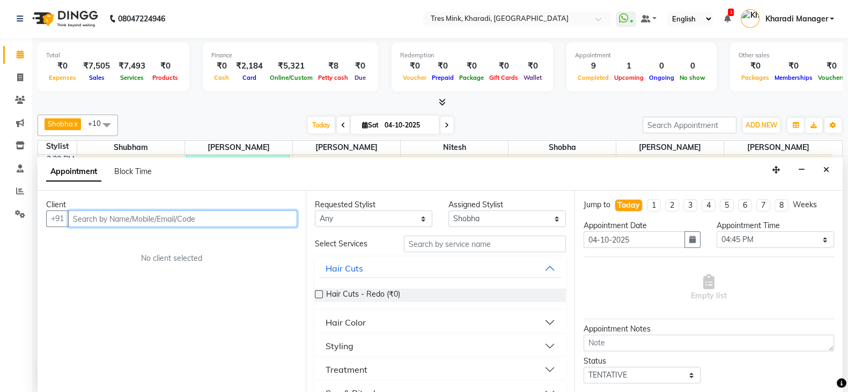
click at [100, 219] on input "text" at bounding box center [182, 219] width 229 height 17
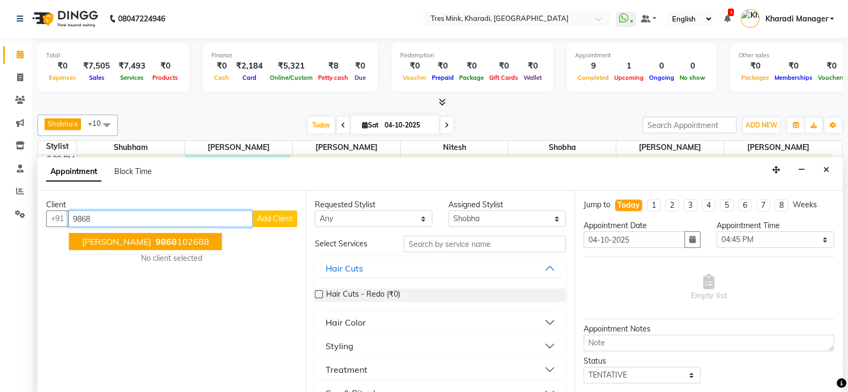
click at [121, 242] on span "Rita Sharma" at bounding box center [116, 241] width 69 height 11
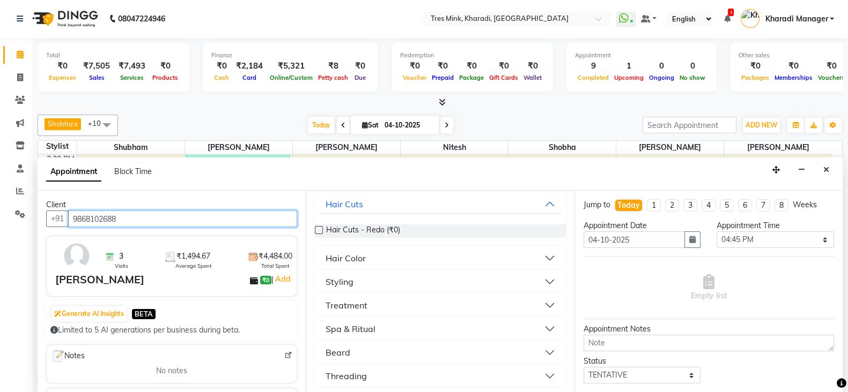
scroll to position [0, 0]
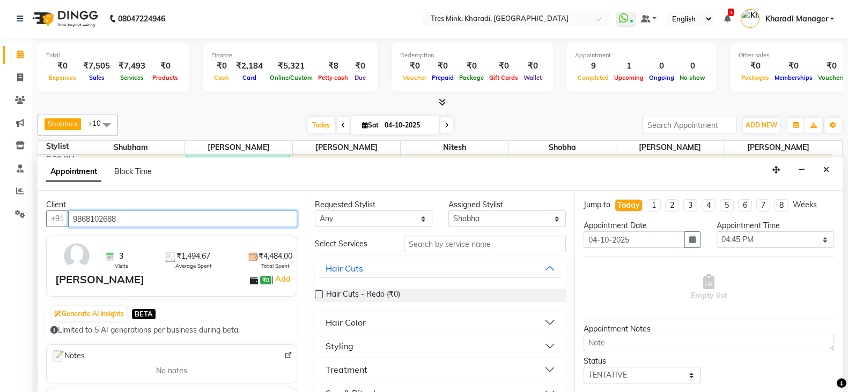
type input "9868102688"
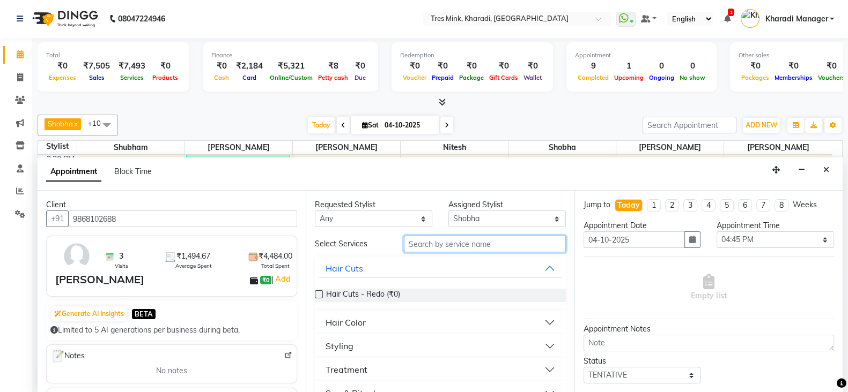
click at [418, 241] on input "text" at bounding box center [485, 244] width 162 height 17
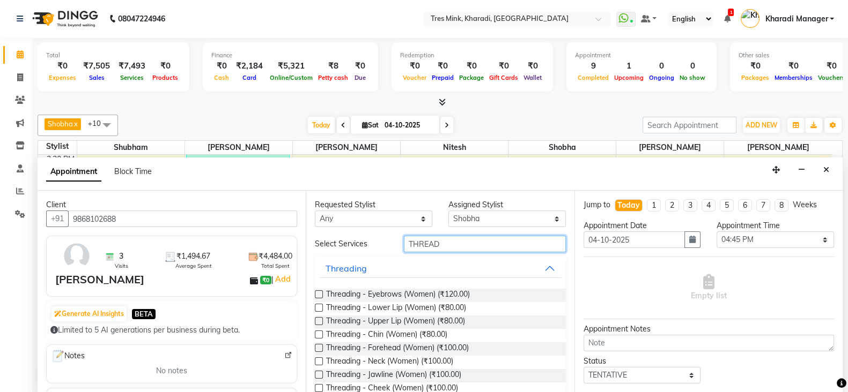
type input "THREAD"
click at [317, 294] on label at bounding box center [319, 295] width 8 height 8
click at [317, 294] on input "checkbox" at bounding box center [318, 295] width 7 height 7
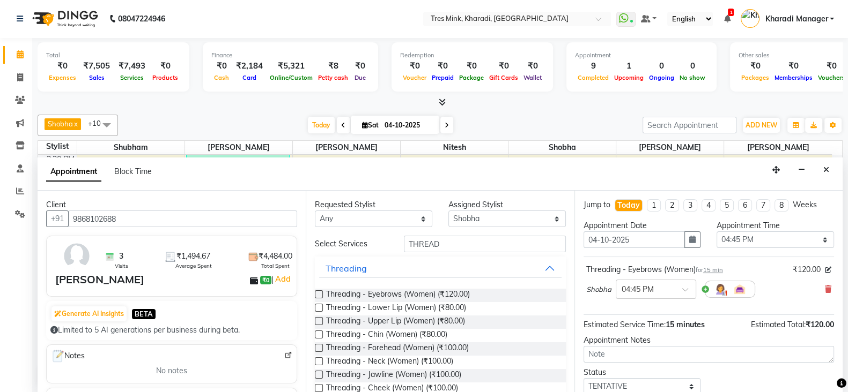
click at [319, 293] on label at bounding box center [319, 295] width 8 height 8
click at [319, 293] on input "checkbox" at bounding box center [318, 295] width 7 height 7
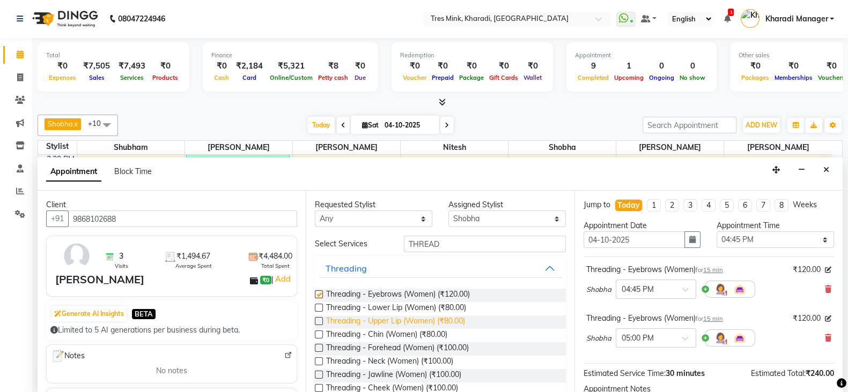
checkbox input "false"
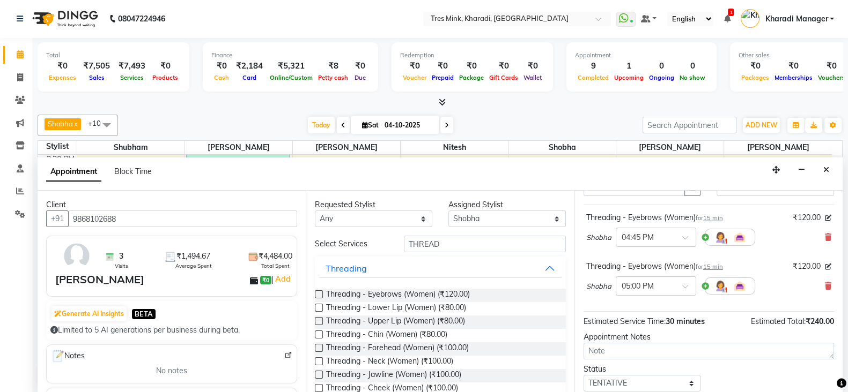
scroll to position [117, 0]
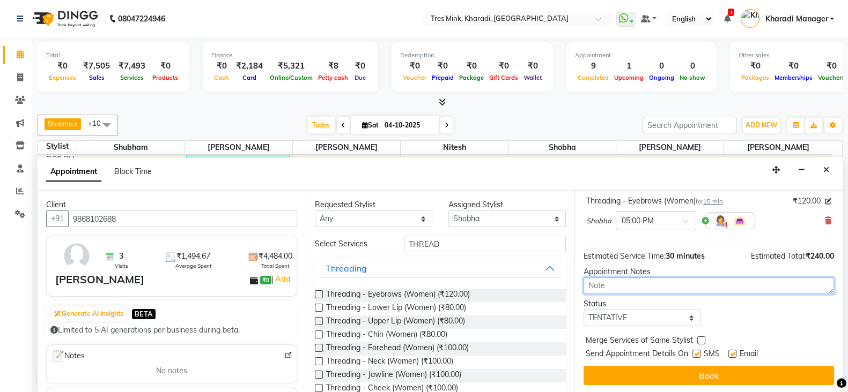
click at [587, 284] on textarea at bounding box center [708, 286] width 250 height 17
type textarea "[PERSON_NAME]"
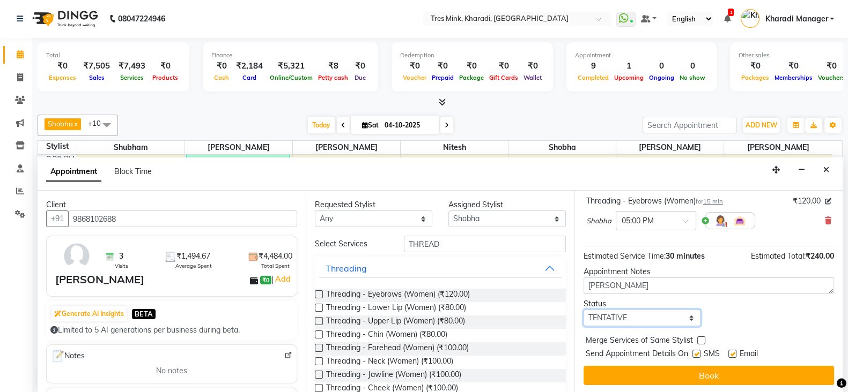
click at [686, 314] on select "Select TENTATIVE CONFIRM CHECK-IN UPCOMING" at bounding box center [641, 318] width 117 height 17
select select "confirm booking"
click at [583, 310] on select "Select TENTATIVE CONFIRM CHECK-IN UPCOMING" at bounding box center [641, 318] width 117 height 17
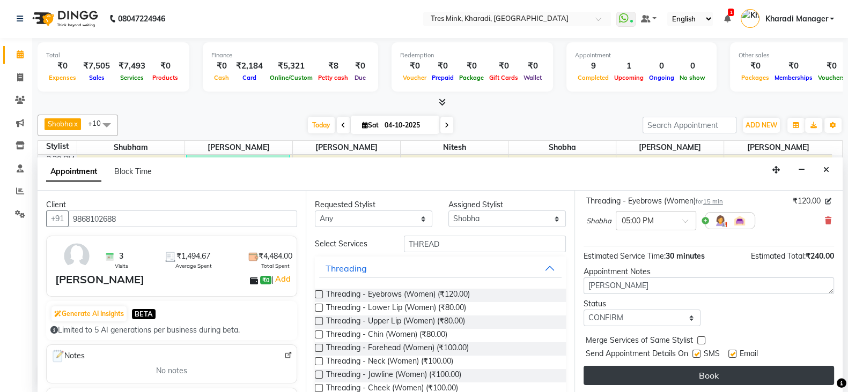
click at [691, 370] on button "Book" at bounding box center [708, 375] width 250 height 19
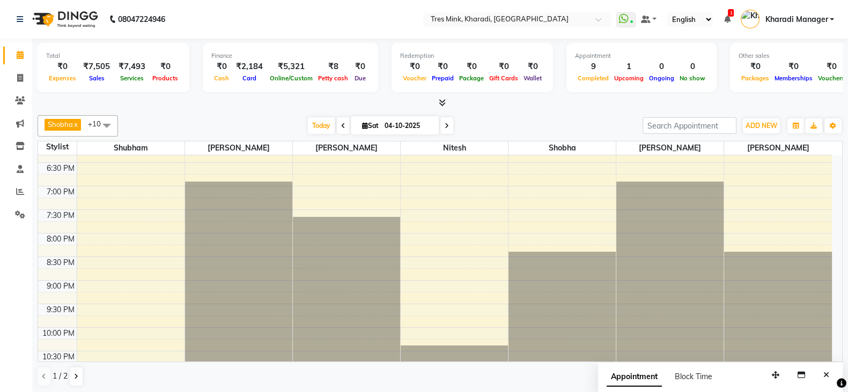
scroll to position [536, 0]
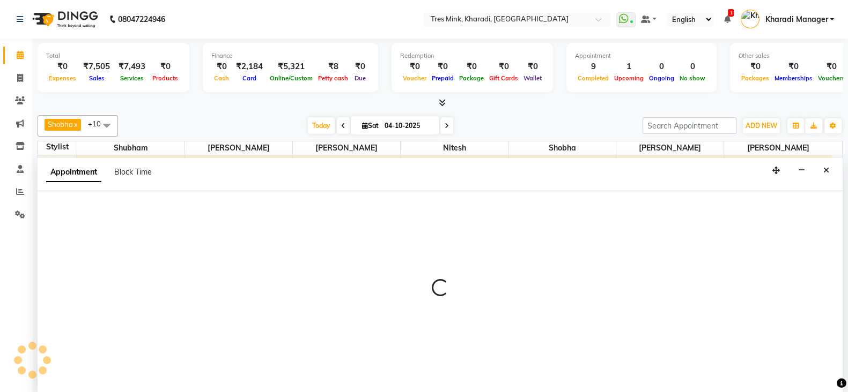
scroll to position [1, 0]
select select "75011"
select select "1140"
select select "tentative"
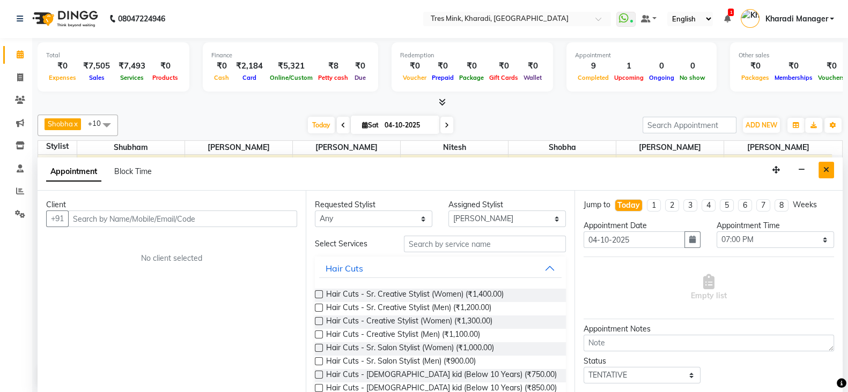
click at [827, 169] on icon "Close" at bounding box center [826, 170] width 6 height 8
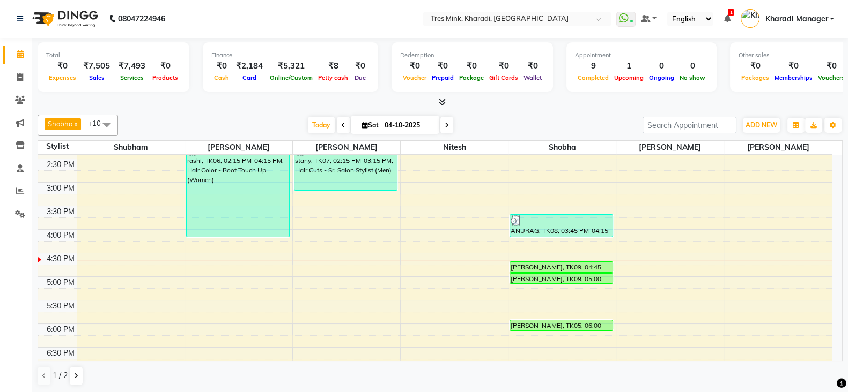
scroll to position [318, 0]
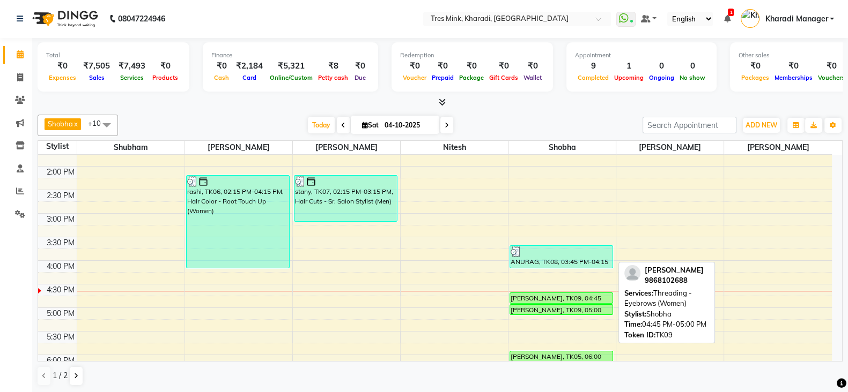
click at [588, 299] on div "Rita Sharma, TK09, 04:45 PM-05:00 PM, Threading - Eyebrows (Women)" at bounding box center [561, 298] width 102 height 10
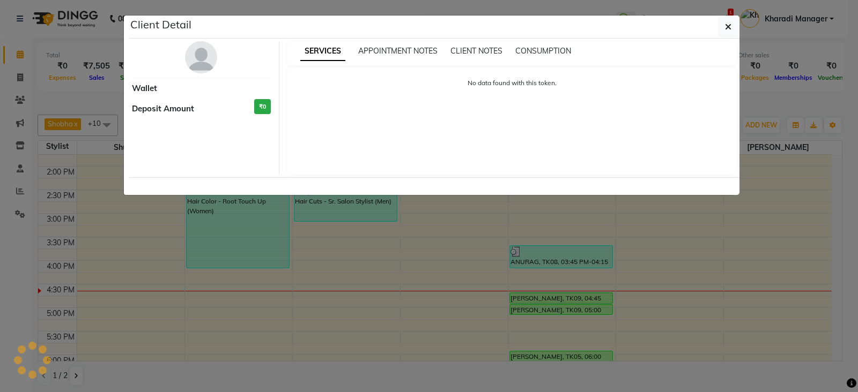
select select "6"
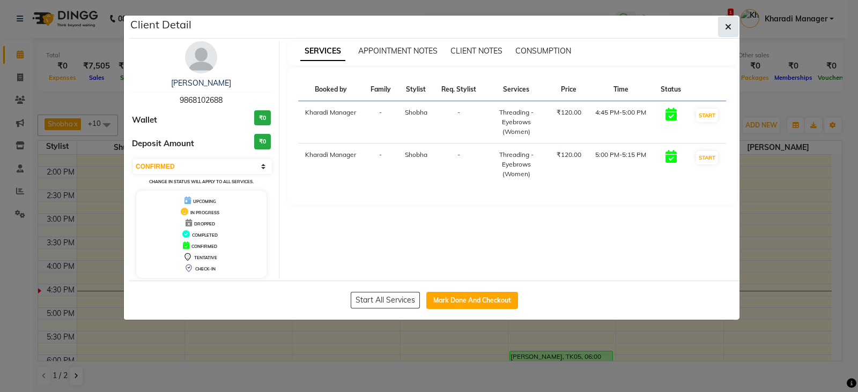
click at [732, 25] on button "button" at bounding box center [728, 27] width 20 height 20
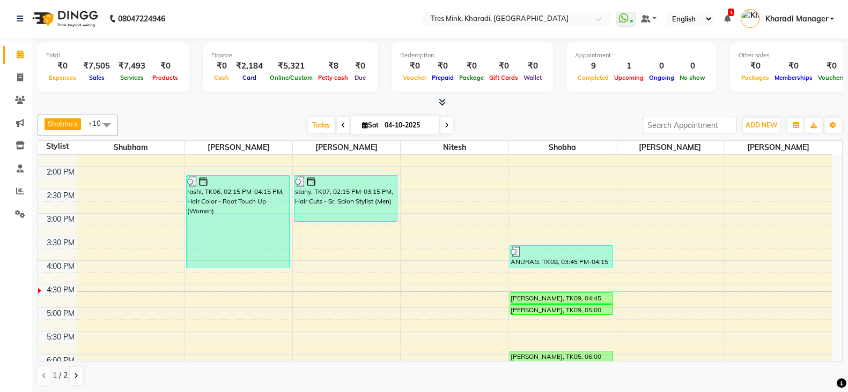
scroll to position [0, 0]
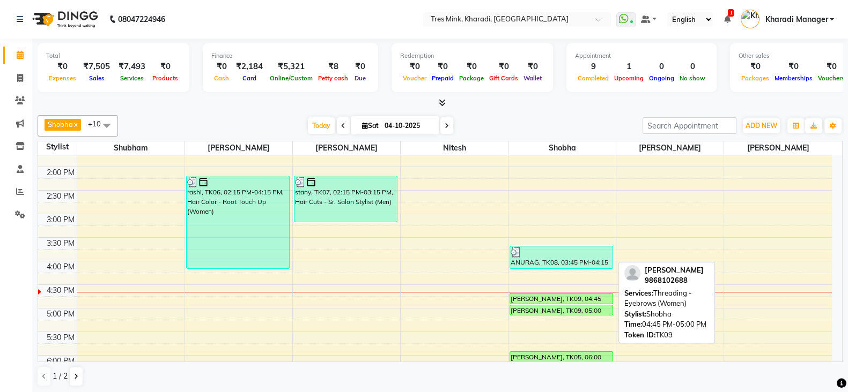
click at [549, 297] on div "Rita Sharma, TK09, 04:45 PM-05:00 PM, Threading - Eyebrows (Women)" at bounding box center [561, 299] width 102 height 10
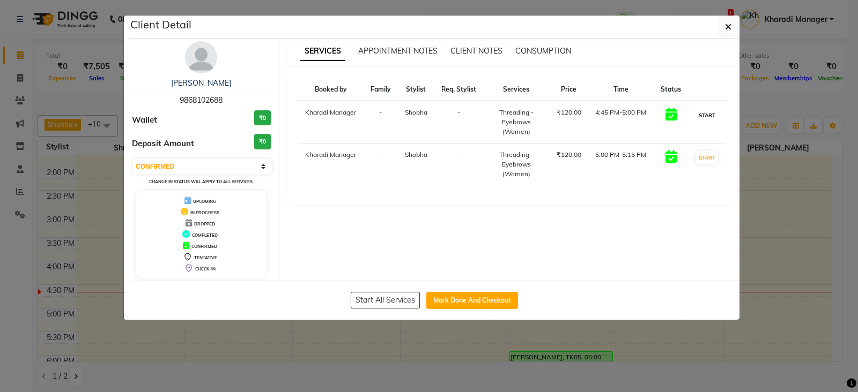
click at [702, 115] on button "START" at bounding box center [707, 115] width 22 height 13
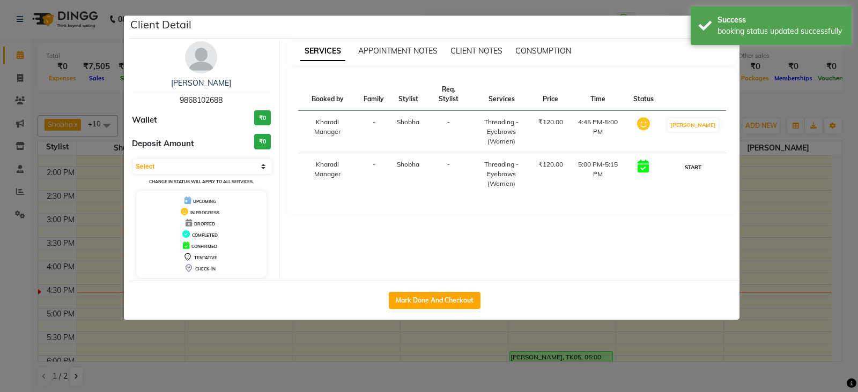
click at [697, 167] on button "START" at bounding box center [693, 167] width 22 height 13
select select "1"
click at [795, 216] on ngb-modal-window "Client Detail Rita Sharma 9868102688 Wallet ₹0 Deposit Amount ₹0 Select IN SERV…" at bounding box center [429, 196] width 858 height 392
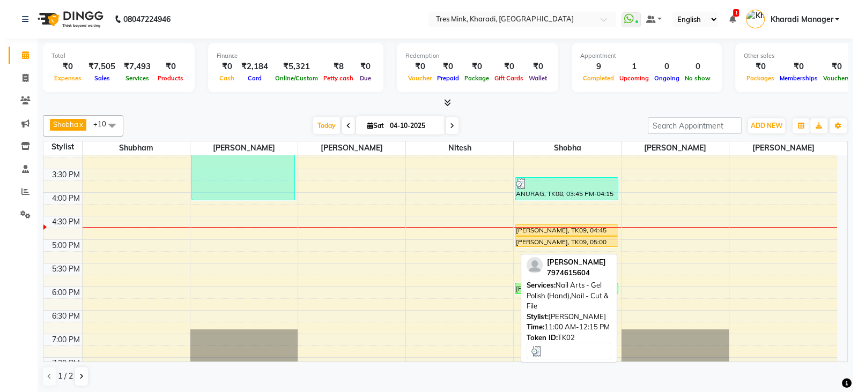
scroll to position [402, 0]
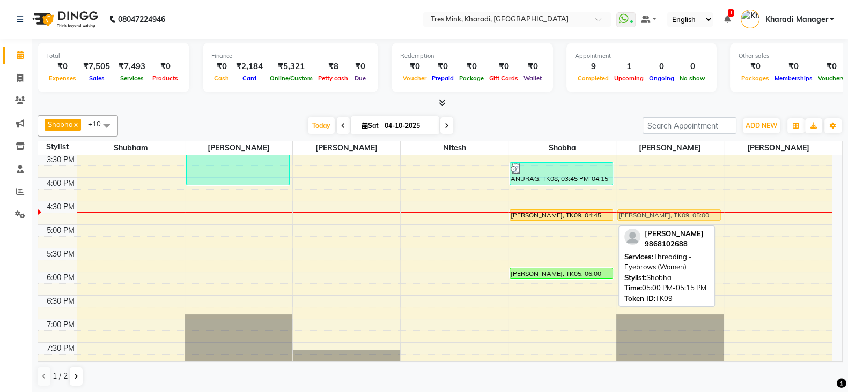
drag, startPoint x: 570, startPoint y: 224, endPoint x: 700, endPoint y: 212, distance: 130.8
click at [700, 212] on tr "Sonam Gutte, TK01, 10:00 AM-11:00 AM, Styling - Blow-dry with Shampoo Mahendra …" at bounding box center [434, 130] width 793 height 754
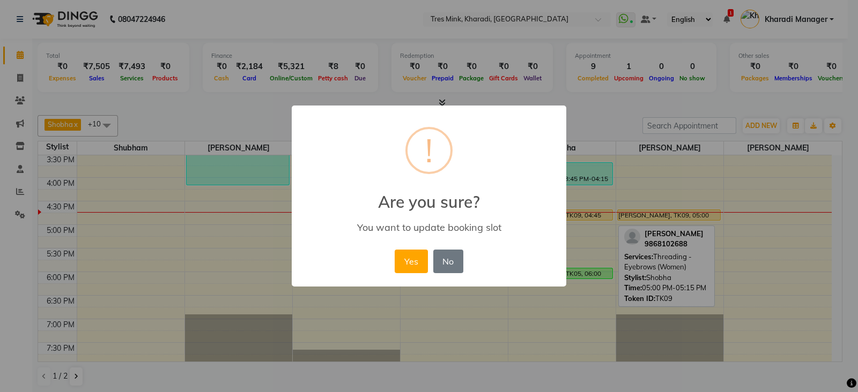
drag, startPoint x: 415, startPoint y: 258, endPoint x: 428, endPoint y: 253, distance: 13.9
click at [418, 257] on button "Yes" at bounding box center [411, 262] width 33 height 24
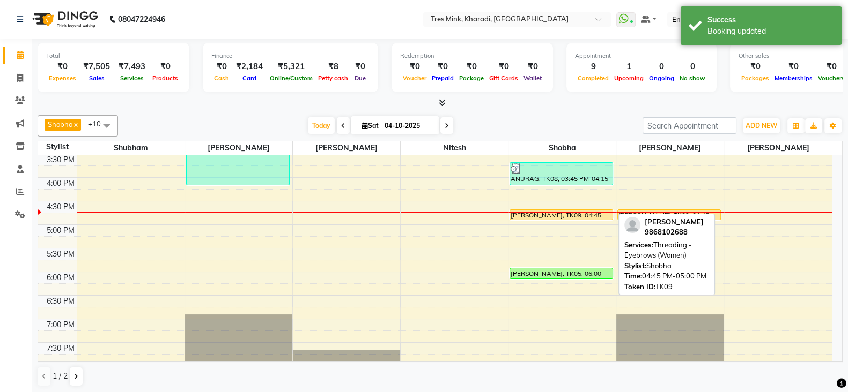
click at [573, 210] on div "Rita Sharma, TK09, 04:45 PM-05:00 PM, Threading - Eyebrows (Women)" at bounding box center [561, 215] width 102 height 10
click at [536, 212] on div "Rita Sharma, TK09, 04:45 PM-05:00 PM, Threading - Eyebrows (Women)" at bounding box center [561, 215] width 102 height 10
select select "1"
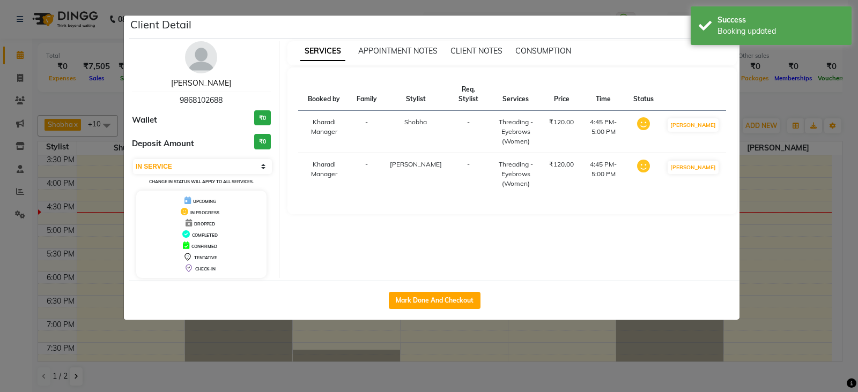
click at [209, 80] on link "Rita Sharma" at bounding box center [201, 83] width 60 height 10
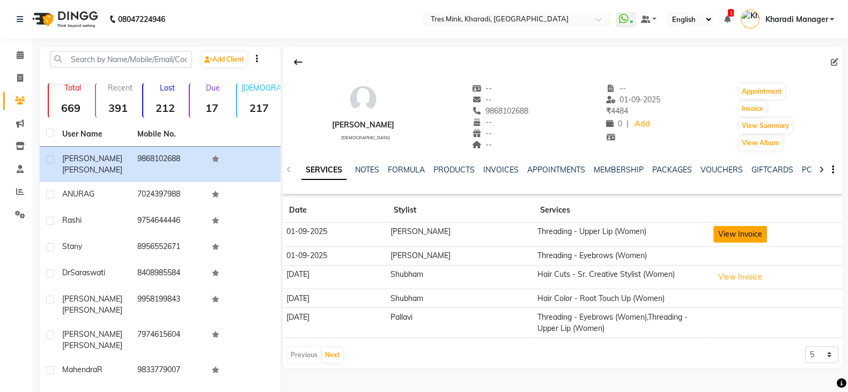
click at [737, 229] on button "View Invoice" at bounding box center [740, 234] width 54 height 17
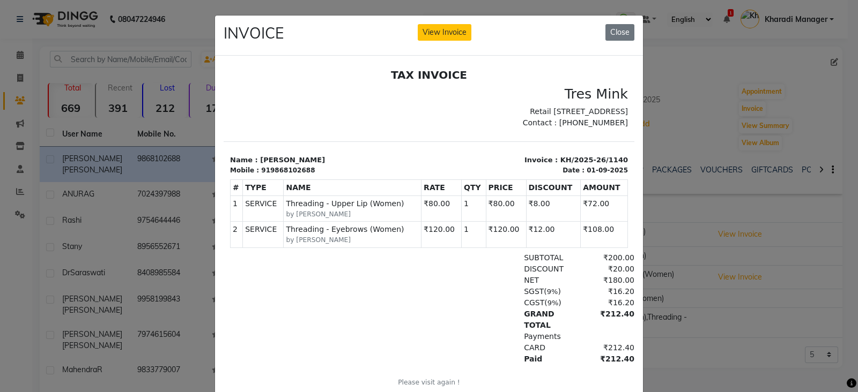
click at [618, 23] on div "INVOICE View Invoice Close" at bounding box center [429, 36] width 428 height 40
click at [617, 28] on button "Close" at bounding box center [619, 32] width 29 height 17
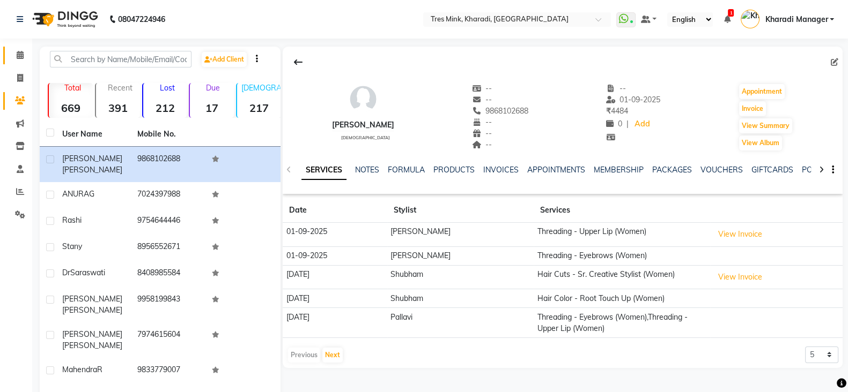
click at [21, 55] on icon at bounding box center [20, 55] width 7 height 8
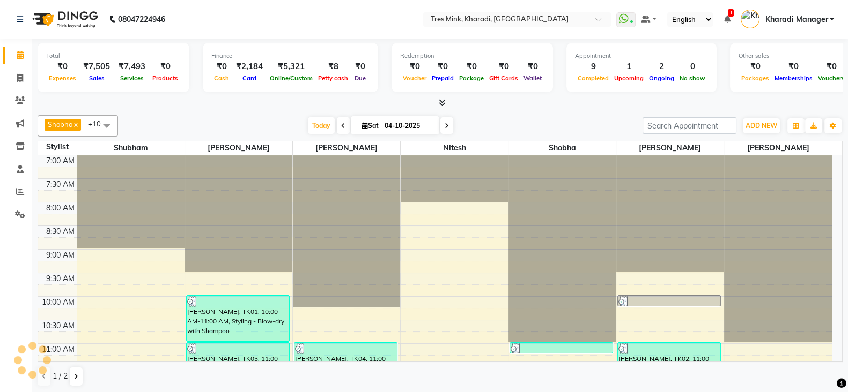
scroll to position [421, 0]
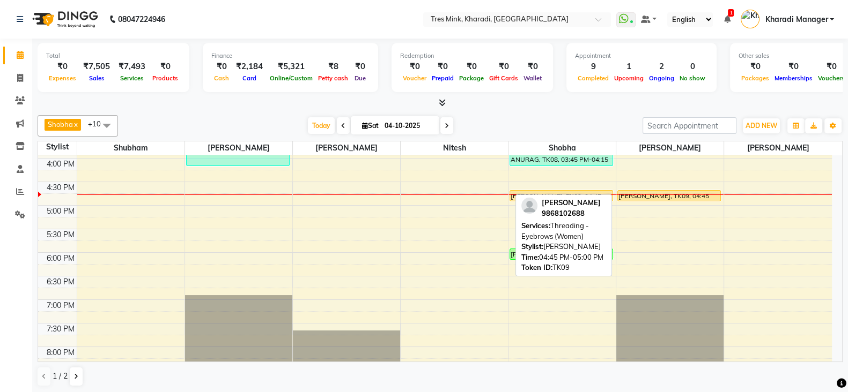
click at [690, 191] on div "Rita Sharma, TK09, 04:45 PM-05:00 PM, Threading - Eyebrows (Women)" at bounding box center [669, 196] width 102 height 10
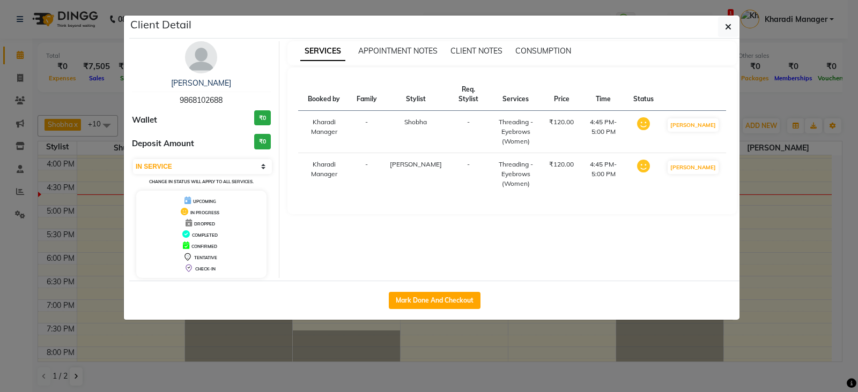
click at [218, 153] on div "Deposit Amount ₹0" at bounding box center [201, 144] width 139 height 20
click at [213, 167] on select "Select IN SERVICE CONFIRMED TENTATIVE CHECK IN MARK DONE DROPPED UPCOMING" at bounding box center [202, 166] width 139 height 15
select select "6"
click at [133, 159] on select "Select IN SERVICE CONFIRMED TENTATIVE CHECK IN MARK DONE DROPPED UPCOMING" at bounding box center [202, 166] width 139 height 15
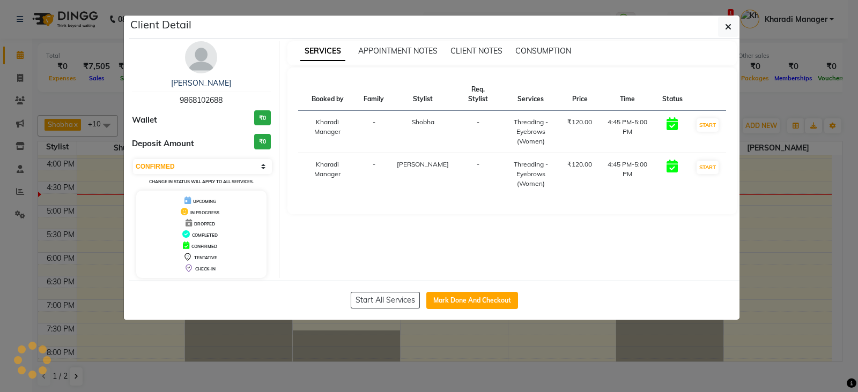
click at [582, 381] on ngb-modal-window "Client Detail Rita Sharma 9868102688 Wallet ₹0 Deposit Amount ₹0 Select IN SERV…" at bounding box center [429, 196] width 858 height 392
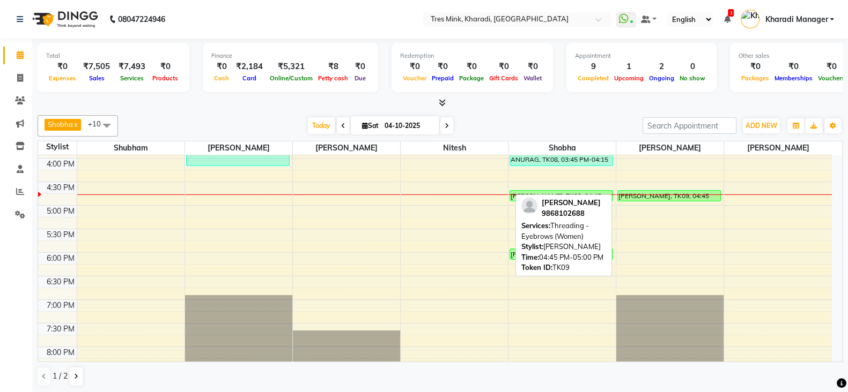
click at [666, 199] on div at bounding box center [669, 201] width 102 height 4
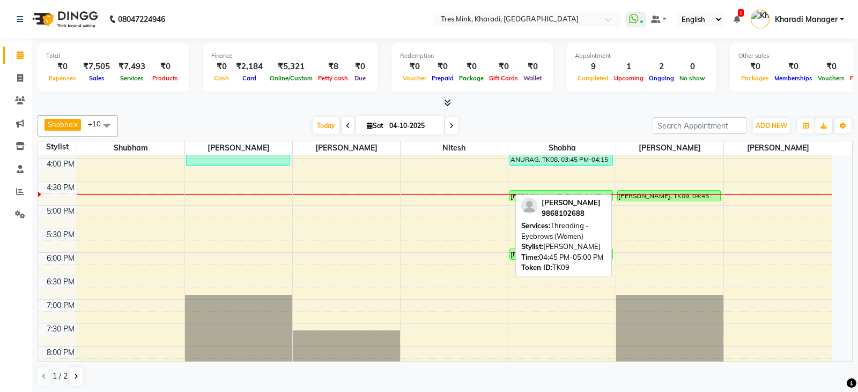
select select "6"
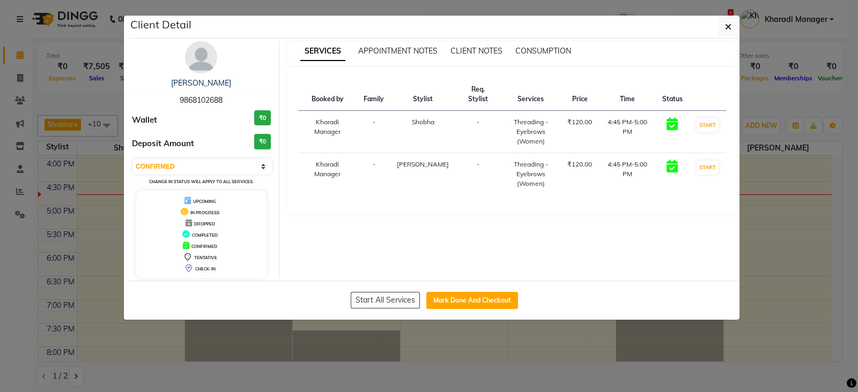
click at [513, 338] on ngb-modal-window "Client Detail Rita Sharma 9868102688 Wallet ₹0 Deposit Amount ₹0 Select IN SERV…" at bounding box center [429, 196] width 858 height 392
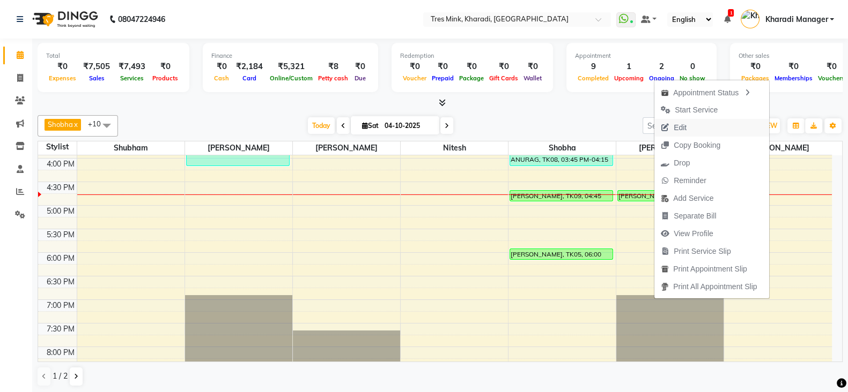
click at [688, 127] on span "Edit" at bounding box center [673, 128] width 39 height 18
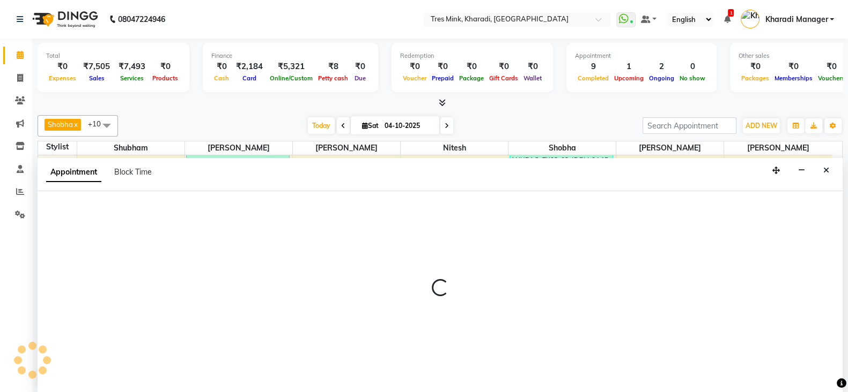
scroll to position [1, 0]
select select "confirm booking"
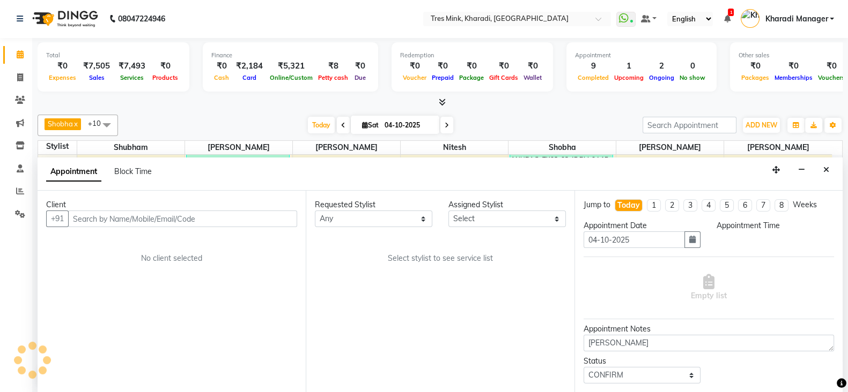
select select "1005"
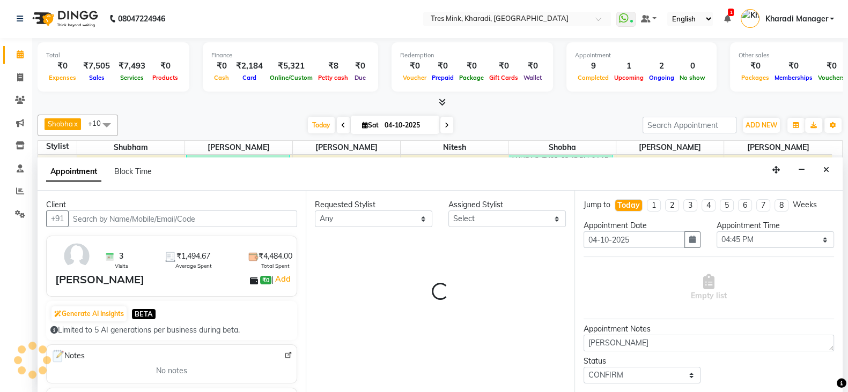
select select "90259"
select select "4061"
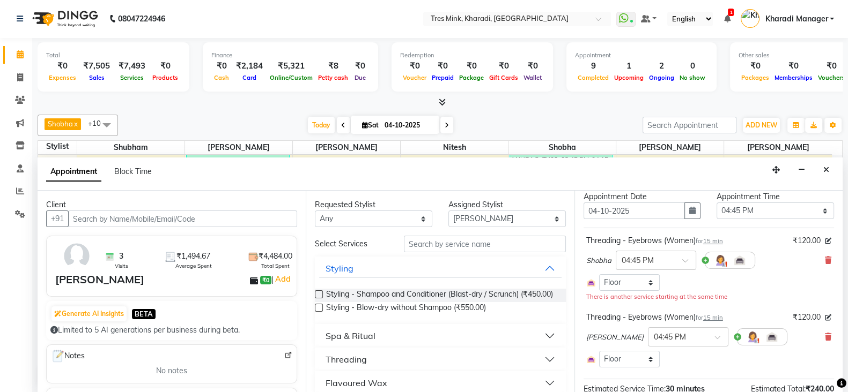
scroll to position [44, 0]
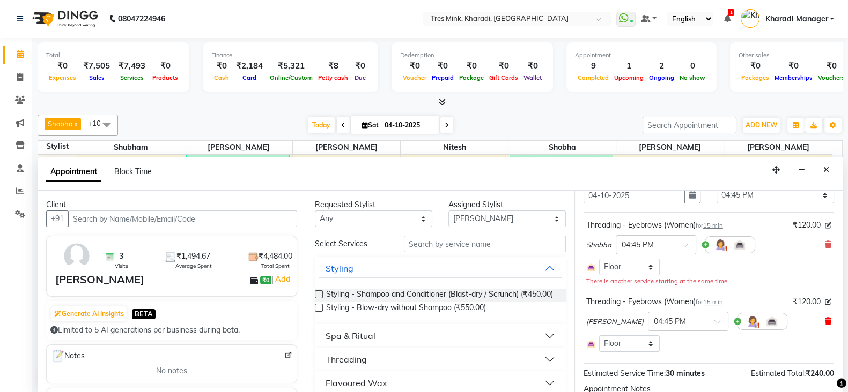
click at [825, 318] on icon at bounding box center [828, 322] width 6 height 8
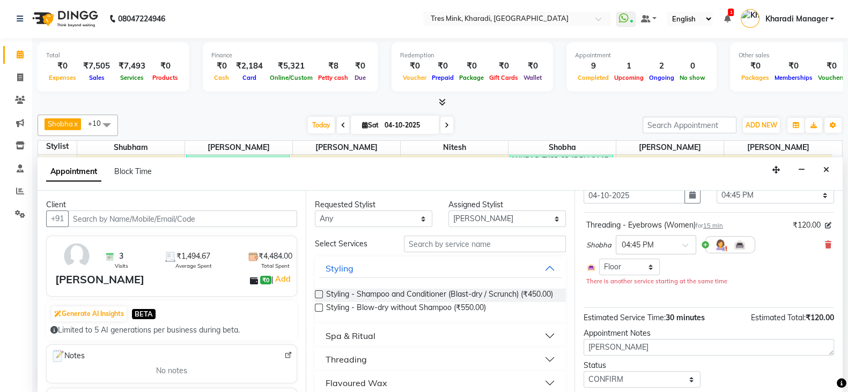
scroll to position [75, 0]
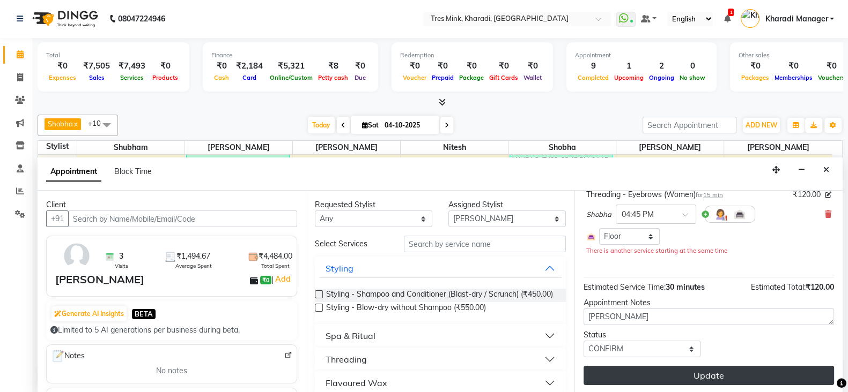
click at [686, 372] on button "Update" at bounding box center [708, 375] width 250 height 19
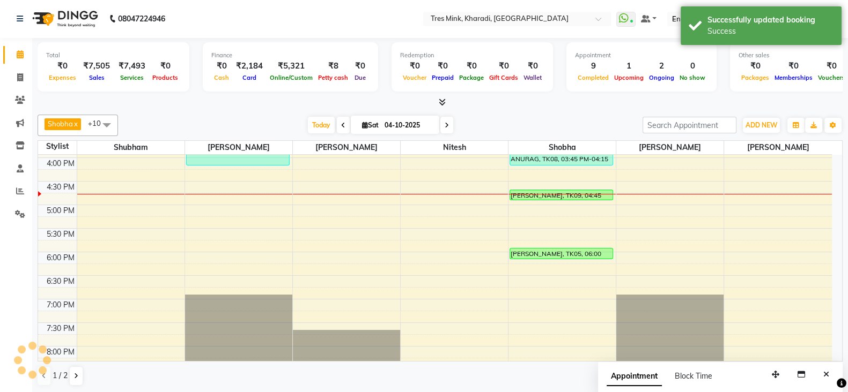
scroll to position [0, 0]
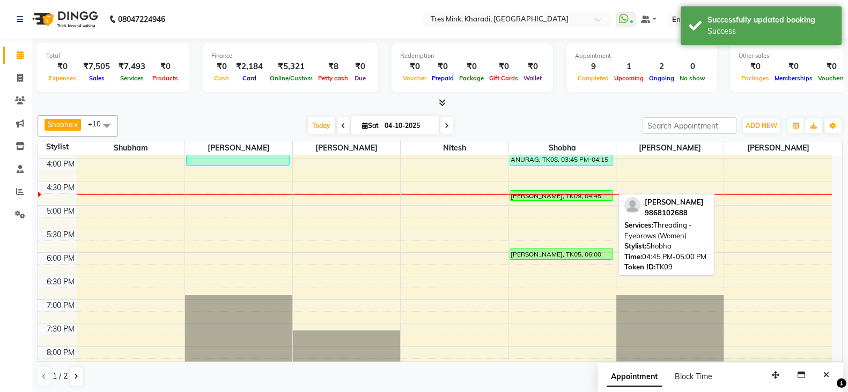
click at [584, 192] on div "Rita Sharma, TK09, 04:45 PM-05:00 PM, Threading - Eyebrows (Women)" at bounding box center [561, 196] width 102 height 10
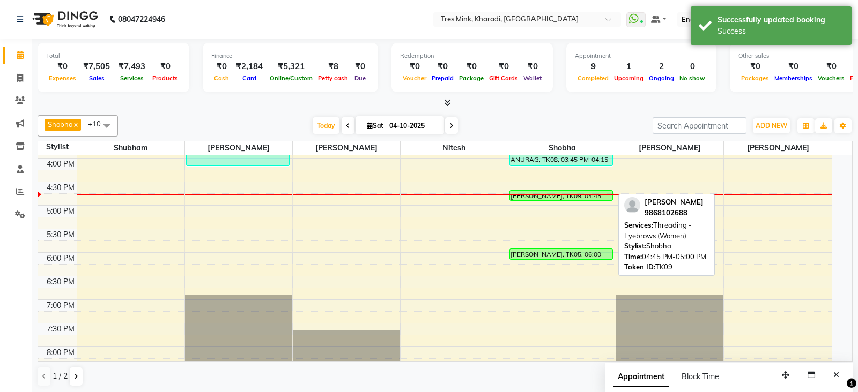
select select "6"
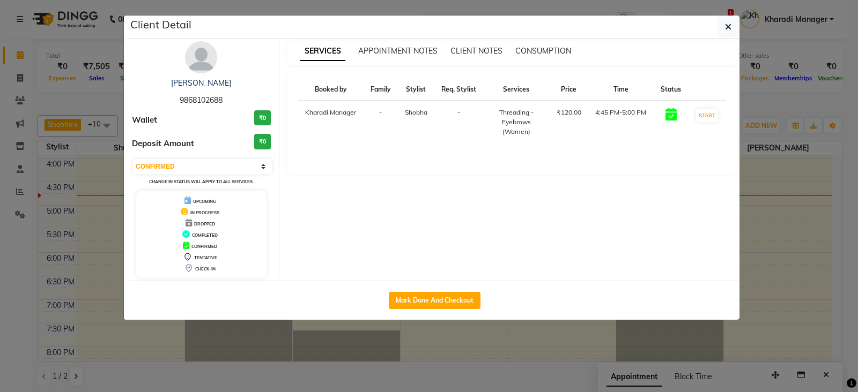
click at [414, 288] on div "Mark Done And Checkout" at bounding box center [434, 300] width 610 height 39
click at [415, 296] on button "Mark Done And Checkout" at bounding box center [435, 300] width 92 height 17
select select "service"
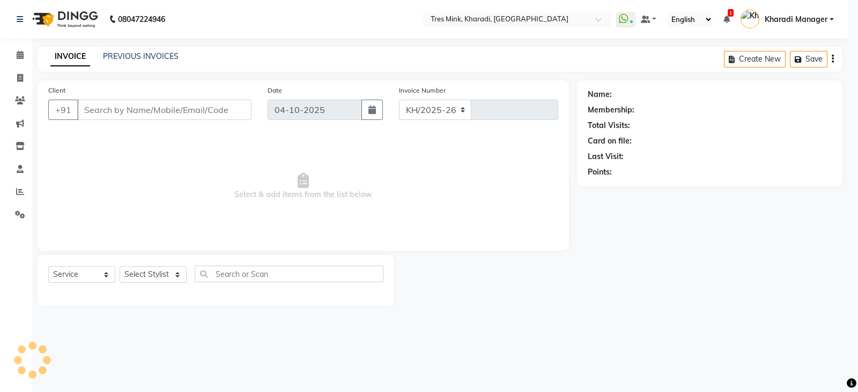
select select "8100"
type input "1394"
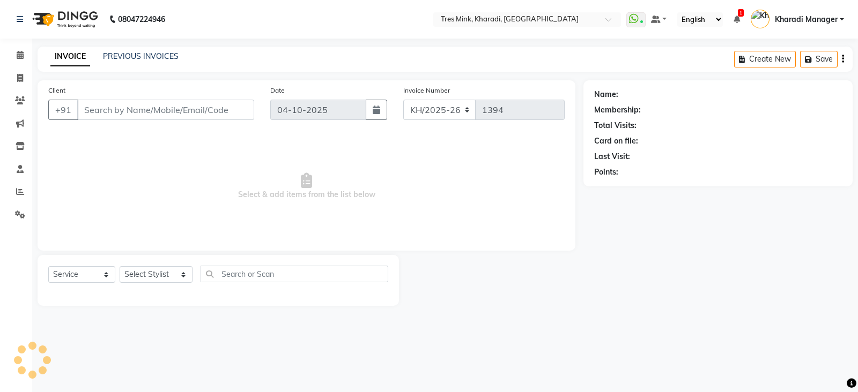
type input "9868102688"
select select "76326"
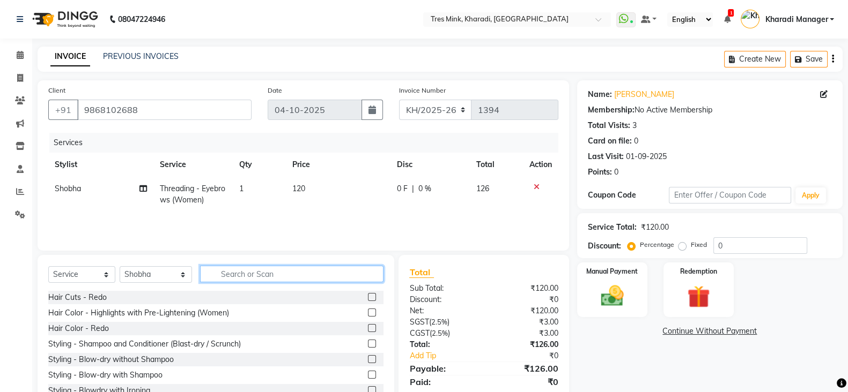
click at [310, 272] on input "text" at bounding box center [292, 274] width 184 height 17
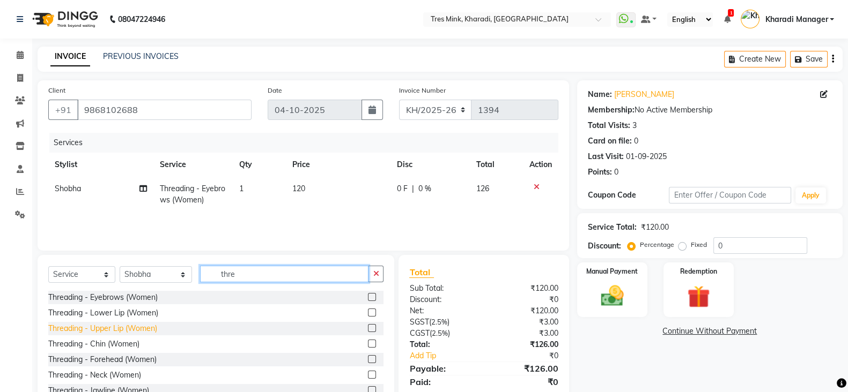
type input "thre"
click at [116, 329] on div "Threading - Upper Lip (Women)" at bounding box center [102, 328] width 109 height 11
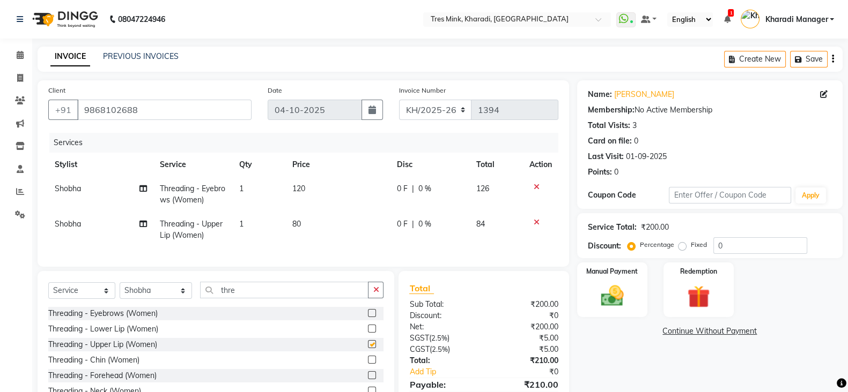
checkbox input "false"
click at [717, 247] on input "0" at bounding box center [760, 246] width 94 height 17
type input "20"
click at [620, 290] on img at bounding box center [612, 296] width 38 height 27
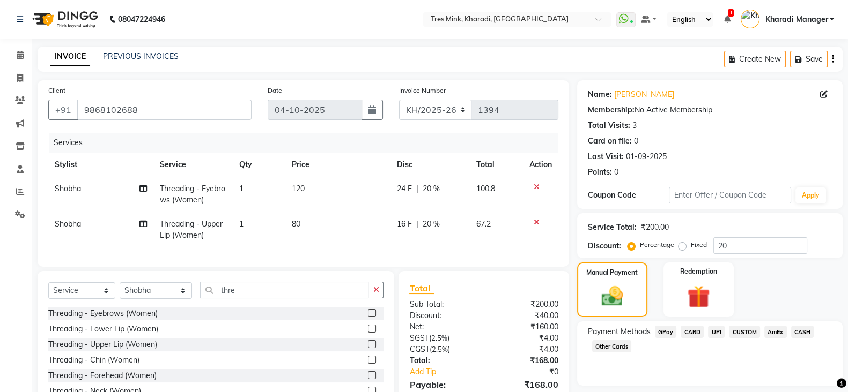
scroll to position [64, 0]
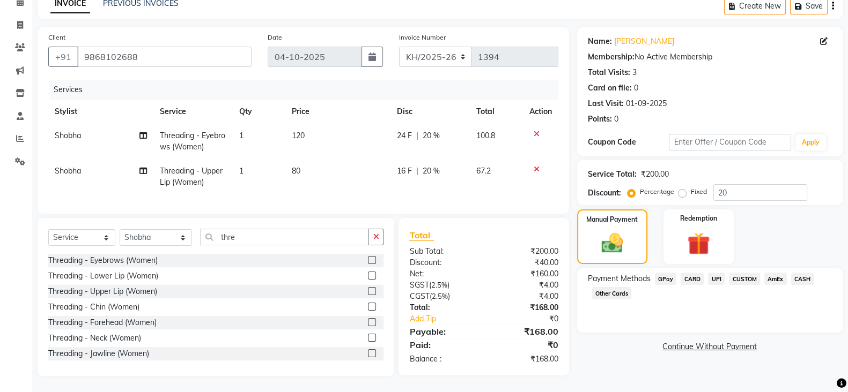
click at [710, 273] on span "UPI" at bounding box center [716, 279] width 17 height 12
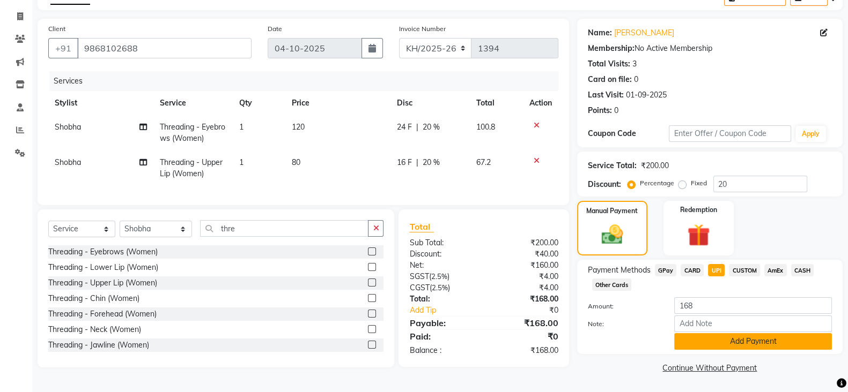
click at [722, 338] on button "Add Payment" at bounding box center [753, 341] width 158 height 17
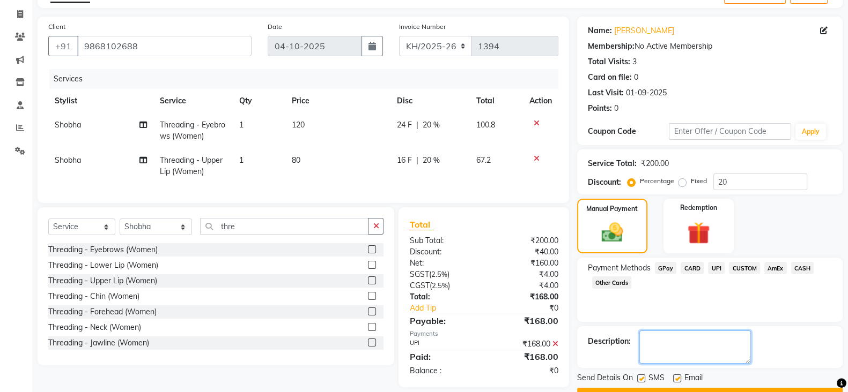
click at [722, 342] on textarea at bounding box center [695, 347] width 112 height 33
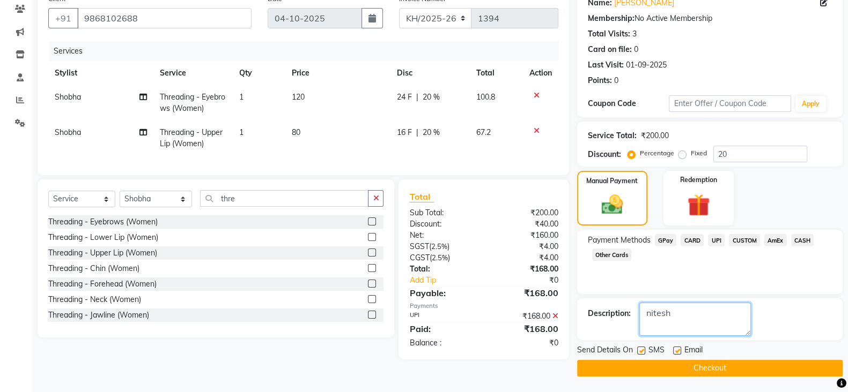
type textarea "nitesh"
click at [726, 364] on button "Checkout" at bounding box center [709, 368] width 265 height 17
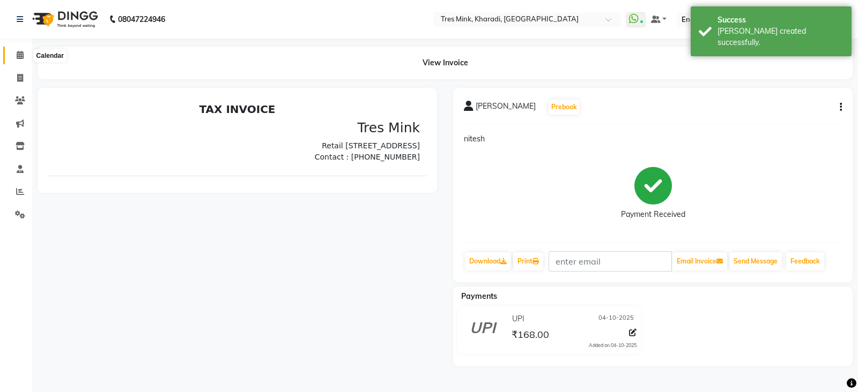
click at [23, 60] on span at bounding box center [20, 55] width 19 height 12
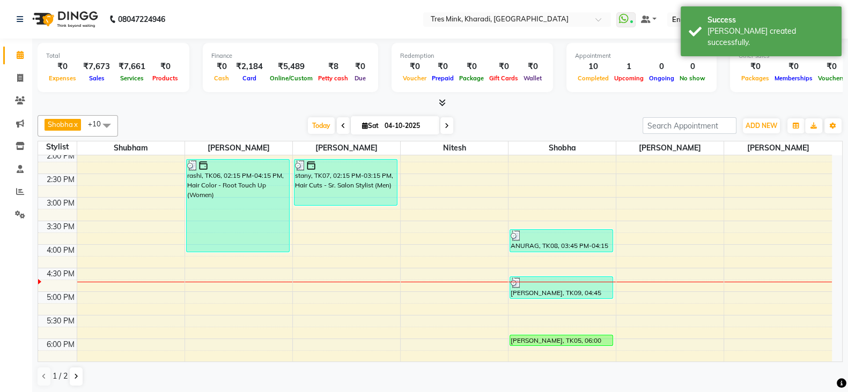
scroll to position [357, 0]
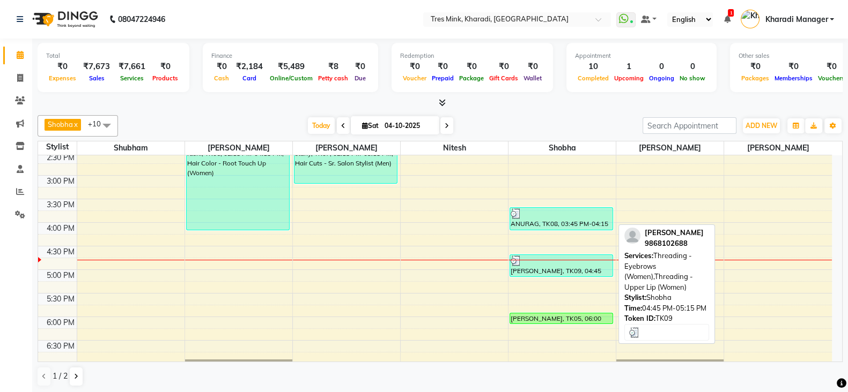
click at [563, 268] on div "[PERSON_NAME], TK09, 04:45 PM-05:15 PM, Threading - Eyebrows (Women),Threading …" at bounding box center [561, 265] width 102 height 21
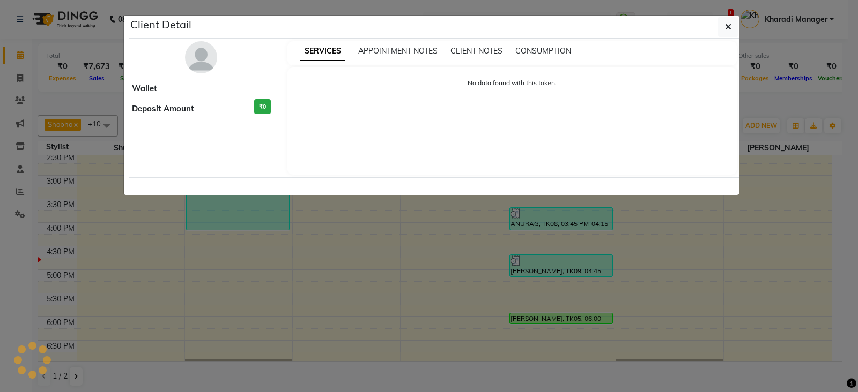
select select "3"
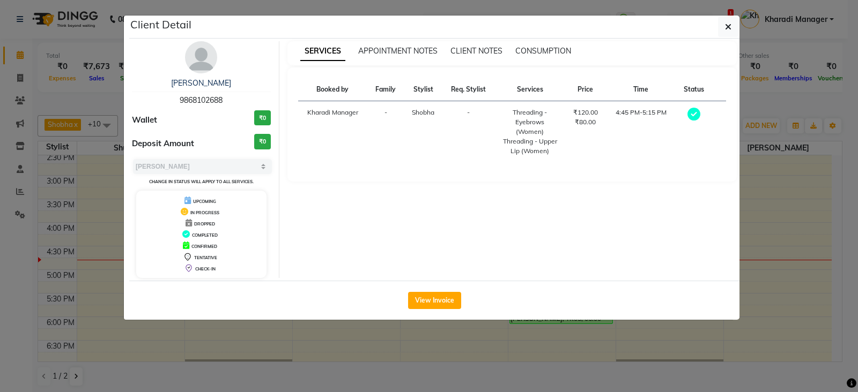
drag, startPoint x: 180, startPoint y: 98, endPoint x: 243, endPoint y: 95, distance: 63.3
click at [243, 95] on div "Rita Sharma 9868102688" at bounding box center [201, 92] width 139 height 28
copy span "9868102688"
click at [728, 23] on icon "button" at bounding box center [728, 27] width 6 height 9
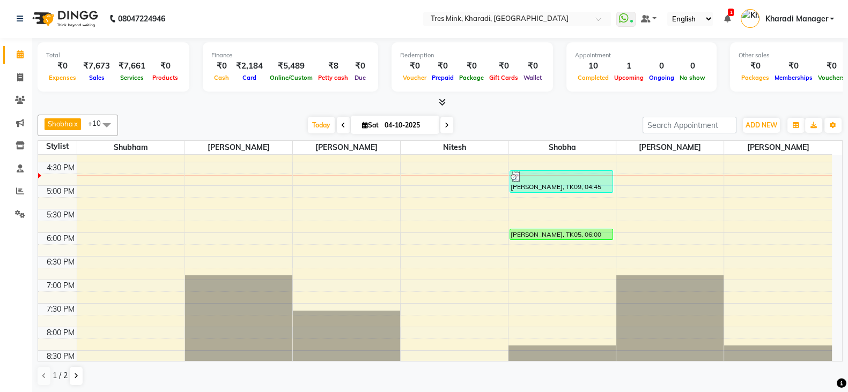
scroll to position [536, 0]
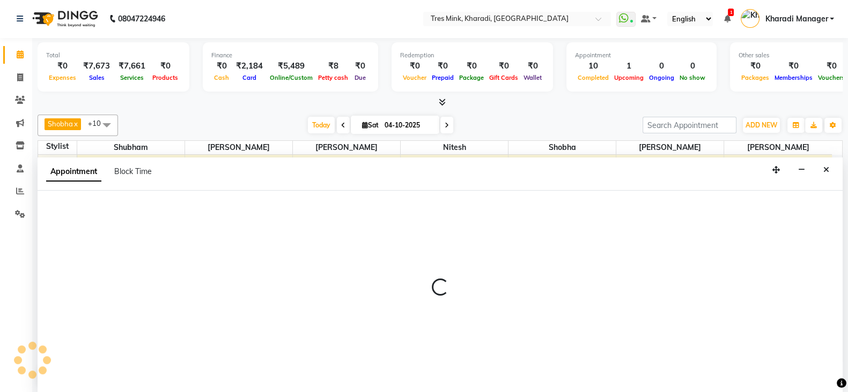
select select "76326"
select select "1155"
select select "tentative"
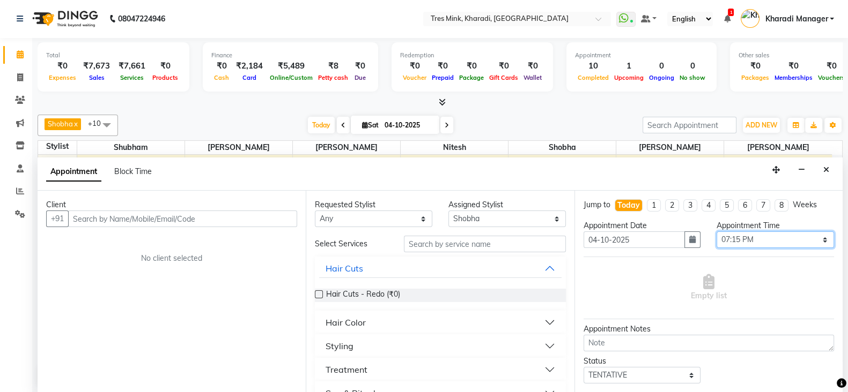
click at [756, 234] on select "Select 08:00 AM 08:15 AM 08:30 AM 08:45 AM 09:00 AM 09:15 AM 09:30 AM 09:45 AM …" at bounding box center [774, 240] width 117 height 17
select select "1170"
click at [716, 232] on select "Select 08:00 AM 08:15 AM 08:30 AM 08:45 AM 09:00 AM 09:15 AM 09:30 AM 09:45 AM …" at bounding box center [774, 240] width 117 height 17
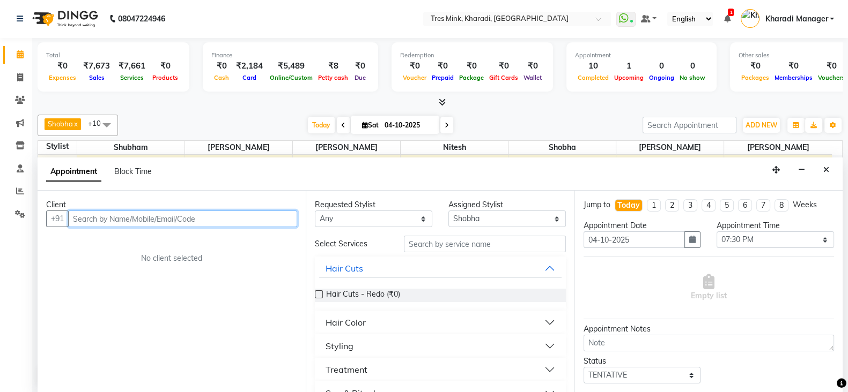
click at [247, 218] on input "text" at bounding box center [182, 219] width 229 height 17
paste input "9868102688"
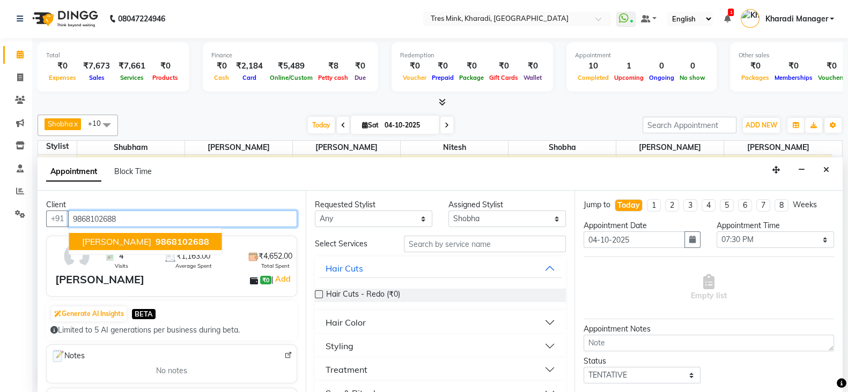
type input "9868102688"
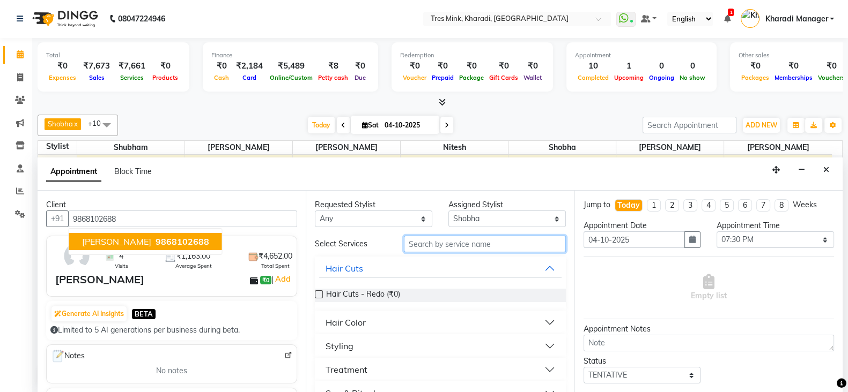
click at [465, 241] on input "text" at bounding box center [485, 244] width 162 height 17
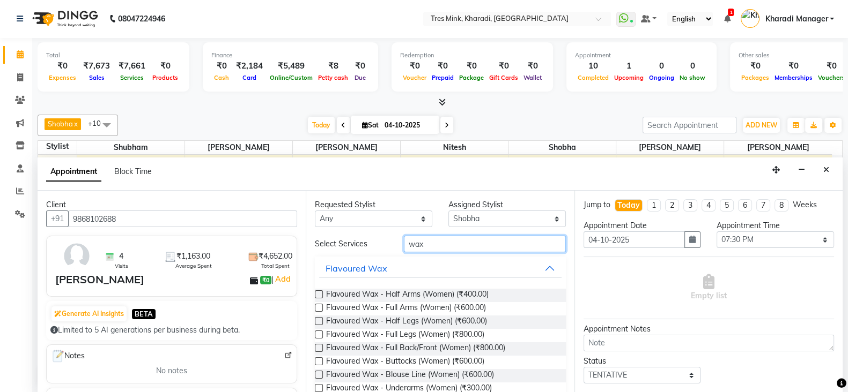
type input "wax"
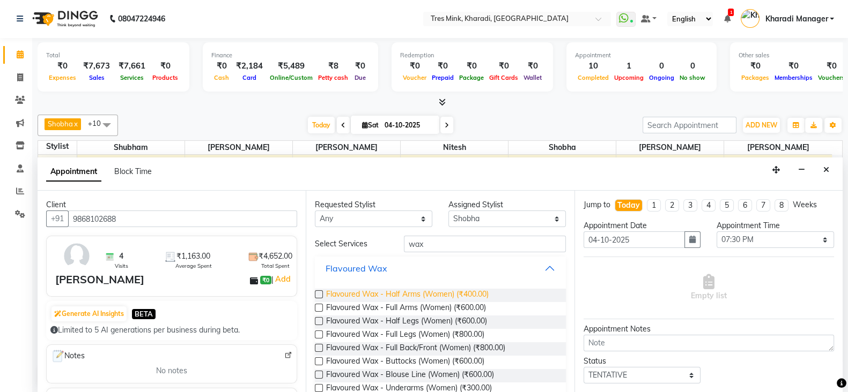
drag, startPoint x: 448, startPoint y: 281, endPoint x: 449, endPoint y: 288, distance: 6.5
drag, startPoint x: 449, startPoint y: 288, endPoint x: 413, endPoint y: 259, distance: 46.6
click at [413, 257] on div "Flavoured Wax" at bounding box center [440, 269] width 250 height 24
click at [402, 308] on span "Flavoured Wax - Full Arms (Women) (₹600.00)" at bounding box center [406, 308] width 160 height 13
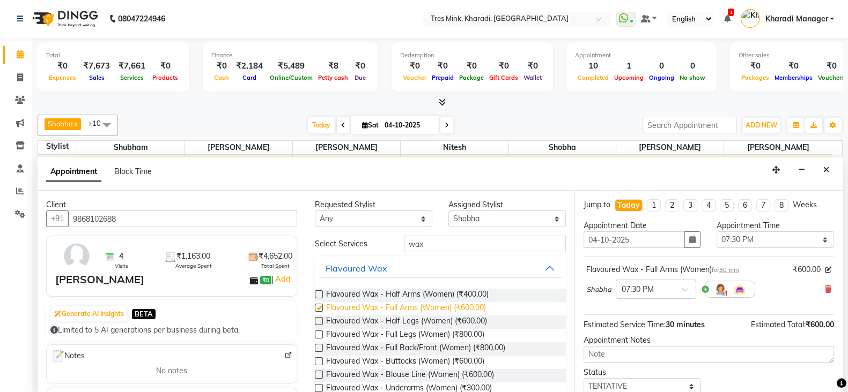
checkbox input "false"
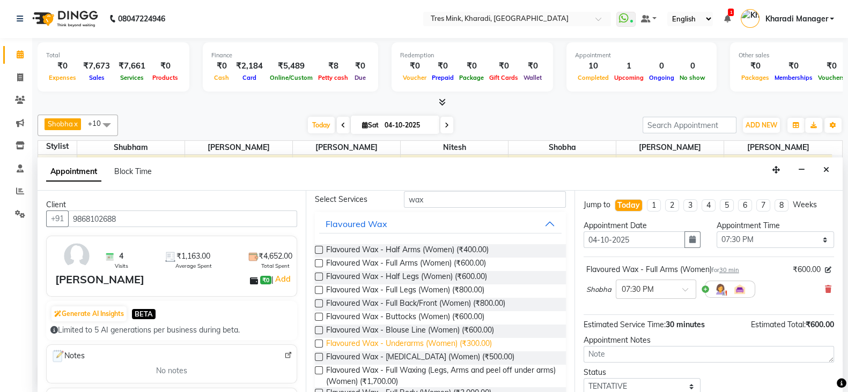
click at [392, 342] on span "Flavoured Wax - Underarms (Women) (₹300.00)" at bounding box center [409, 344] width 166 height 13
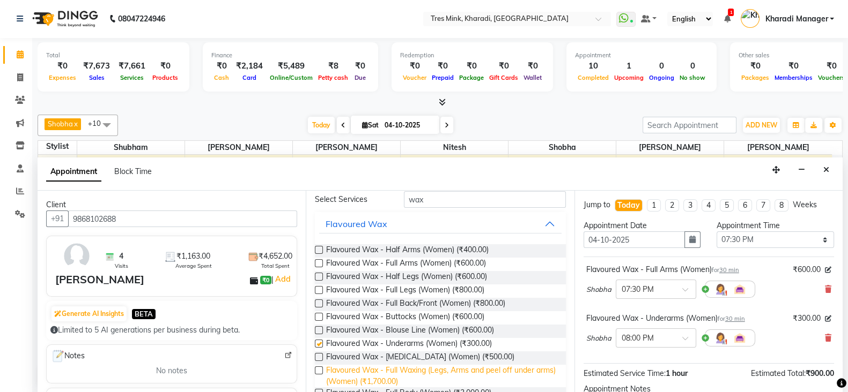
checkbox input "false"
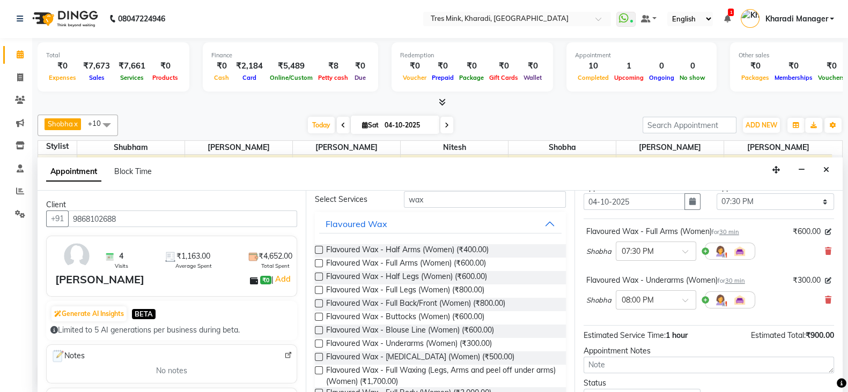
scroll to position [117, 0]
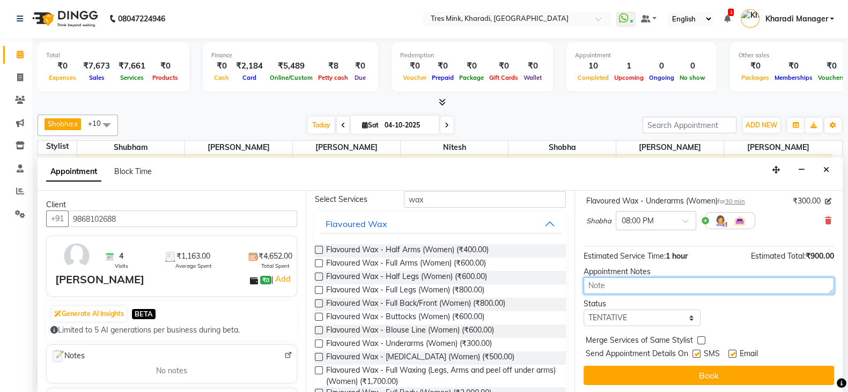
click at [648, 284] on textarea at bounding box center [708, 286] width 250 height 17
type textarea "[PERSON_NAME]"
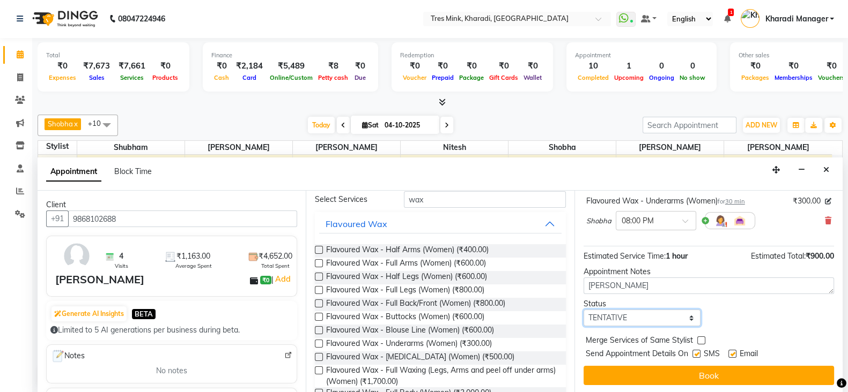
click at [634, 318] on select "Select TENTATIVE CONFIRM CHECK-IN UPCOMING" at bounding box center [641, 318] width 117 height 17
select select "confirm booking"
click at [583, 310] on select "Select TENTATIVE CONFIRM CHECK-IN UPCOMING" at bounding box center [641, 318] width 117 height 17
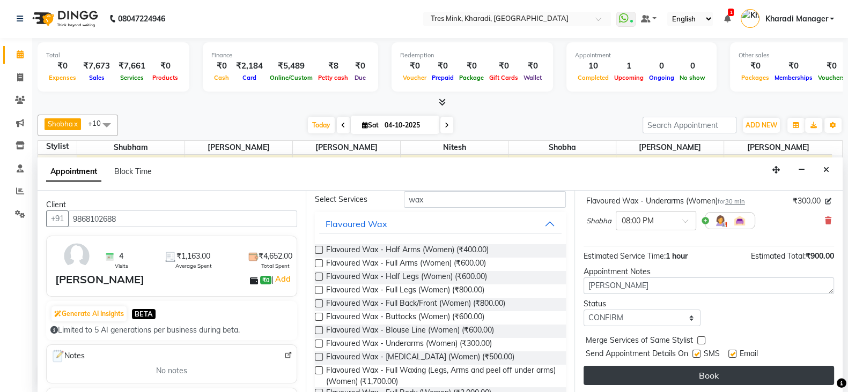
click at [634, 363] on div "Jump to Today 1 2 3 4 5 6 7 8 Weeks Appointment Date 04-10-2025 Appointment Tim…" at bounding box center [708, 292] width 268 height 202
click at [726, 377] on button "Book" at bounding box center [708, 375] width 250 height 19
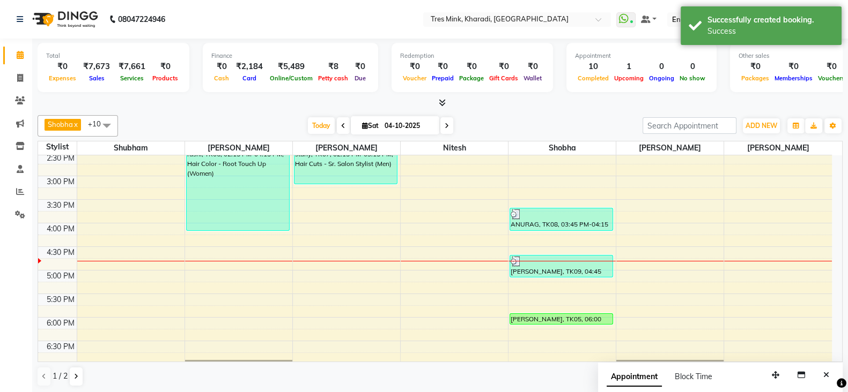
scroll to position [357, 0]
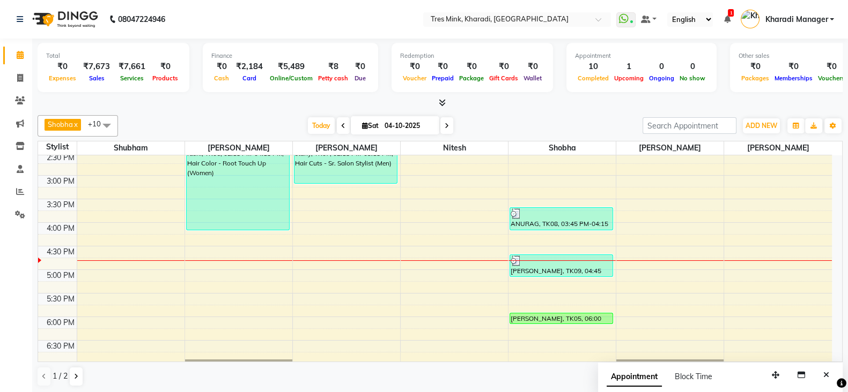
click at [636, 209] on div "7:00 AM 7:30 AM 8:00 AM 8:30 AM 9:00 AM 9:30 AM 10:00 AM 10:30 AM 11:00 AM 11:3…" at bounding box center [434, 175] width 793 height 754
select select "90259"
select select "tentative"
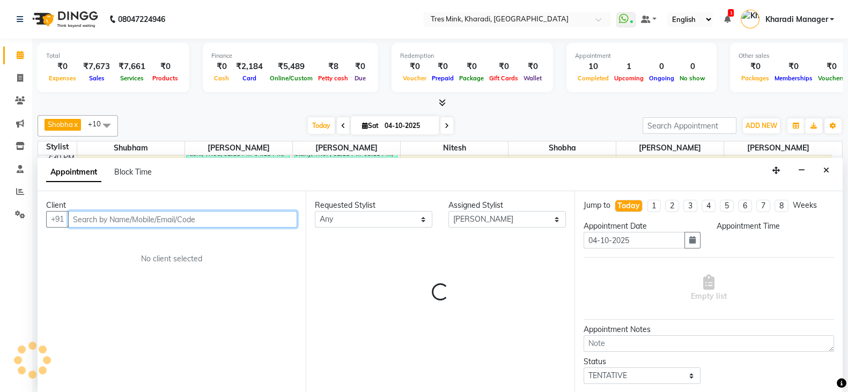
select select "945"
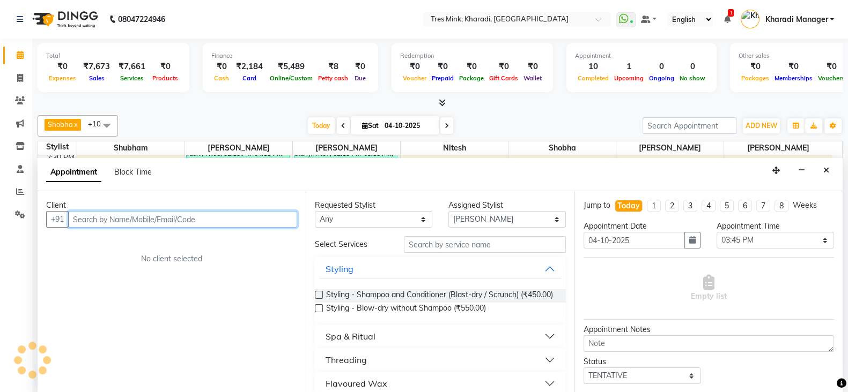
scroll to position [1, 0]
click at [216, 216] on input "text" at bounding box center [182, 219] width 229 height 17
type input "W"
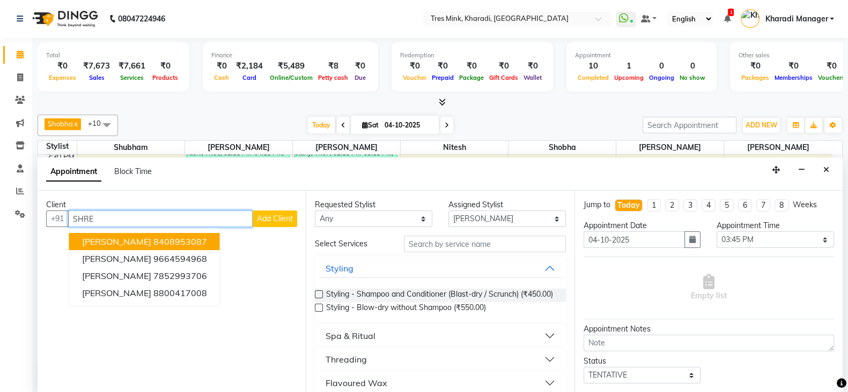
click at [107, 237] on span "[PERSON_NAME]" at bounding box center [116, 241] width 69 height 11
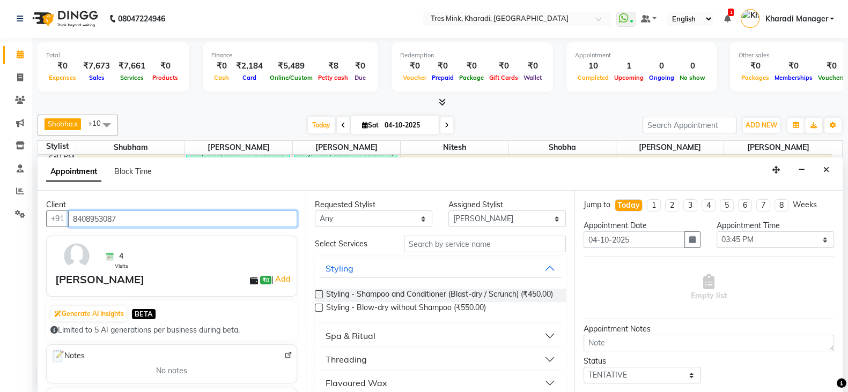
type input "8408953087"
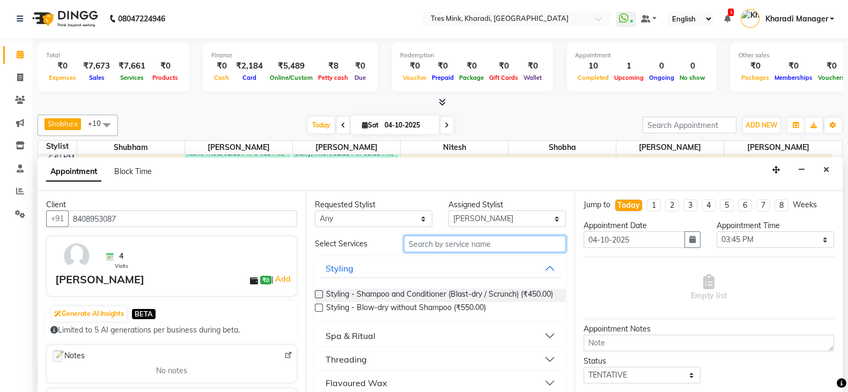
click at [496, 244] on input "text" at bounding box center [485, 244] width 162 height 17
type input "HEA"
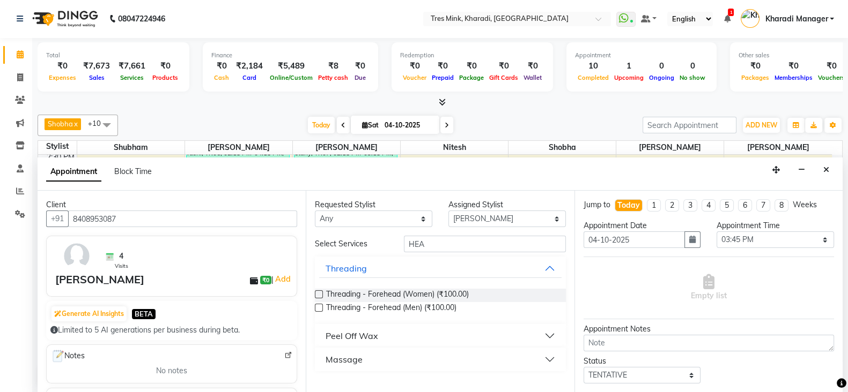
click at [358, 358] on div "Massage" at bounding box center [343, 359] width 37 height 13
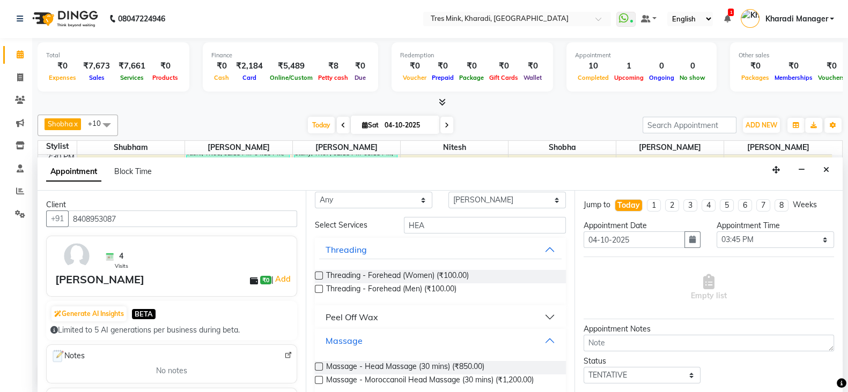
scroll to position [27, 0]
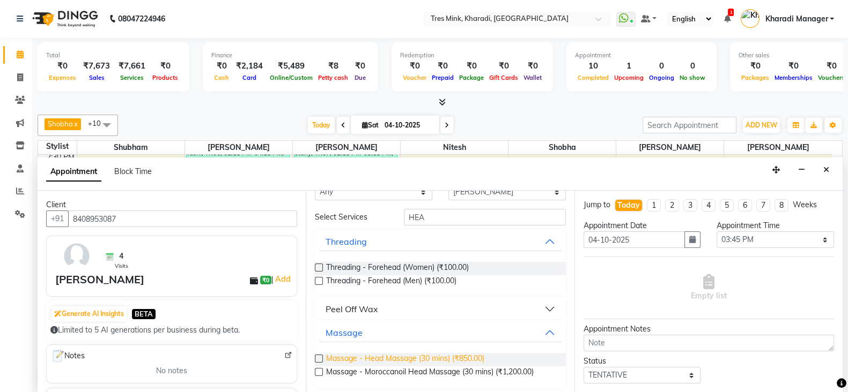
click at [379, 358] on span "Massage - Head Massage (30 mins) (₹850.00)" at bounding box center [405, 359] width 158 height 13
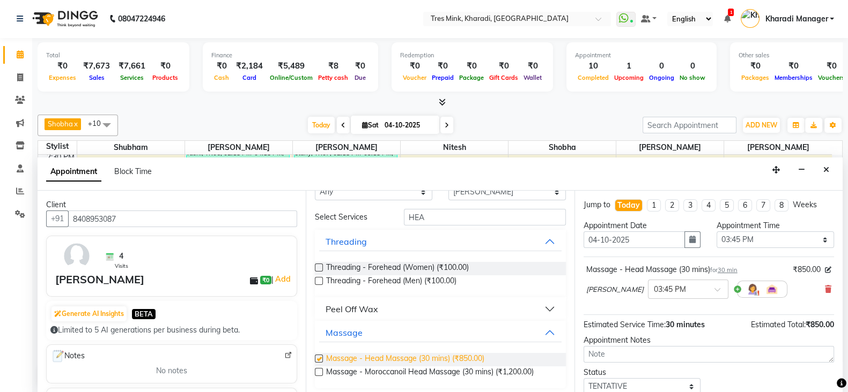
checkbox input "false"
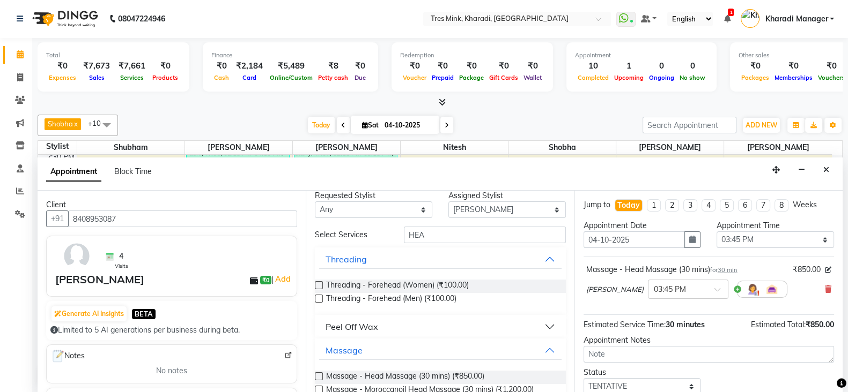
scroll to position [0, 0]
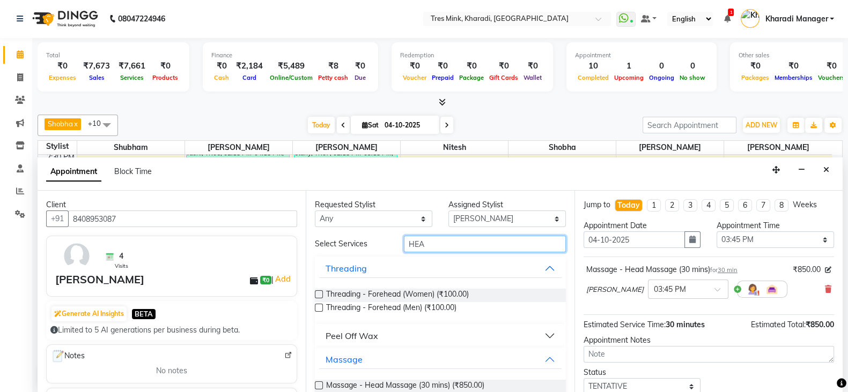
click at [507, 243] on input "HEA" at bounding box center [485, 244] width 162 height 17
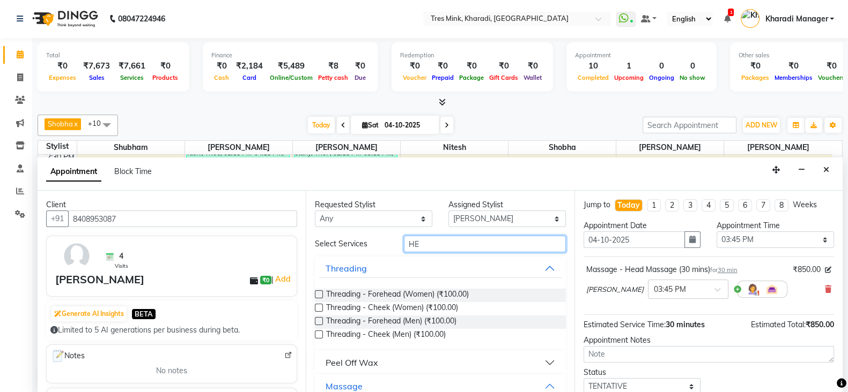
type input "H"
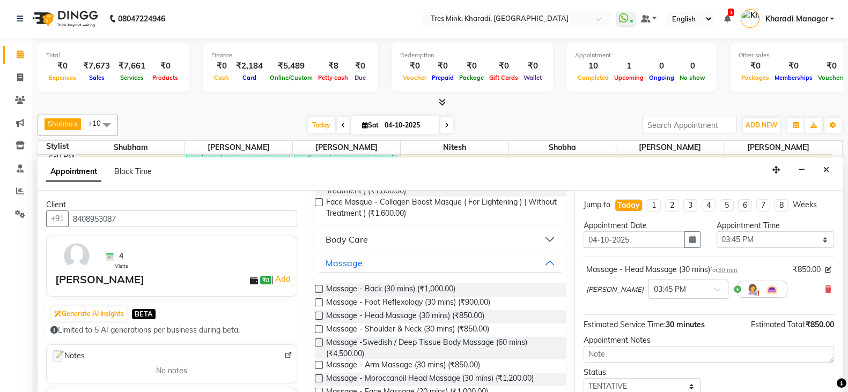
scroll to position [300, 0]
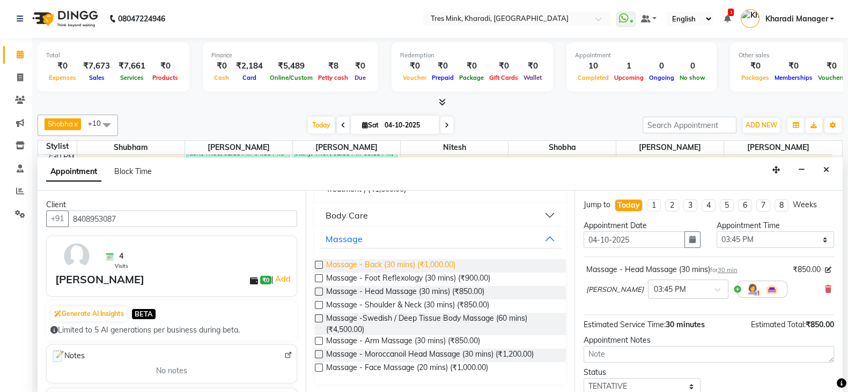
type input "MAS"
click at [380, 262] on span "Massage - Back (30 mins) (₹1,000.00)" at bounding box center [390, 265] width 129 height 13
checkbox input "false"
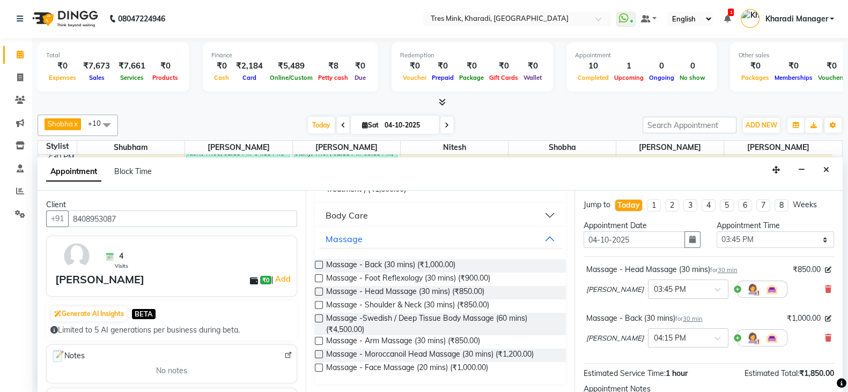
scroll to position [117, 0]
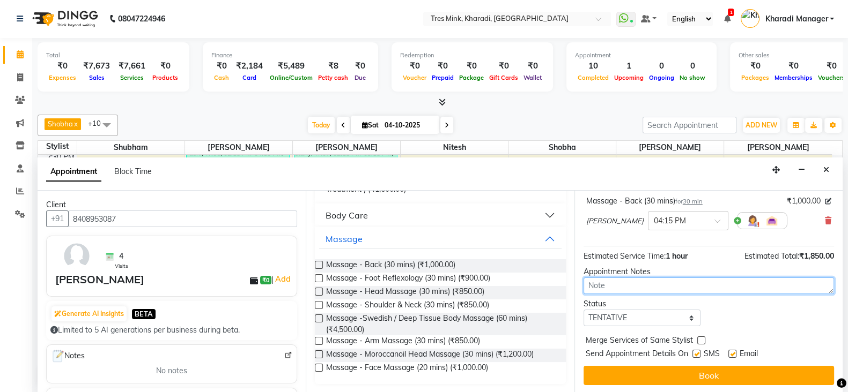
click at [686, 278] on textarea at bounding box center [708, 286] width 250 height 17
type textarea "[PERSON_NAME]"
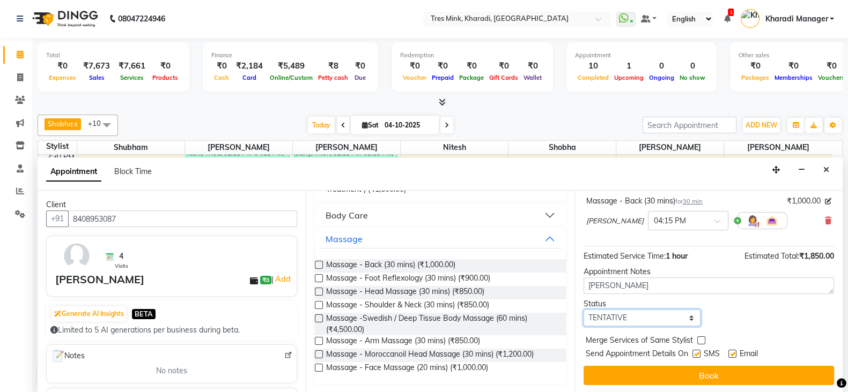
click at [663, 310] on select "Select TENTATIVE CONFIRM CHECK-IN UPCOMING" at bounding box center [641, 318] width 117 height 17
select select "confirm booking"
click at [583, 310] on select "Select TENTATIVE CONFIRM CHECK-IN UPCOMING" at bounding box center [641, 318] width 117 height 17
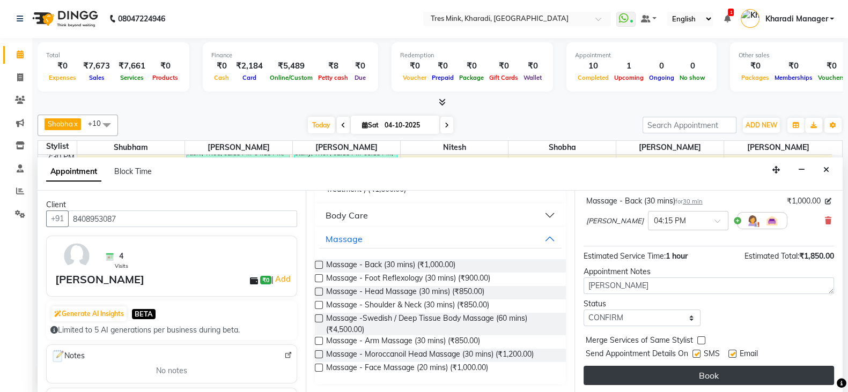
click at [669, 369] on button "Book" at bounding box center [708, 375] width 250 height 19
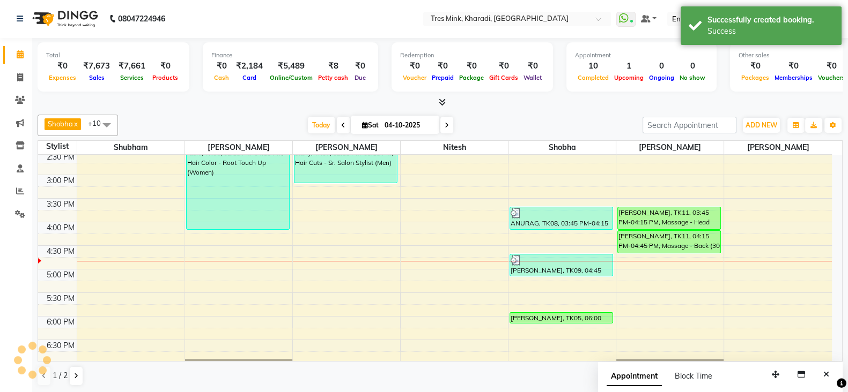
scroll to position [0, 0]
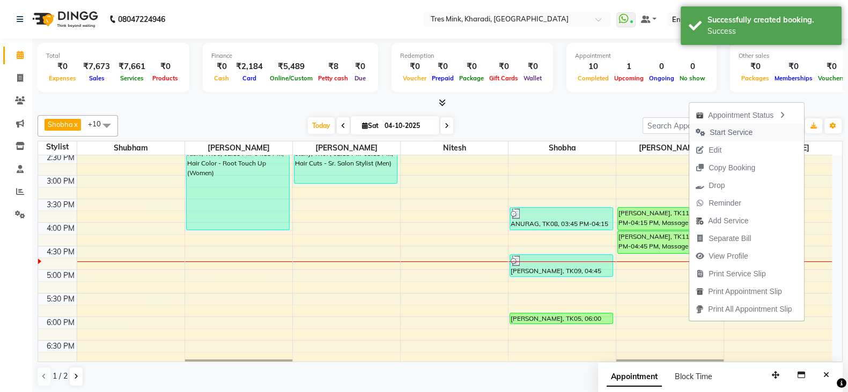
click at [759, 133] on button "Start Service" at bounding box center [746, 133] width 115 height 18
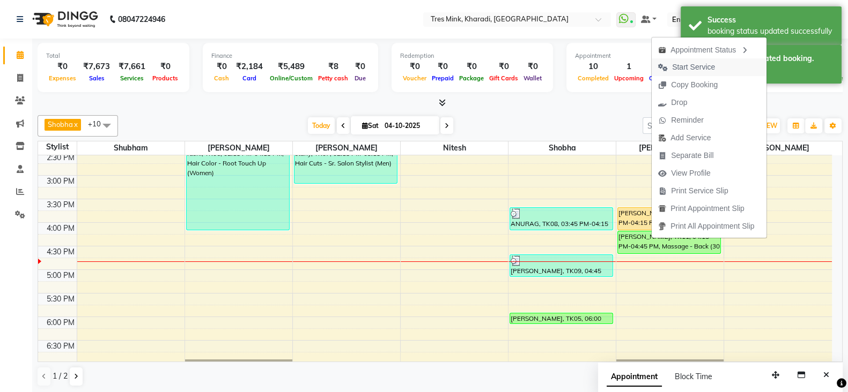
click at [704, 66] on span "Start Service" at bounding box center [693, 67] width 43 height 11
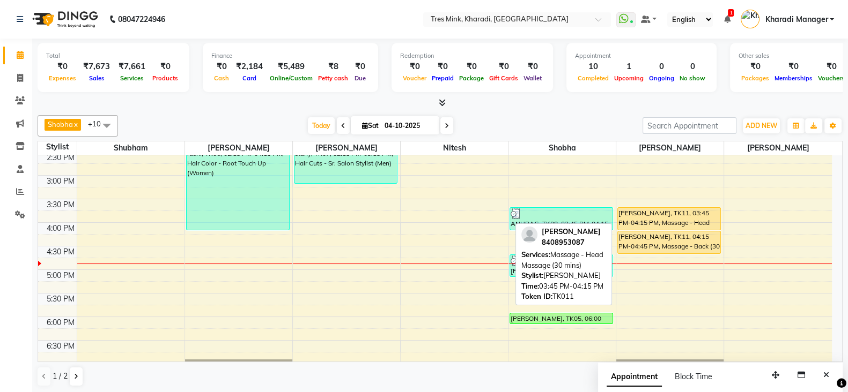
click at [676, 208] on div "[PERSON_NAME], TK11, 03:45 PM-04:15 PM, Massage - Head Massage (30 mins)" at bounding box center [669, 219] width 102 height 22
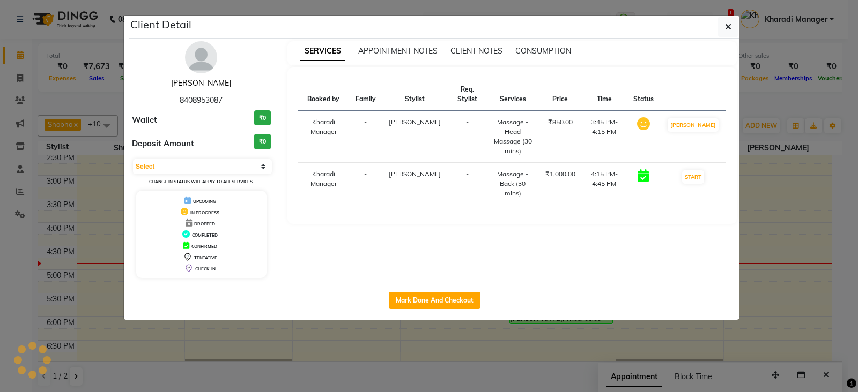
click at [204, 82] on link "[PERSON_NAME]" at bounding box center [201, 83] width 60 height 10
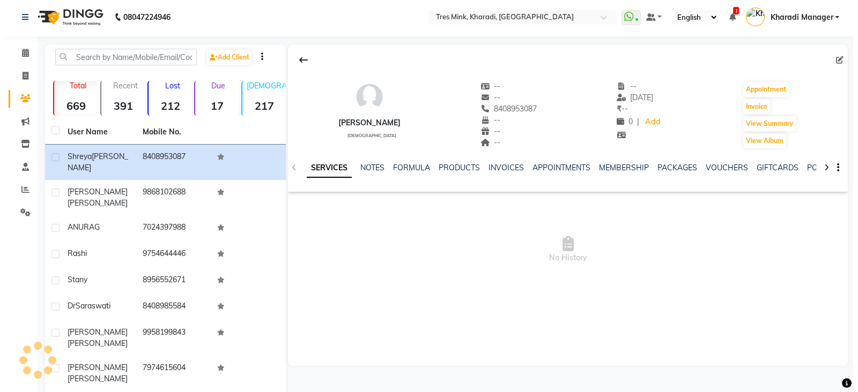
scroll to position [9, 0]
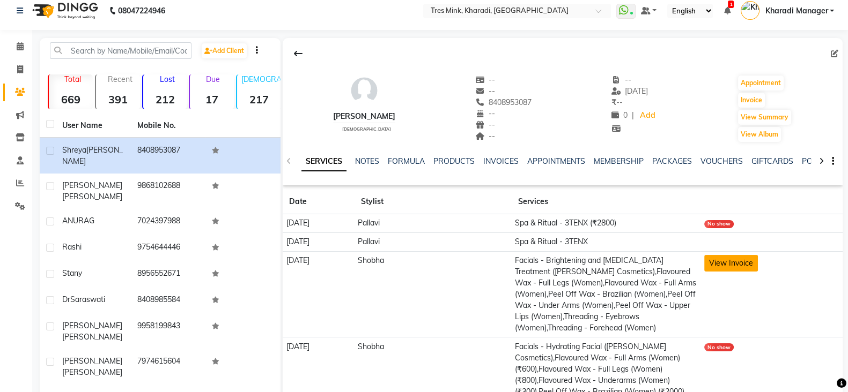
click at [744, 261] on button "View Invoice" at bounding box center [731, 263] width 54 height 17
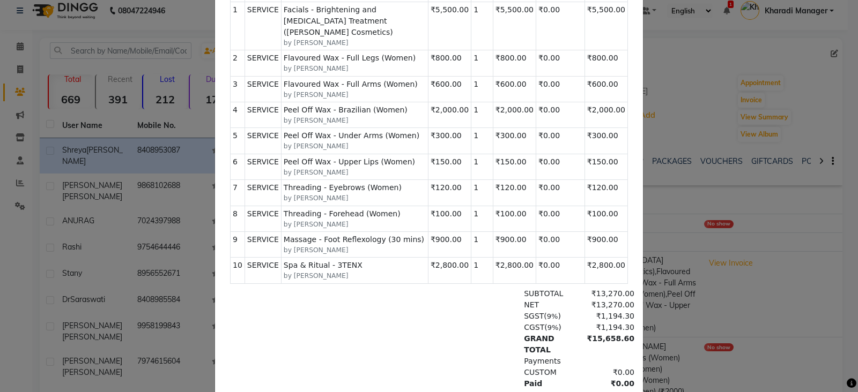
scroll to position [270, 0]
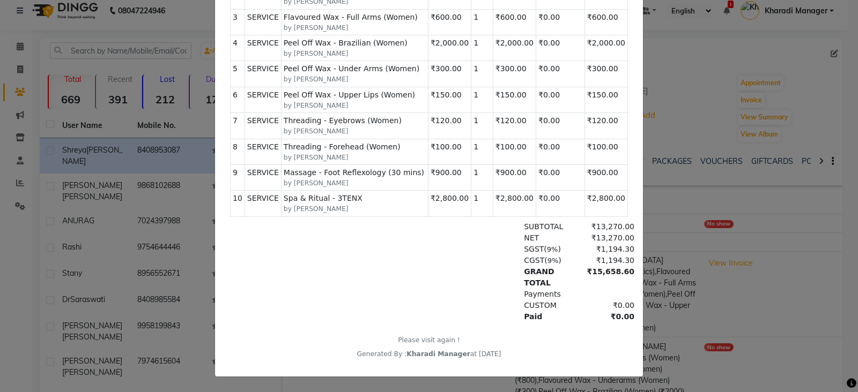
click at [768, 255] on ngb-modal-window "INVOICE View Invoice Close" at bounding box center [429, 196] width 858 height 392
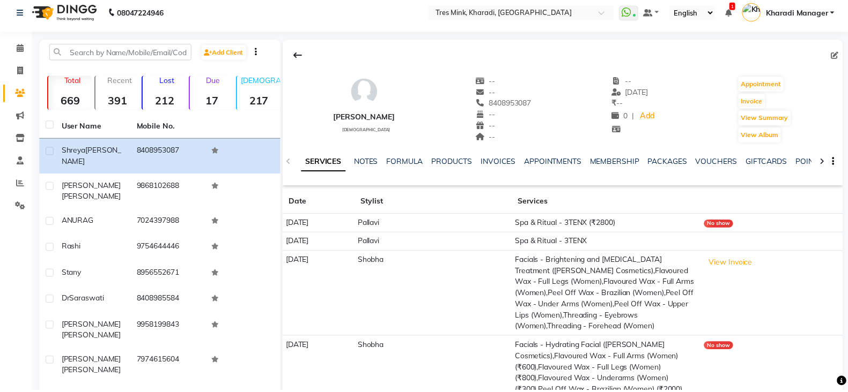
scroll to position [93, 0]
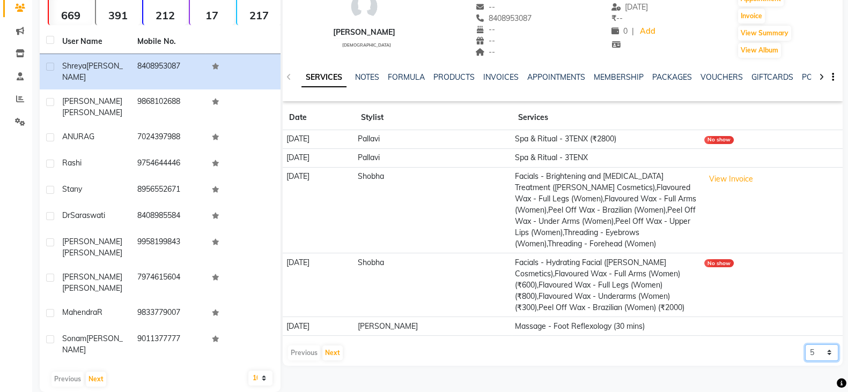
click at [820, 361] on select "5 10 50 100 500" at bounding box center [821, 353] width 33 height 17
select select "500"
click at [805, 354] on select "5 10 50 100 500" at bounding box center [821, 353] width 33 height 17
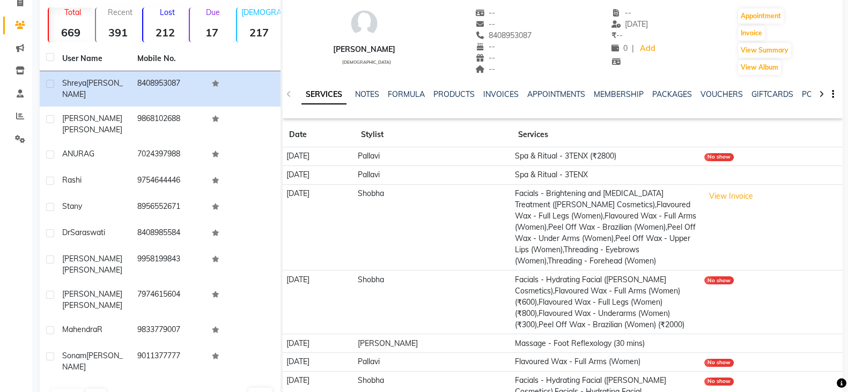
scroll to position [0, 0]
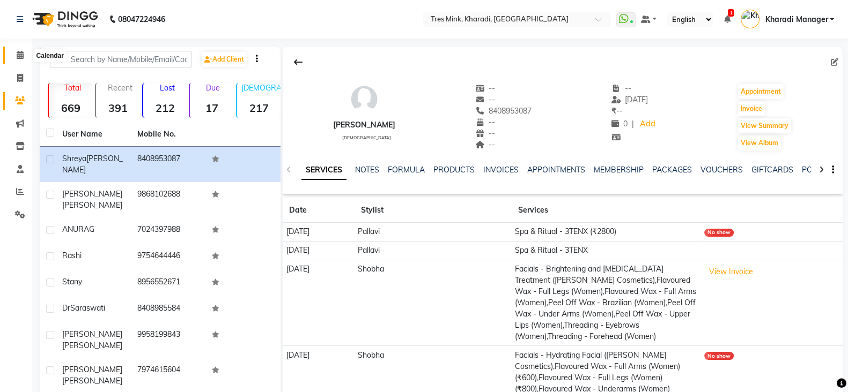
click at [24, 55] on span at bounding box center [20, 55] width 19 height 12
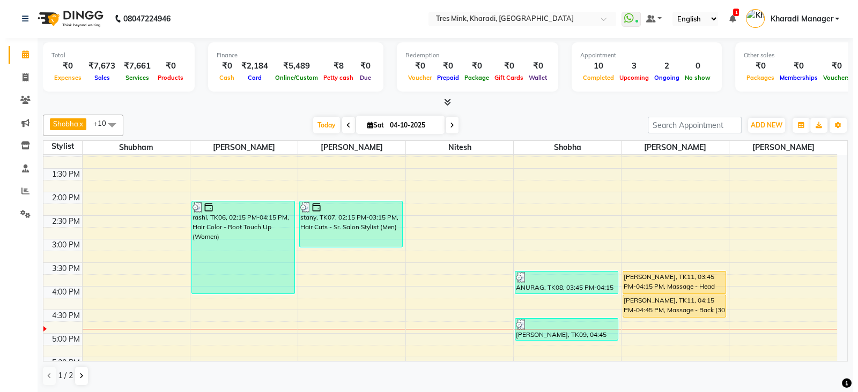
scroll to position [357, 0]
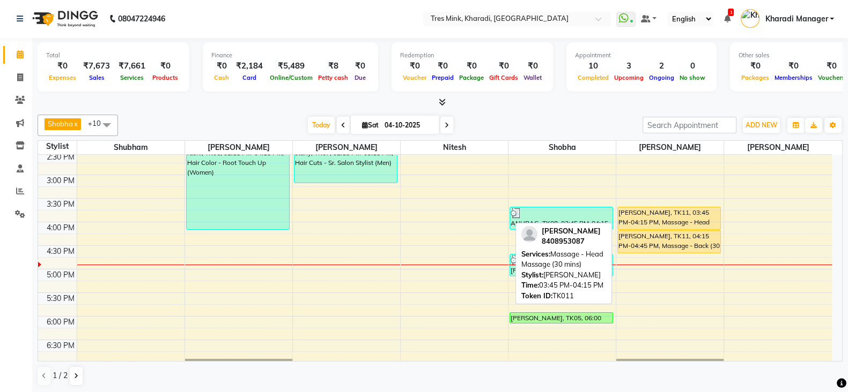
click at [666, 216] on div "[PERSON_NAME], TK11, 03:45 PM-04:15 PM, Massage - Head Massage (30 mins)" at bounding box center [669, 218] width 102 height 22
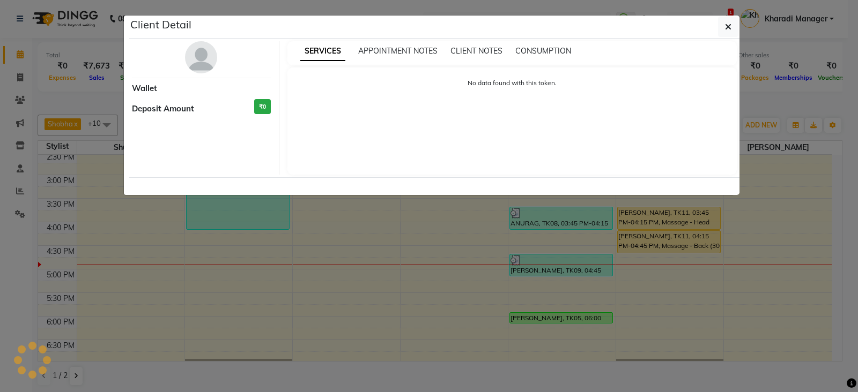
select select "1"
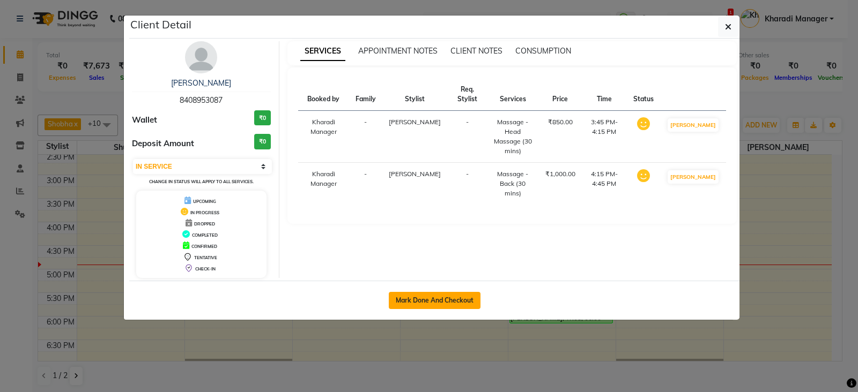
click at [407, 299] on button "Mark Done And Checkout" at bounding box center [435, 300] width 92 height 17
select select "service"
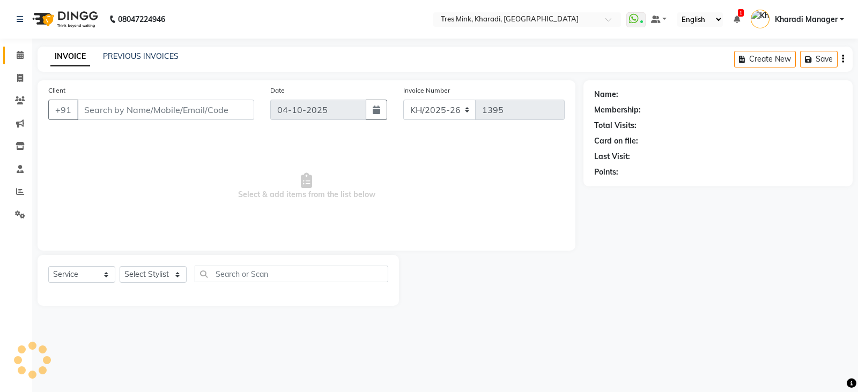
type input "8408953087"
select select "90259"
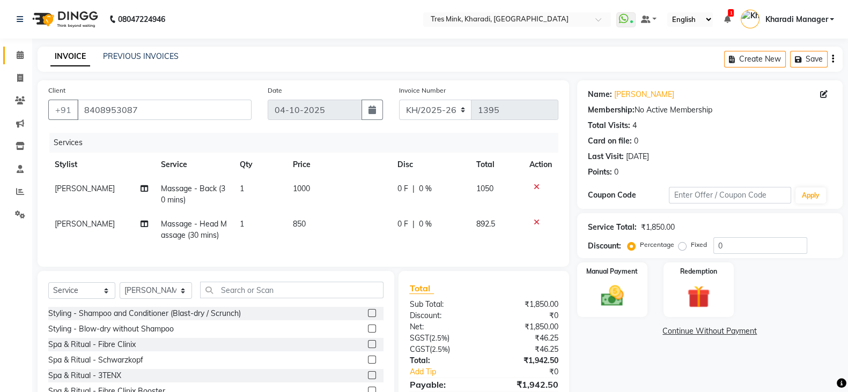
scroll to position [64, 0]
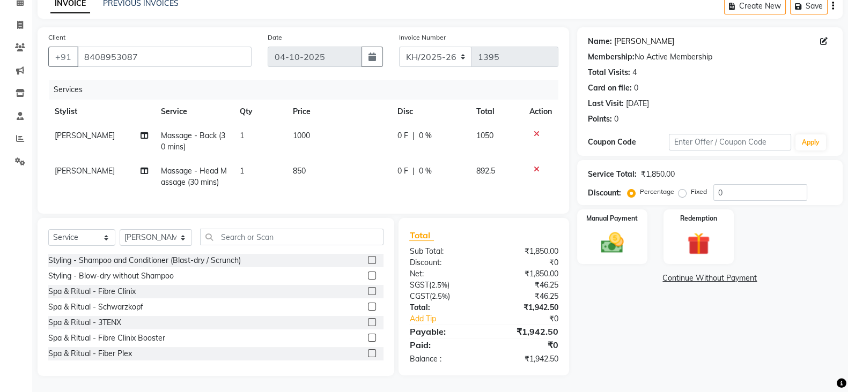
click at [626, 36] on link "[PERSON_NAME]" at bounding box center [644, 41] width 60 height 11
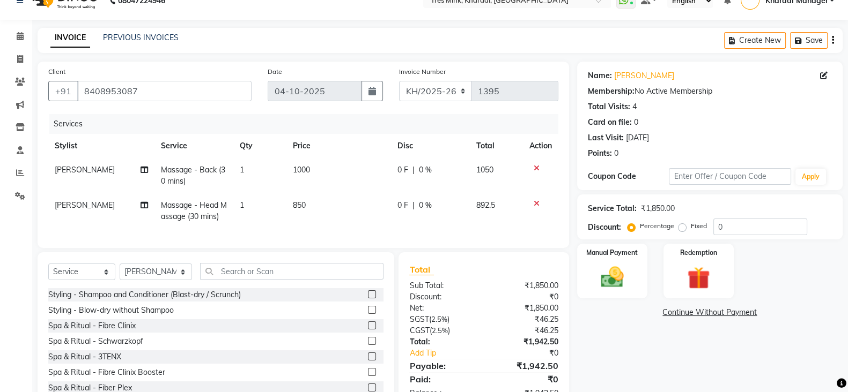
scroll to position [0, 0]
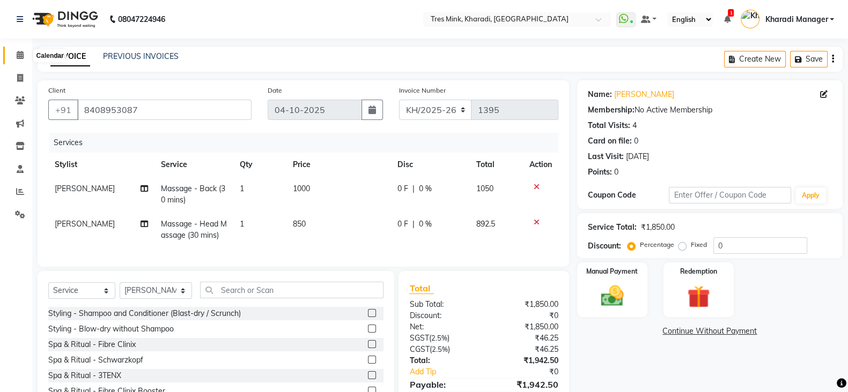
click at [18, 52] on icon at bounding box center [20, 55] width 7 height 8
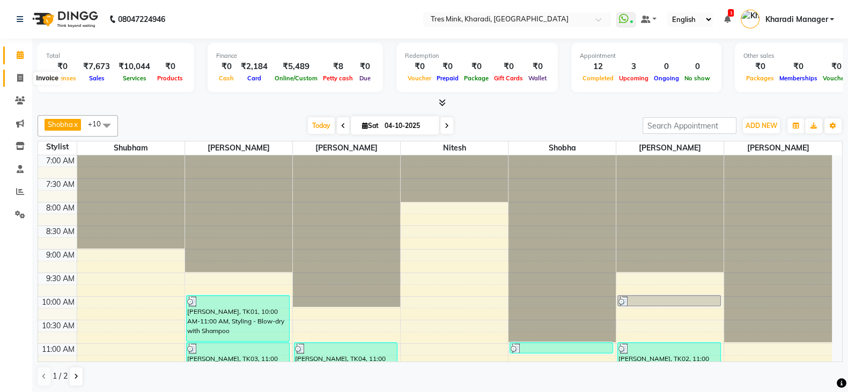
click at [20, 75] on icon at bounding box center [20, 78] width 6 height 8
select select "service"
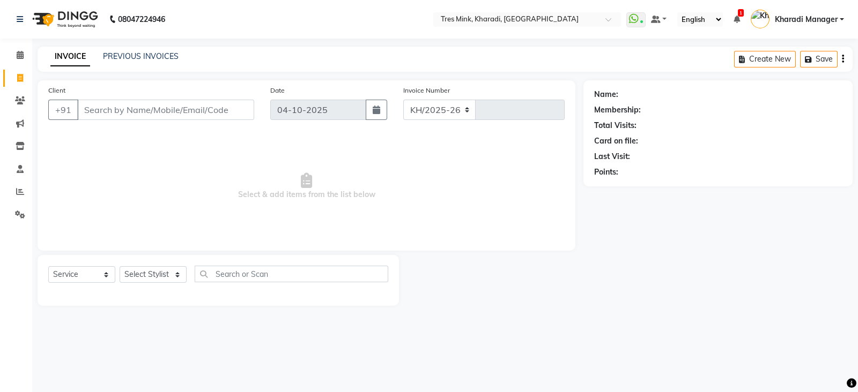
select select "8100"
type input "1396"
click at [167, 273] on select "Select Stylist Kharadi Manager Kishor (Ganesh) Mule Meghana Namita Nitesh Palla…" at bounding box center [156, 274] width 73 height 17
select select "75009"
click at [120, 267] on select "Select Stylist Kharadi Manager Kishor (Ganesh) Mule Meghana Namita Nitesh Palla…" at bounding box center [156, 274] width 73 height 17
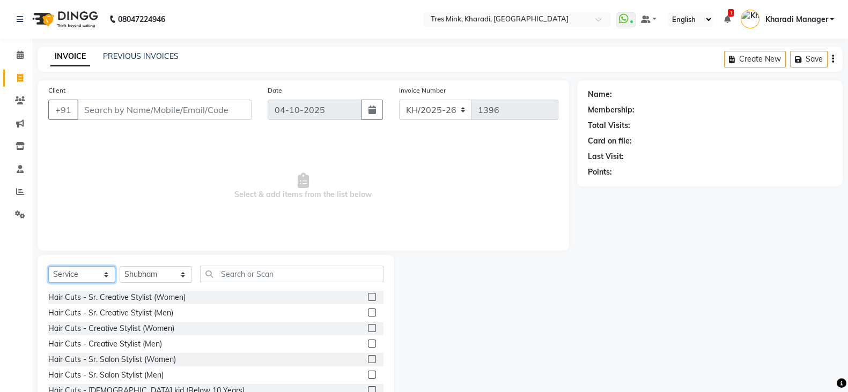
click at [85, 278] on select "Select Service Product Membership Package Voucher Prepaid Gift Card" at bounding box center [81, 274] width 67 height 17
select select "product"
click at [48, 267] on select "Select Service Product Membership Package Voucher Prepaid Gift Card" at bounding box center [81, 274] width 67 height 17
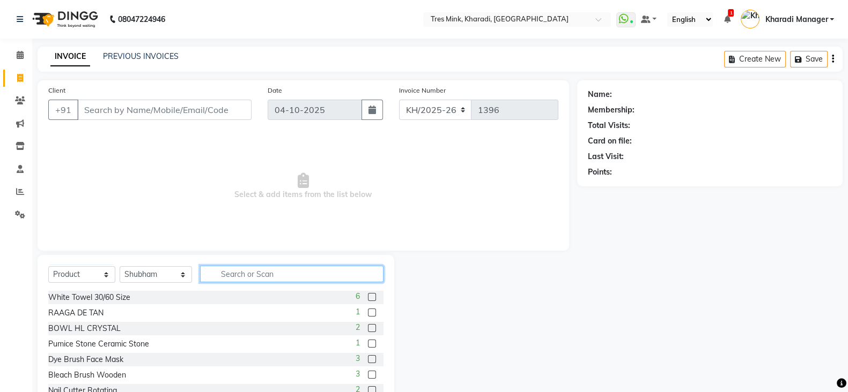
click at [268, 272] on input "text" at bounding box center [292, 274] width 184 height 17
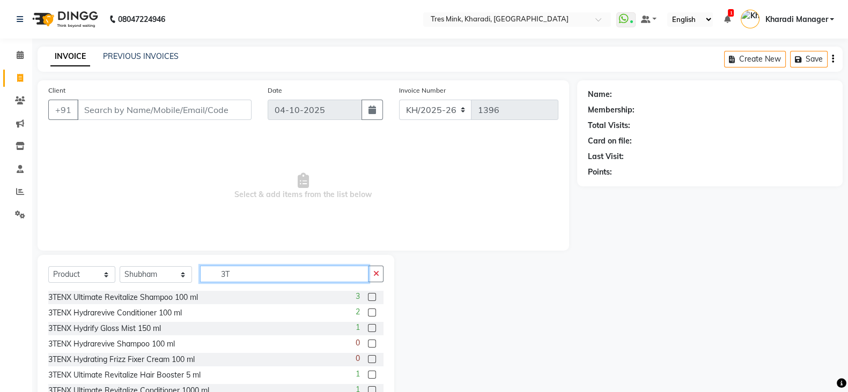
type input "3T"
click at [368, 344] on label at bounding box center [372, 344] width 8 height 8
click at [368, 344] on input "checkbox" at bounding box center [371, 344] width 7 height 7
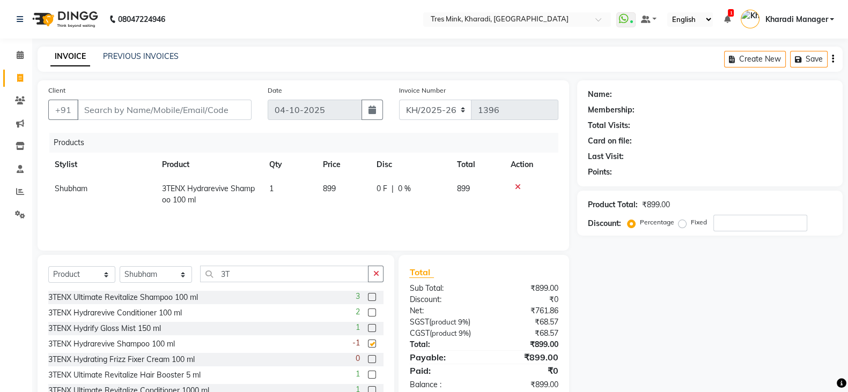
checkbox input "false"
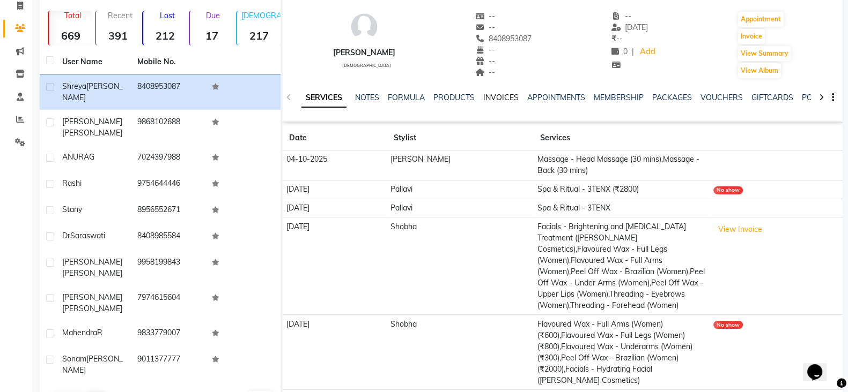
click at [499, 97] on link "INVOICES" at bounding box center [500, 98] width 35 height 10
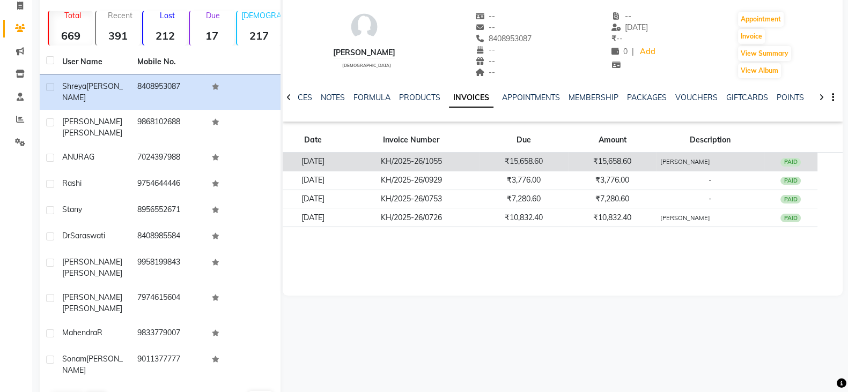
click at [539, 162] on td "₹15,658.60" at bounding box center [523, 162] width 88 height 19
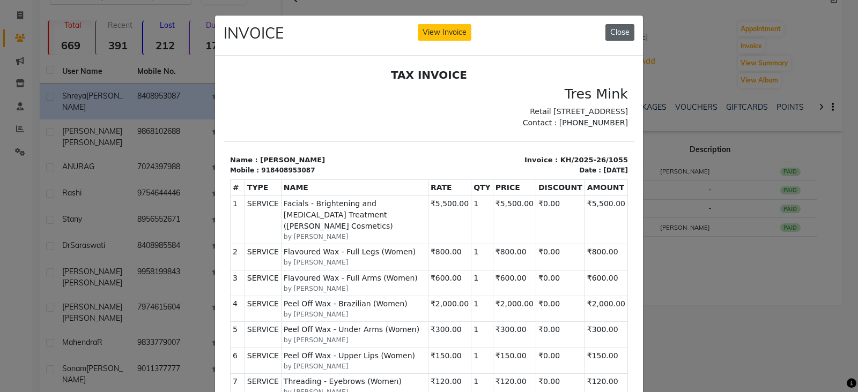
click at [609, 30] on button "Close" at bounding box center [619, 32] width 29 height 17
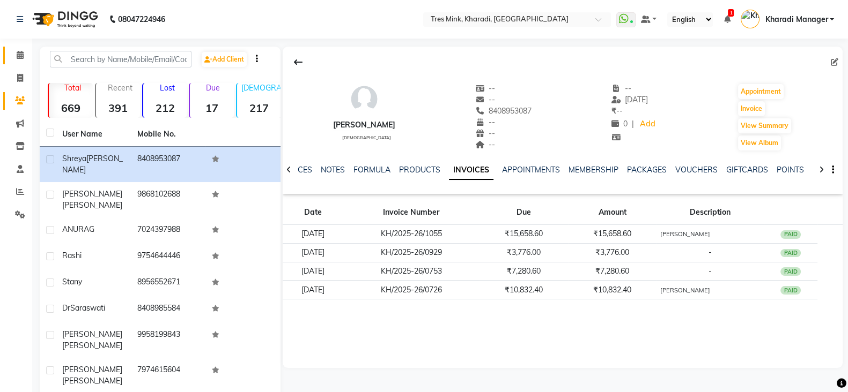
click at [20, 54] on icon at bounding box center [20, 55] width 7 height 8
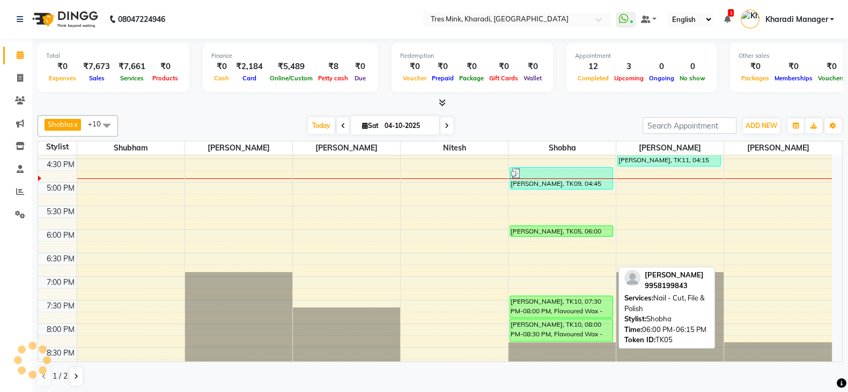
scroll to position [407, 0]
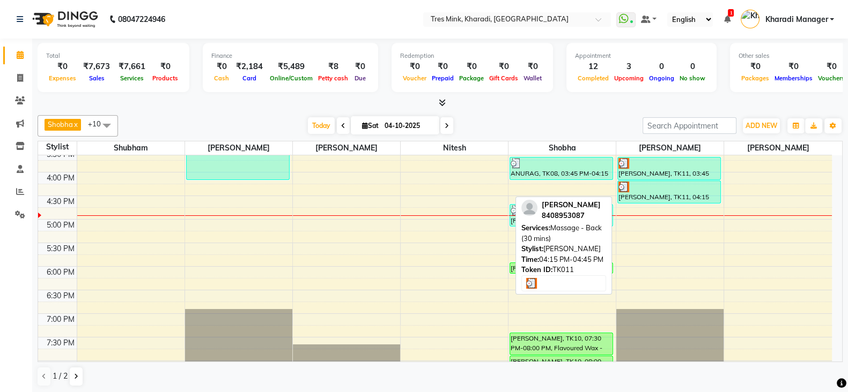
click at [667, 192] on div "[PERSON_NAME], TK11, 04:15 PM-04:45 PM, Massage - Back (30 mins)" at bounding box center [669, 192] width 102 height 22
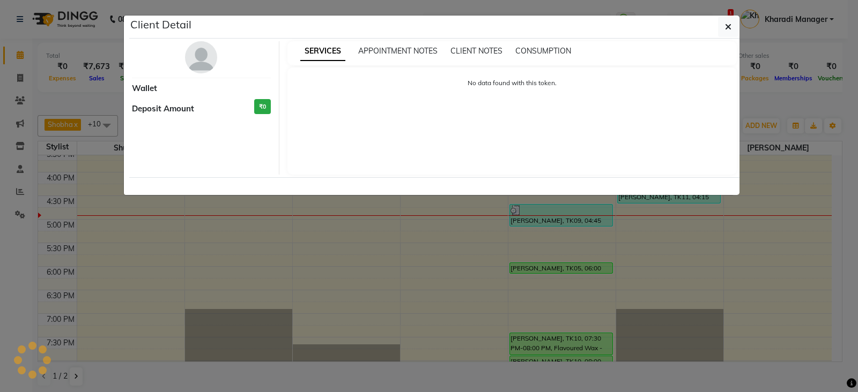
select select "3"
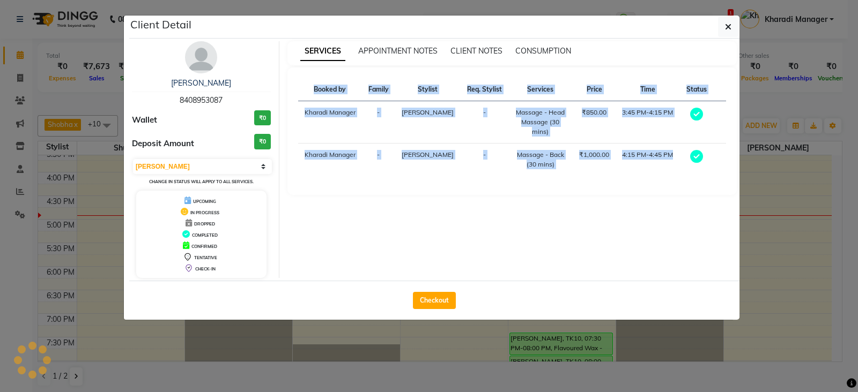
click at [667, 192] on div "Booked by Family Stylist Req. Stylist Services Price Time Status Kharadi Manage…" at bounding box center [512, 132] width 450 height 128
click at [441, 295] on button "Checkout" at bounding box center [434, 300] width 43 height 17
select select "service"
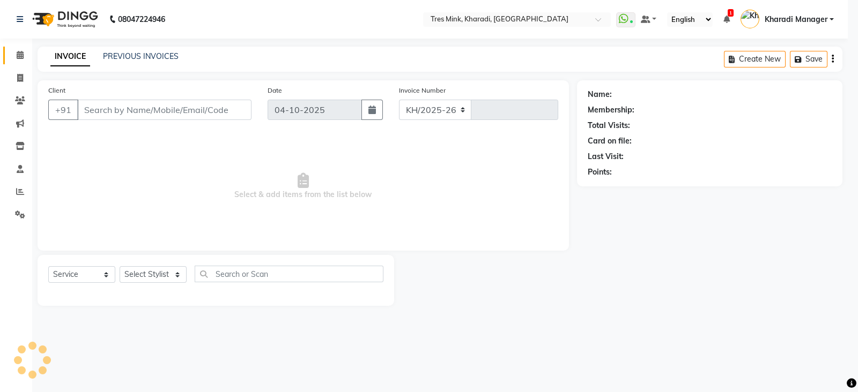
select select "8100"
type input "1395"
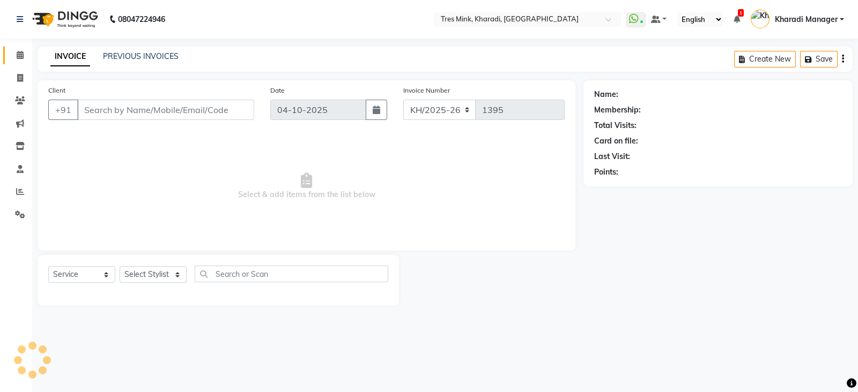
type input "8408953087"
select select "90259"
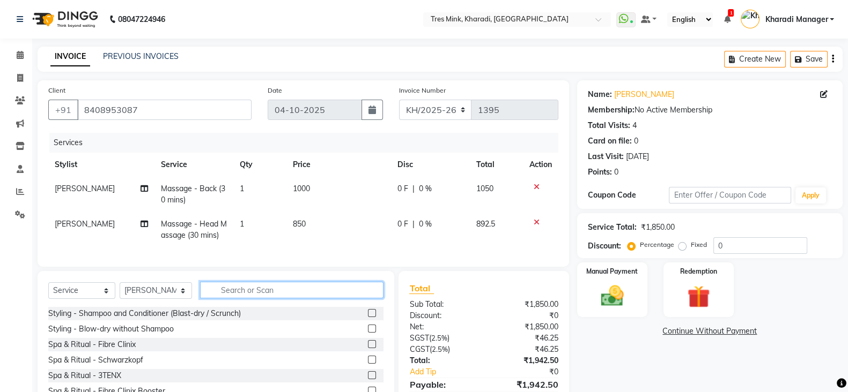
click at [281, 299] on input "text" at bounding box center [292, 290] width 184 height 17
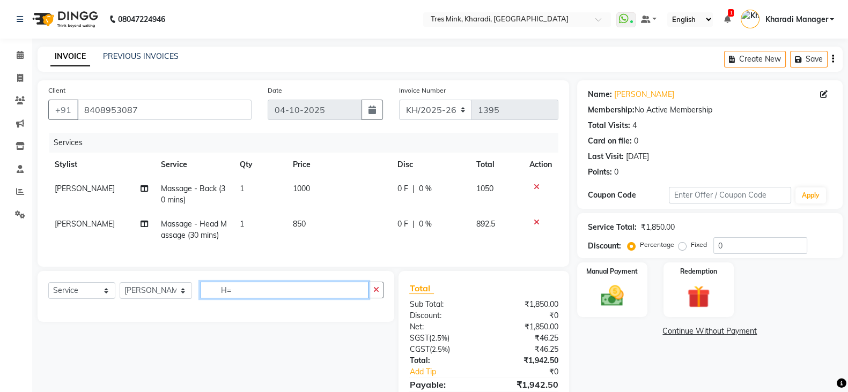
type input "H"
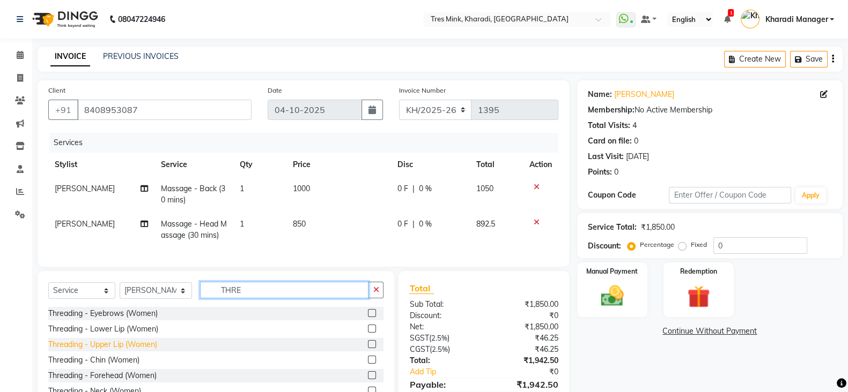
type input "THRE"
click at [129, 351] on div "Threading - Upper Lip (Women)" at bounding box center [102, 344] width 109 height 11
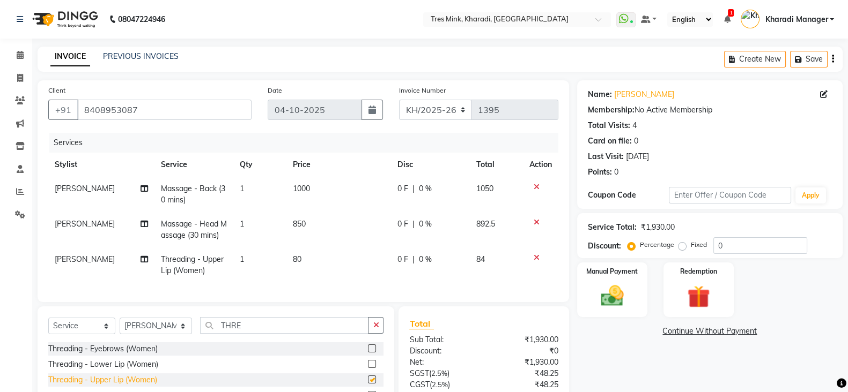
checkbox input "false"
click at [128, 354] on div "Threading - Eyebrows (Women)" at bounding box center [102, 349] width 109 height 11
checkbox input "false"
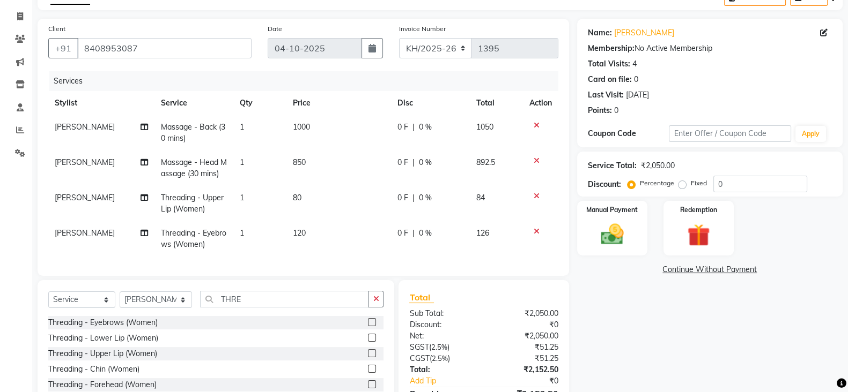
scroll to position [134, 0]
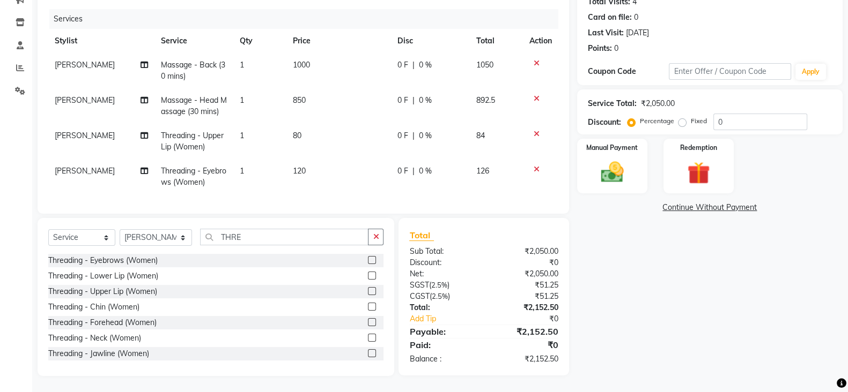
click at [535, 130] on icon at bounding box center [536, 134] width 6 height 8
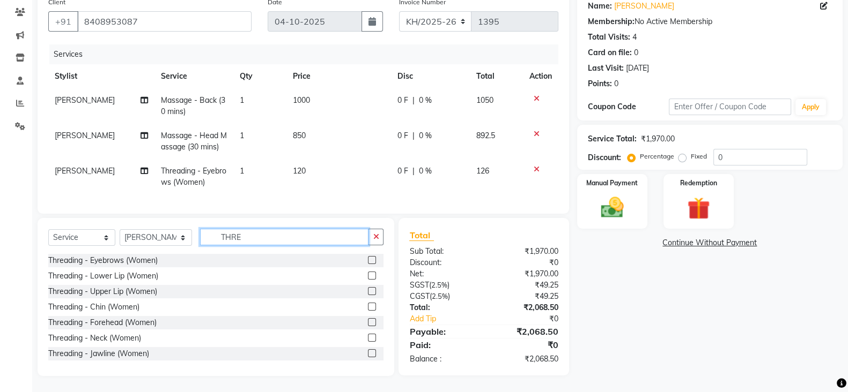
click at [248, 235] on input "THRE" at bounding box center [284, 237] width 169 height 17
type input "T"
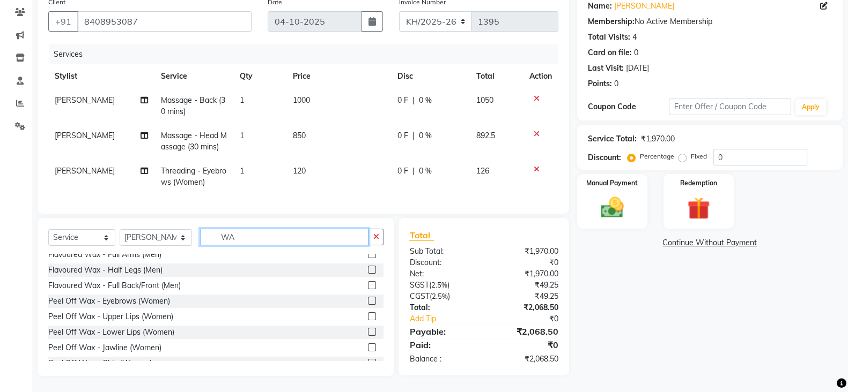
scroll to position [223, 0]
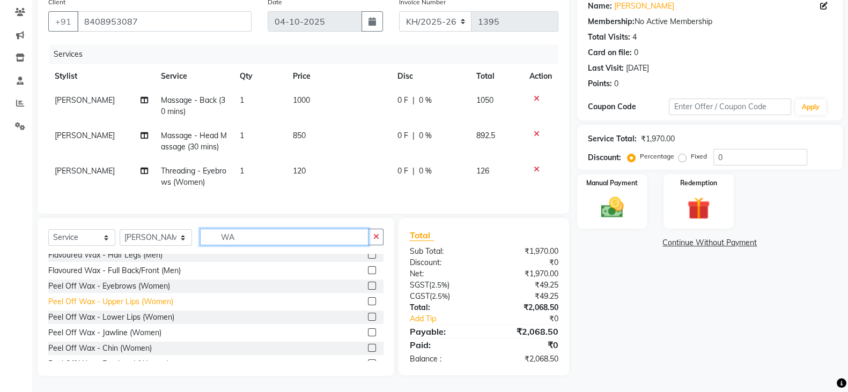
type input "WA"
click at [108, 299] on div "Peel Off Wax - Upper Lips (Women)" at bounding box center [110, 301] width 125 height 11
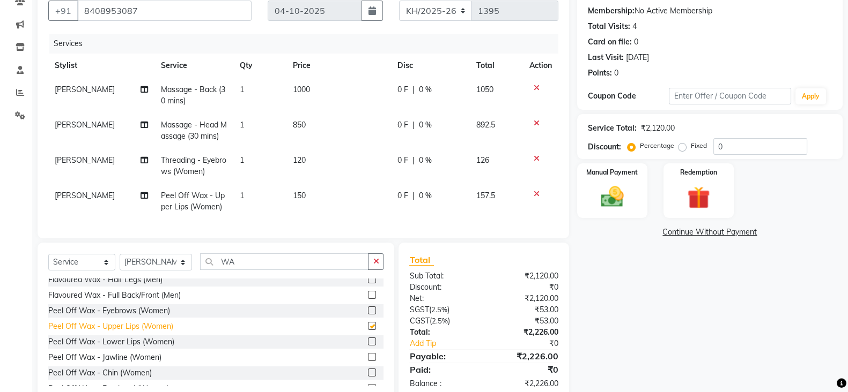
checkbox input "false"
click at [241, 270] on input "WA" at bounding box center [284, 262] width 169 height 17
type input "W"
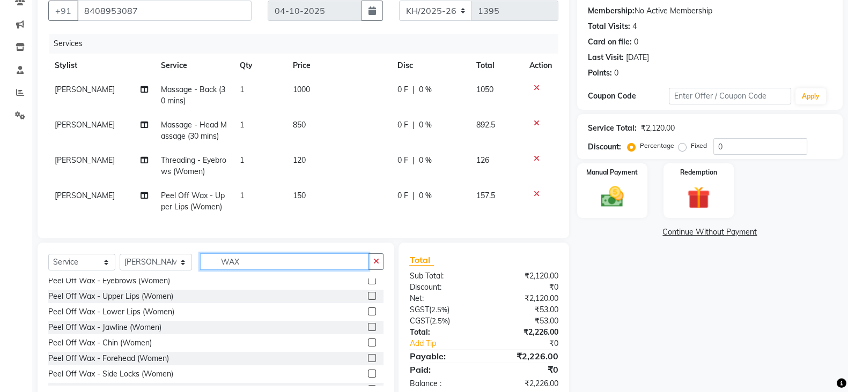
scroll to position [253, 0]
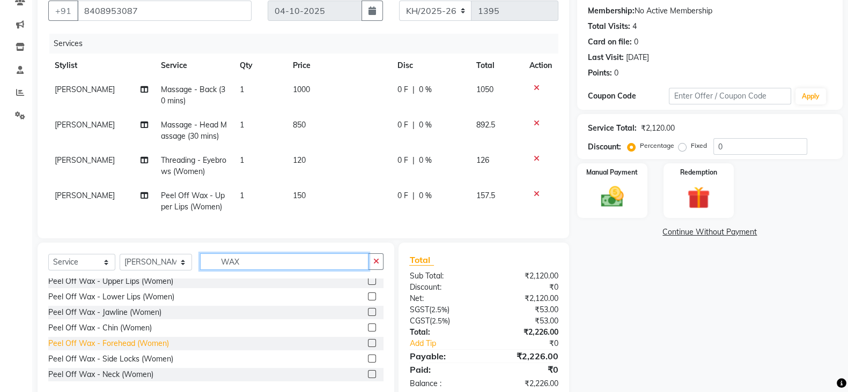
type input "WAX"
click at [131, 350] on div "Peel Off Wax - Forehead (Women)" at bounding box center [108, 343] width 121 height 11
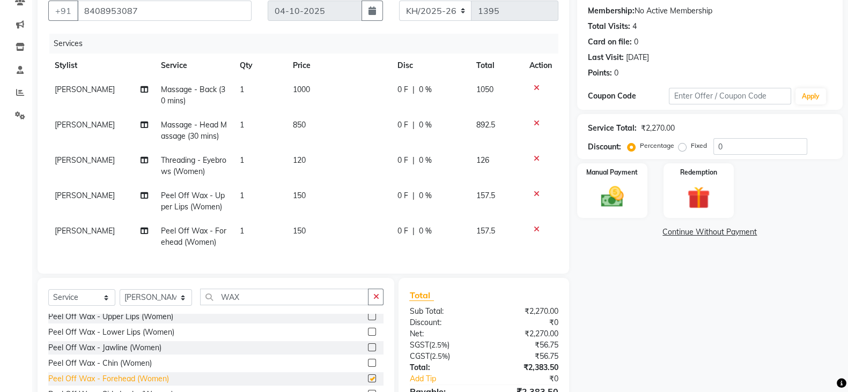
checkbox input "false"
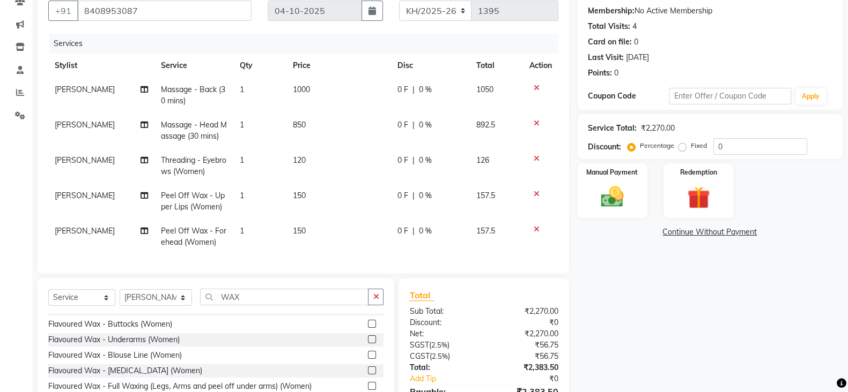
scroll to position [0, 0]
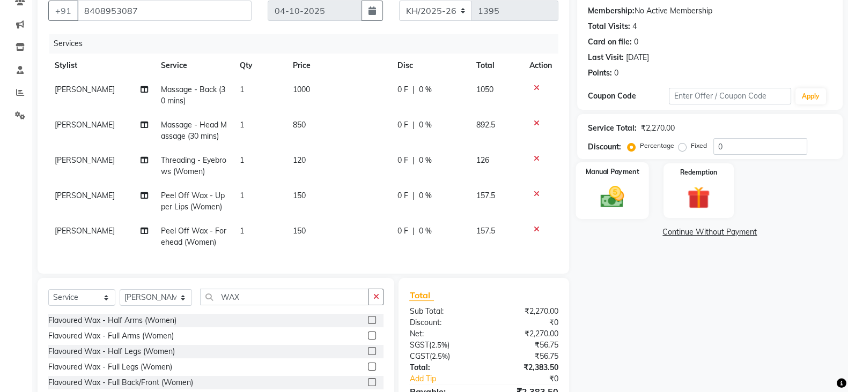
click at [615, 187] on img at bounding box center [612, 196] width 38 height 27
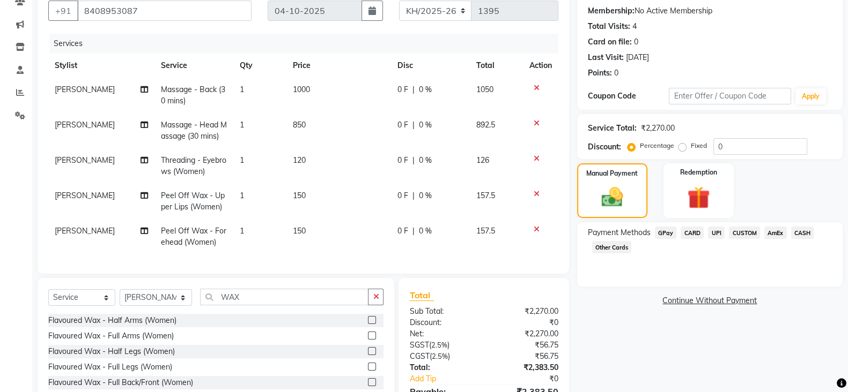
click at [746, 233] on span "CUSTOM" at bounding box center [744, 233] width 31 height 12
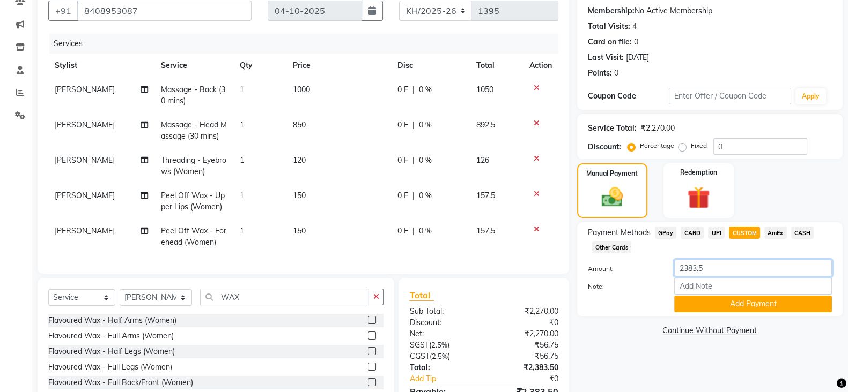
drag, startPoint x: 736, startPoint y: 269, endPoint x: 624, endPoint y: 271, distance: 112.1
click at [615, 276] on div "Amount: 2383.5" at bounding box center [710, 269] width 260 height 18
type input "0"
click at [764, 306] on button "Add Payment" at bounding box center [753, 304] width 158 height 17
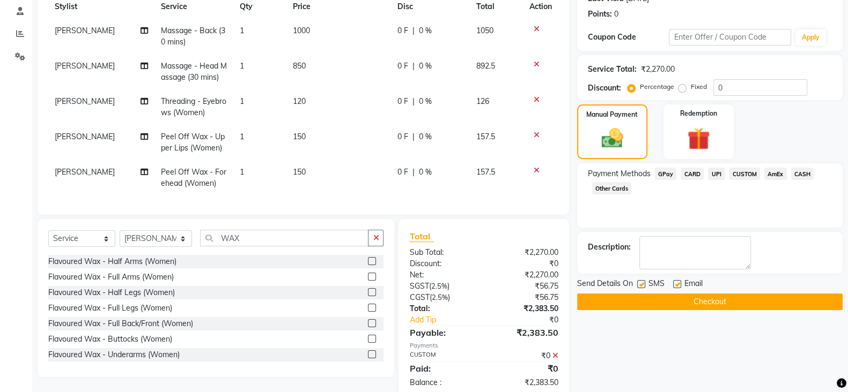
scroll to position [191, 0]
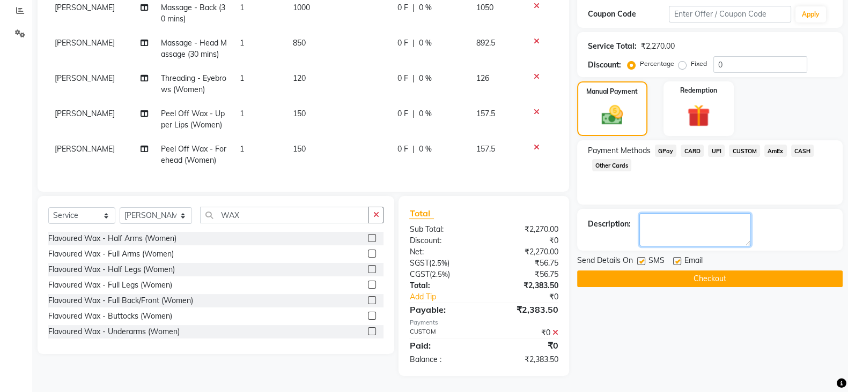
click at [703, 217] on textarea at bounding box center [695, 229] width 112 height 33
type textarea "[PERSON_NAME]"
click at [672, 271] on button "Checkout" at bounding box center [709, 279] width 265 height 17
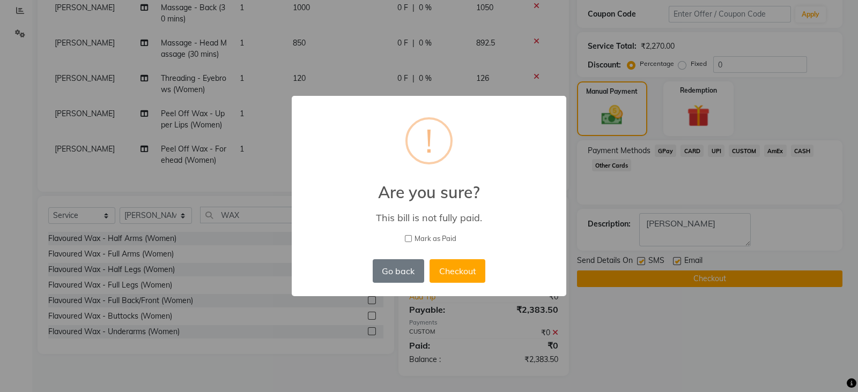
click at [405, 239] on input "Mark as Paid" at bounding box center [408, 238] width 7 height 7
checkbox input "true"
click at [465, 269] on button "Checkout" at bounding box center [457, 271] width 56 height 24
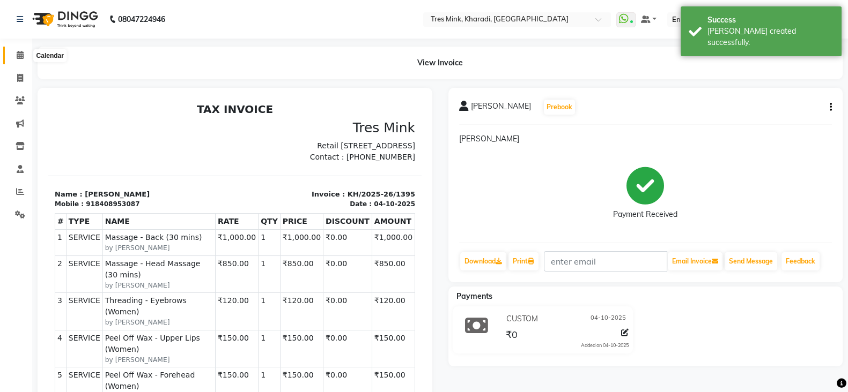
click at [14, 58] on span at bounding box center [20, 55] width 19 height 12
